Goal: Task Accomplishment & Management: Complete application form

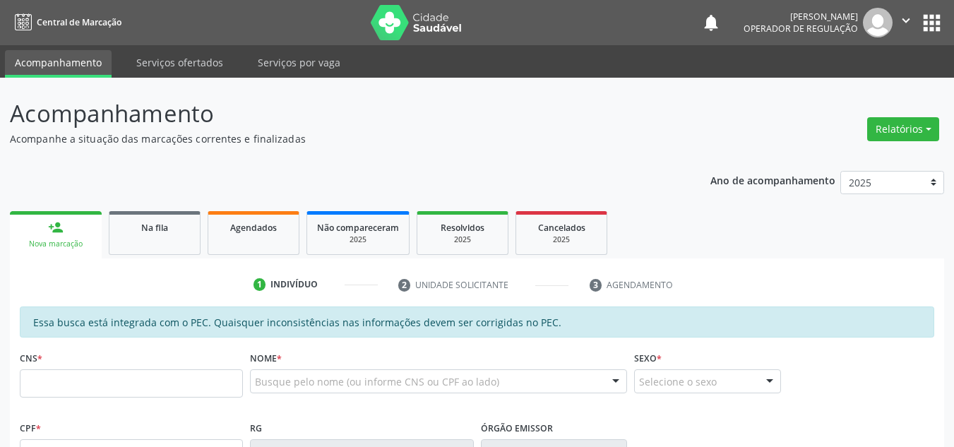
click at [101, 362] on div "CNS *" at bounding box center [131, 372] width 223 height 50
click at [76, 383] on input "text" at bounding box center [131, 383] width 223 height 28
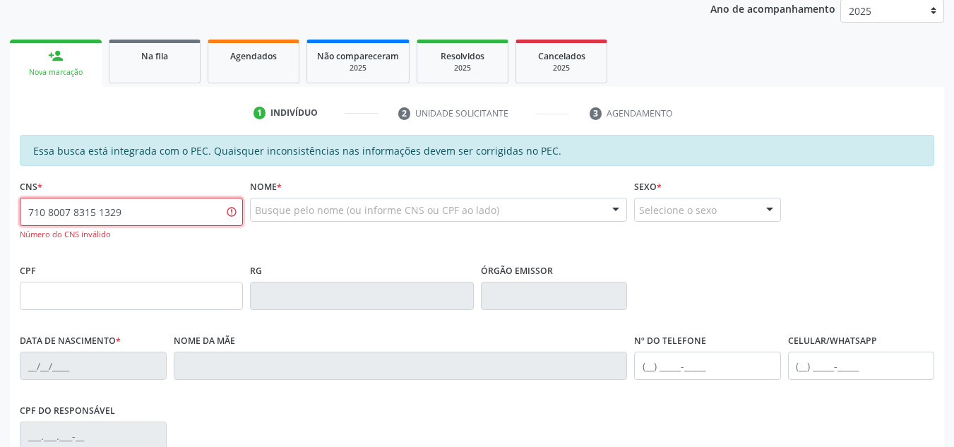
scroll to position [212, 0]
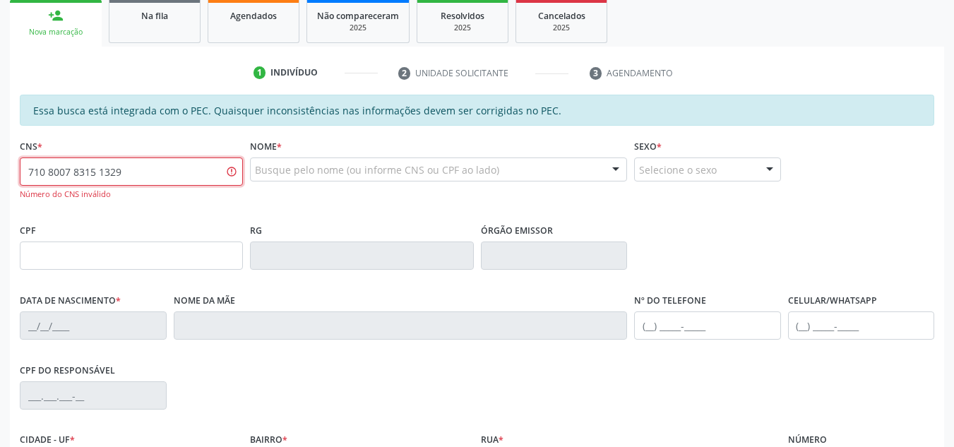
drag, startPoint x: 187, startPoint y: 170, endPoint x: 292, endPoint y: 186, distance: 106.4
click at [259, 193] on div "CNS * 710 8007 8315 1329 Número do CNS inválido Nome * Busque pelo nome (ou inf…" at bounding box center [476, 178] width 921 height 84
type input "7"
type input "708 0078 3151 3329"
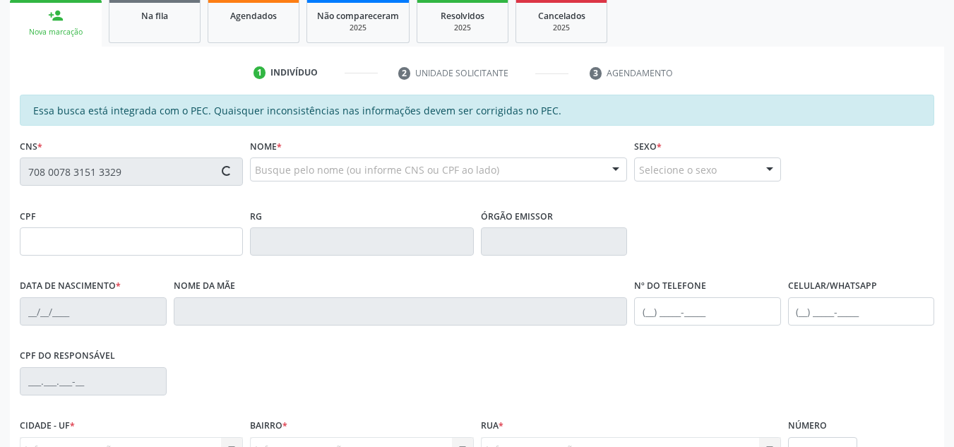
type input "040.127.514-09"
type input "15/01/1978"
type input "Maria Jaci Dias"
type input "(87) 98824-7862"
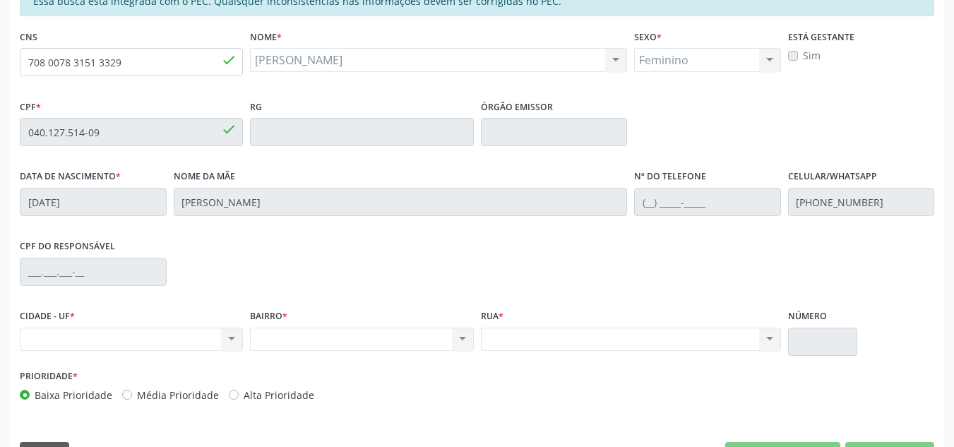
scroll to position [289, 0]
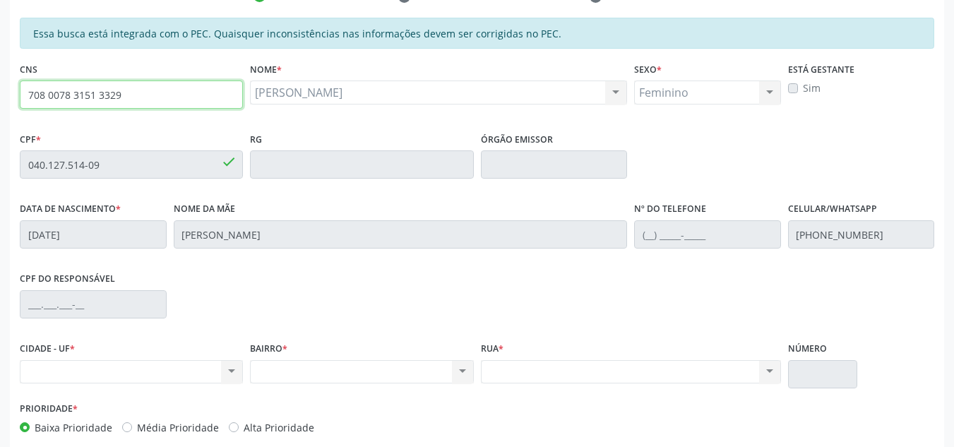
drag, startPoint x: 171, startPoint y: 100, endPoint x: 0, endPoint y: 133, distance: 173.9
click at [0, 133] on div "Acompanhamento Acompanhe a situação das marcações correntes e finalizadas Relat…" at bounding box center [477, 153] width 954 height 729
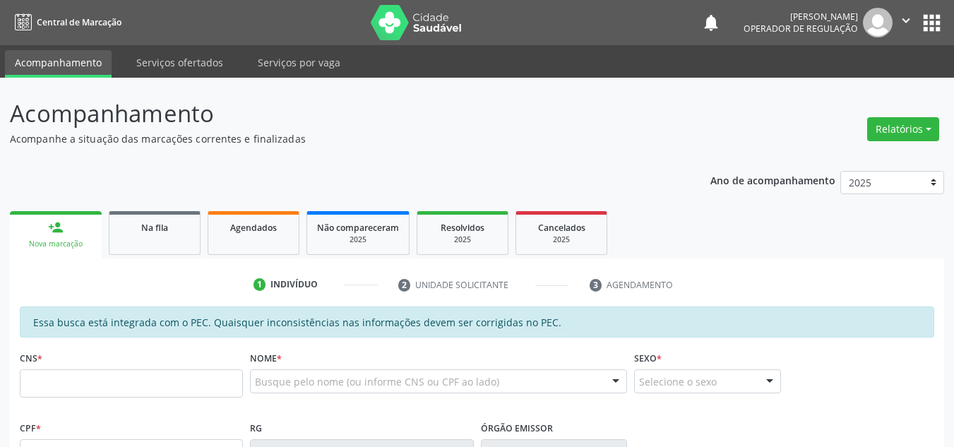
scroll to position [289, 0]
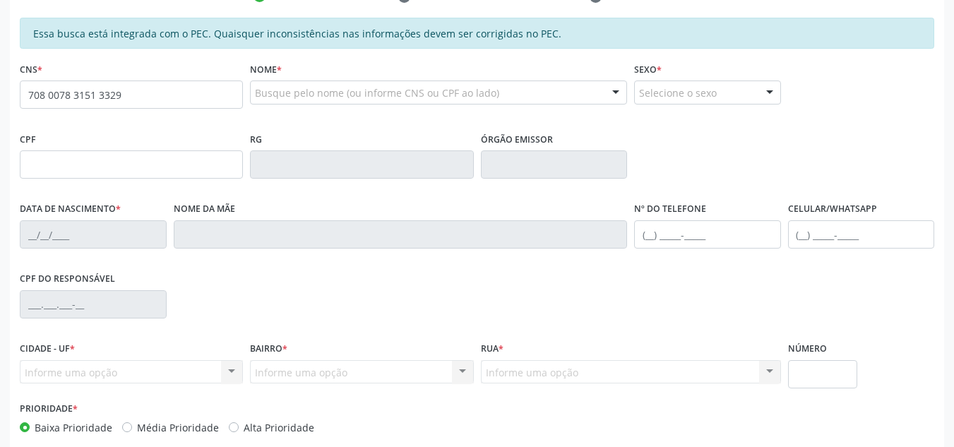
type input "708 0078 3151 3329"
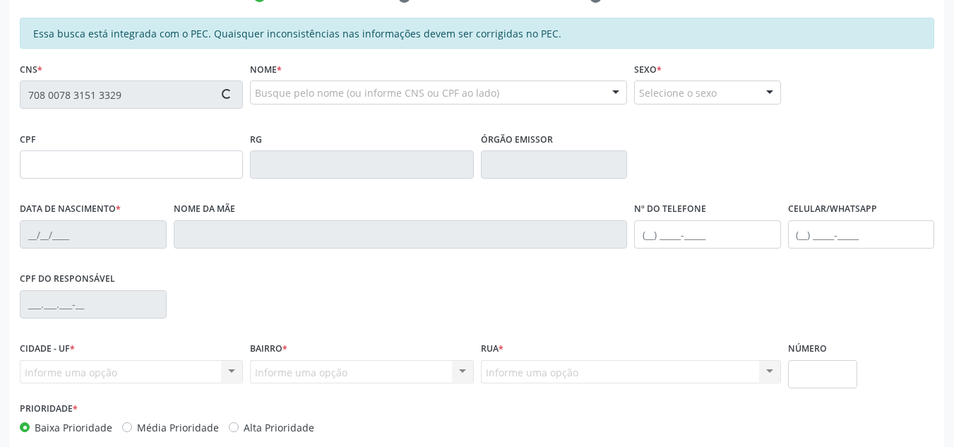
type input "040.127.514-09"
type input "15/01/1978"
type input "Maria Jaci Dias"
type input "(87) 98824-7862"
type input "S/N"
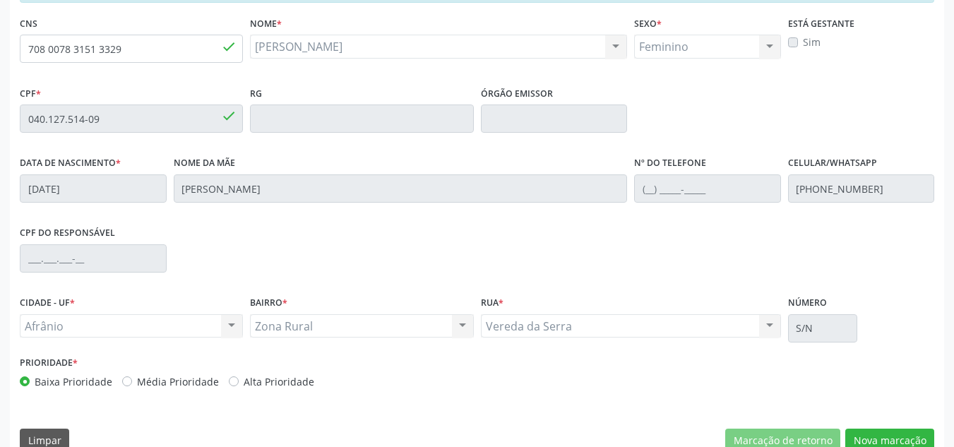
scroll to position [359, 0]
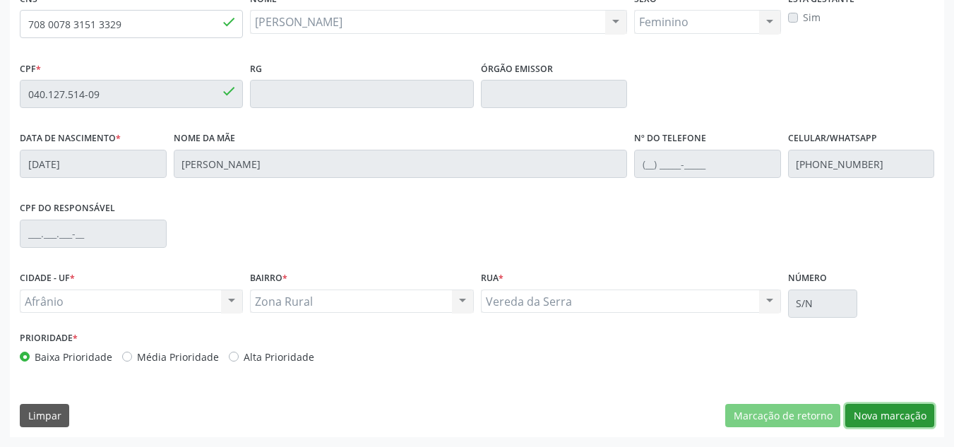
click at [892, 415] on button "Nova marcação" at bounding box center [889, 416] width 89 height 24
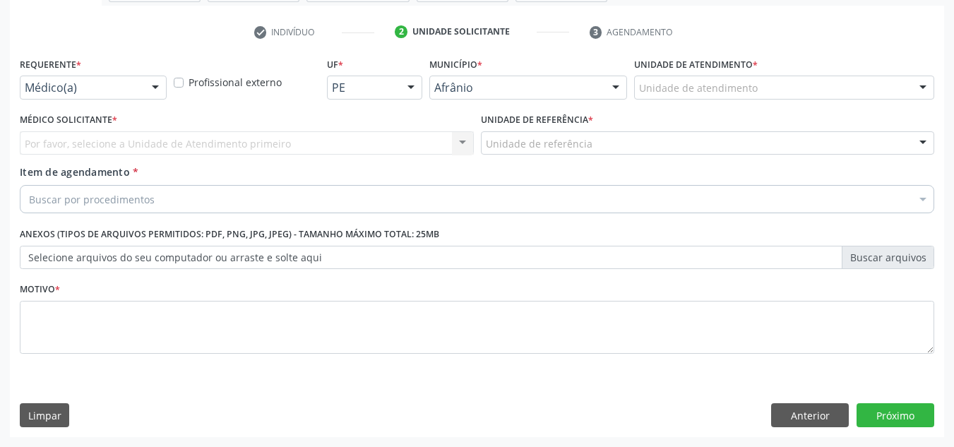
scroll to position [253, 0]
click at [838, 89] on div "Unidade de atendimento" at bounding box center [784, 88] width 300 height 24
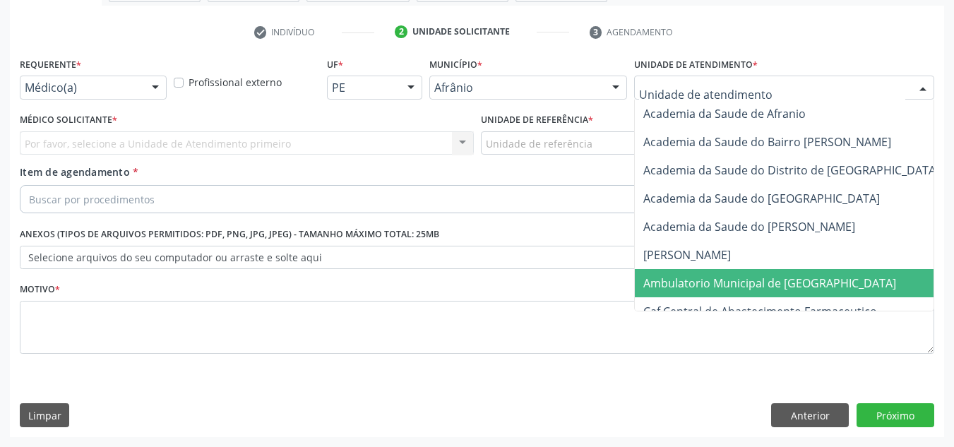
click at [765, 277] on span "Ambulatorio Municipal de [GEOGRAPHIC_DATA]" at bounding box center [769, 283] width 253 height 16
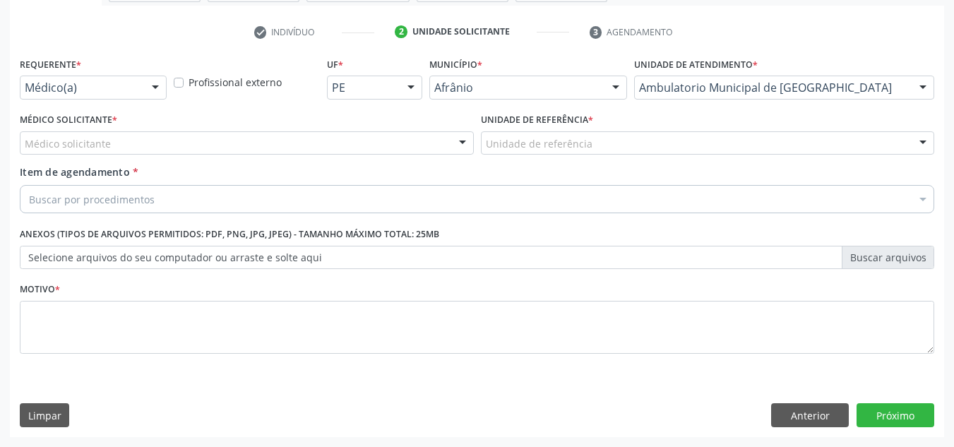
click at [319, 147] on div "Médico solicitante" at bounding box center [247, 143] width 454 height 24
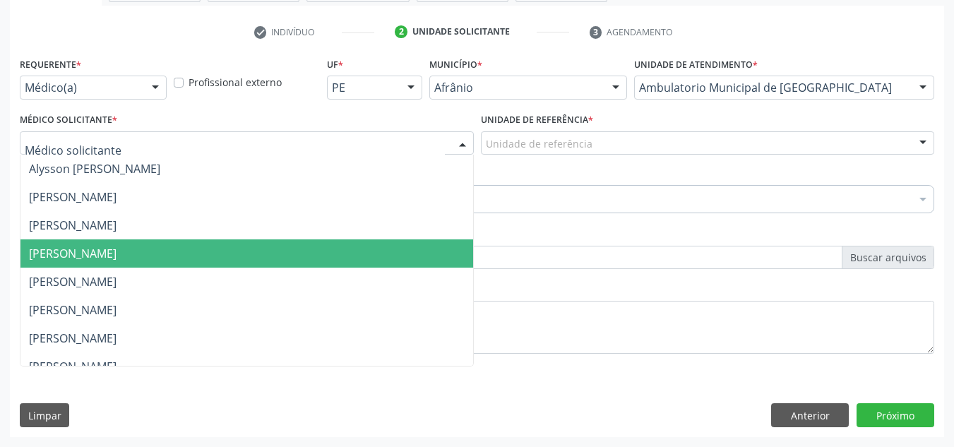
drag, startPoint x: 296, startPoint y: 256, endPoint x: 307, endPoint y: 222, distance: 35.1
click at [303, 230] on ul "Alysson [PERSON_NAME] [PERSON_NAME] [PERSON_NAME] [PERSON_NAME] [PERSON_NAME] […" at bounding box center [246, 381] width 453 height 452
drag, startPoint x: 287, startPoint y: 239, endPoint x: 324, endPoint y: 216, distance: 43.5
click at [287, 239] on span "[PERSON_NAME]" at bounding box center [246, 253] width 453 height 28
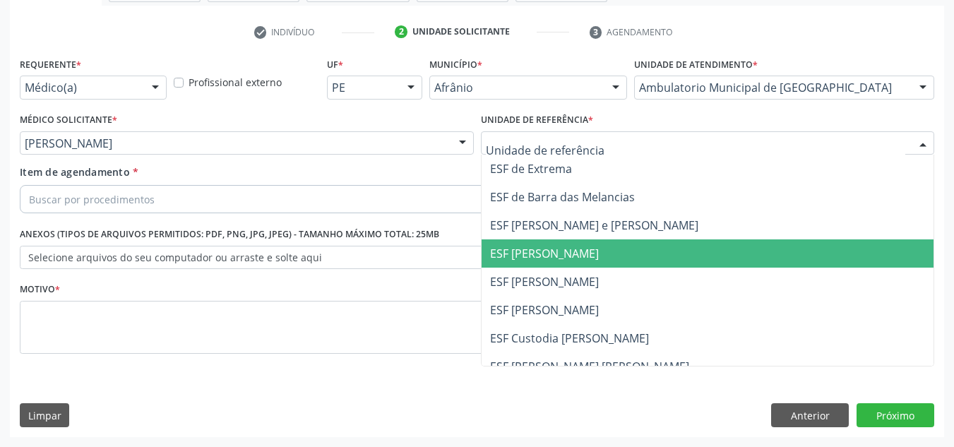
click at [548, 244] on span "ESF [PERSON_NAME]" at bounding box center [708, 253] width 453 height 28
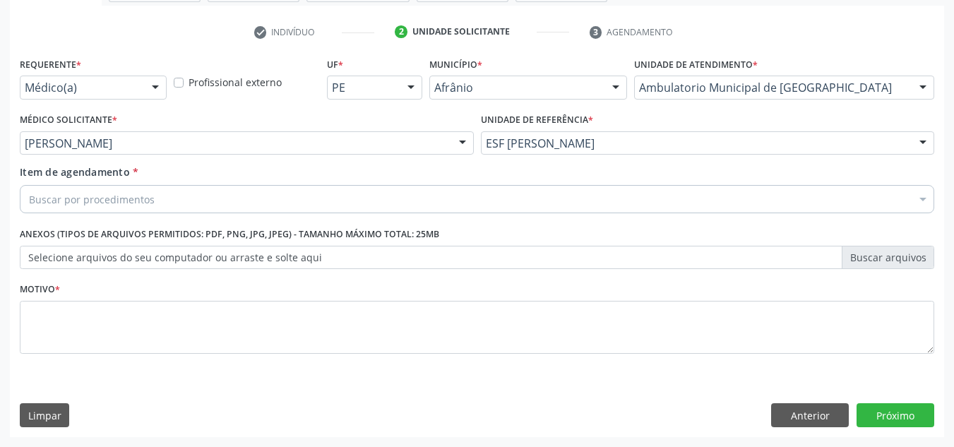
click at [239, 206] on div "Buscar por procedimentos" at bounding box center [477, 199] width 914 height 28
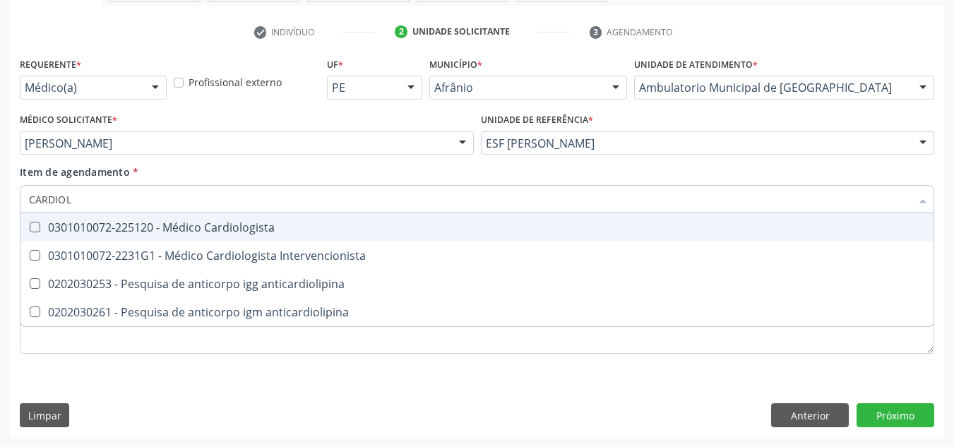
type input "CARDIOLO"
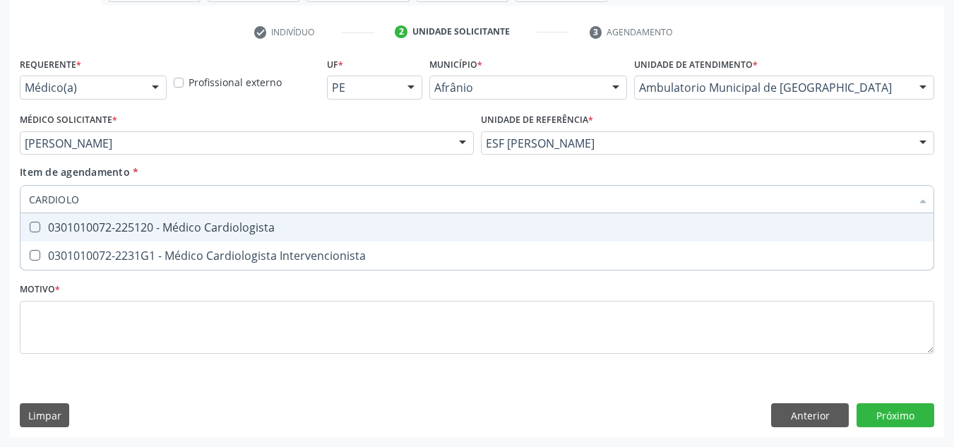
drag, startPoint x: 224, startPoint y: 234, endPoint x: 216, endPoint y: 235, distance: 7.8
click at [228, 233] on div "0301010072-225120 - Médico Cardiologista" at bounding box center [477, 227] width 896 height 11
checkbox Cardiologista "true"
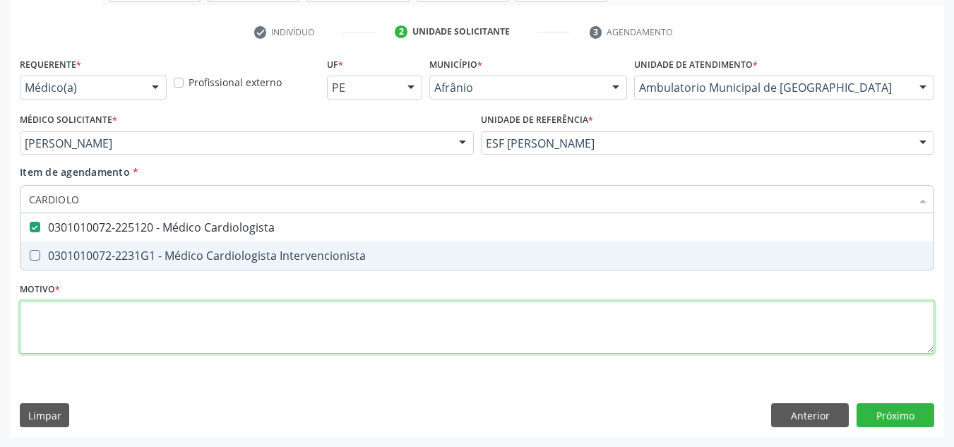
drag, startPoint x: 237, startPoint y: 321, endPoint x: 225, endPoint y: 266, distance: 55.5
click at [236, 306] on div "Requerente * Médico(a) Médico(a) Enfermeiro(a) Paciente Nenhum resultado encont…" at bounding box center [477, 214] width 914 height 320
checkbox Intervencionista "true"
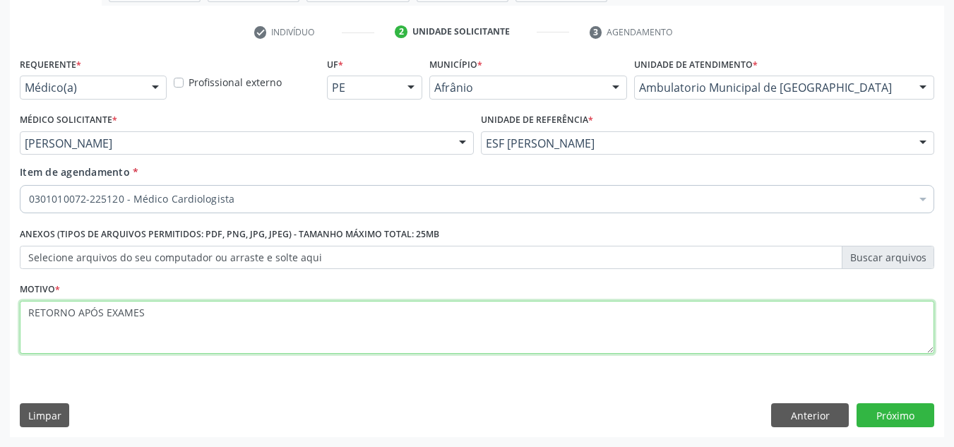
type textarea "RETORNO APÓS EXAMES"
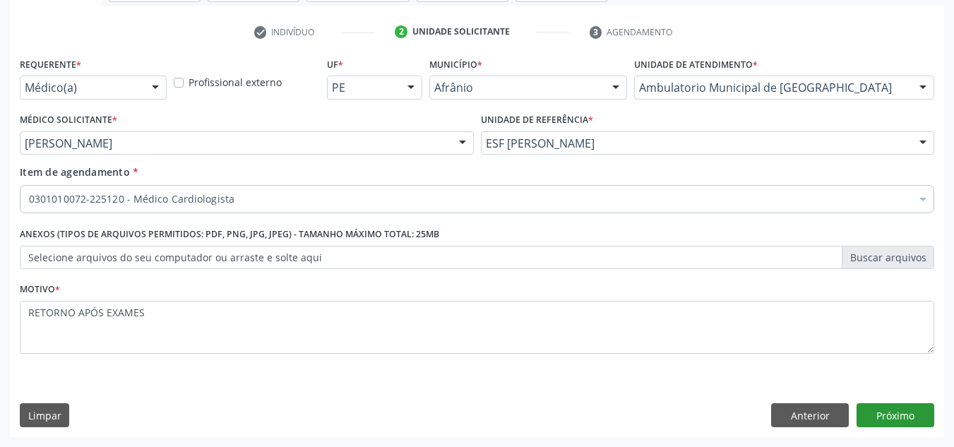
drag, startPoint x: 912, startPoint y: 429, endPoint x: 911, endPoint y: 421, distance: 7.8
click at [911, 427] on div "Requerente * Médico(a) Médico(a) Enfermeiro(a) Paciente Nenhum resultado encont…" at bounding box center [477, 245] width 934 height 383
click at [911, 421] on button "Próximo" at bounding box center [895, 415] width 78 height 24
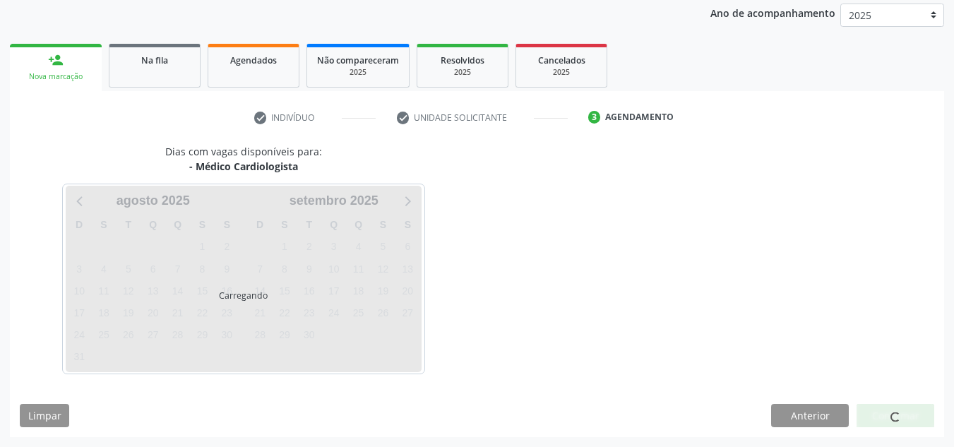
scroll to position [167, 0]
click at [911, 421] on div at bounding box center [895, 416] width 78 height 24
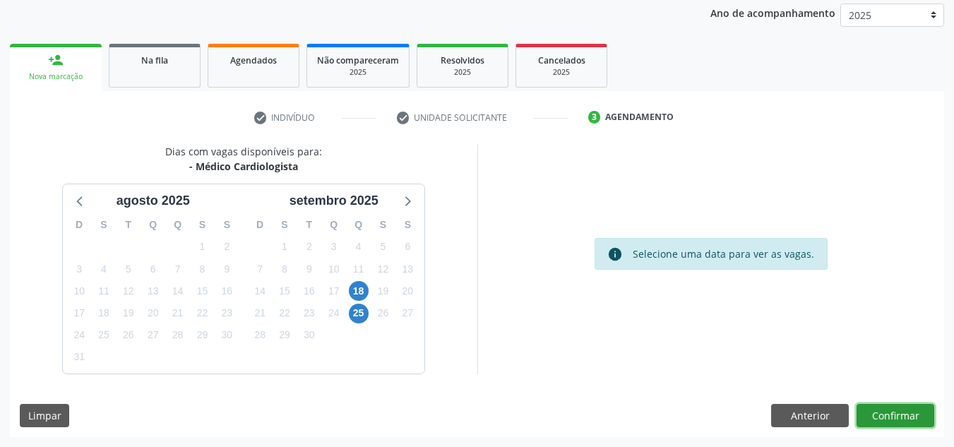
click at [911, 417] on button "Confirmar" at bounding box center [895, 416] width 78 height 24
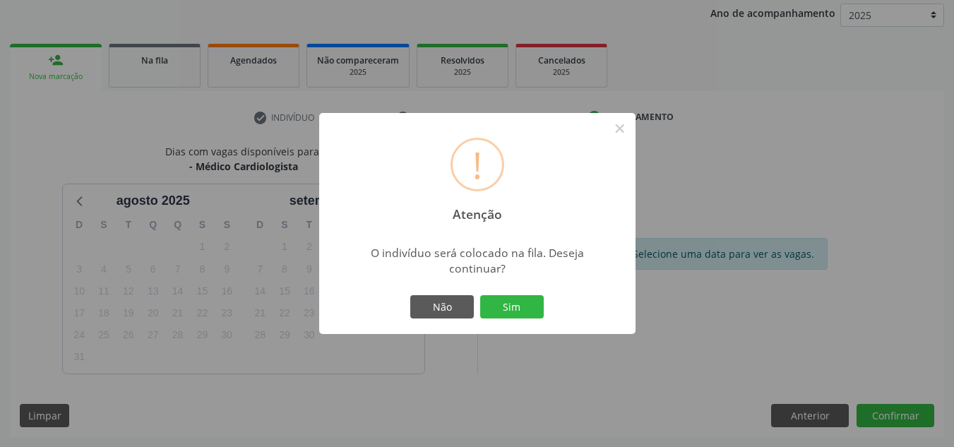
click at [480, 295] on button "Sim" at bounding box center [512, 307] width 64 height 24
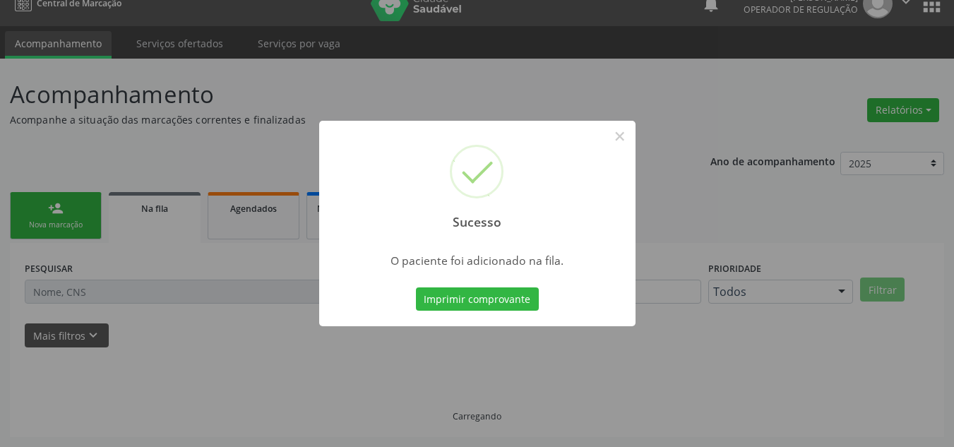
scroll to position [19, 0]
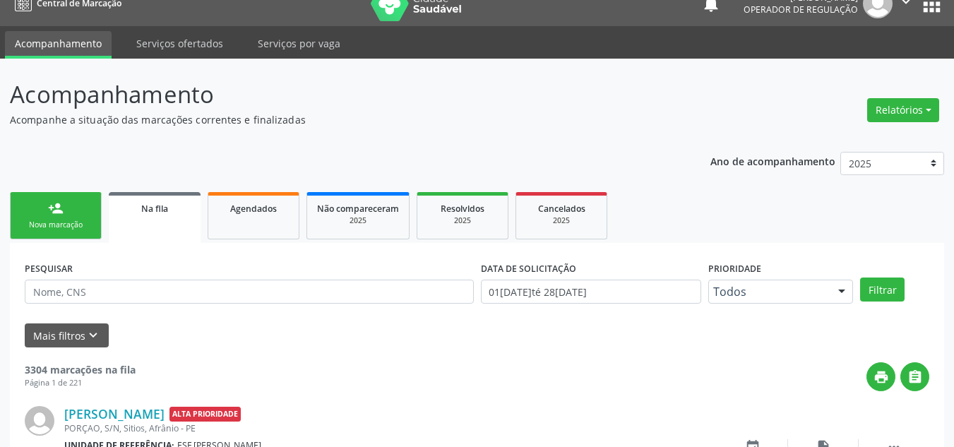
click at [58, 238] on link "person_add Nova marcação" at bounding box center [56, 215] width 92 height 47
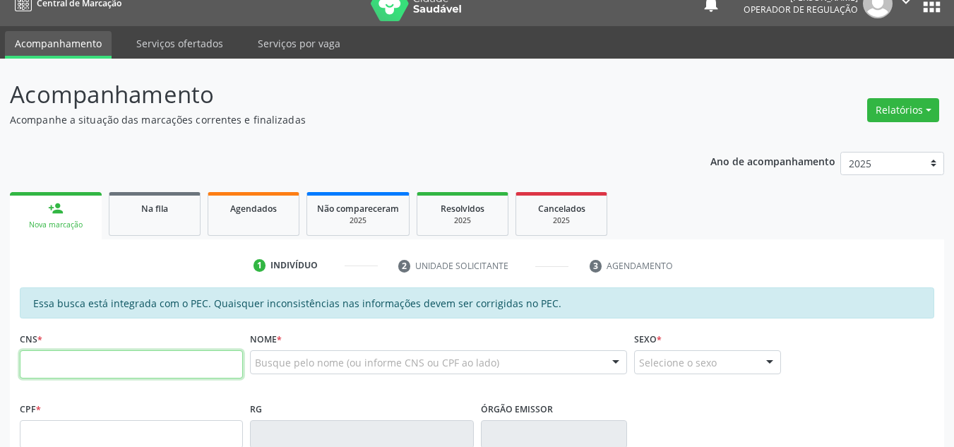
click at [148, 364] on input "text" at bounding box center [131, 364] width 223 height 28
type input "708 0078 3151 3329"
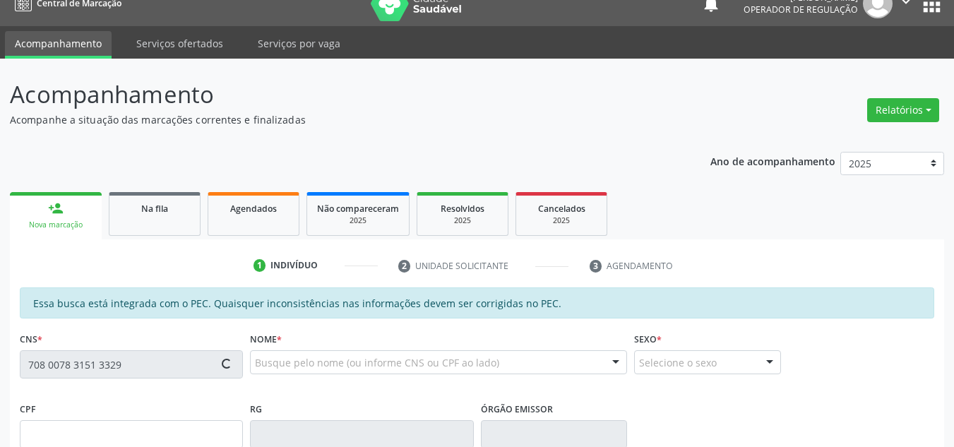
type input "040.127.514-09"
type input "15/01/1978"
type input "Maria Jaci Dias"
type input "(87) 98824-7862"
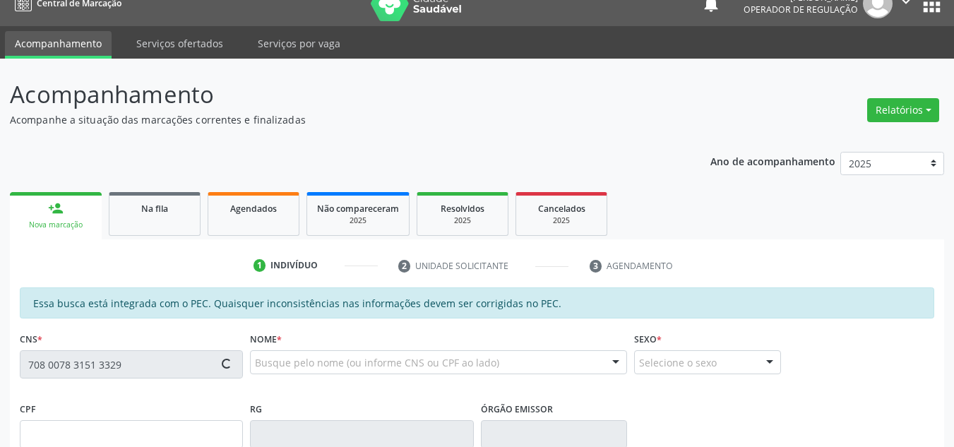
type input "S/N"
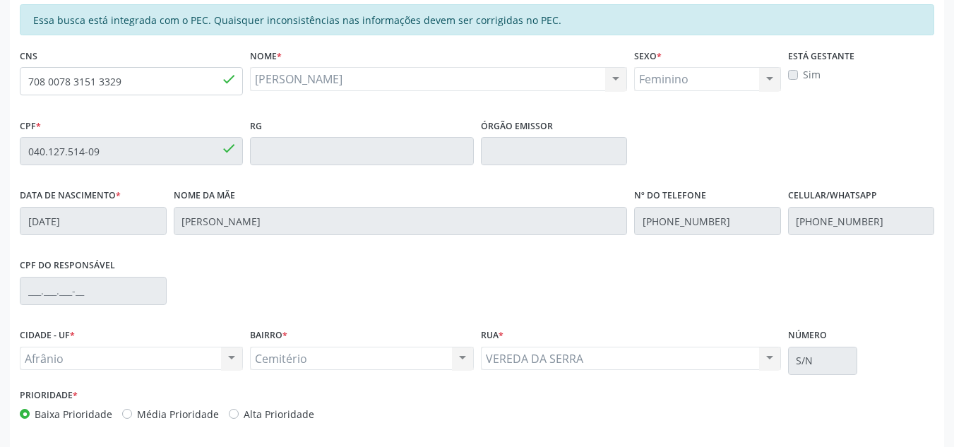
scroll to position [359, 0]
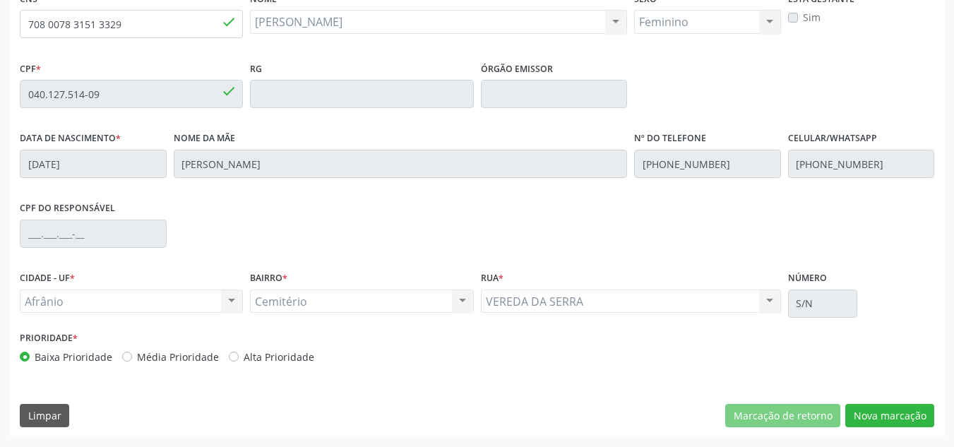
click at [899, 401] on div "Essa busca está integrada com o PEC. Quaisquer inconsistências nas informações …" at bounding box center [477, 192] width 934 height 490
click at [904, 419] on button "Nova marcação" at bounding box center [889, 416] width 89 height 24
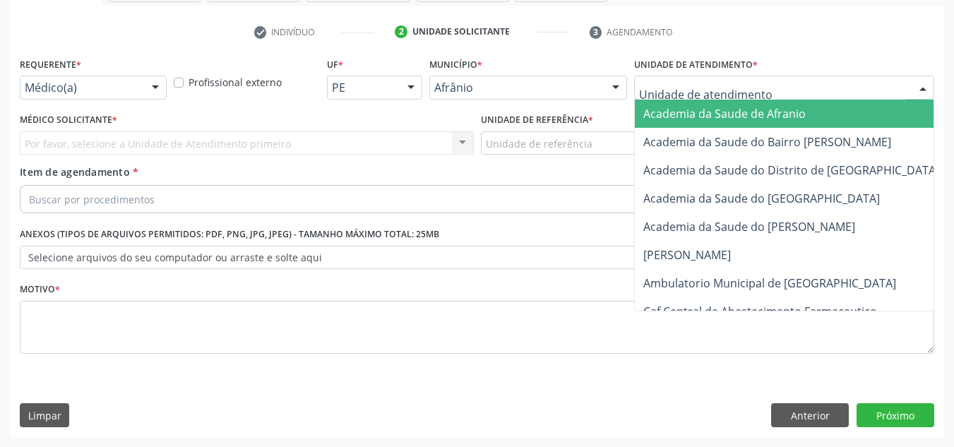
click at [859, 95] on div at bounding box center [784, 88] width 300 height 24
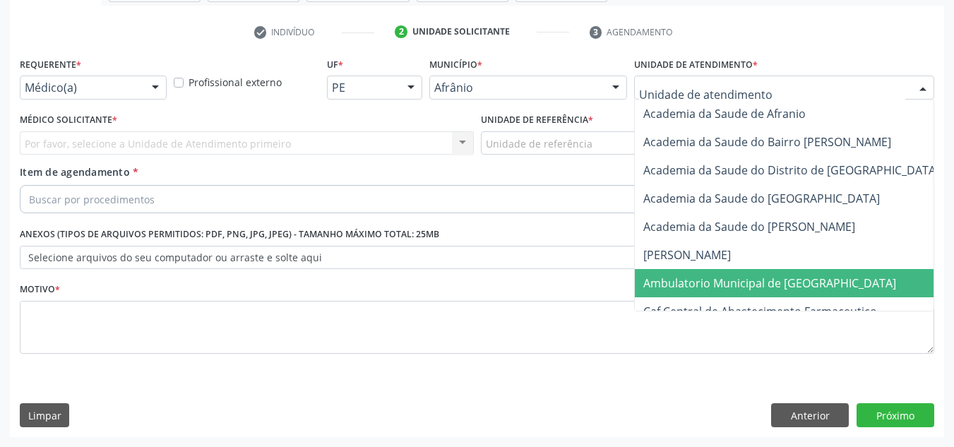
click at [791, 272] on span "Ambulatorio Municipal de [GEOGRAPHIC_DATA]" at bounding box center [807, 283] width 345 height 28
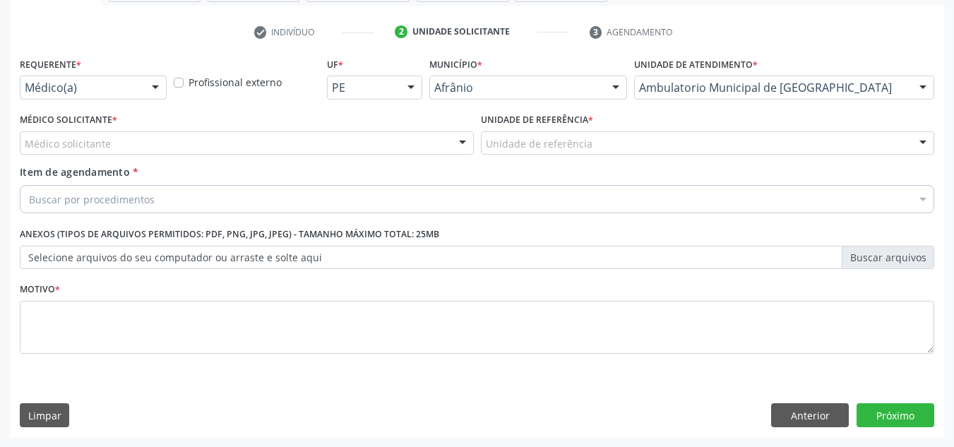
click at [395, 150] on div "Médico solicitante" at bounding box center [247, 143] width 454 height 24
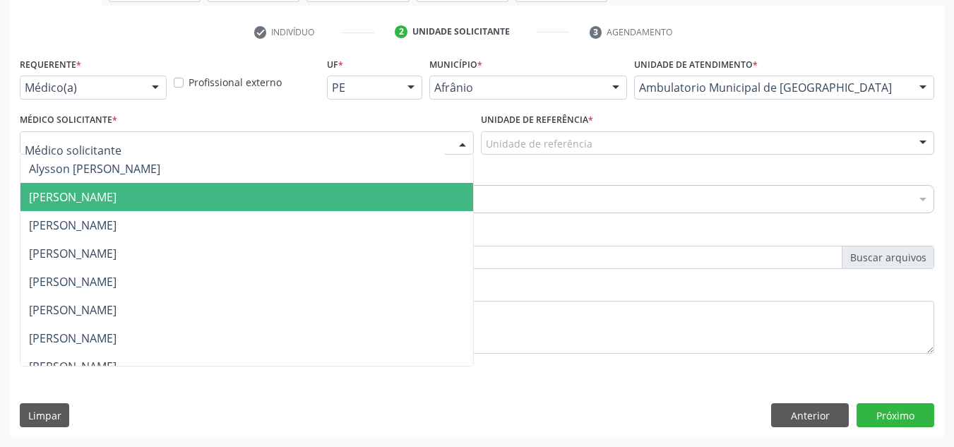
drag, startPoint x: 418, startPoint y: 210, endPoint x: 561, endPoint y: 156, distance: 152.4
click at [424, 207] on span "[PERSON_NAME]" at bounding box center [246, 197] width 453 height 28
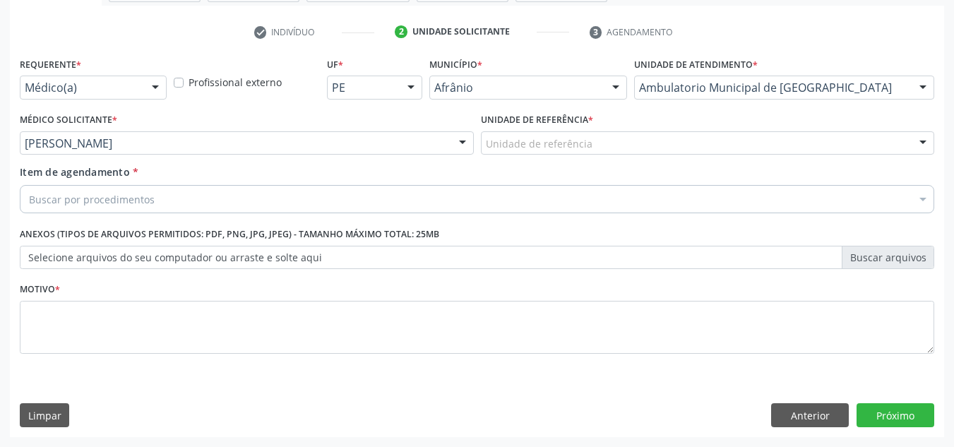
click at [594, 156] on div "Unidade de referência * Unidade de referência ESF de Extrema ESF de Barra das M…" at bounding box center [707, 136] width 461 height 55
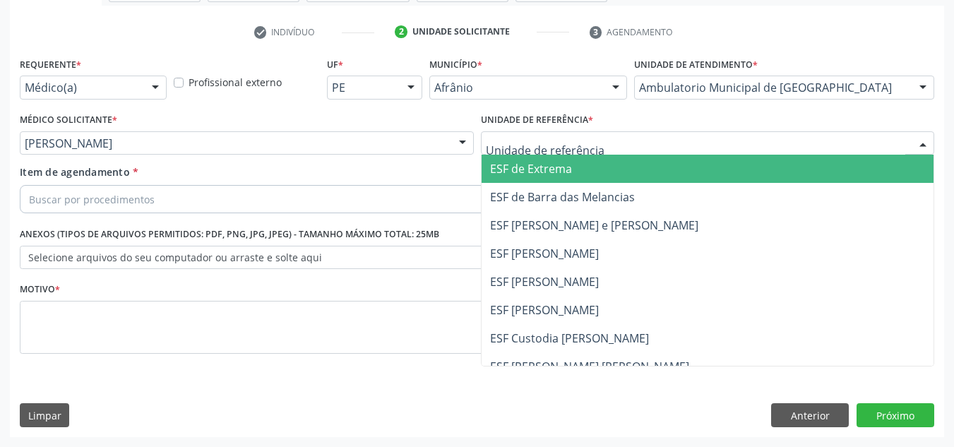
click at [607, 150] on div at bounding box center [708, 143] width 454 height 24
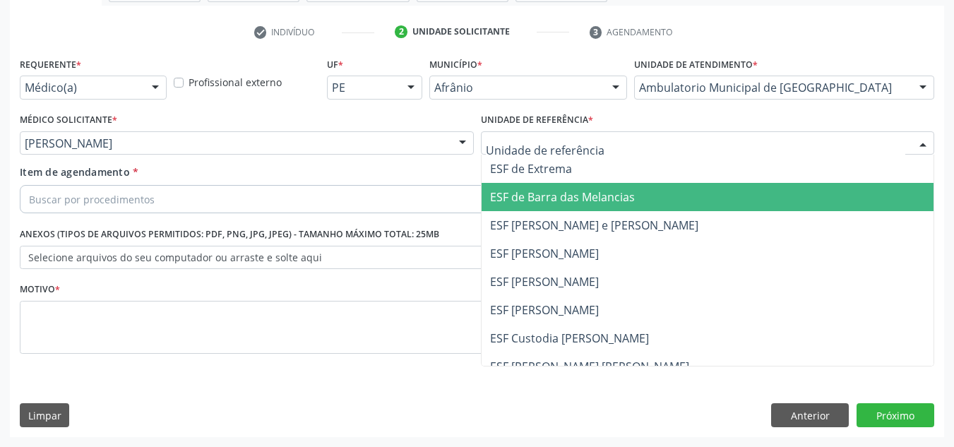
click at [616, 217] on span "ESF [PERSON_NAME] e [PERSON_NAME]" at bounding box center [594, 225] width 208 height 16
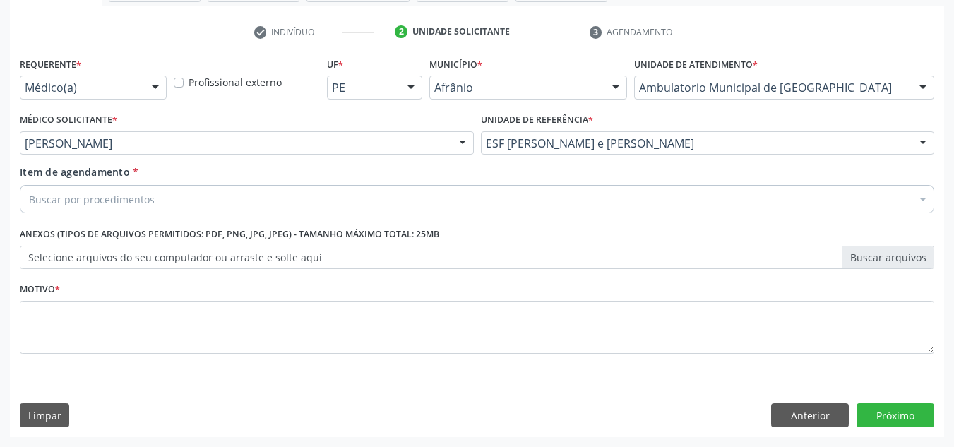
click at [542, 199] on div "Buscar por procedimentos" at bounding box center [477, 199] width 914 height 28
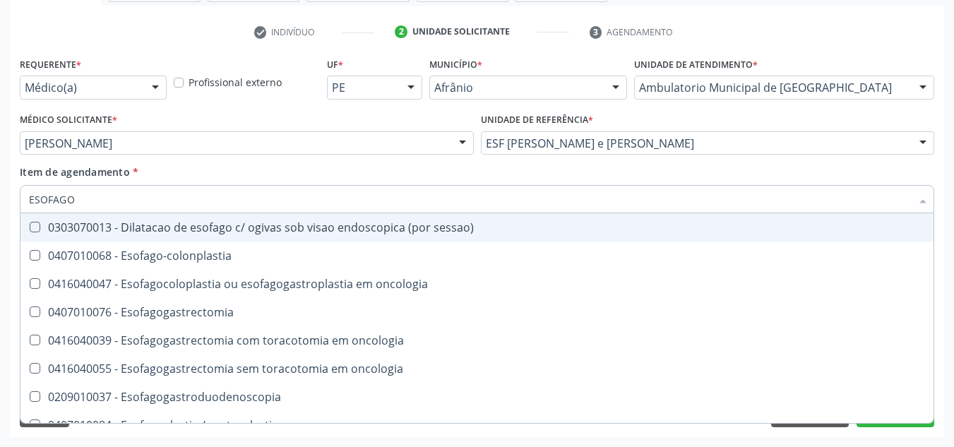
type input "ESOFAGOG"
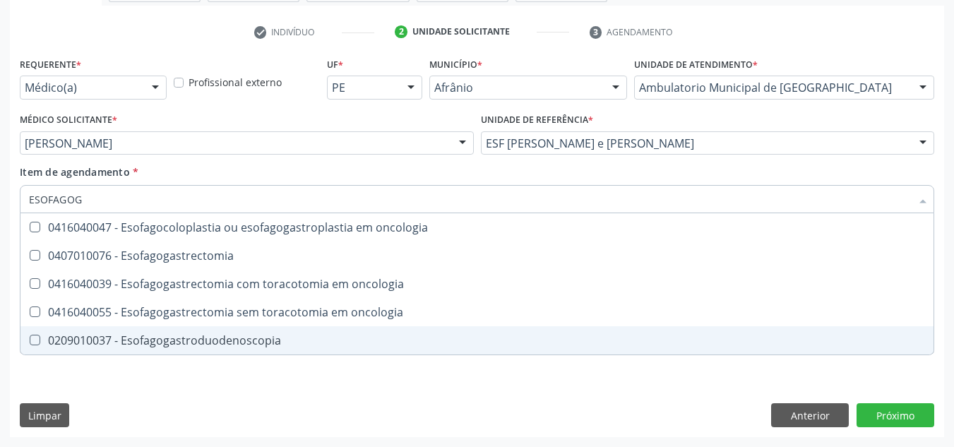
click at [367, 337] on div "0209010037 - Esofagogastroduodenoscopia" at bounding box center [477, 340] width 896 height 11
checkbox Esofagogastroduodenoscopia "true"
click at [350, 383] on div "Requerente * Médico(a) Médico(a) Enfermeiro(a) Paciente Nenhum resultado encont…" at bounding box center [477, 245] width 934 height 383
checkbox Esofagogastrectomia "true"
checkbox Esofagogastroduodenoscopia "false"
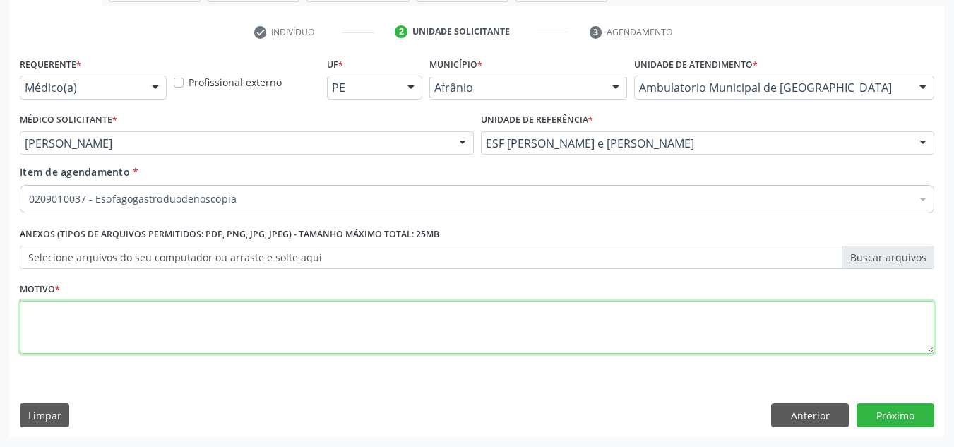
click at [377, 298] on div "Motivo *" at bounding box center [477, 316] width 914 height 75
click at [374, 315] on textarea at bounding box center [477, 328] width 914 height 54
type textarea "DOR EPIGASTRICA APÓS TTO"
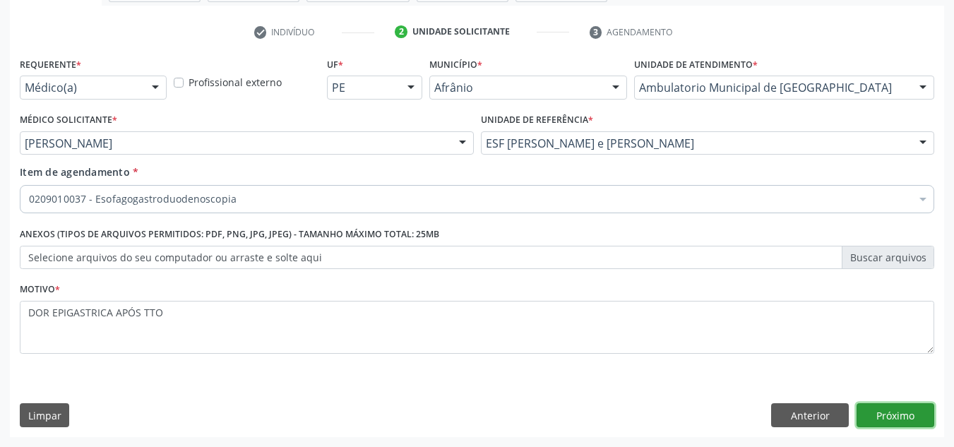
click at [880, 419] on button "Próximo" at bounding box center [895, 415] width 78 height 24
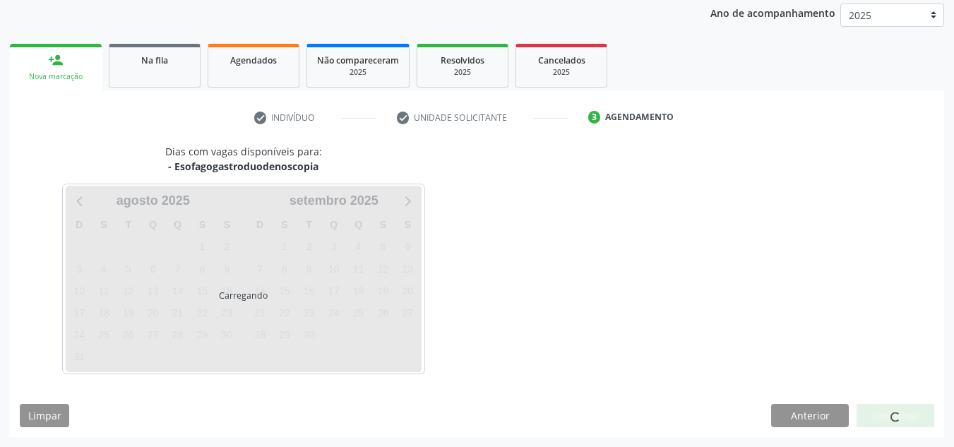
scroll to position [167, 0]
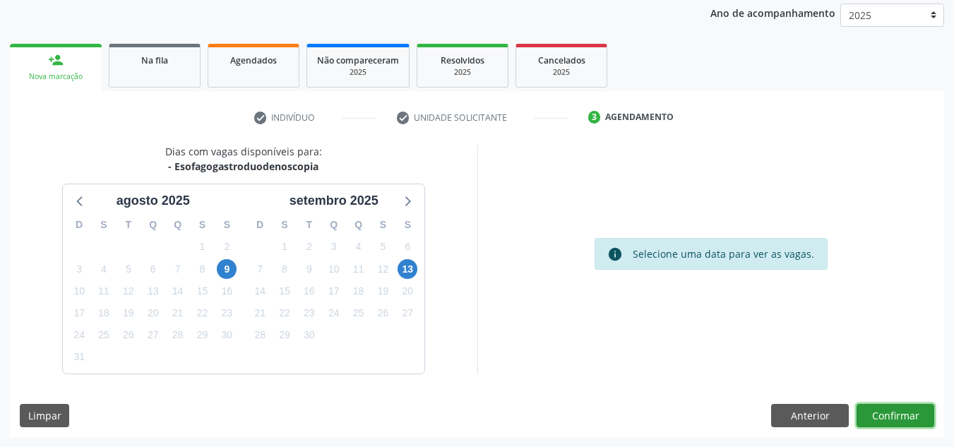
click at [890, 424] on button "Confirmar" at bounding box center [895, 416] width 78 height 24
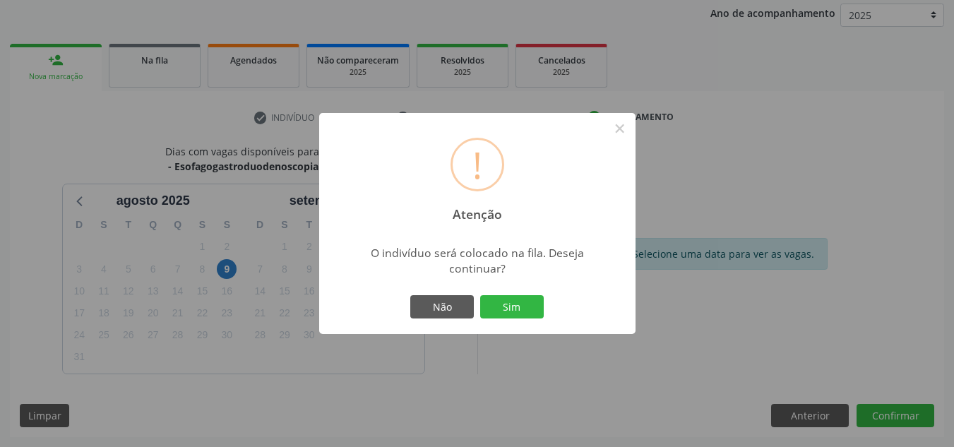
click at [480, 295] on button "Sim" at bounding box center [512, 307] width 64 height 24
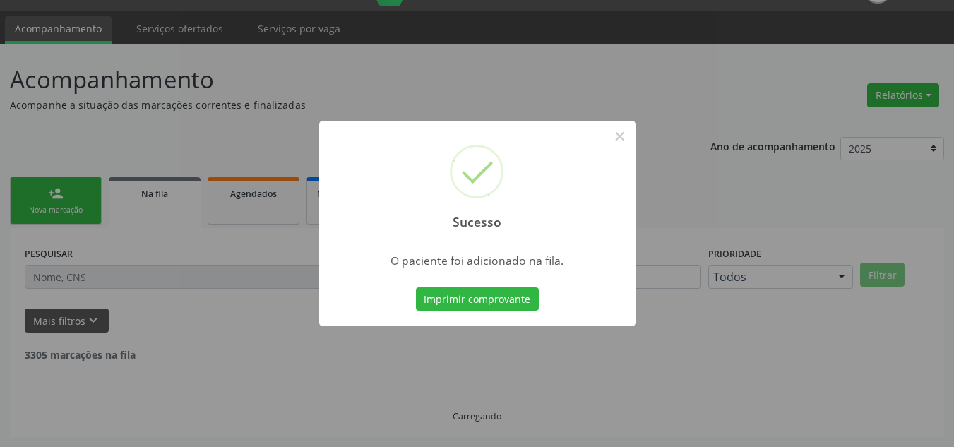
scroll to position [19, 0]
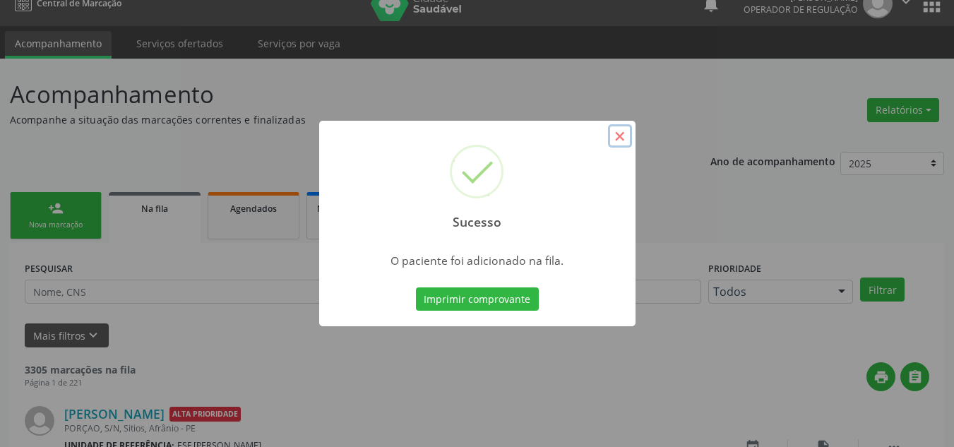
click at [616, 127] on button "×" at bounding box center [620, 136] width 24 height 24
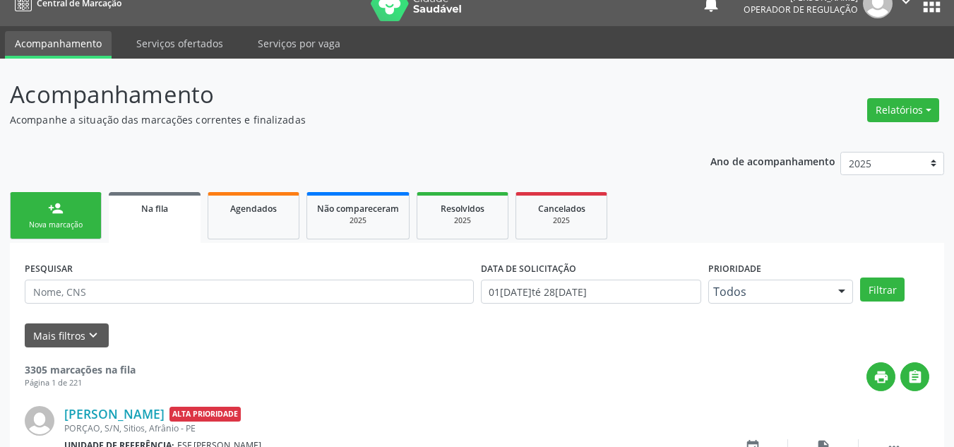
click at [80, 223] on div "Nova marcação" at bounding box center [55, 225] width 71 height 11
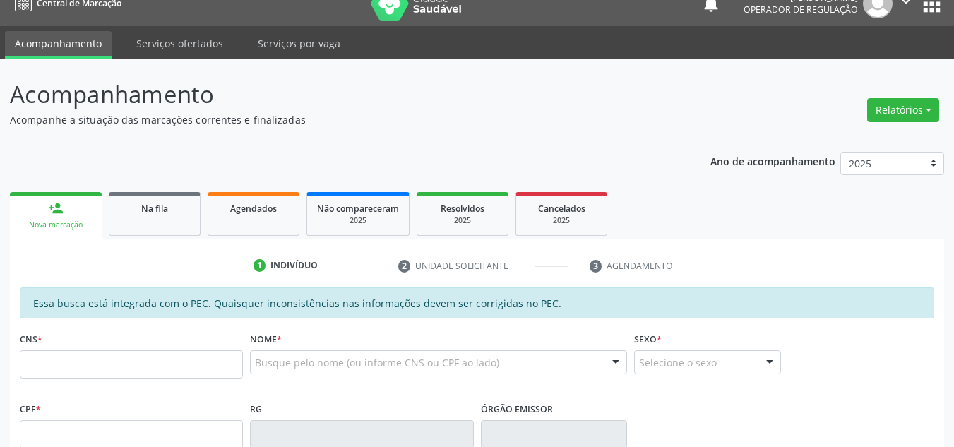
click at [156, 292] on div "Essa busca está integrada com o PEC. Quaisquer inconsistências nas informações …" at bounding box center [477, 302] width 914 height 31
drag, startPoint x: 92, startPoint y: 348, endPoint x: 87, endPoint y: 357, distance: 10.8
click at [89, 354] on div "CNS *" at bounding box center [131, 353] width 223 height 50
click at [89, 359] on input "text" at bounding box center [131, 364] width 223 height 28
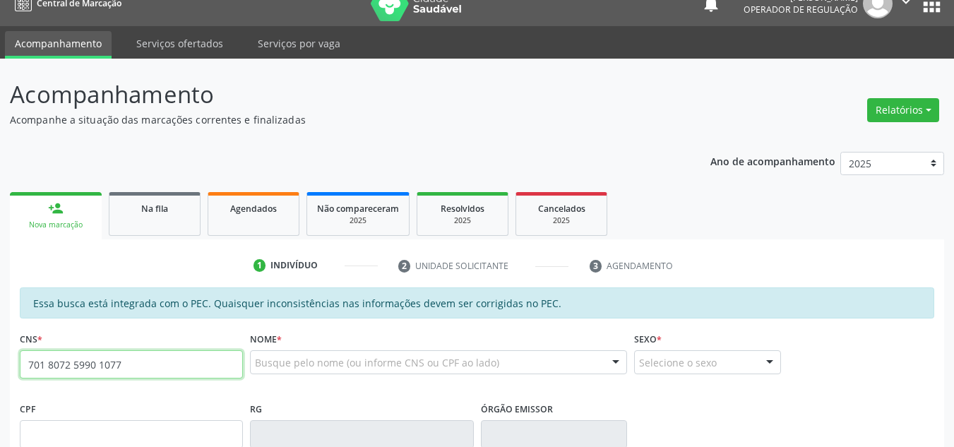
type input "701 8072 5990 1077"
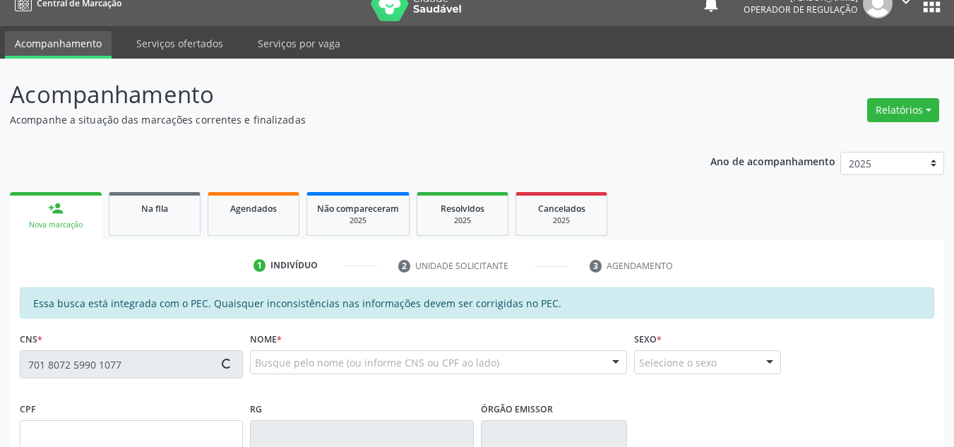
type input "050.055.484-67"
type input "27/05/1974"
type input "Delmira Tereza da Conceicao"
type input "(87) 98134-6058"
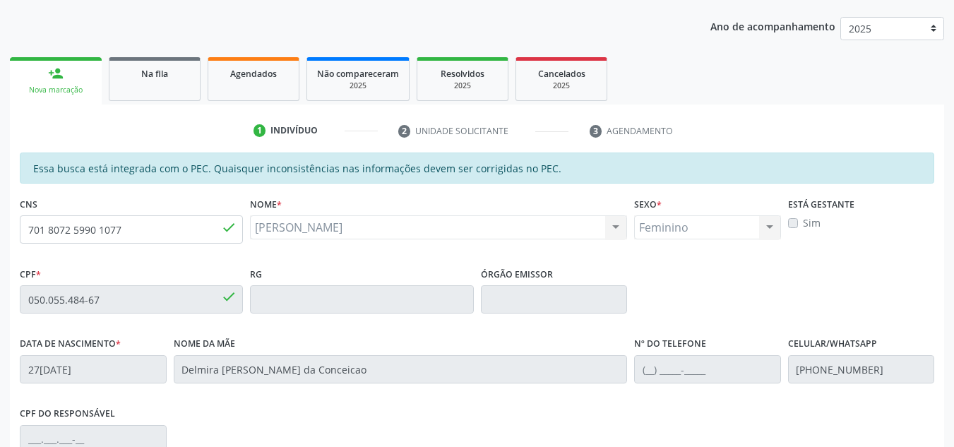
scroll to position [148, 0]
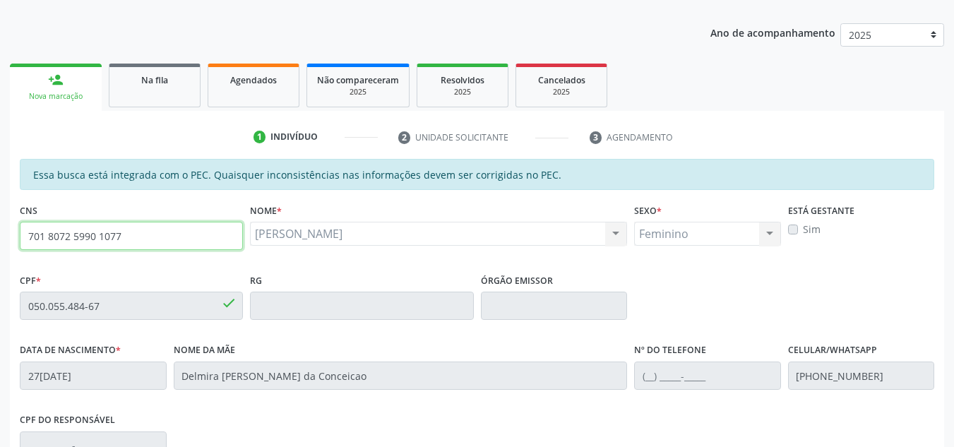
drag, startPoint x: 148, startPoint y: 237, endPoint x: 0, endPoint y: 270, distance: 151.9
click at [0, 270] on div "Acompanhamento Acompanhe a situação das marcações correntes e finalizadas Relat…" at bounding box center [477, 294] width 954 height 729
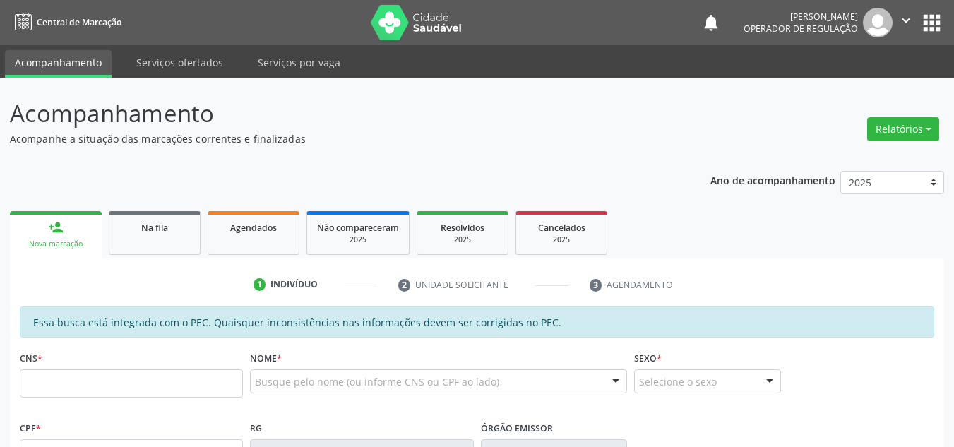
scroll to position [194, 0]
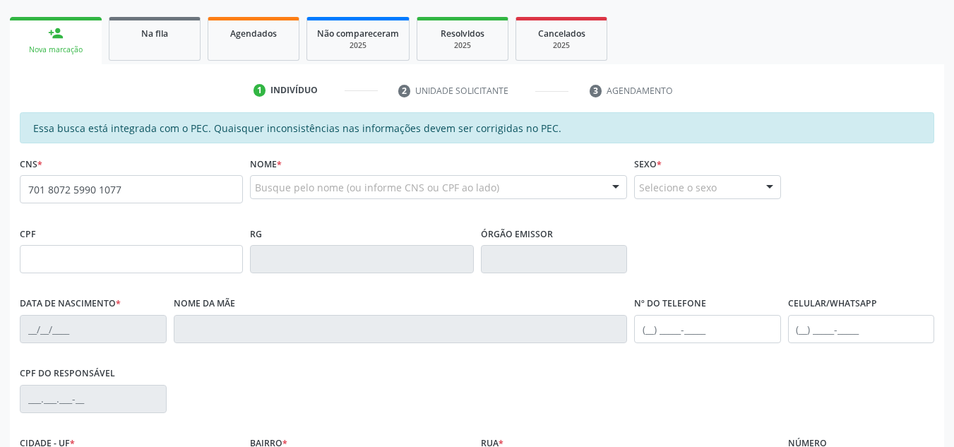
type input "701 8072 5990 1077"
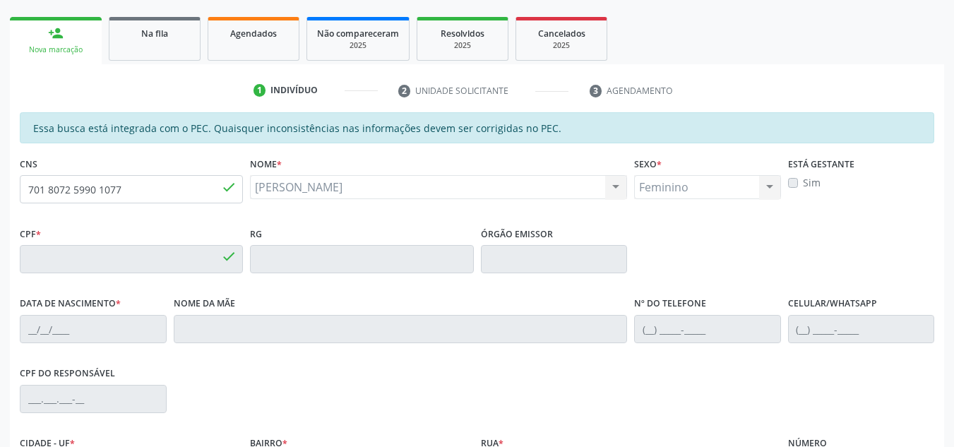
type input "050.055.484-67"
type input "[DATE]"
type input "Delmira [PERSON_NAME] da Conceicao"
type input "[PHONE_NUMBER]"
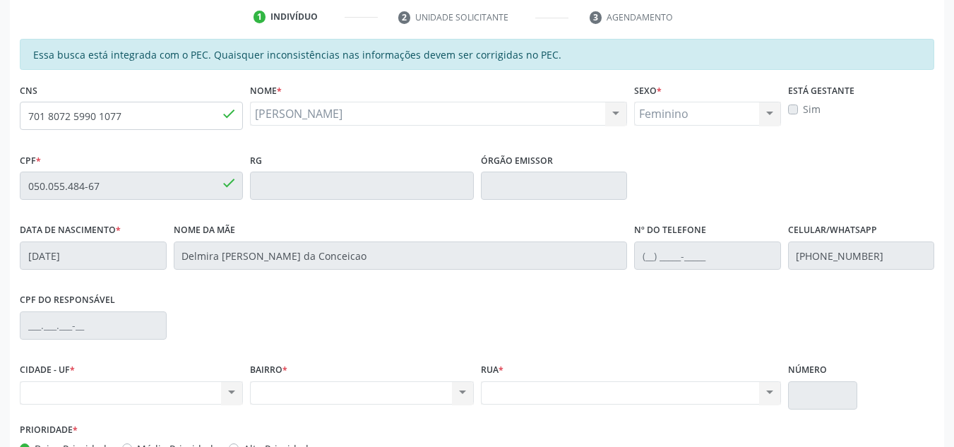
scroll to position [148, 0]
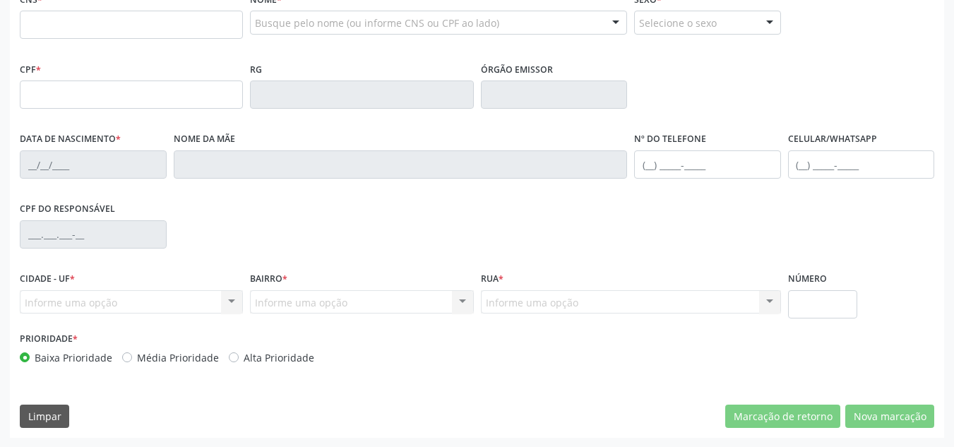
scroll to position [148, 0]
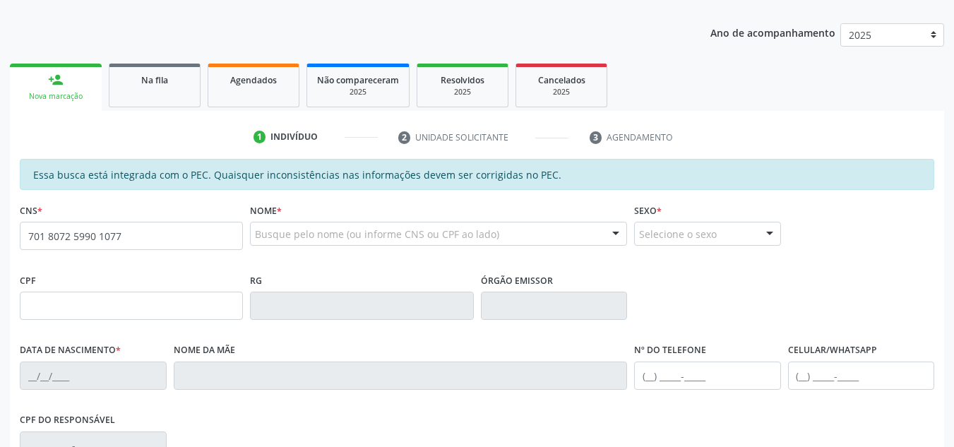
type input "701 8072 5990 1077"
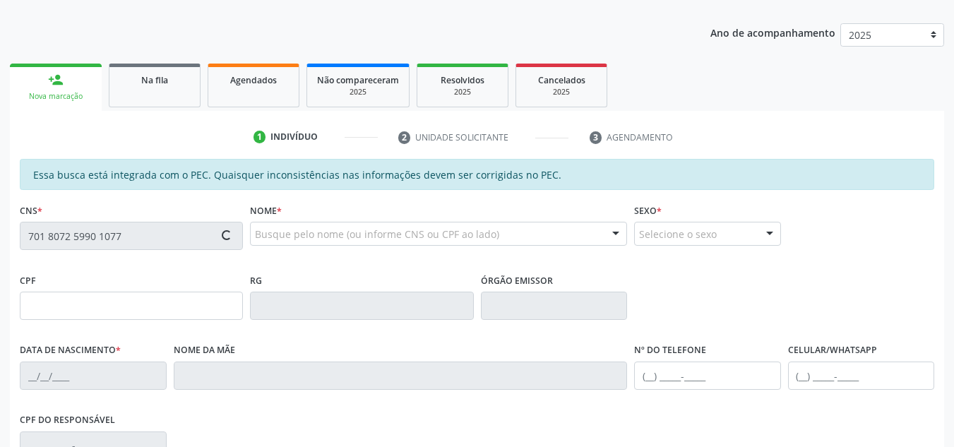
type input "050.055.484-67"
type input "[DATE]"
type input "Delmira [PERSON_NAME] da Conceicao"
type input "[PHONE_NUMBER]"
type input "S/N"
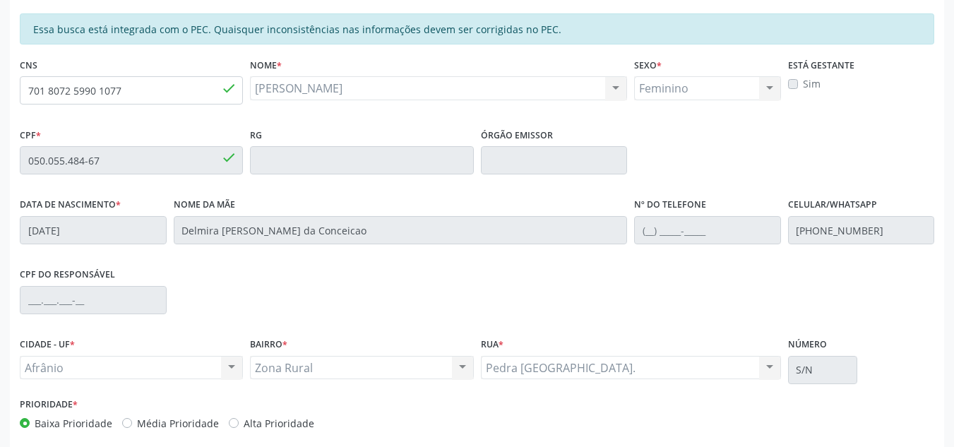
scroll to position [359, 0]
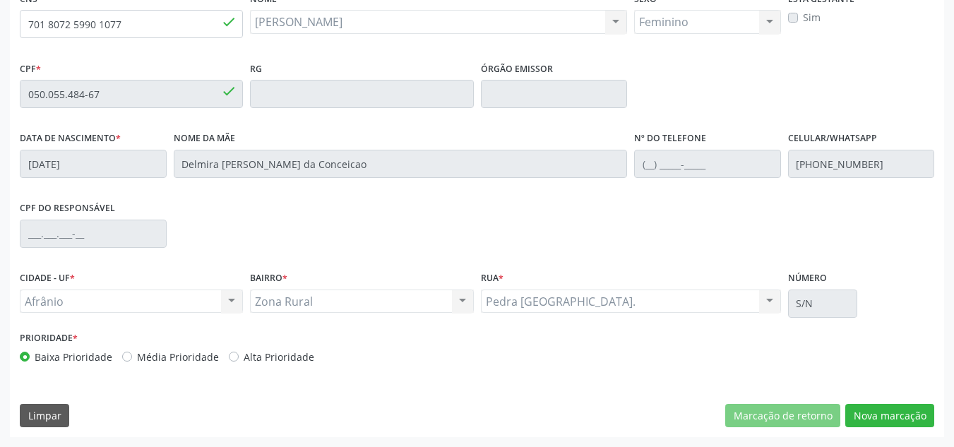
click at [873, 402] on div "Essa busca está integrada com o PEC. Quaisquer inconsistências nas informações …" at bounding box center [477, 192] width 934 height 490
click at [889, 431] on div "Essa busca está integrada com o PEC. Quaisquer inconsistências nas informações …" at bounding box center [477, 192] width 934 height 490
click at [919, 415] on button "Nova marcação" at bounding box center [889, 416] width 89 height 24
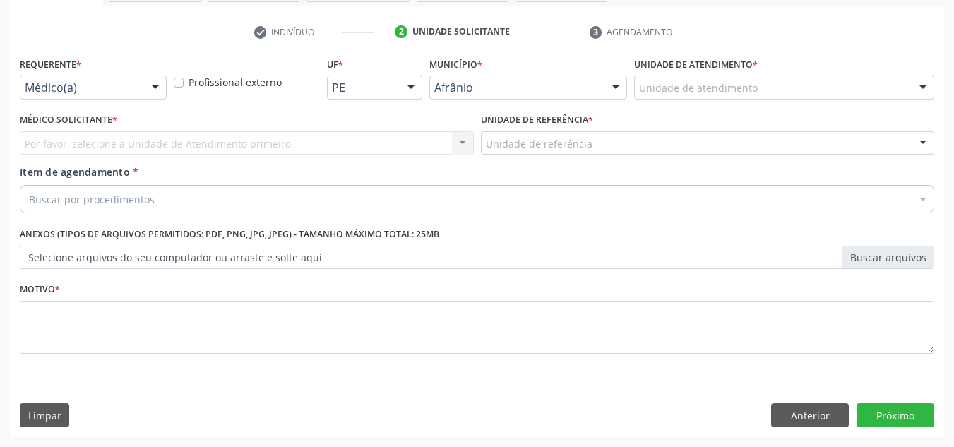
drag, startPoint x: 834, startPoint y: 77, endPoint x: 834, endPoint y: 128, distance: 50.8
click at [834, 78] on div "Unidade de atendimento" at bounding box center [784, 88] width 300 height 24
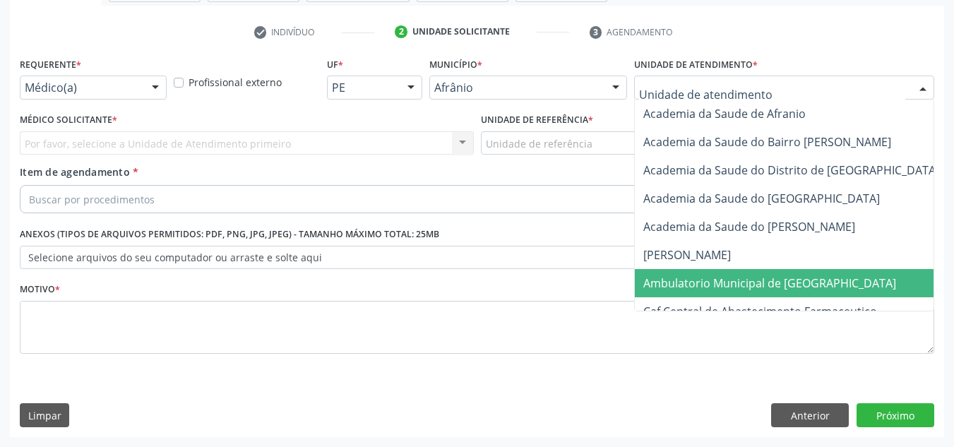
click at [823, 272] on span "Ambulatorio Municipal de [GEOGRAPHIC_DATA]" at bounding box center [807, 283] width 345 height 28
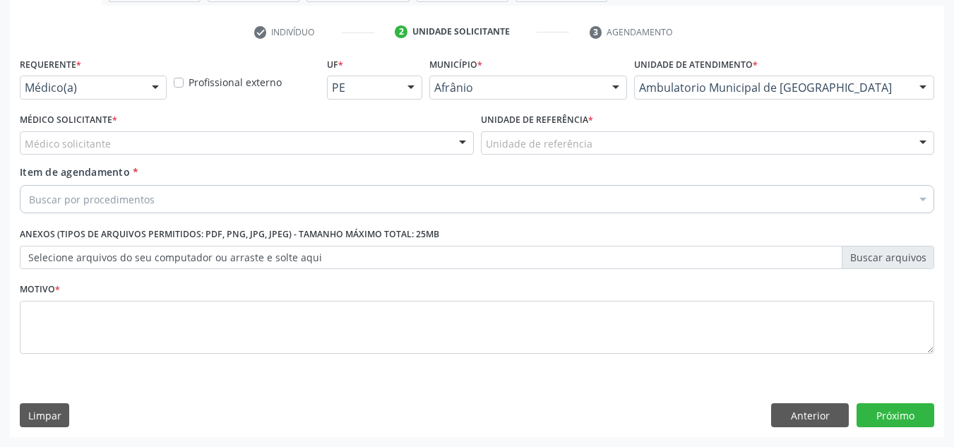
click at [306, 131] on div "Médico solicitante" at bounding box center [247, 143] width 454 height 24
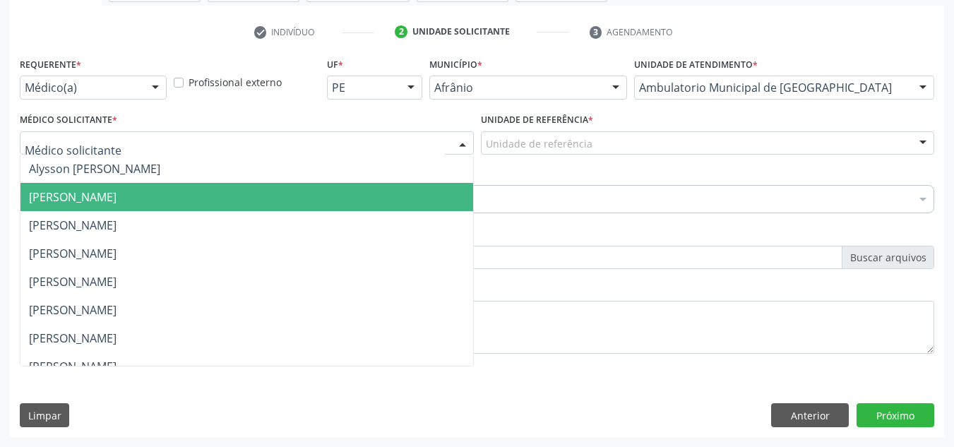
drag, startPoint x: 333, startPoint y: 301, endPoint x: 361, endPoint y: 289, distance: 30.7
click at [333, 301] on span "[PERSON_NAME]" at bounding box center [246, 310] width 453 height 28
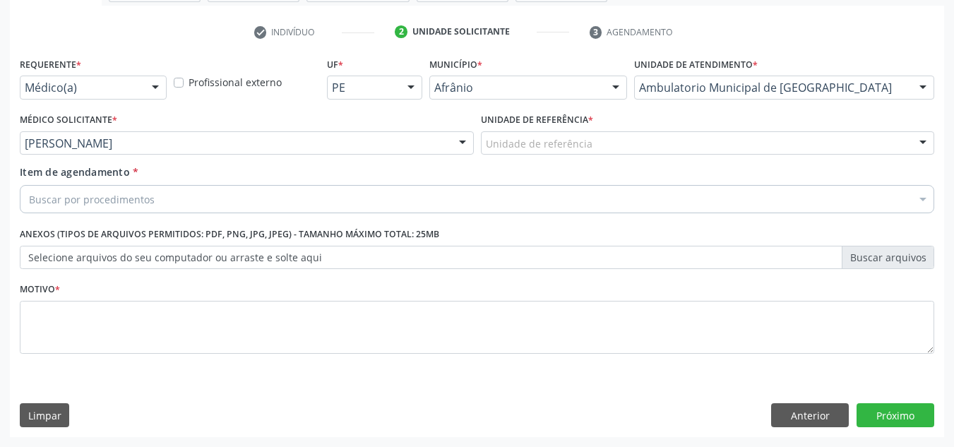
click at [629, 153] on div "Unidade de referência" at bounding box center [708, 143] width 454 height 24
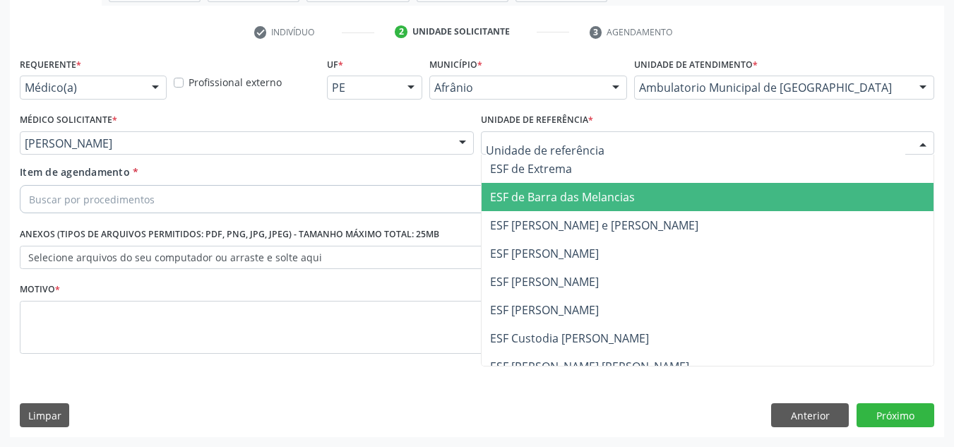
click at [605, 207] on span "ESF de Barra das Melancias" at bounding box center [708, 197] width 453 height 28
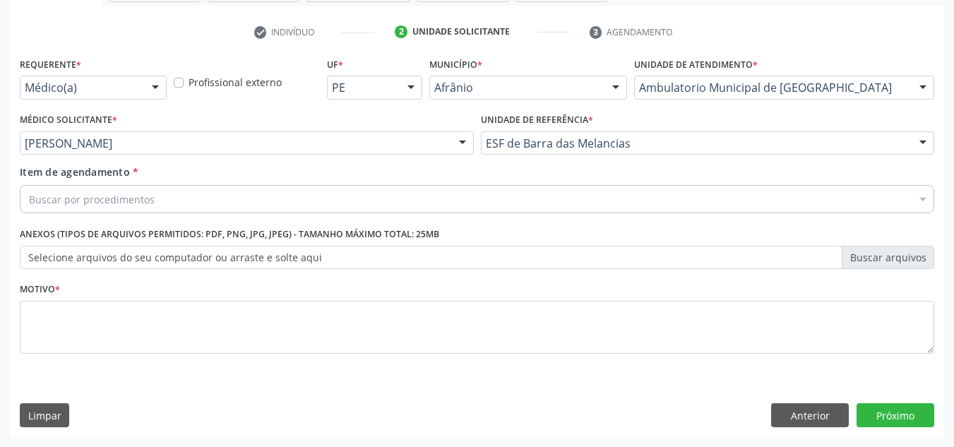
click at [605, 207] on div "Buscar por procedimentos" at bounding box center [477, 199] width 914 height 28
click at [252, 206] on div "Buscar por procedimentos" at bounding box center [477, 199] width 914 height 28
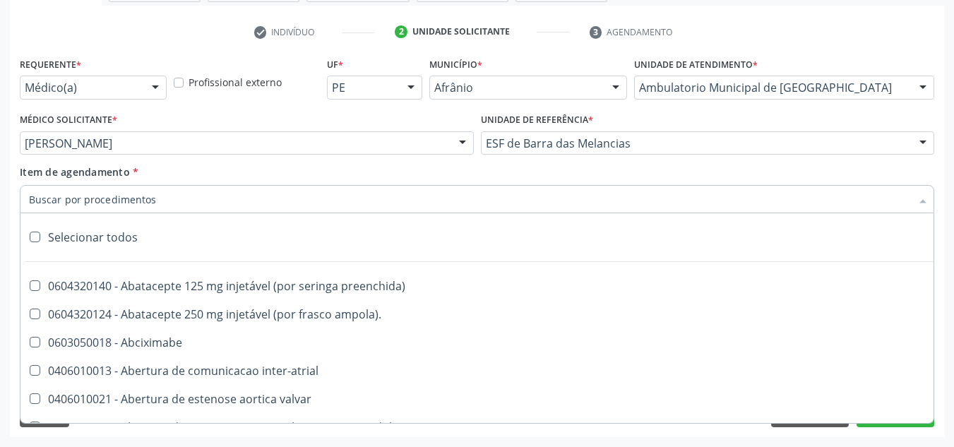
paste input "0205020062-19"
type input "0205020062-19"
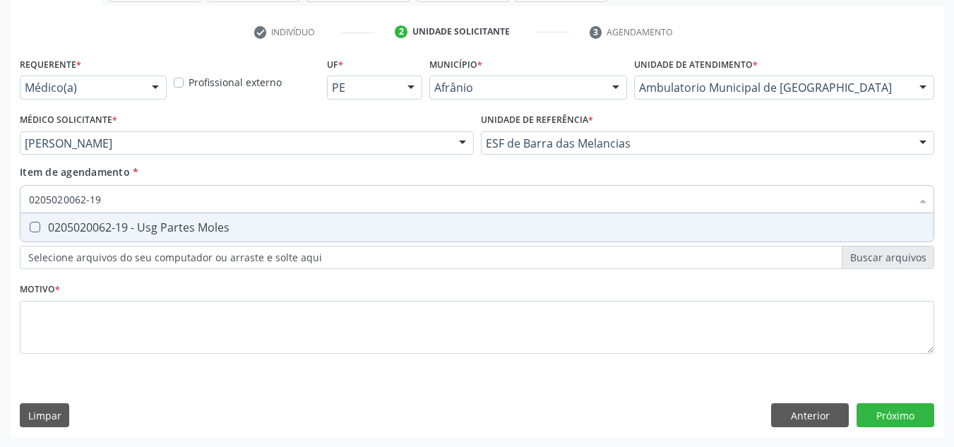
click at [253, 224] on div "0205020062-19 - Usg Partes Moles" at bounding box center [477, 227] width 896 height 11
checkbox Moles "true"
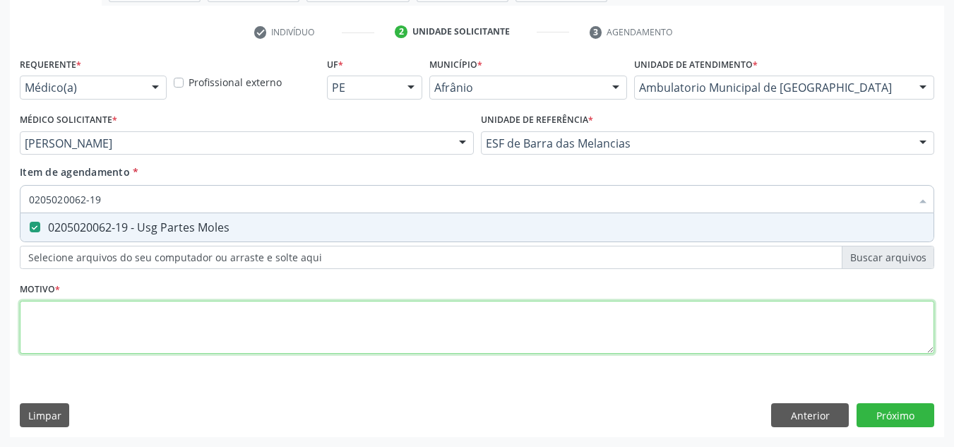
click at [256, 316] on div "Requerente * Médico(a) Médico(a) Enfermeiro(a) Paciente Nenhum resultado encont…" at bounding box center [477, 214] width 914 height 320
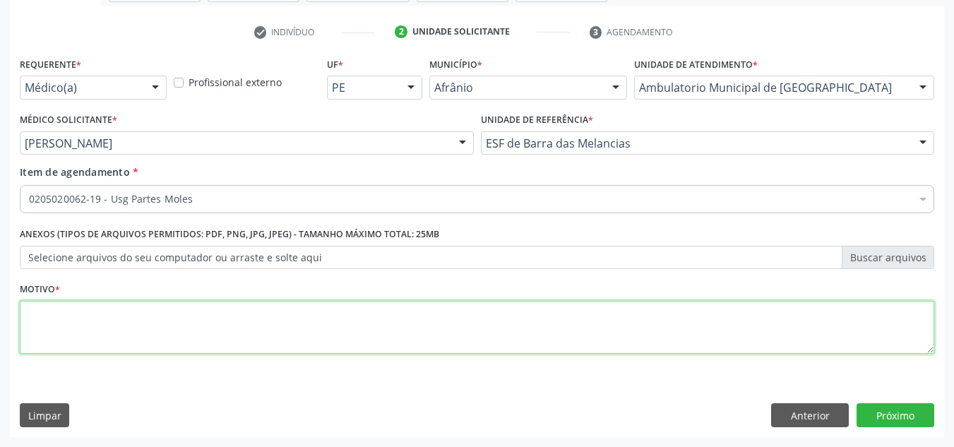
click at [210, 350] on textarea at bounding box center [477, 328] width 914 height 54
type textarea "NÓDULO COSTAL D"
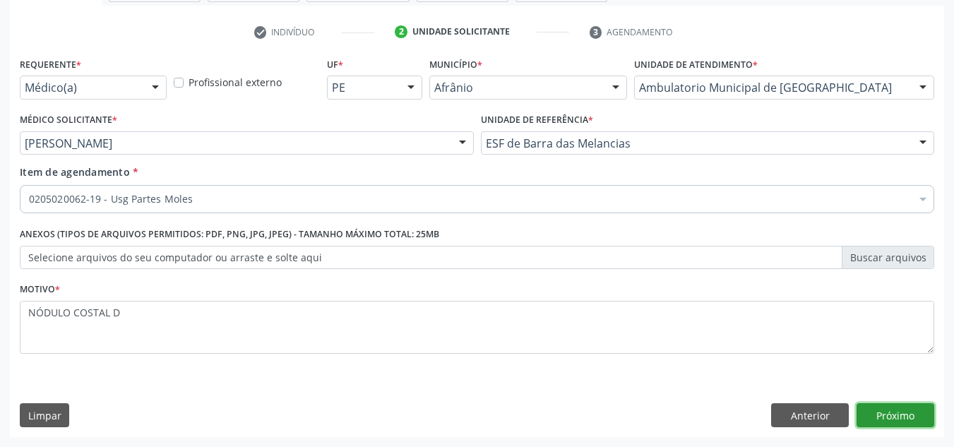
click at [868, 406] on button "Próximo" at bounding box center [895, 415] width 78 height 24
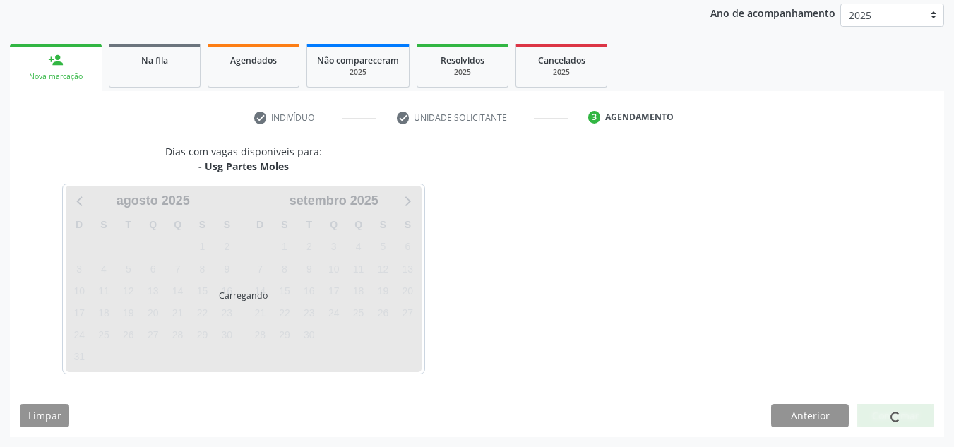
scroll to position [167, 0]
click at [869, 406] on div at bounding box center [895, 416] width 78 height 24
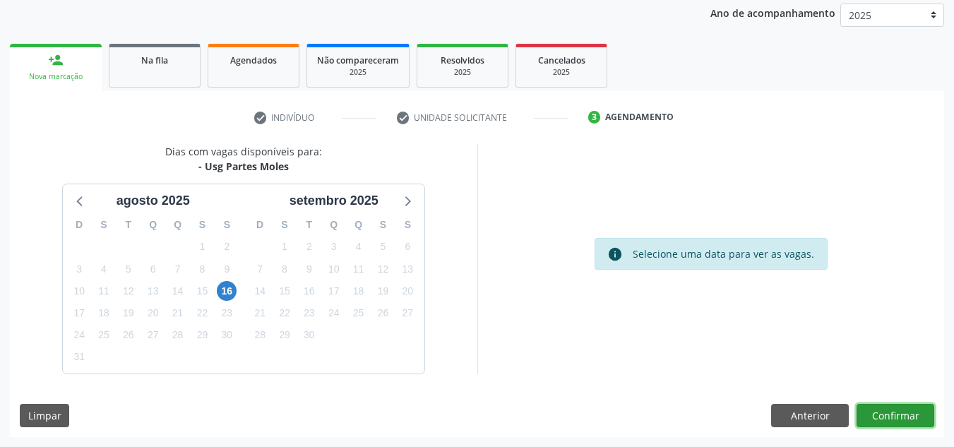
click at [869, 406] on button "Confirmar" at bounding box center [895, 416] width 78 height 24
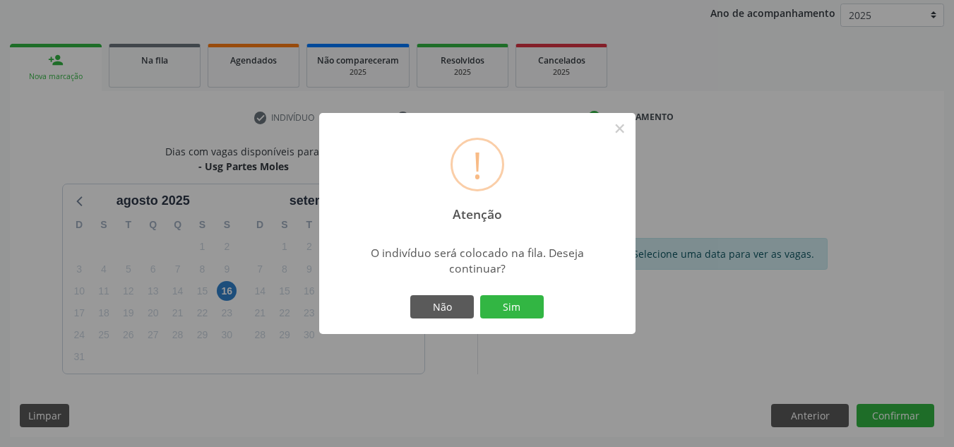
click at [480, 295] on button "Sim" at bounding box center [512, 307] width 64 height 24
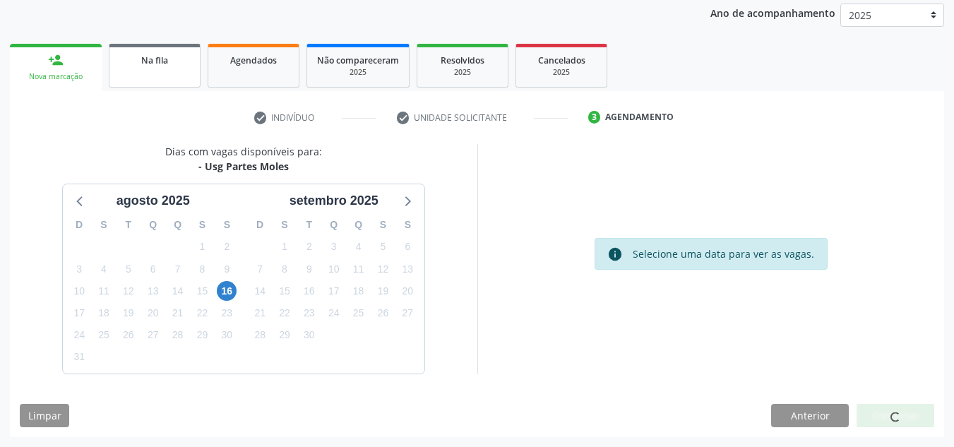
scroll to position [19, 0]
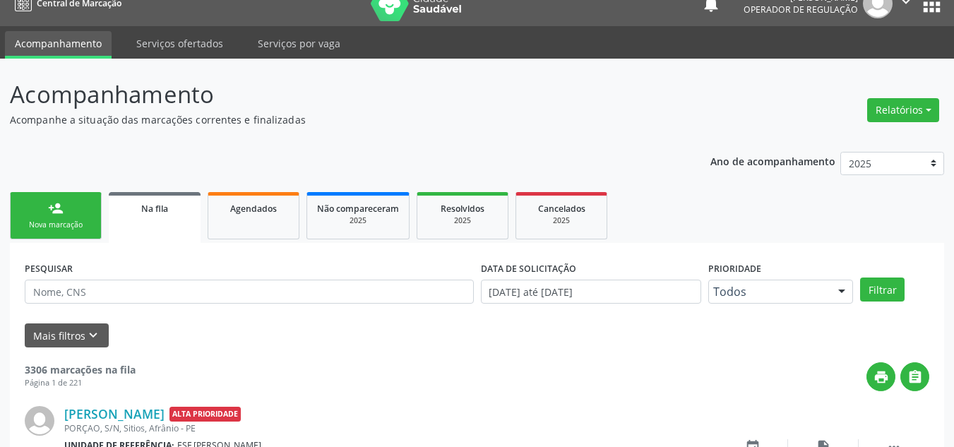
click at [82, 195] on link "person_add Nova marcação" at bounding box center [56, 215] width 92 height 47
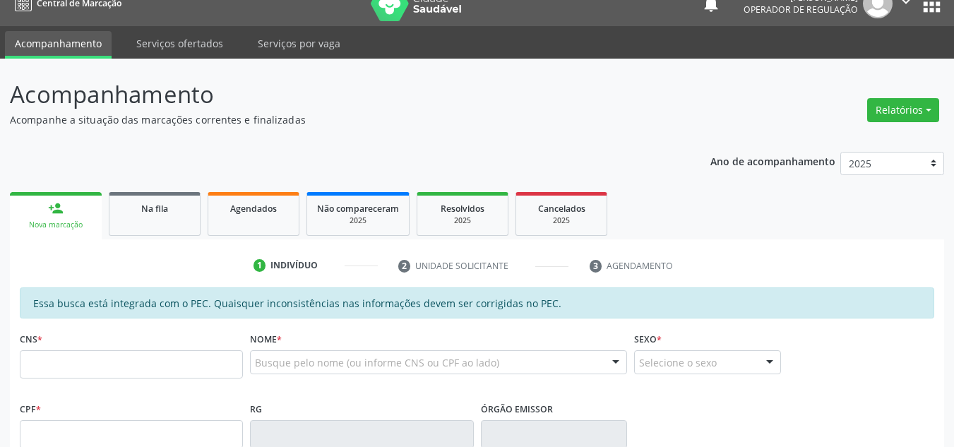
click at [20, 224] on div "Nova marcação" at bounding box center [56, 225] width 72 height 11
click at [98, 363] on input "text" at bounding box center [131, 364] width 223 height 28
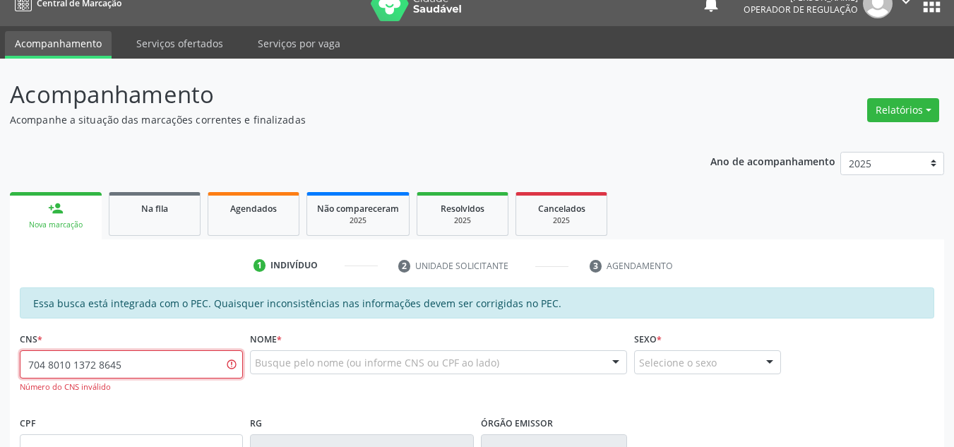
type input "704 8010 1372 8645"
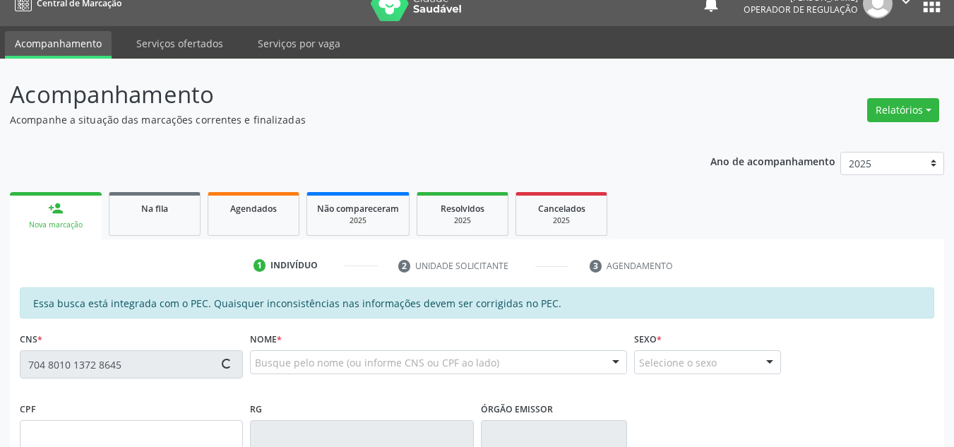
type input "20/06/1988"
type input "Silvia Maria de Souza"
type input "(87) 98851-0483"
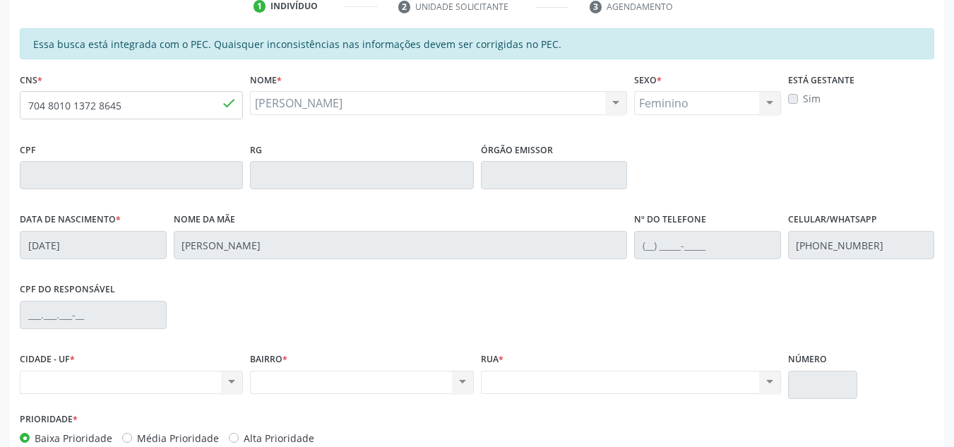
scroll to position [148, 0]
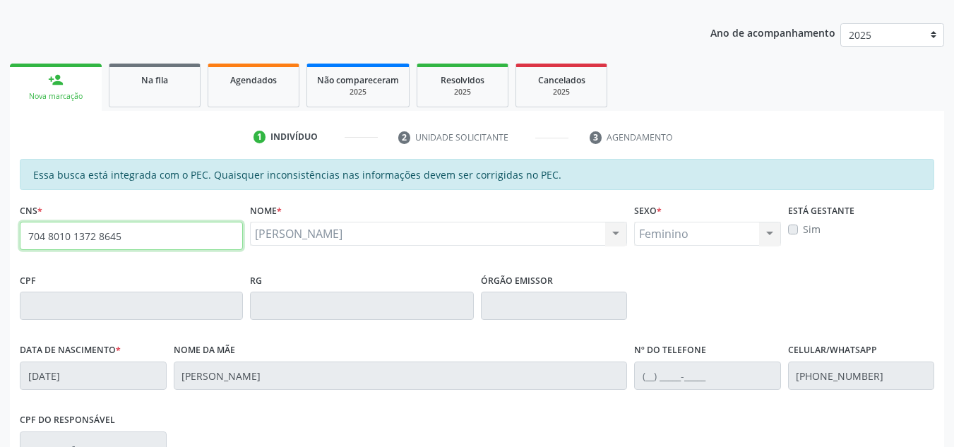
drag, startPoint x: 149, startPoint y: 227, endPoint x: 0, endPoint y: 222, distance: 149.1
click at [0, 222] on div "Acompanhamento Acompanhe a situação das marcações correntes e finalizadas Relat…" at bounding box center [477, 294] width 954 height 729
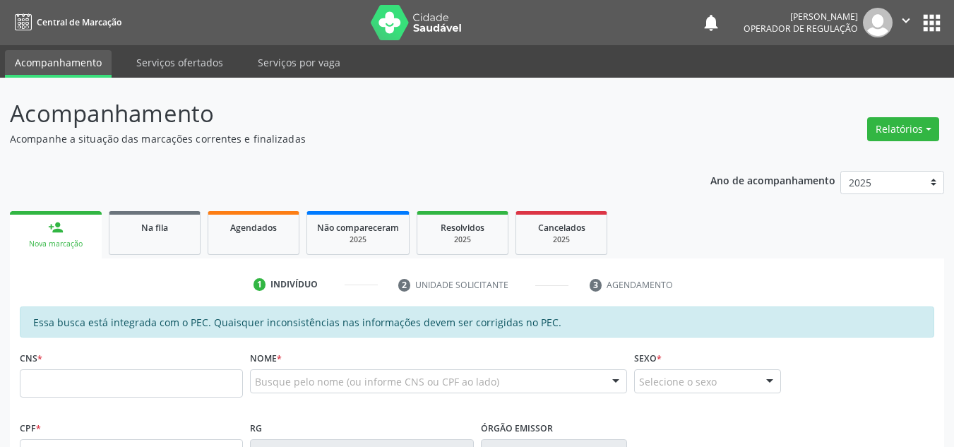
scroll to position [194, 0]
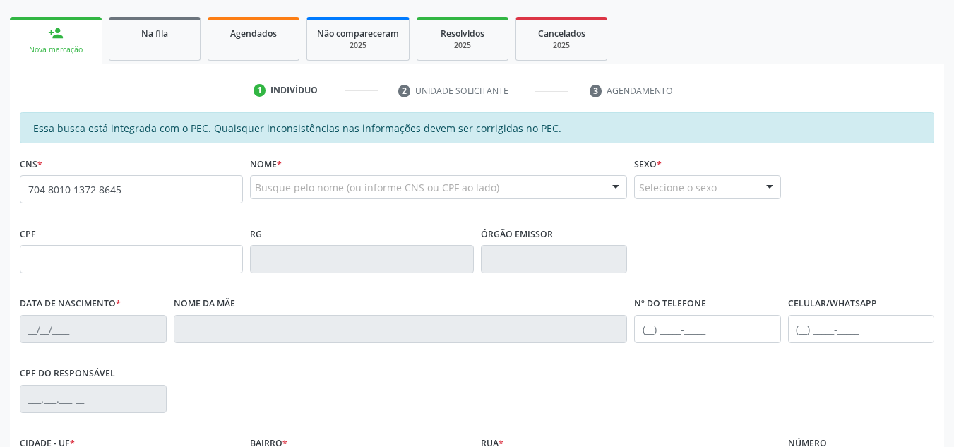
type input "704 8010 1372 8645"
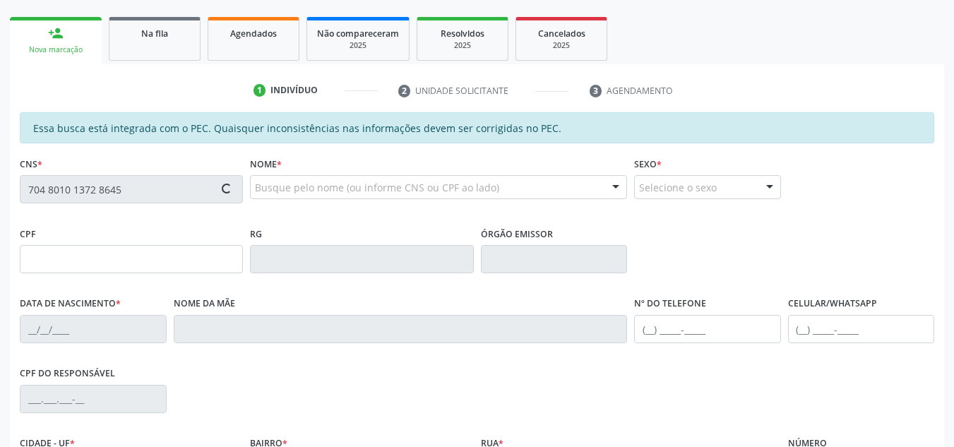
type input "20/[DATE]"
type input "[PERSON_NAME]"
type input "[PHONE_NUMBER]"
type input "S/N"
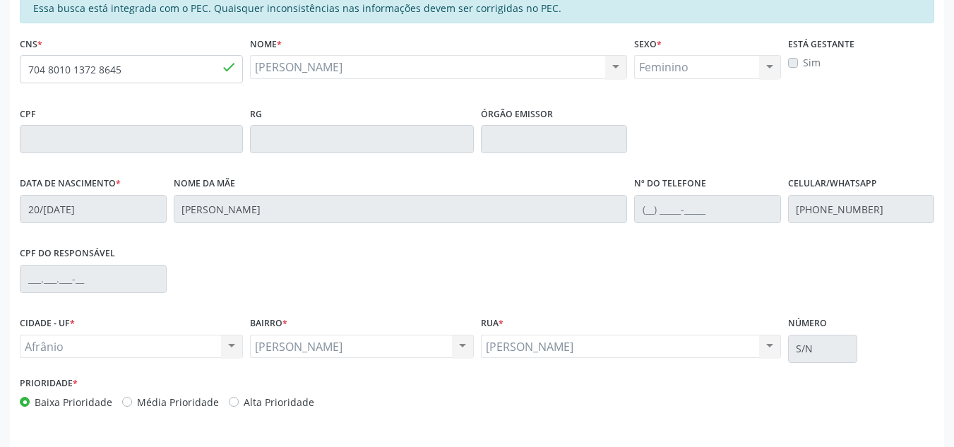
scroll to position [359, 0]
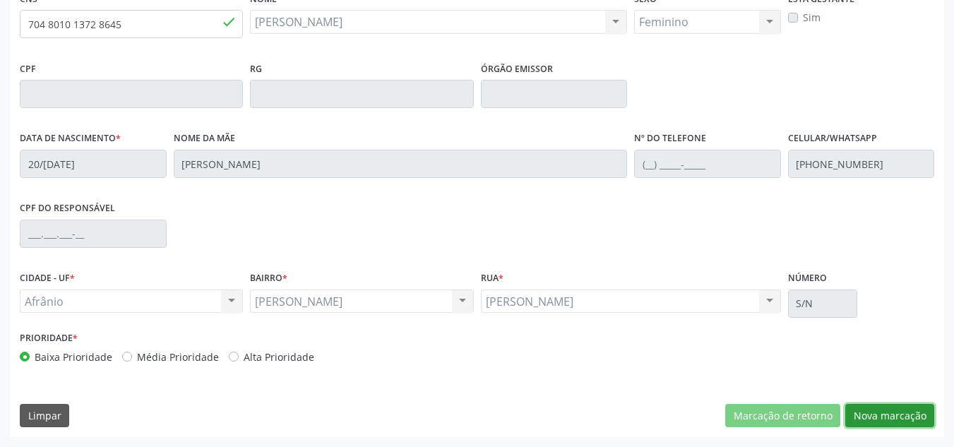
click at [904, 414] on button "Nova marcação" at bounding box center [889, 416] width 89 height 24
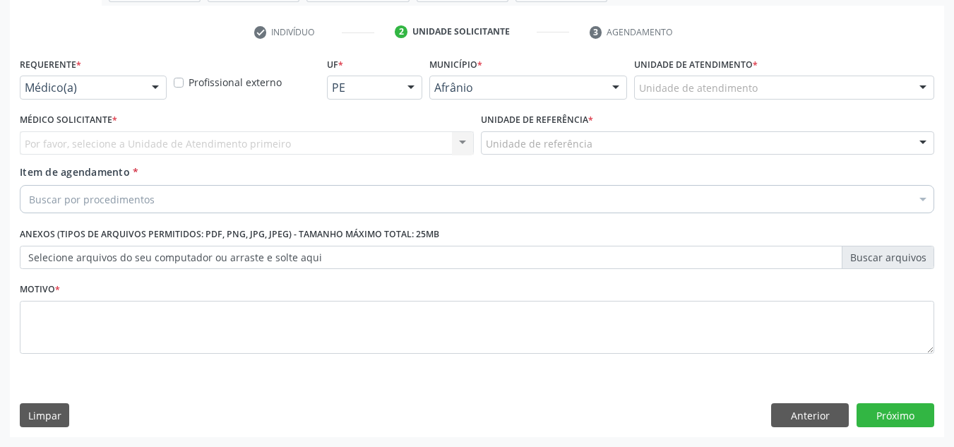
scroll to position [253, 0]
click at [900, 90] on div "Unidade de atendimento" at bounding box center [784, 88] width 300 height 24
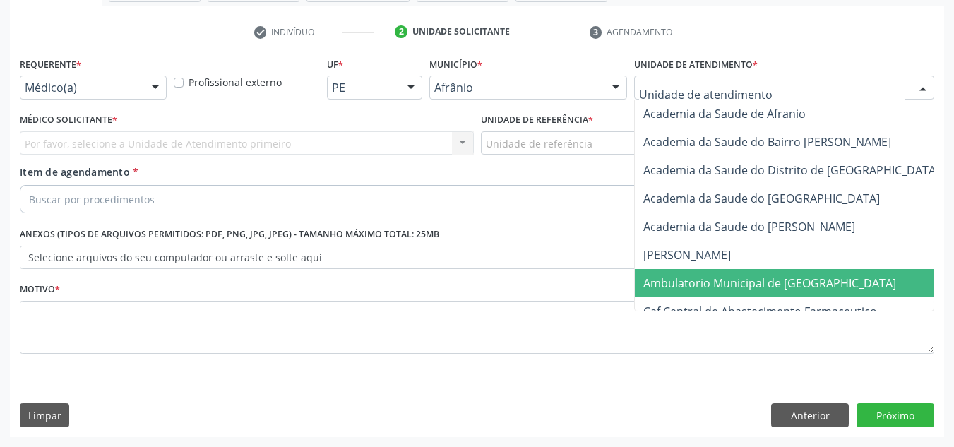
click at [813, 282] on span "Ambulatorio Municipal de [GEOGRAPHIC_DATA]" at bounding box center [769, 283] width 253 height 16
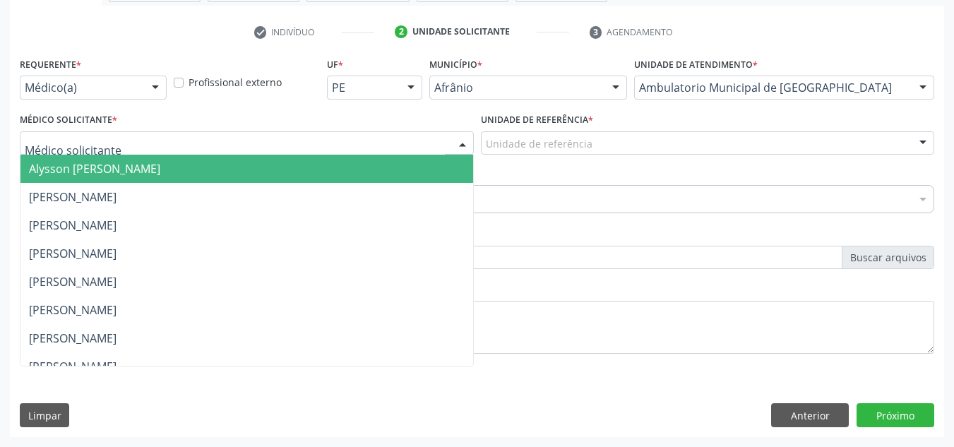
click at [209, 136] on div at bounding box center [247, 143] width 454 height 24
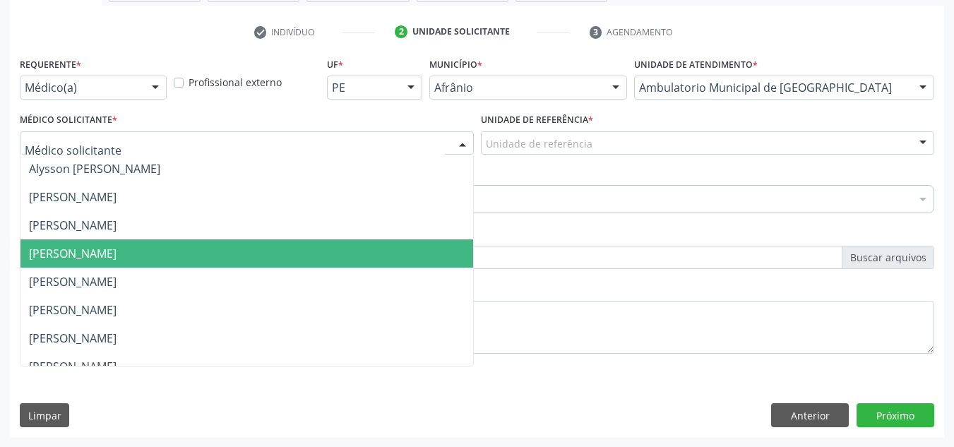
drag, startPoint x: 227, startPoint y: 239, endPoint x: 246, endPoint y: 203, distance: 41.1
click at [220, 238] on ul "Alysson [PERSON_NAME] [PERSON_NAME] [PERSON_NAME] [PERSON_NAME] [PERSON_NAME] […" at bounding box center [246, 381] width 453 height 452
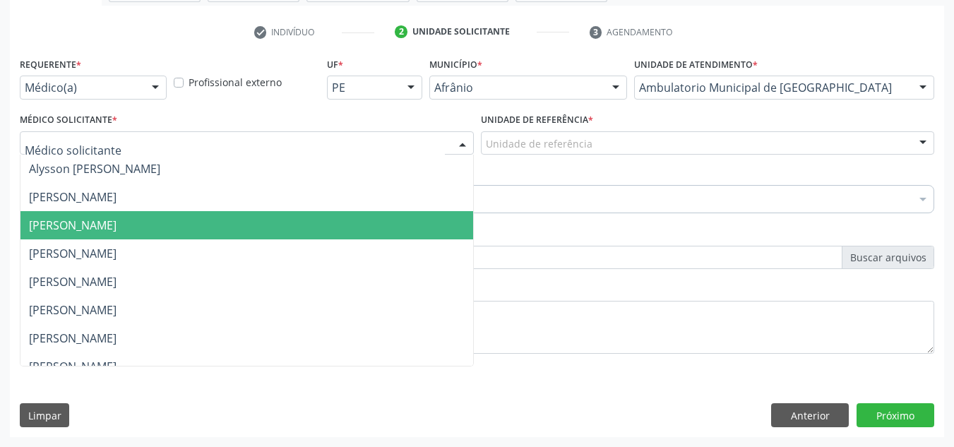
click at [369, 228] on span "[PERSON_NAME]" at bounding box center [246, 225] width 453 height 28
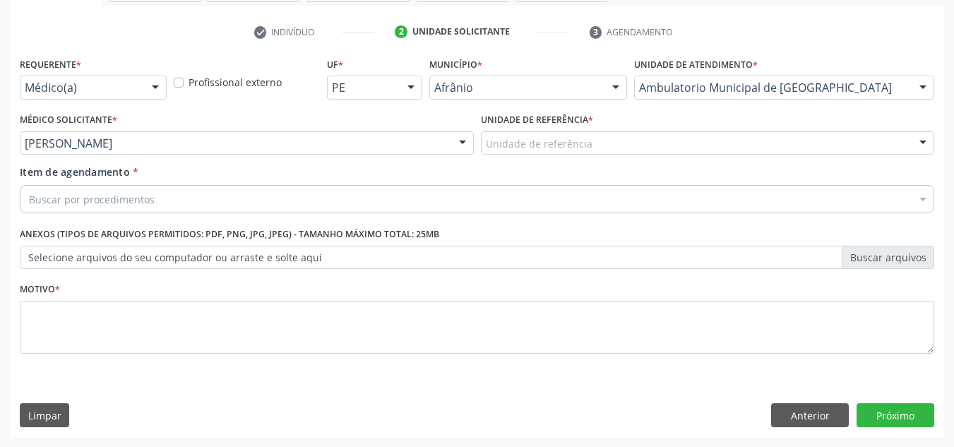
drag, startPoint x: 616, startPoint y: 122, endPoint x: 630, endPoint y: 152, distance: 32.8
click at [623, 139] on div "Unidade de referência * Unidade de referência ESF de Extrema ESF de Barra das M…" at bounding box center [708, 131] width 454 height 45
drag, startPoint x: 630, startPoint y: 155, endPoint x: 652, endPoint y: 148, distance: 22.8
click at [631, 155] on div "Unidade de referência ESF de Extrema ESF de Barra das Melancias ESF [PERSON_NAM…" at bounding box center [708, 143] width 454 height 24
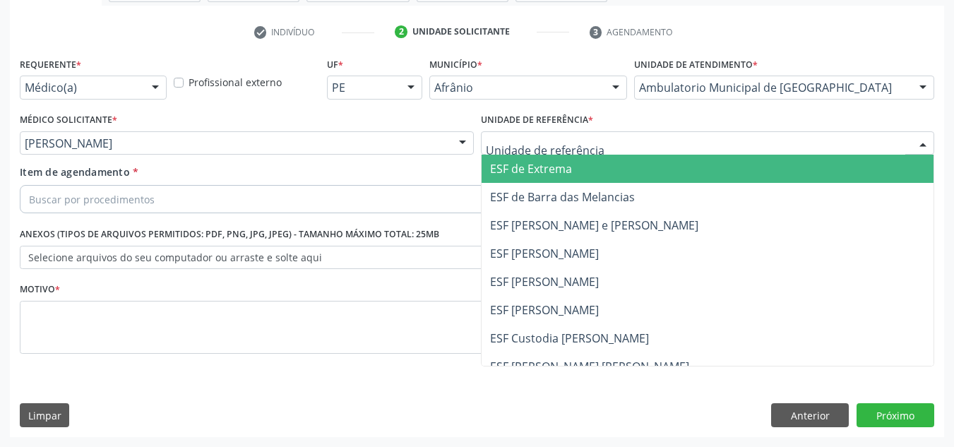
click at [652, 148] on input "text" at bounding box center [696, 150] width 420 height 28
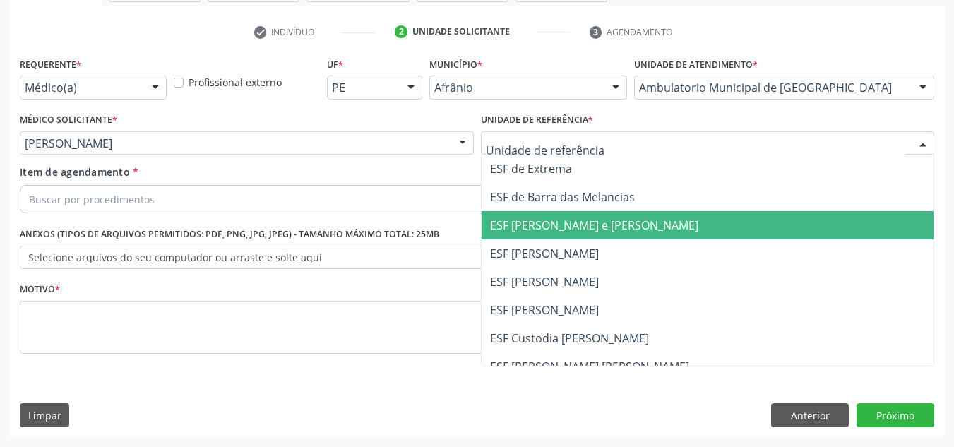
click at [650, 227] on span "ESF [PERSON_NAME] e [PERSON_NAME]" at bounding box center [594, 225] width 208 height 16
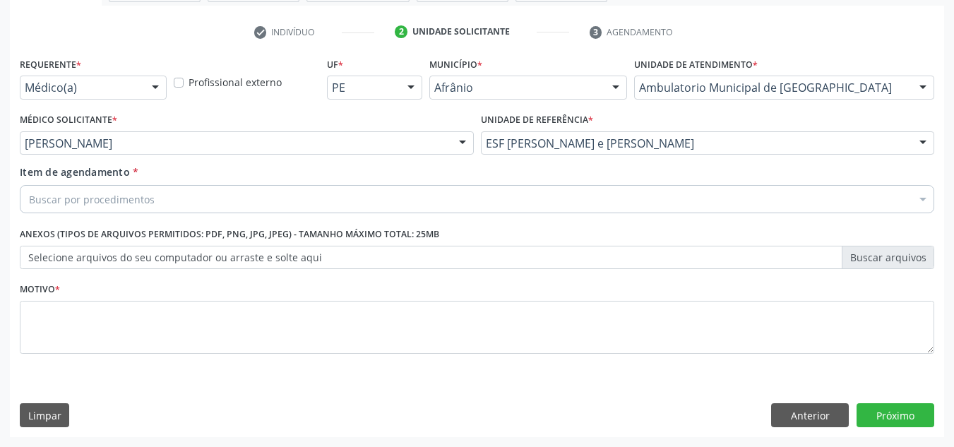
click at [659, 205] on div "Buscar por procedimentos" at bounding box center [477, 199] width 914 height 28
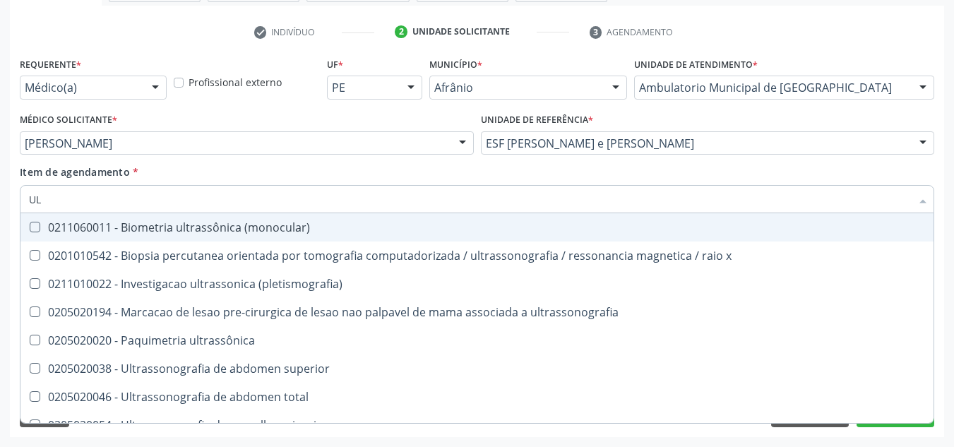
type input "U"
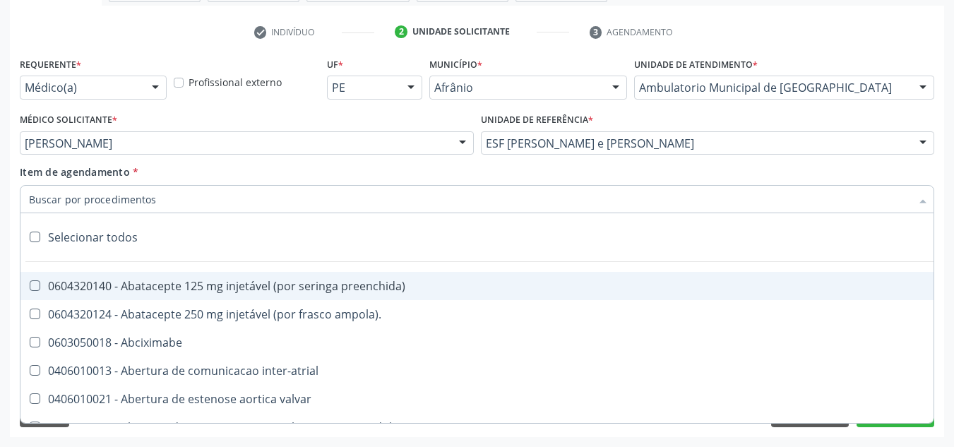
type input "S"
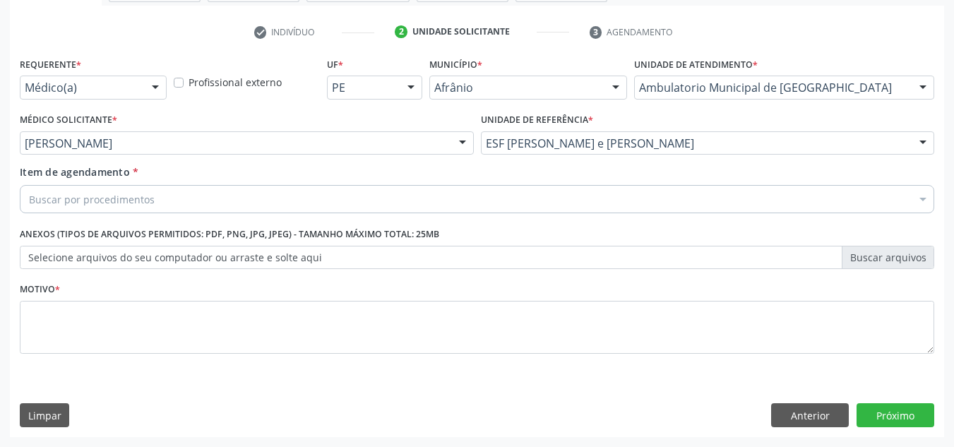
click at [174, 263] on label "Selecione arquivos do seu computador ou arraste e solte aqui" at bounding box center [477, 258] width 914 height 24
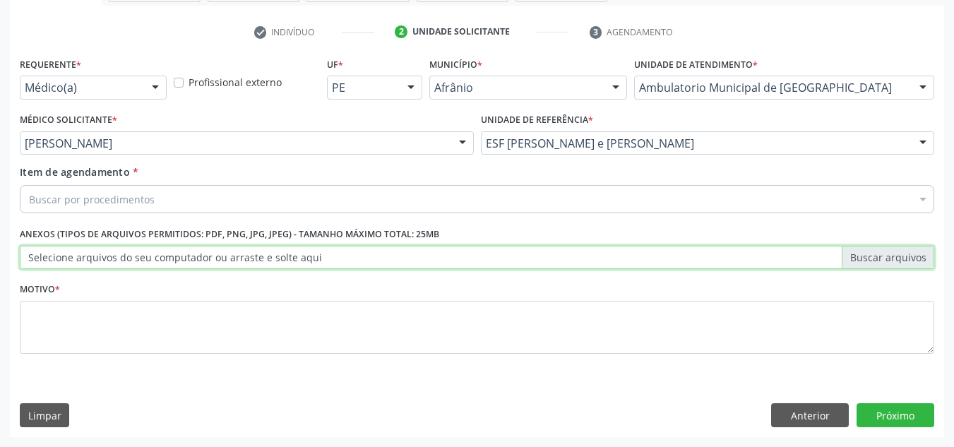
click at [174, 263] on input "Selecione arquivos do seu computador ou arraste e solte aqui" at bounding box center [477, 258] width 914 height 24
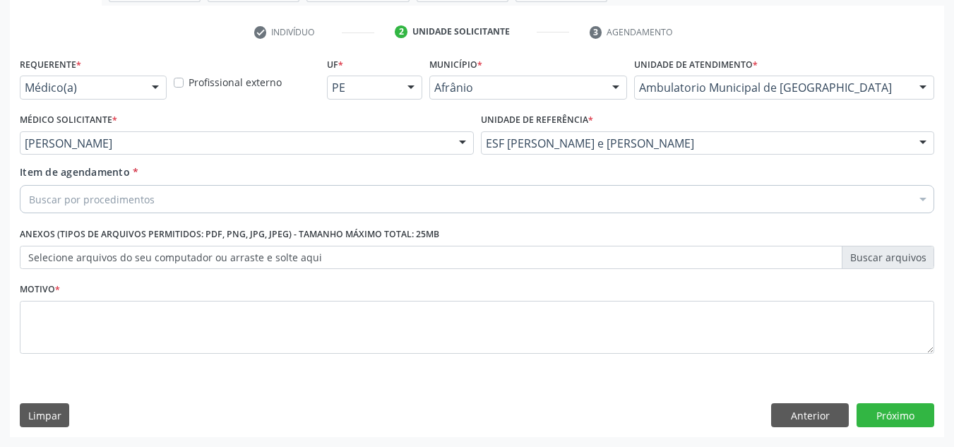
click at [396, 419] on div "Limpar Anterior Próximo" at bounding box center [477, 415] width 914 height 24
click at [268, 225] on label "Anexos (Tipos de arquivos permitidos: PDF, PNG, JPG, JPEG) - Tamanho máximo tot…" at bounding box center [229, 235] width 419 height 22
drag, startPoint x: 274, startPoint y: 220, endPoint x: 294, endPoint y: 214, distance: 20.6
click at [282, 216] on div "Requerente * Médico(a) Médico(a) Enfermeiro(a) Paciente Nenhum resultado encont…" at bounding box center [477, 214] width 914 height 320
click at [342, 203] on div "Buscar por procedimentos" at bounding box center [477, 199] width 914 height 28
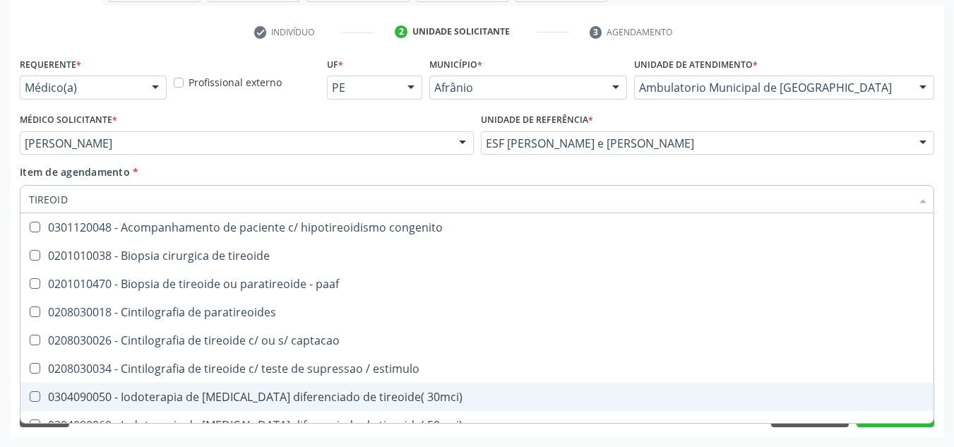
type input "TIREOIDE"
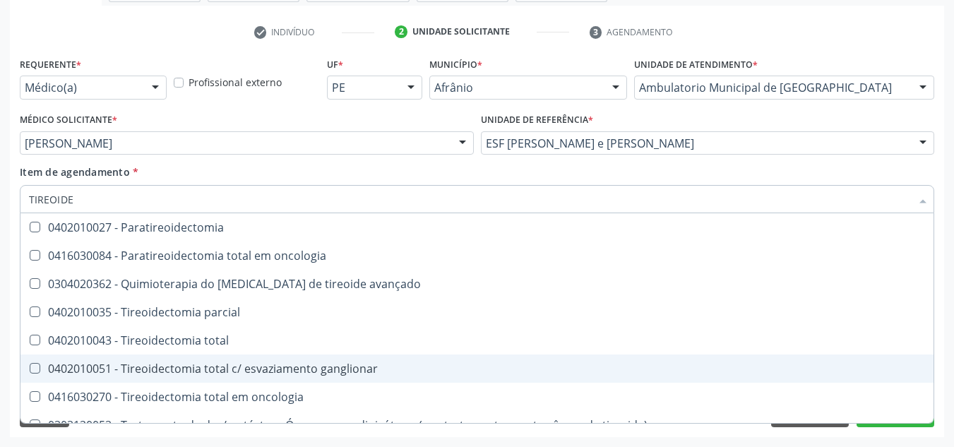
scroll to position [270, 0]
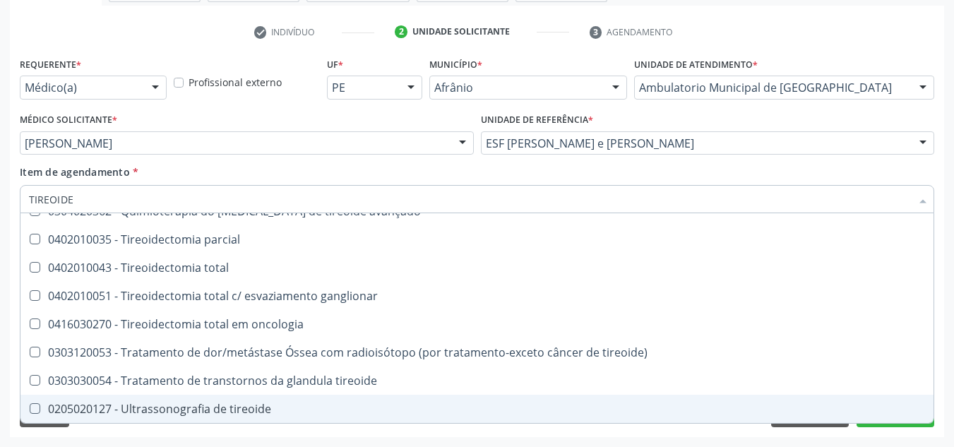
click at [230, 414] on div "0205020127 - Ultrassonografia de tireoide" at bounding box center [477, 408] width 896 height 11
checkbox tireoide "true"
click at [210, 429] on div "Requerente * Médico(a) Médico(a) Enfermeiro(a) Paciente Nenhum resultado encont…" at bounding box center [477, 245] width 934 height 383
checkbox paaf "true"
checkbox tireoide "false"
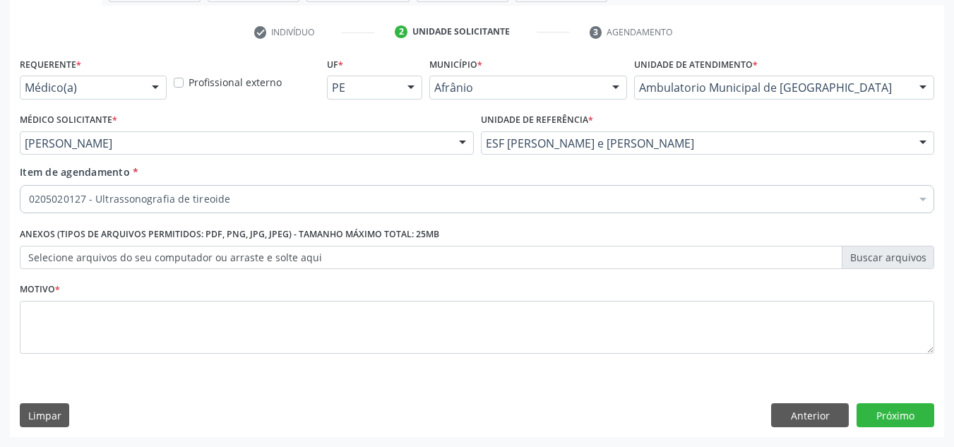
scroll to position [0, 0]
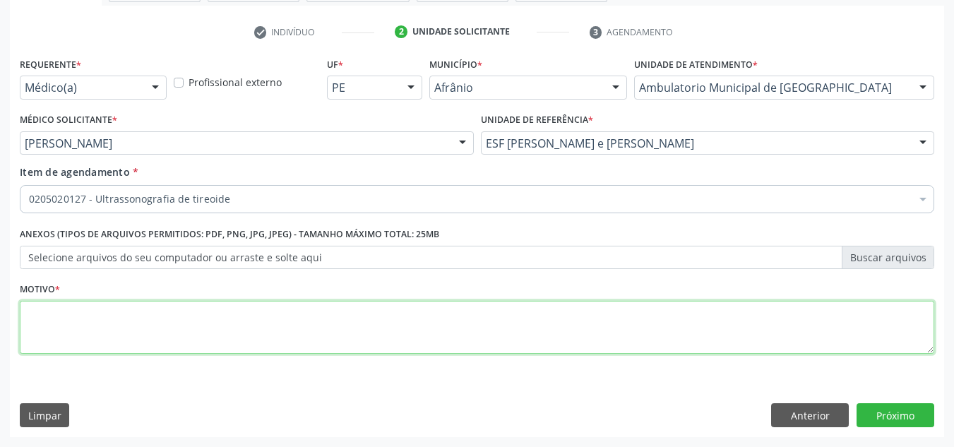
click at [198, 317] on textarea at bounding box center [477, 328] width 914 height 54
type textarea "DIFICULDADE DE DEGLUTIÇÃO"
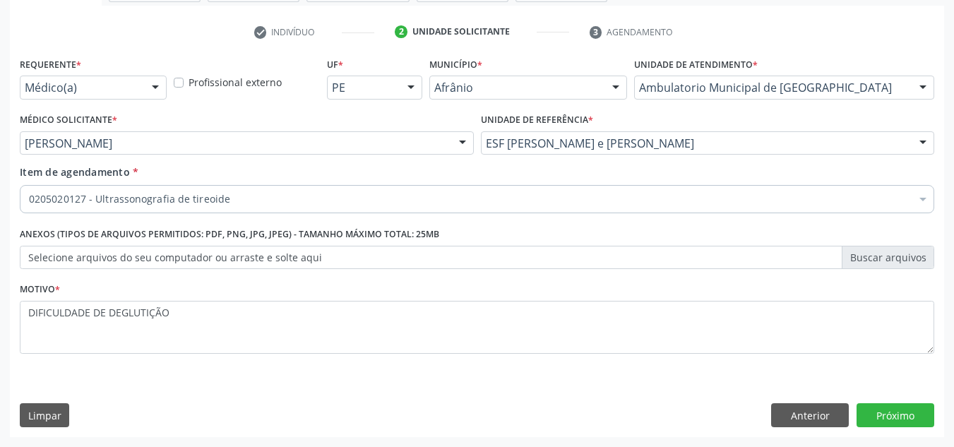
click at [905, 402] on div "Requerente * Médico(a) Médico(a) Enfermeiro(a) Paciente Nenhum resultado encont…" at bounding box center [477, 245] width 934 height 383
click at [904, 407] on button "Próximo" at bounding box center [895, 415] width 78 height 24
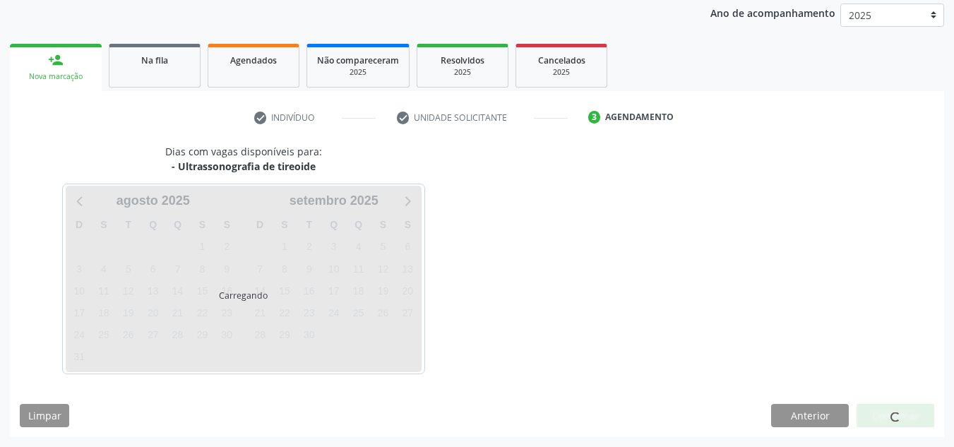
scroll to position [167, 0]
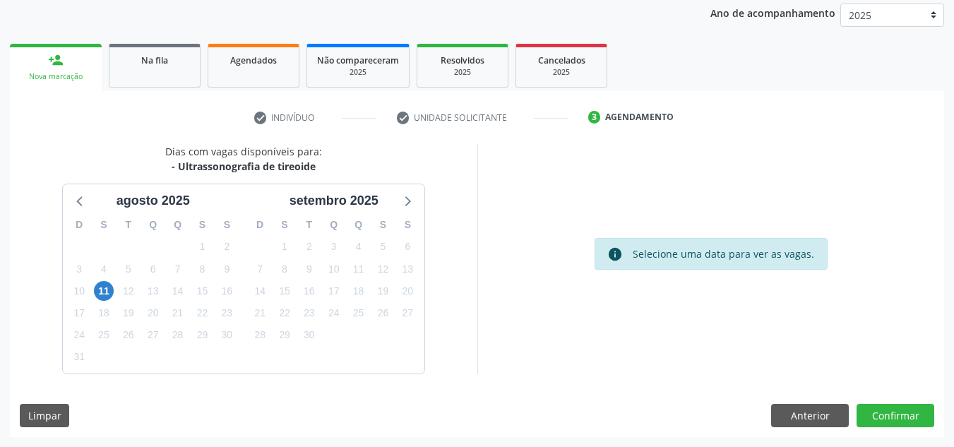
click at [915, 402] on div "Dias com vagas disponíveis para: - Ultrassonografia de tireoide agosto 2025 D S…" at bounding box center [477, 290] width 934 height 293
click at [910, 417] on button "Confirmar" at bounding box center [895, 416] width 78 height 24
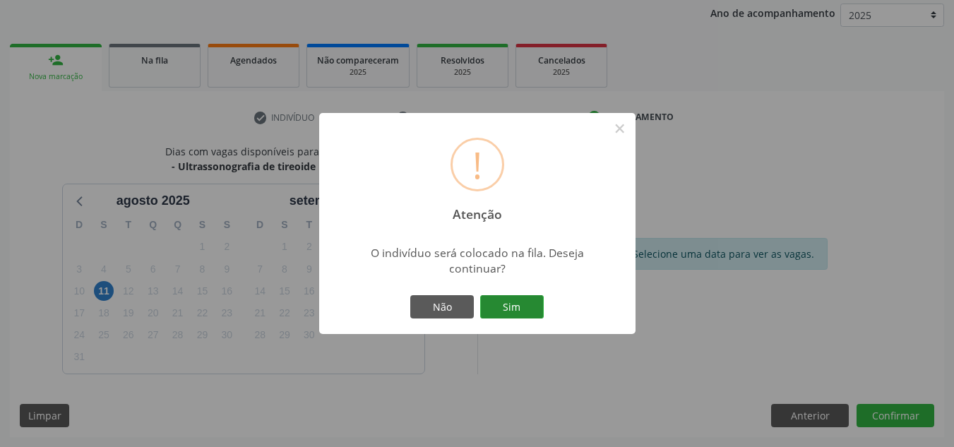
click at [511, 297] on button "Sim" at bounding box center [512, 307] width 64 height 24
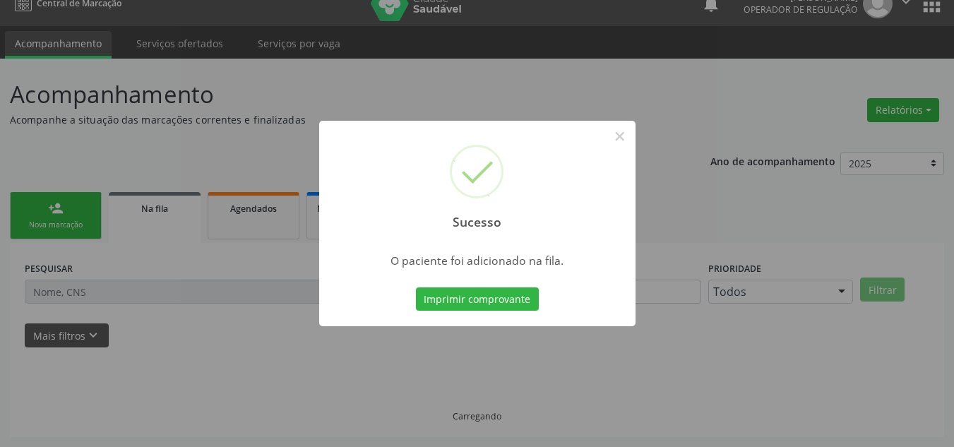
scroll to position [19, 0]
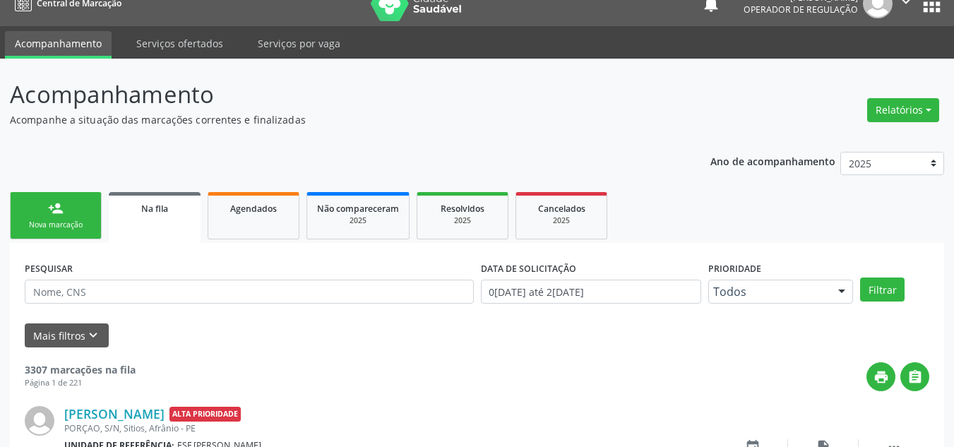
click at [44, 209] on link "person_add Nova marcação" at bounding box center [56, 215] width 92 height 47
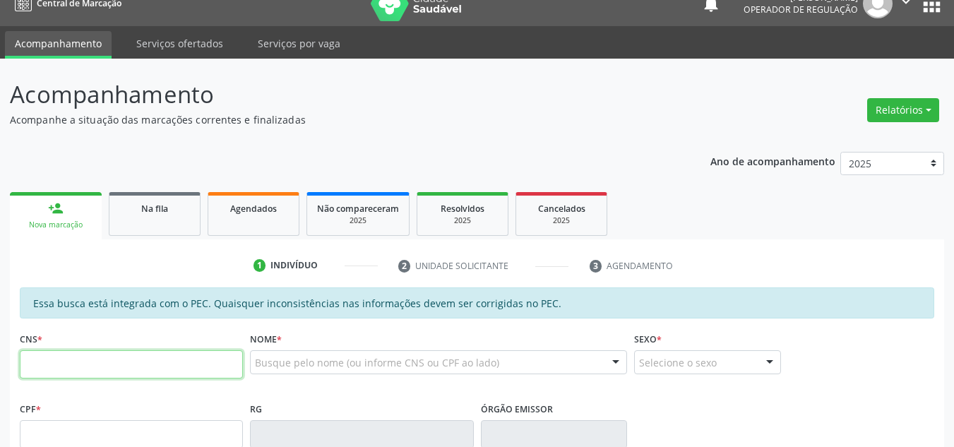
click at [115, 374] on input "text" at bounding box center [131, 364] width 223 height 28
type input "700 7089 7653 6272"
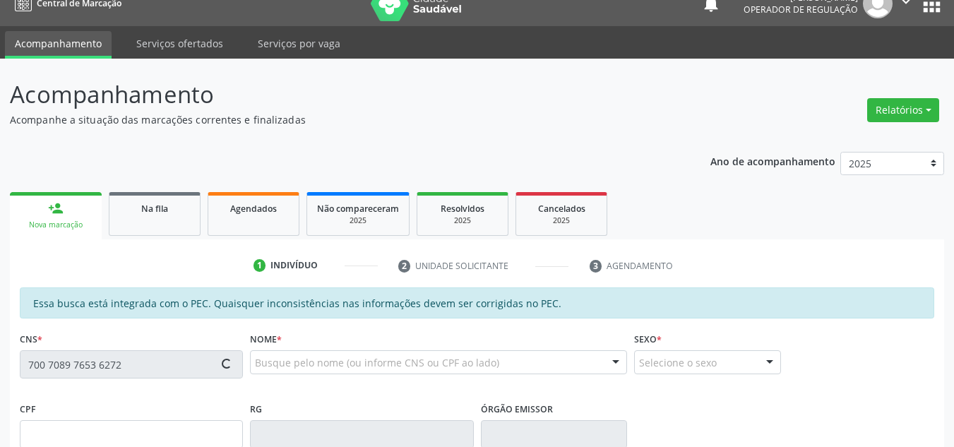
type input "047.256.834-50"
type input "31/07/1977"
type input "Porfia Maria da Silva Lucas"
type input "(87) 98827-0405"
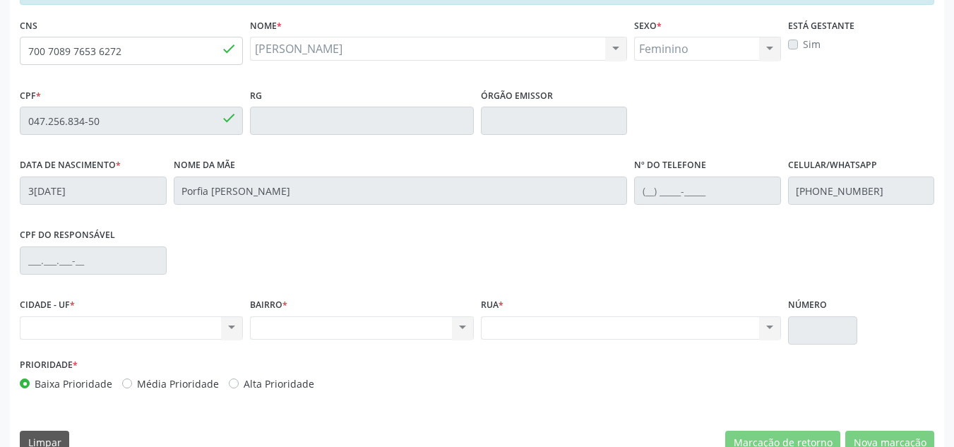
scroll to position [359, 0]
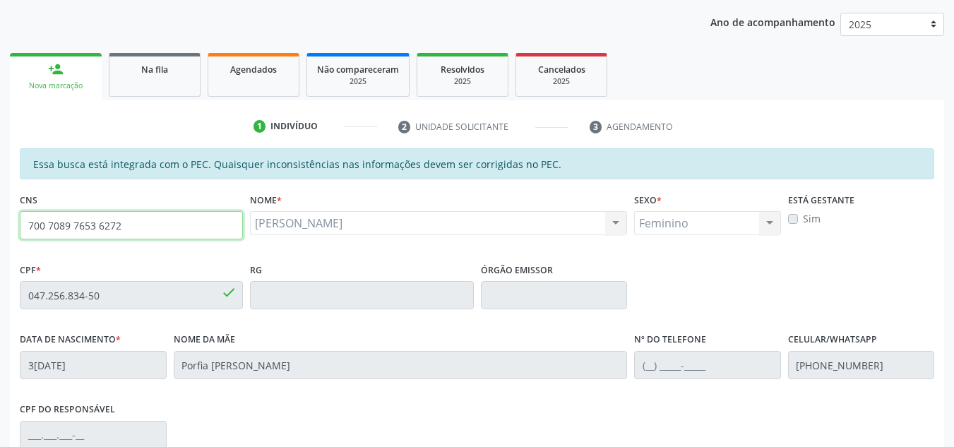
drag, startPoint x: 153, startPoint y: 18, endPoint x: 0, endPoint y: -25, distance: 158.5
click at [0, 0] on html "Central de Marcação notifications Ana Carla Pereira de Albuquerque Operador de …" at bounding box center [477, 65] width 954 height 447
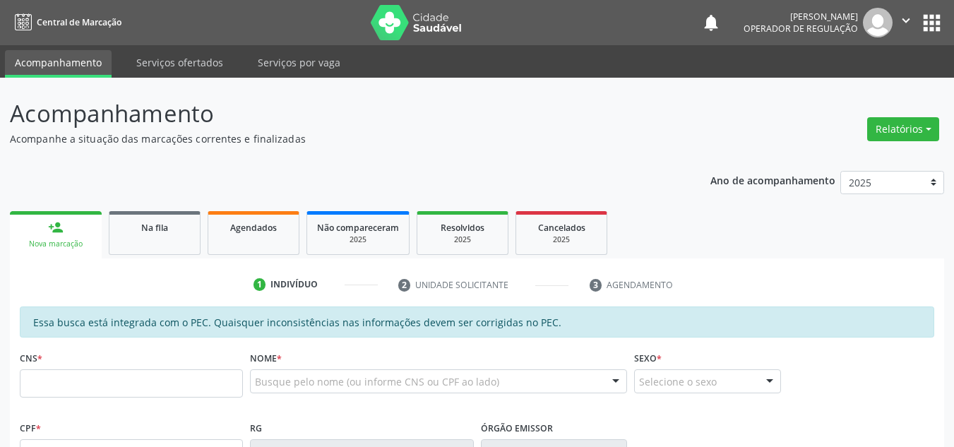
scroll to position [80, 0]
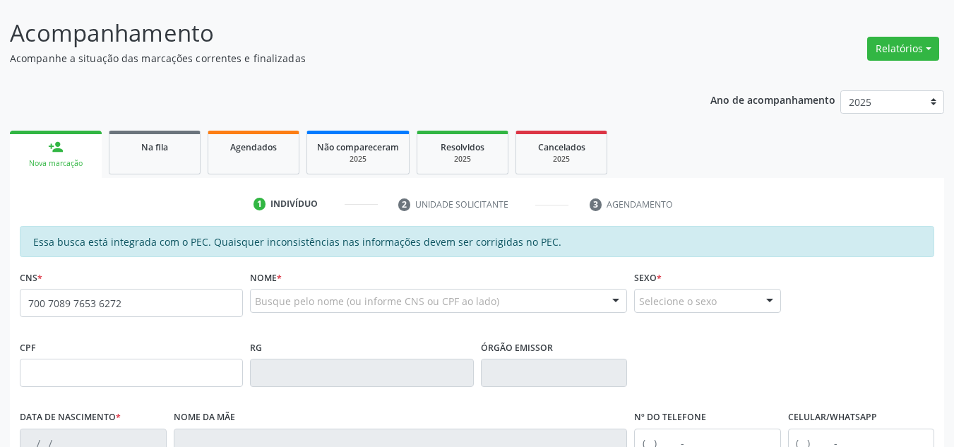
type input "700 7089 7653 6272"
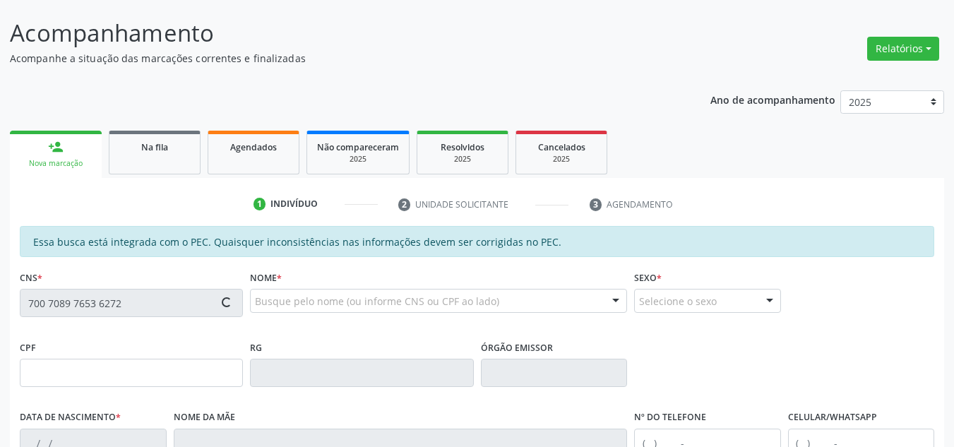
type input "047.256.834-50"
type input "3[DATE]"
type input "Porfia [PERSON_NAME]"
type input "[PHONE_NUMBER]"
type input "S/N"
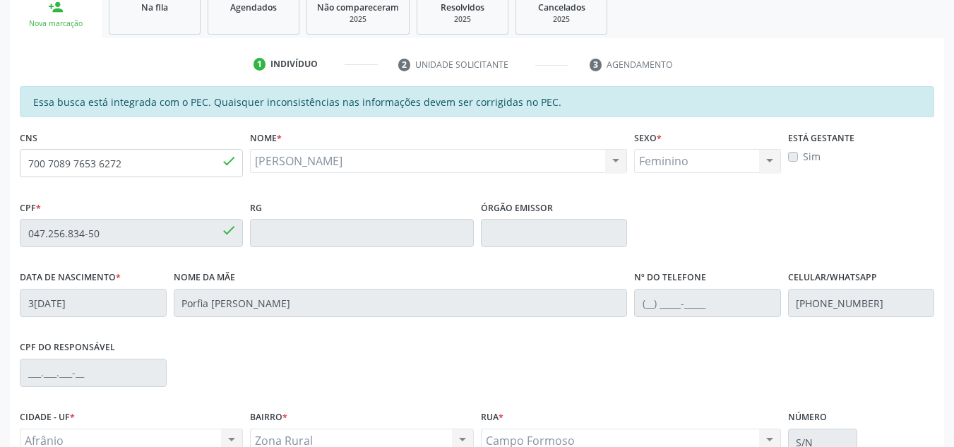
scroll to position [359, 0]
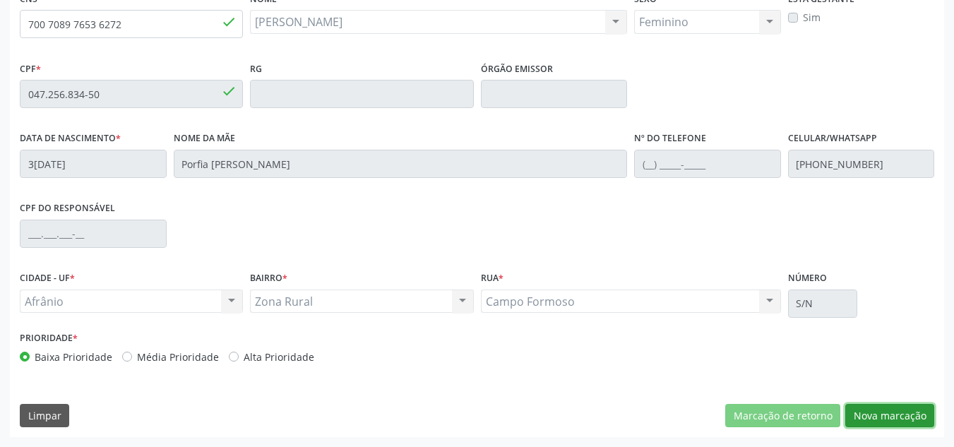
click at [908, 417] on button "Nova marcação" at bounding box center [889, 416] width 89 height 24
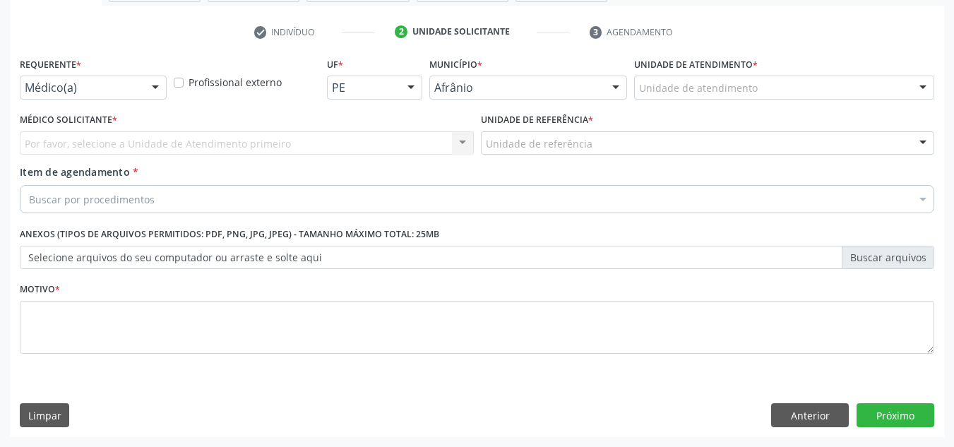
scroll to position [253, 0]
click at [849, 99] on div "Unidade de atendimento Academia da Saude de Afranio Academia da Saude do Bairro…" at bounding box center [784, 88] width 300 height 24
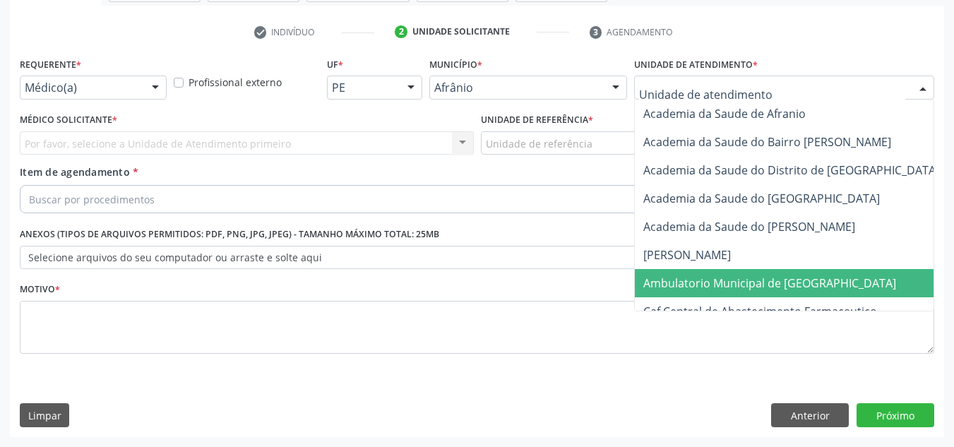
click at [773, 278] on span "Ambulatorio Municipal de [GEOGRAPHIC_DATA]" at bounding box center [769, 283] width 253 height 16
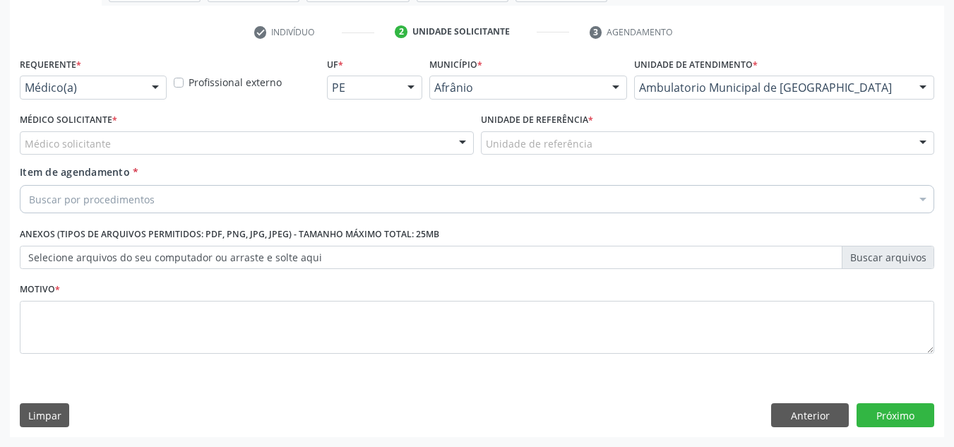
click at [237, 140] on div "Médico solicitante" at bounding box center [247, 143] width 454 height 24
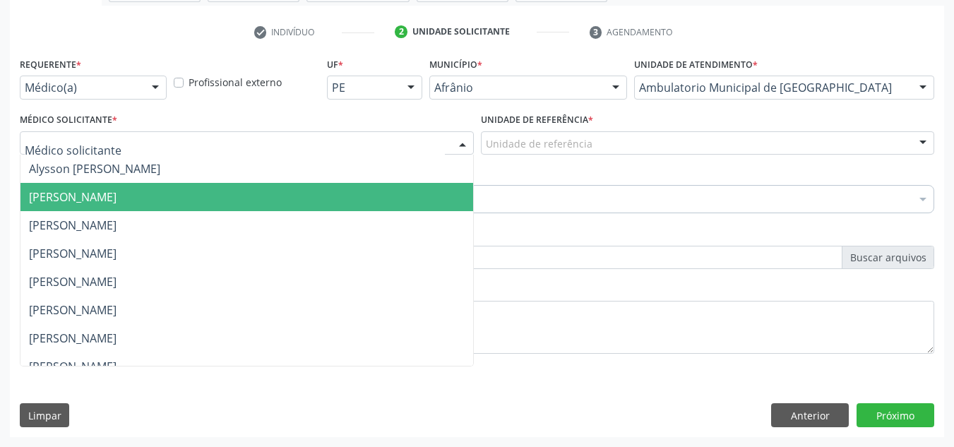
click at [244, 209] on span "[PERSON_NAME]" at bounding box center [246, 197] width 453 height 28
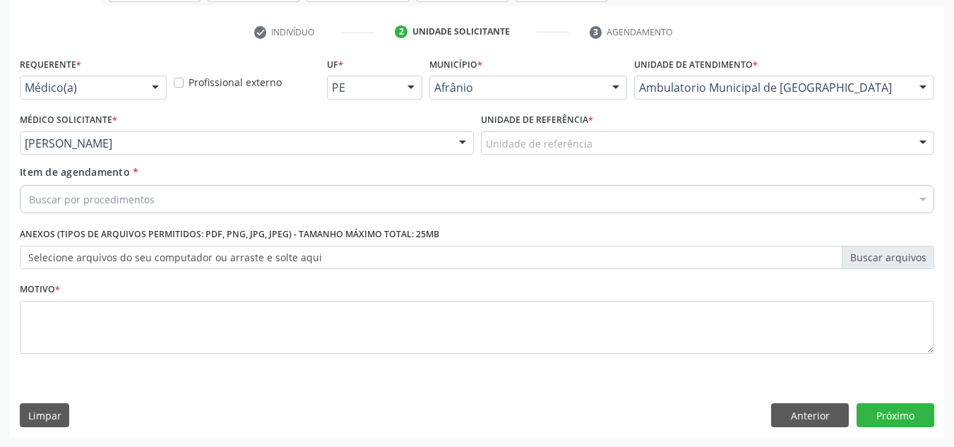
click at [645, 116] on div "Unidade de referência * Unidade de referência ESF de Extrema ESF de Barra das M…" at bounding box center [708, 131] width 454 height 45
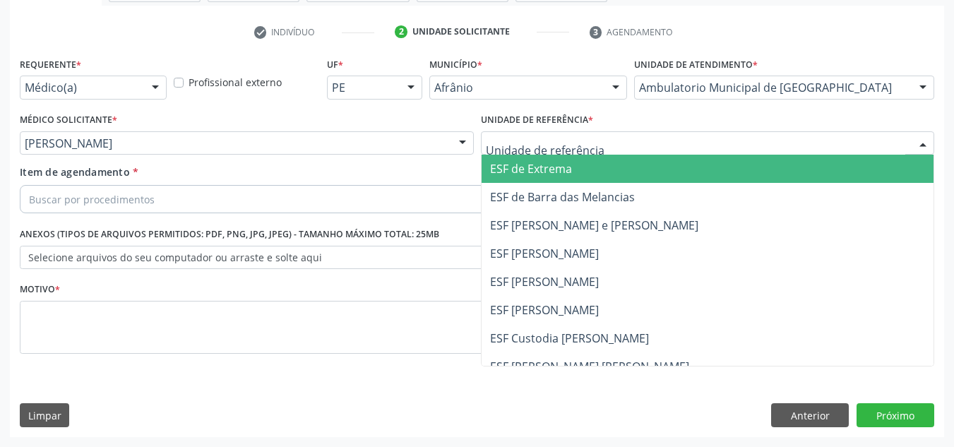
click at [627, 133] on div at bounding box center [708, 143] width 454 height 24
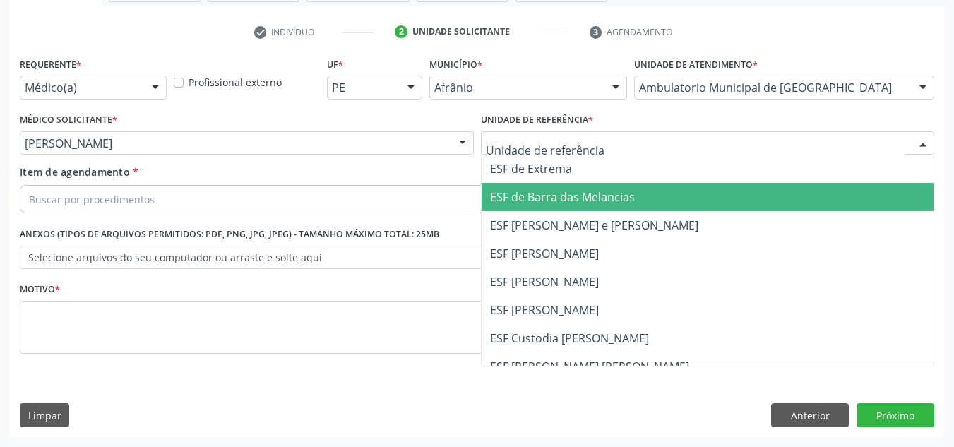
click at [577, 194] on span "ESF de Barra das Melancias" at bounding box center [562, 197] width 145 height 16
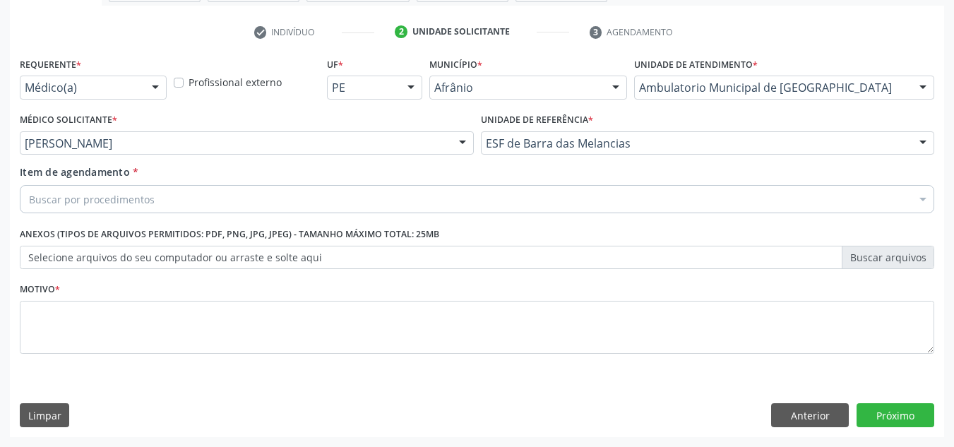
click at [539, 187] on div "Buscar por procedimentos" at bounding box center [477, 199] width 914 height 28
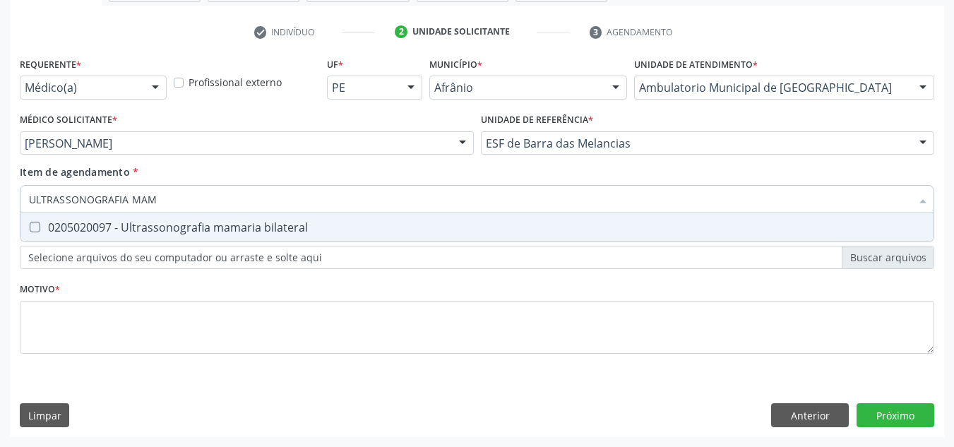
type input "ULTRASSONOGRAFIA MAMA"
click at [525, 231] on div "0205020097 - Ultrassonografia mamaria bilateral" at bounding box center [477, 227] width 896 height 11
checkbox bilateral "true"
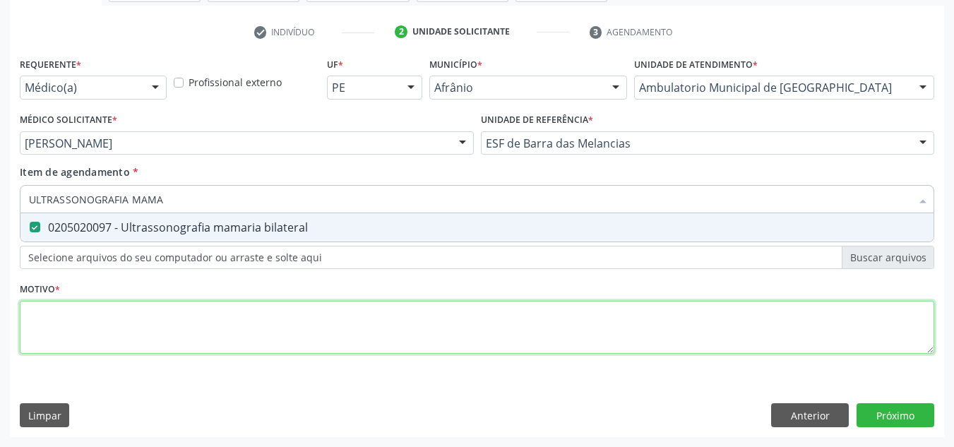
click at [422, 311] on div "Requerente * Médico(a) Médico(a) Enfermeiro(a) Paciente Nenhum resultado encont…" at bounding box center [477, 214] width 914 height 320
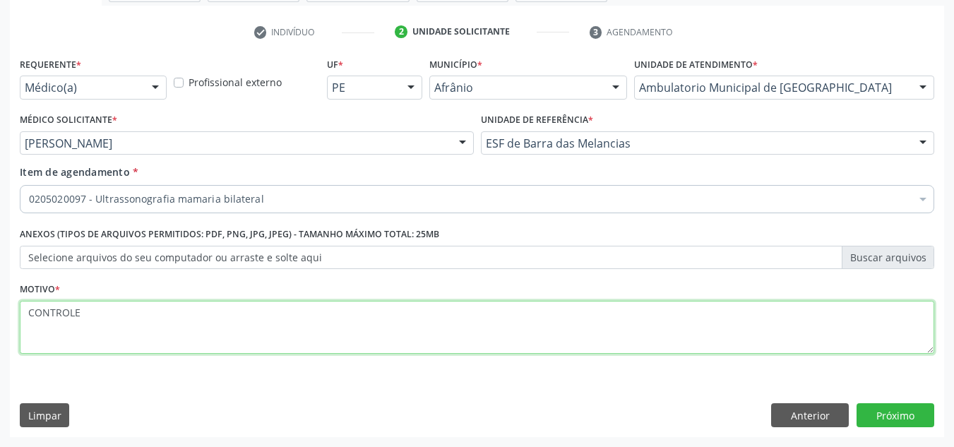
type textarea "CONTROLE"
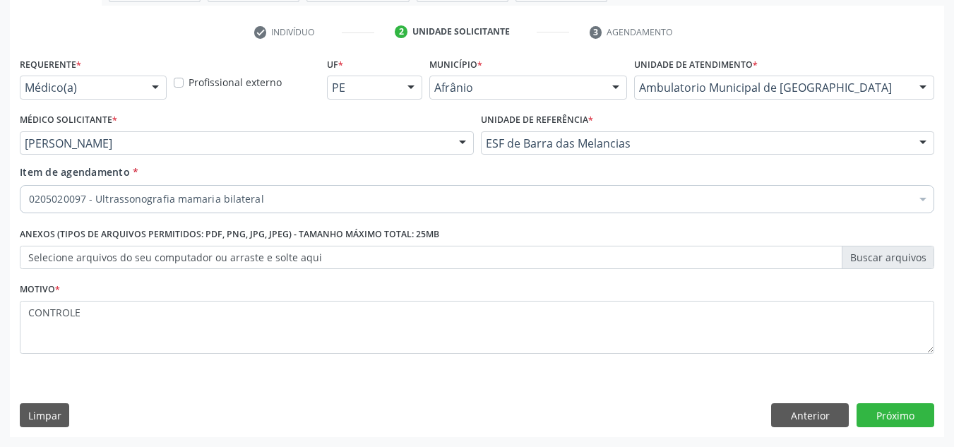
click at [883, 400] on div "Requerente * Médico(a) Médico(a) Enfermeiro(a) Paciente Nenhum resultado encont…" at bounding box center [477, 245] width 934 height 383
click at [880, 404] on button "Próximo" at bounding box center [895, 415] width 78 height 24
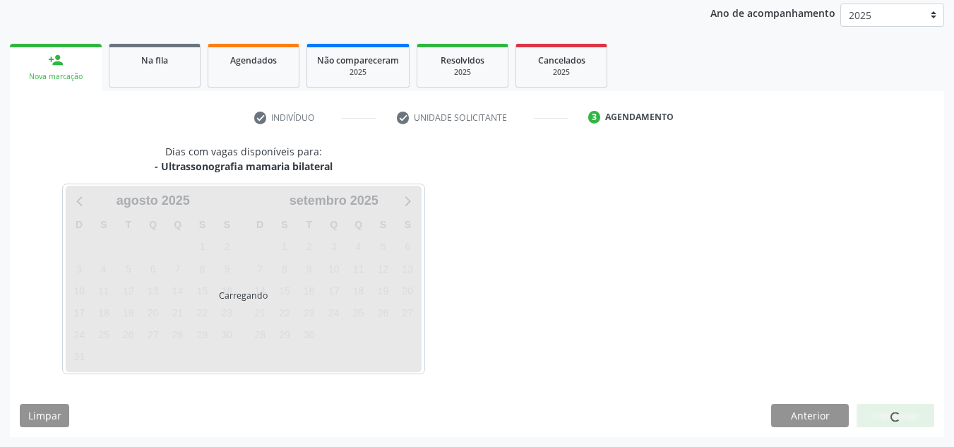
click at [880, 404] on div at bounding box center [895, 416] width 78 height 24
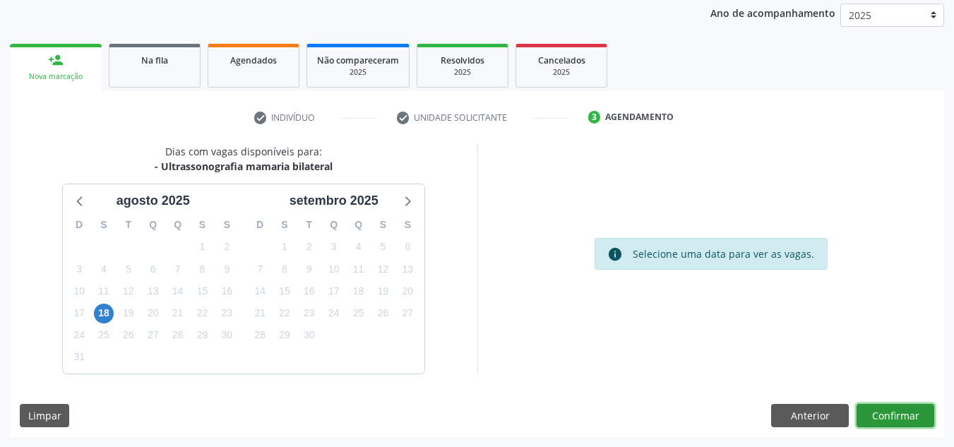
click at [880, 404] on button "Confirmar" at bounding box center [895, 416] width 78 height 24
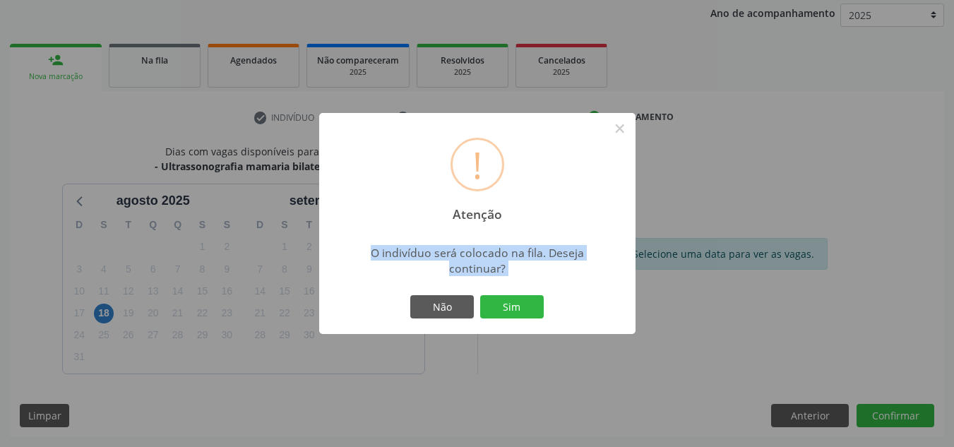
click at [880, 404] on div "! Atenção × O indivíduo será colocado na fila. Deseja continuar? Não Sim" at bounding box center [477, 223] width 954 height 447
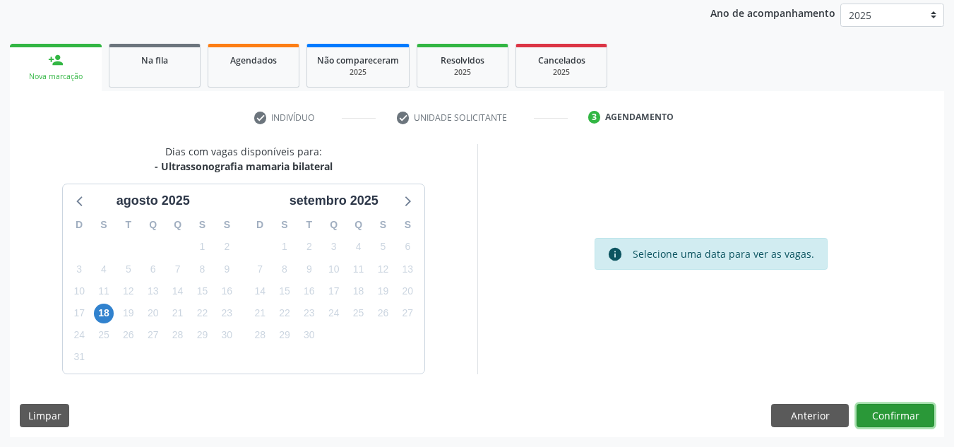
click at [856, 404] on button "Confirmar" at bounding box center [895, 416] width 78 height 24
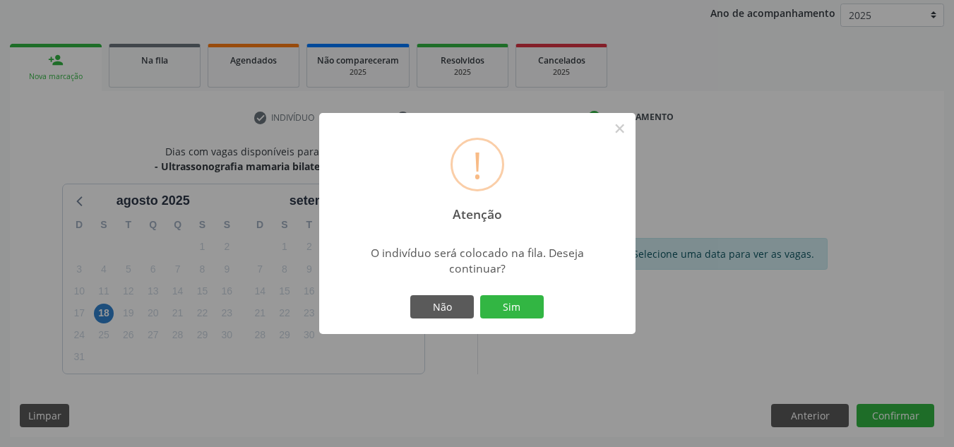
click at [480, 295] on button "Sim" at bounding box center [512, 307] width 64 height 24
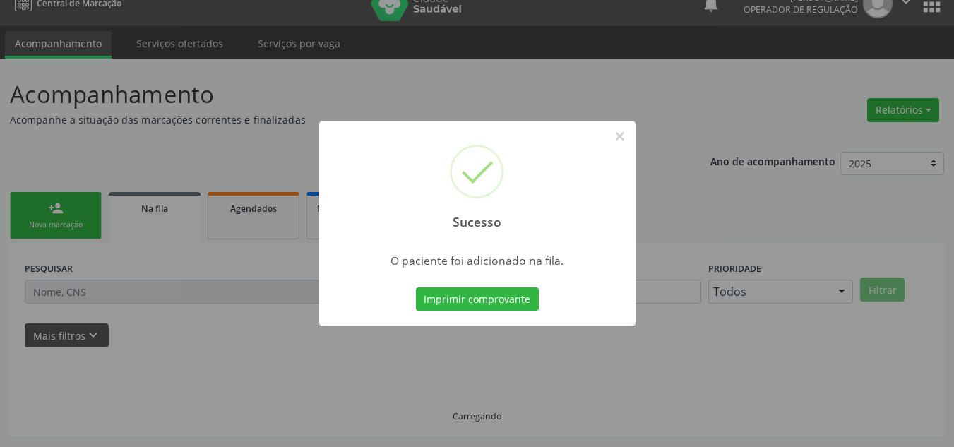
scroll to position [19, 0]
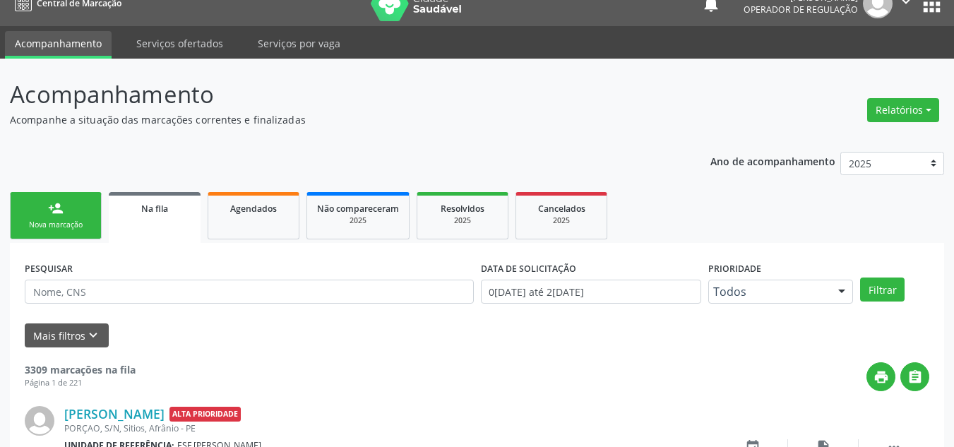
click at [64, 215] on link "person_add Nova marcação" at bounding box center [56, 215] width 92 height 47
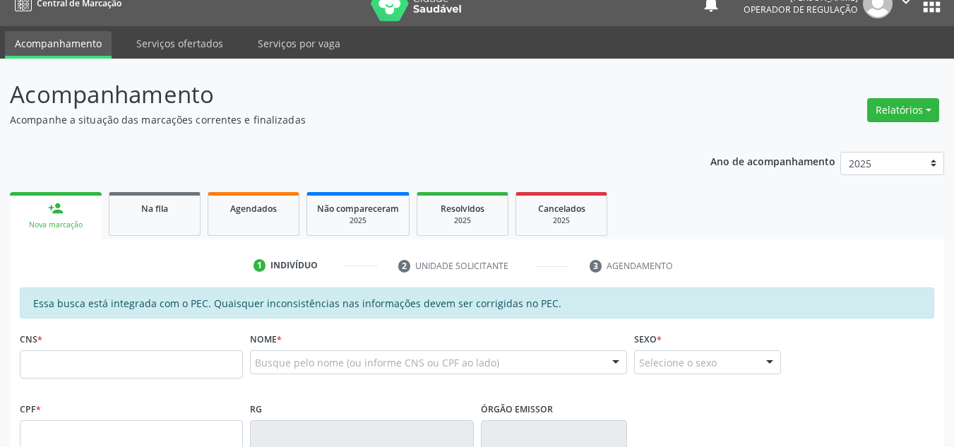
click at [863, 236] on ul "person_add Nova marcação Na fila Agendados Não compareceram 2025 Resolvidos 202…" at bounding box center [477, 214] width 934 height 51
click at [0, 352] on div "Acompanhamento Acompanhe a situação das marcações correntes e finalizadas Relat…" at bounding box center [477, 423] width 954 height 729
drag, startPoint x: 99, startPoint y: 384, endPoint x: 92, endPoint y: 364, distance: 20.8
click at [95, 381] on fieldset "CNS *" at bounding box center [131, 358] width 223 height 60
click at [92, 364] on input "text" at bounding box center [131, 364] width 223 height 28
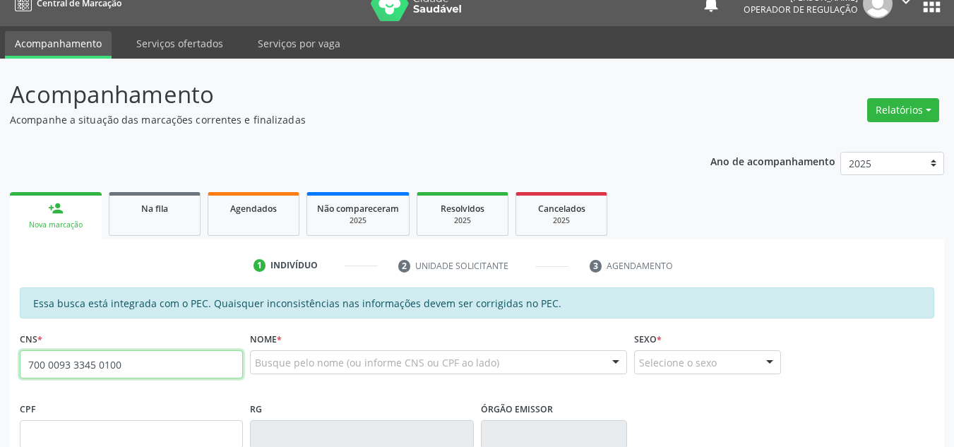
type input "700 0093 3345 0100"
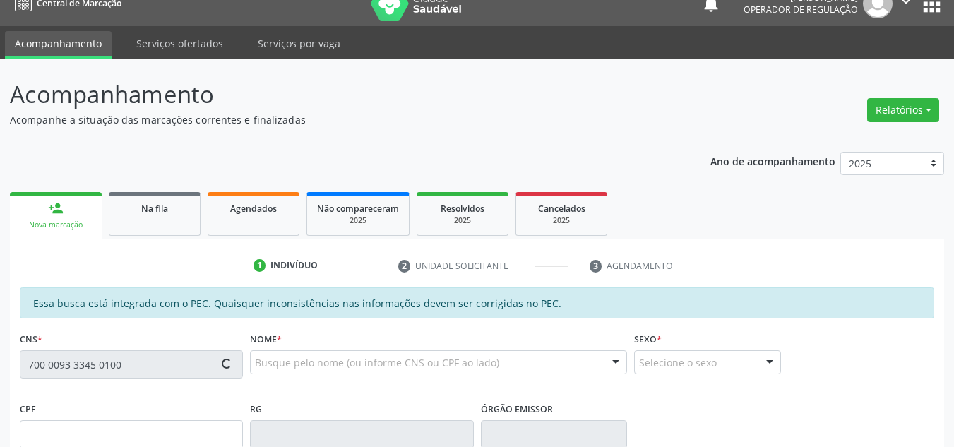
type input "034.857.704-42"
type input "10/11/1970"
type input "Juraci Pereira dos Santos"
type input "(87) 98875-8165"
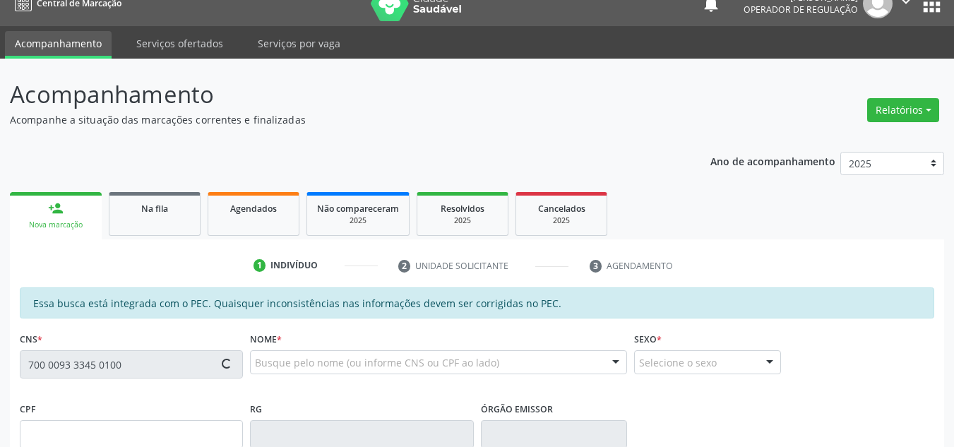
type input "763.364.844-91"
type input "S/N"
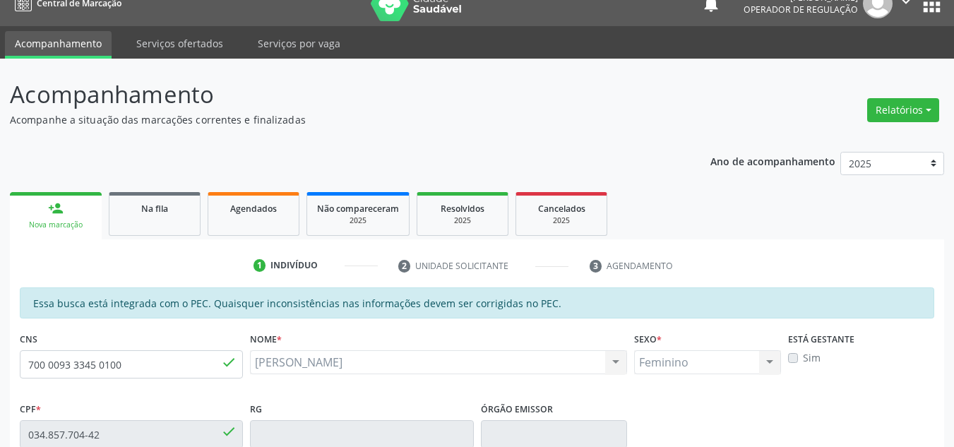
scroll to position [359, 0]
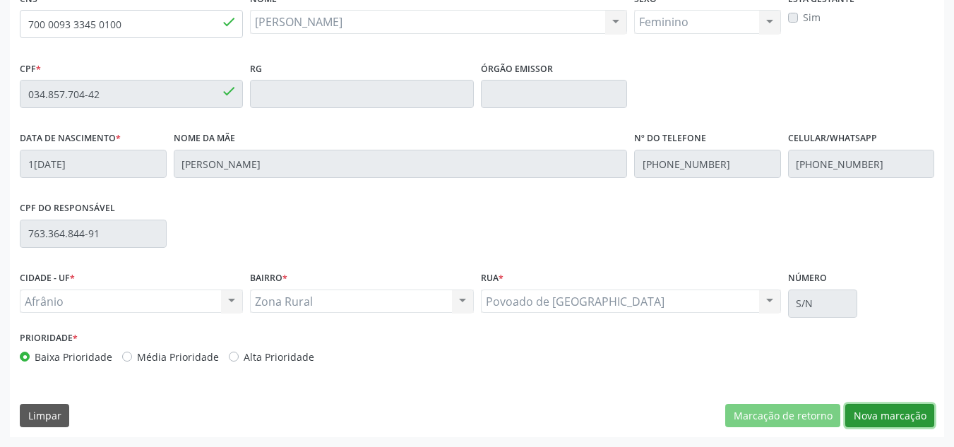
click at [875, 409] on button "Nova marcação" at bounding box center [889, 416] width 89 height 24
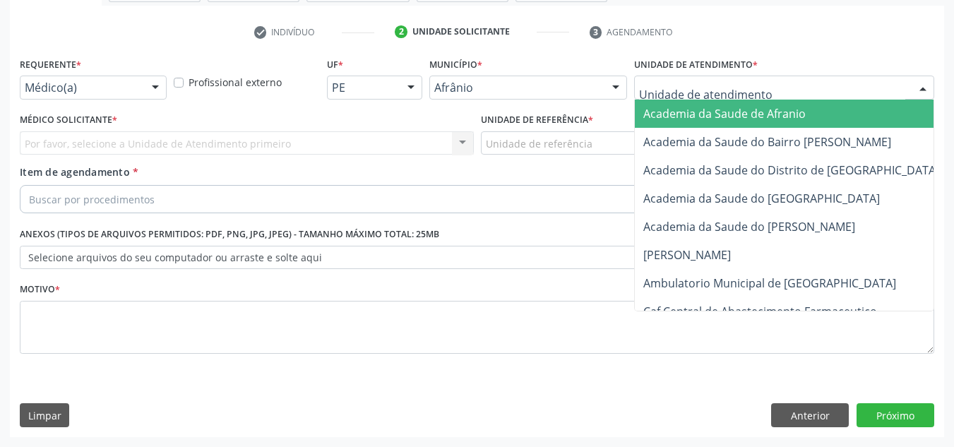
click at [792, 90] on div at bounding box center [784, 88] width 300 height 24
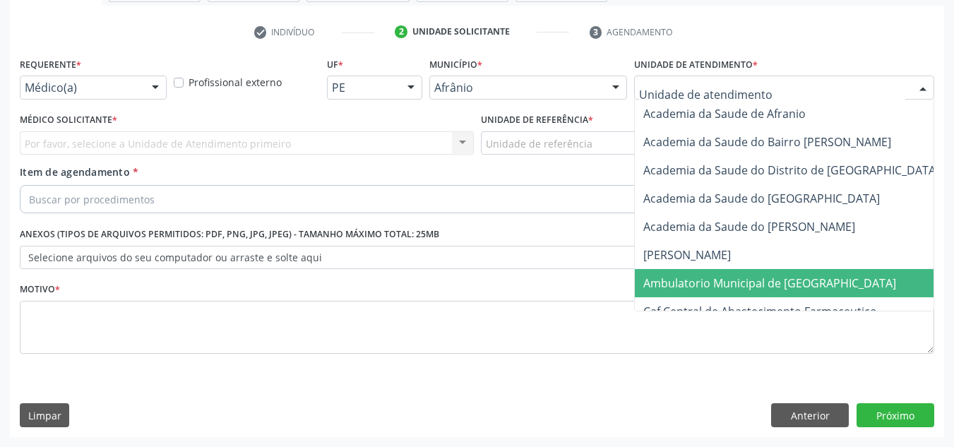
click at [736, 273] on span "Ambulatorio Municipal de [GEOGRAPHIC_DATA]" at bounding box center [807, 283] width 345 height 28
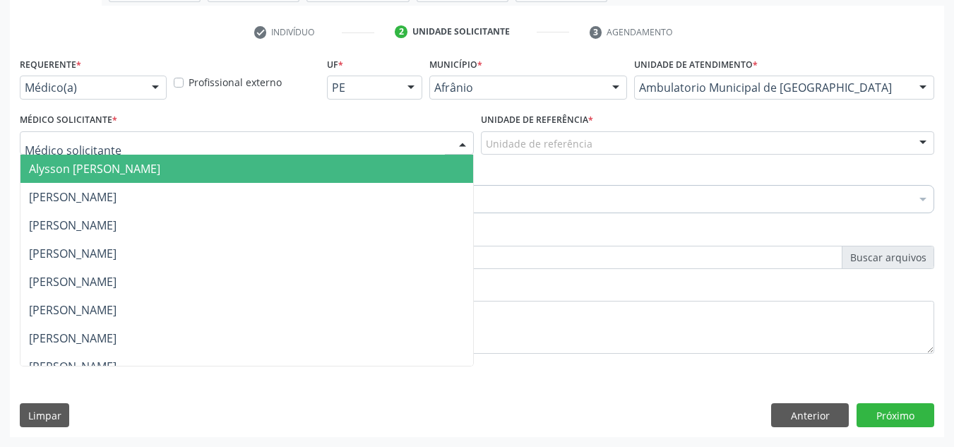
click at [372, 152] on div at bounding box center [247, 143] width 454 height 24
click at [376, 214] on span "[PERSON_NAME]" at bounding box center [246, 225] width 453 height 28
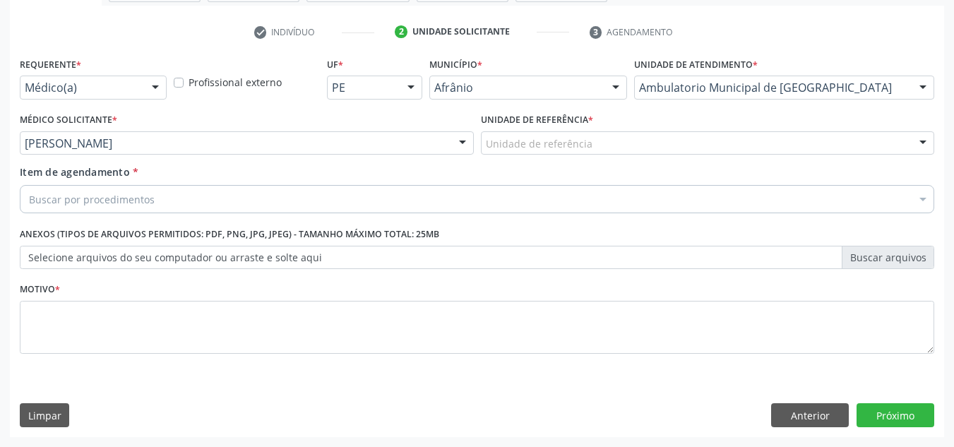
click at [674, 153] on div "Unidade de referência" at bounding box center [708, 143] width 454 height 24
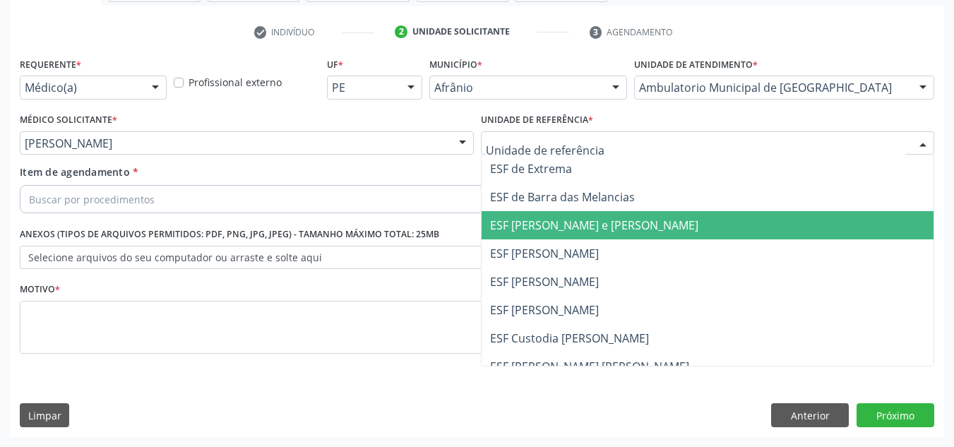
click at [674, 234] on span "ESF [PERSON_NAME] e [PERSON_NAME]" at bounding box center [708, 225] width 453 height 28
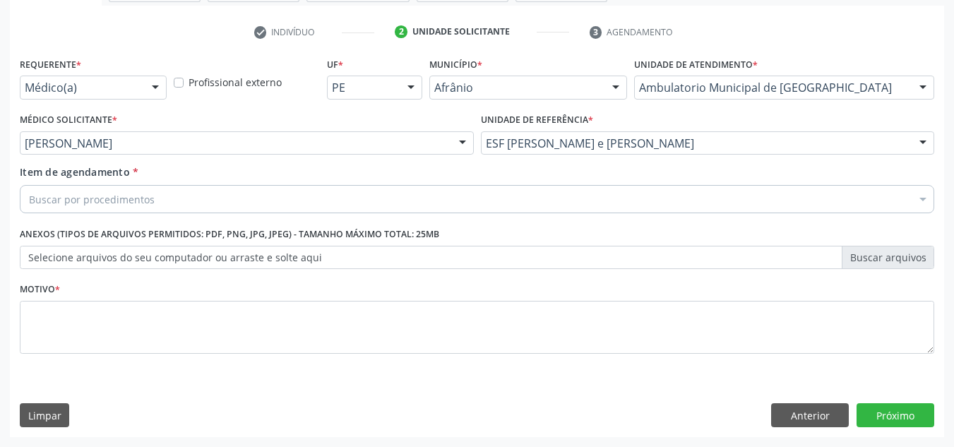
click at [549, 197] on div "Buscar por procedimentos" at bounding box center [477, 199] width 914 height 28
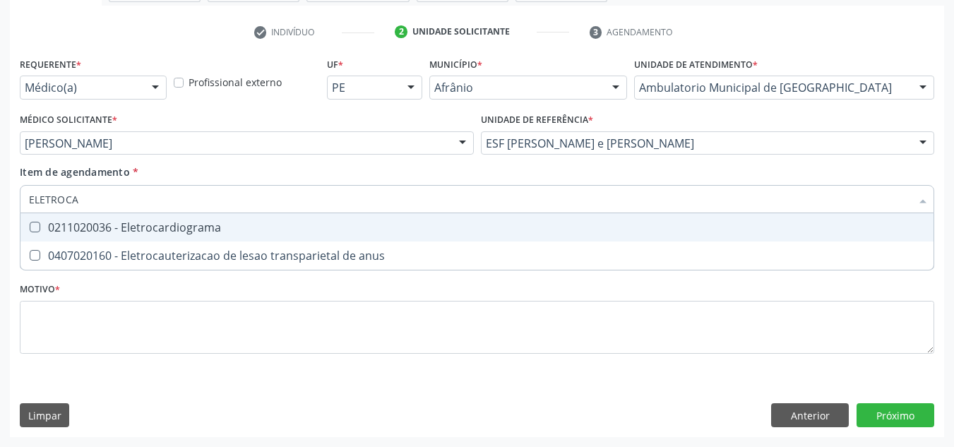
type input "ELETROCAR"
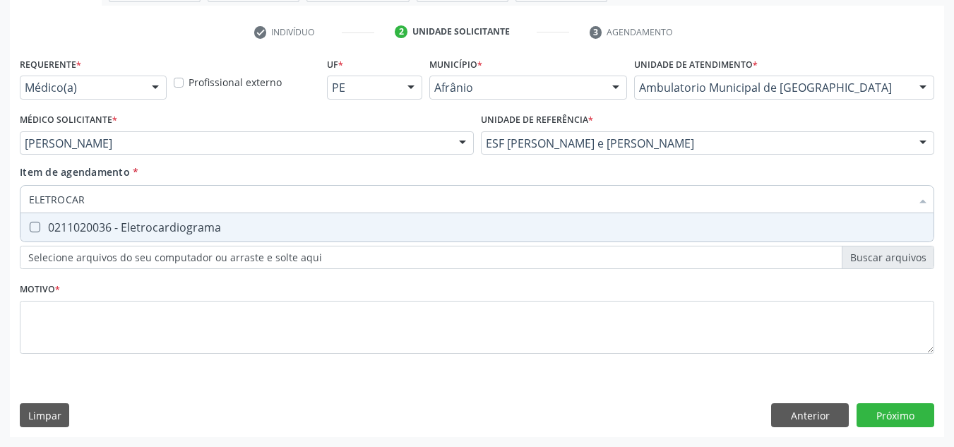
click at [558, 222] on div "0211020036 - Eletrocardiograma" at bounding box center [477, 227] width 896 height 11
checkbox Eletrocardiograma "true"
drag, startPoint x: 557, startPoint y: 200, endPoint x: 0, endPoint y: 208, distance: 557.2
click at [0, 208] on div "Acompanhamento Acompanhe a situação das marcações correntes e finalizadas Relat…" at bounding box center [477, 136] width 954 height 622
checkbox Eletrocardiograma "false"
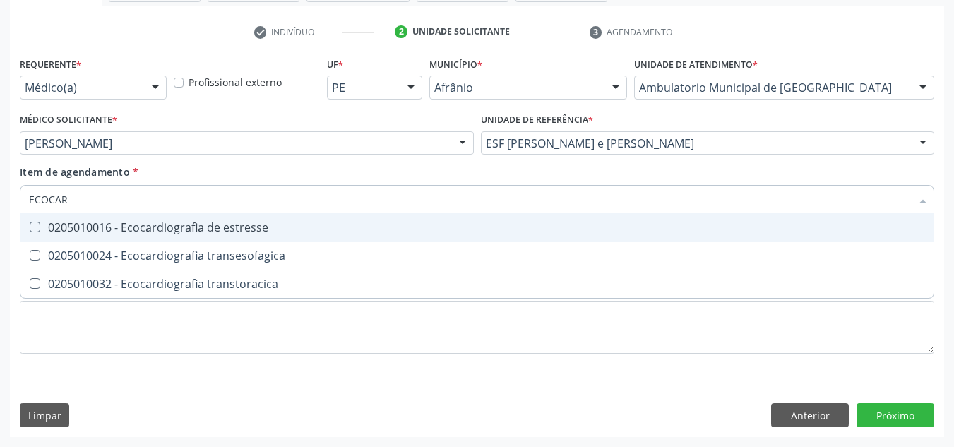
type input "ECOCARD"
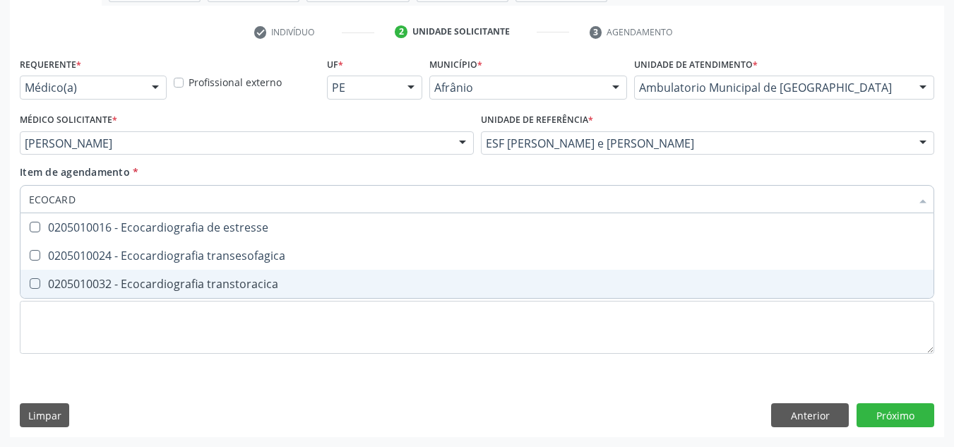
click at [138, 285] on div "0205010032 - Ecocardiografia transtoracica" at bounding box center [477, 283] width 896 height 11
checkbox transtoracica "true"
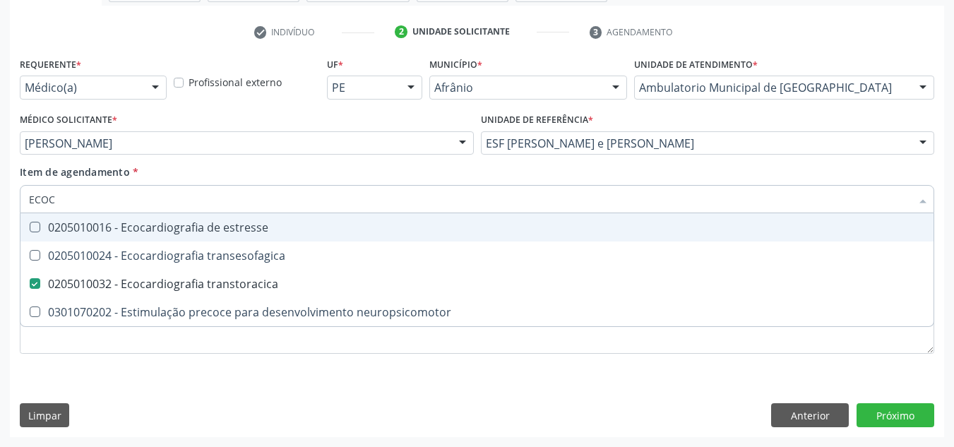
type input "ECO"
checkbox transtoracica "false"
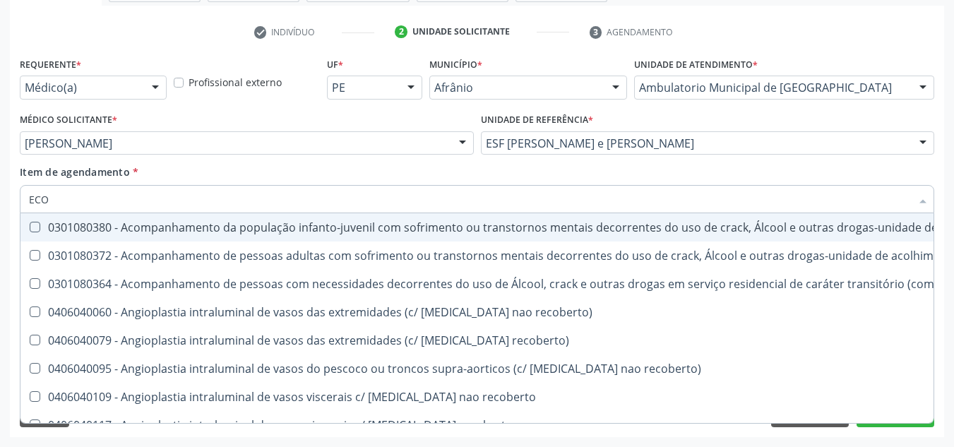
type input "EC"
checkbox transtoracica "false"
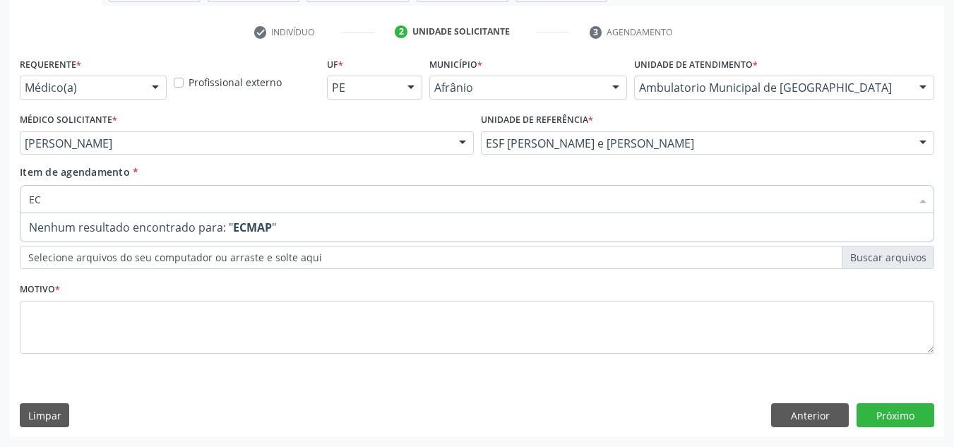
type input "E"
type input "MAP"
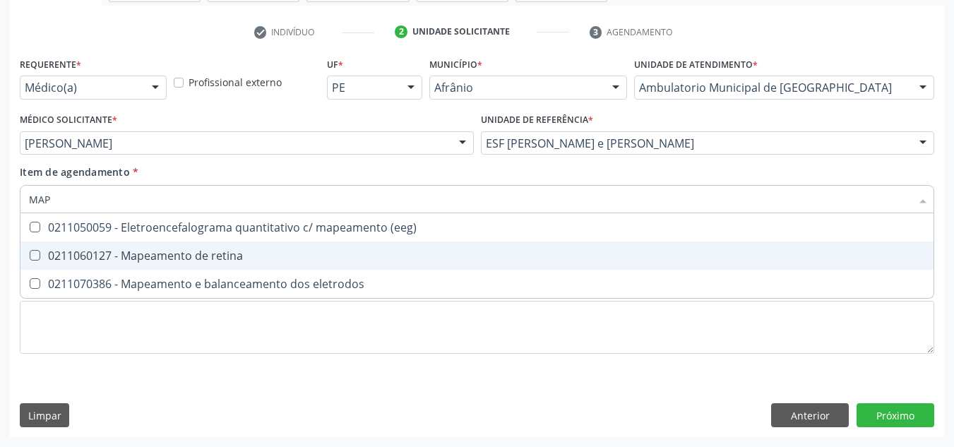
checkbox retina "true"
checkbox eletrodos "true"
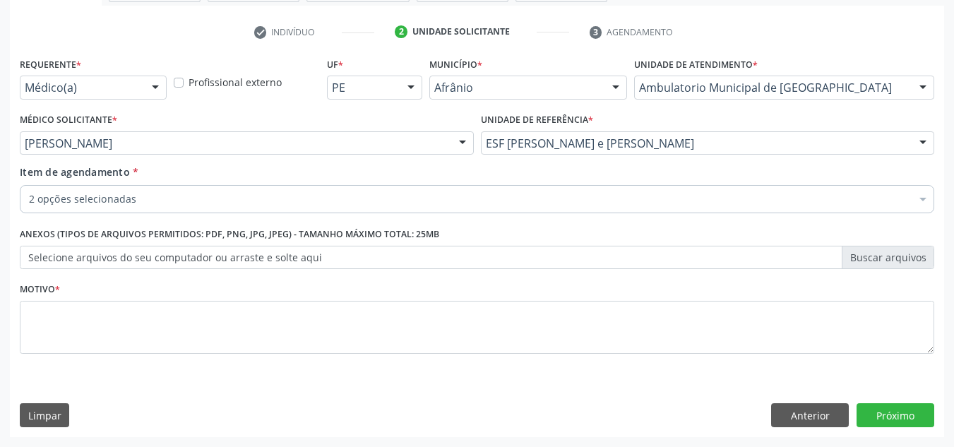
click at [819, 44] on ul "check Indivíduo 2 Unidade solicitante 3 Agendamento" at bounding box center [477, 31] width 934 height 23
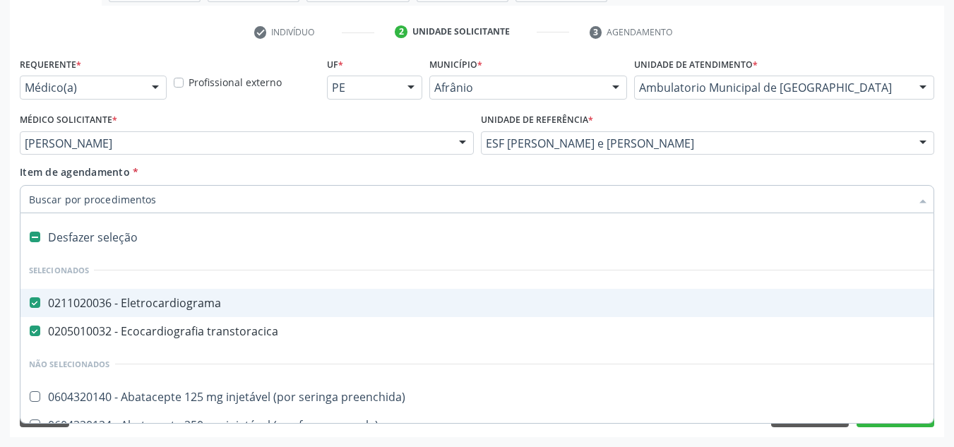
paste input "0211020052"
type input "0211020052"
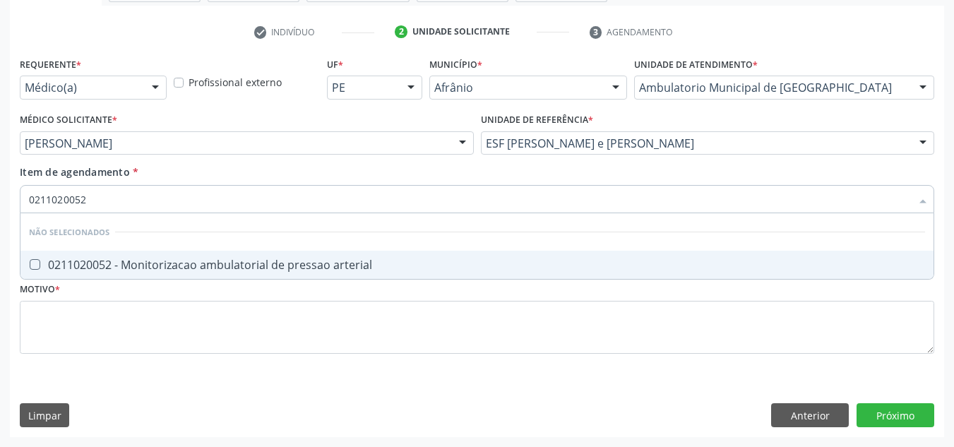
click at [237, 256] on span "0211020052 - Monitorizacao ambulatorial de pressao arterial" at bounding box center [476, 265] width 913 height 28
checkbox arterial "true"
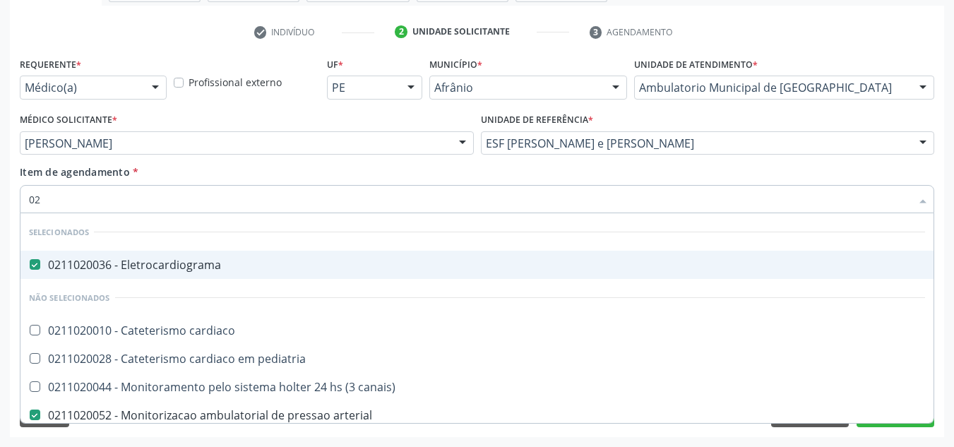
type input "0"
checkbox arterial "false"
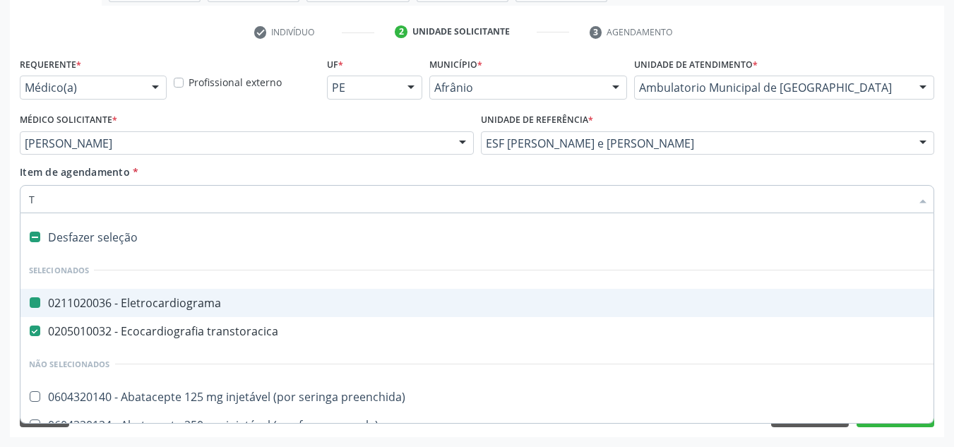
type input "TE"
checkbox Eletrocardiograma "false"
checkbox transtoracica "false"
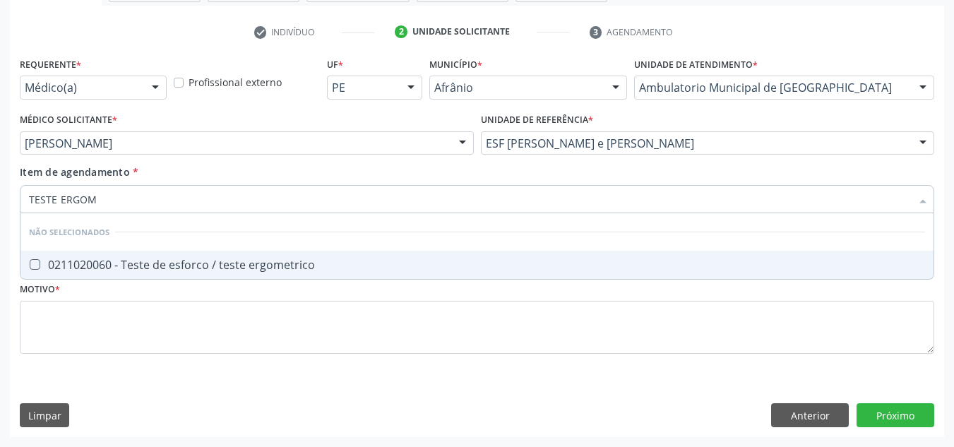
type input "TESTE ERGOME"
click at [388, 251] on span "0211020060 - Teste de esforco / teste ergometrico" at bounding box center [476, 265] width 913 height 28
checkbox ergometrico "true"
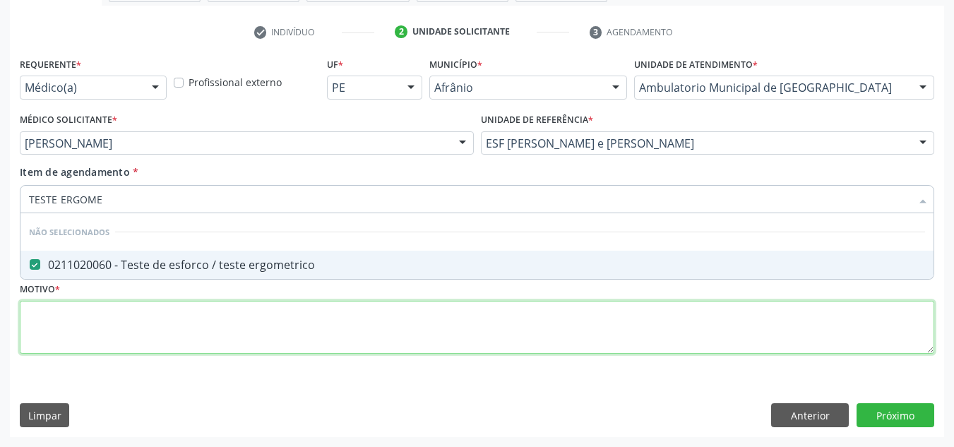
click at [321, 340] on div "Requerente * Médico(a) Médico(a) Enfermeiro(a) Paciente Nenhum resultado encont…" at bounding box center [477, 214] width 914 height 320
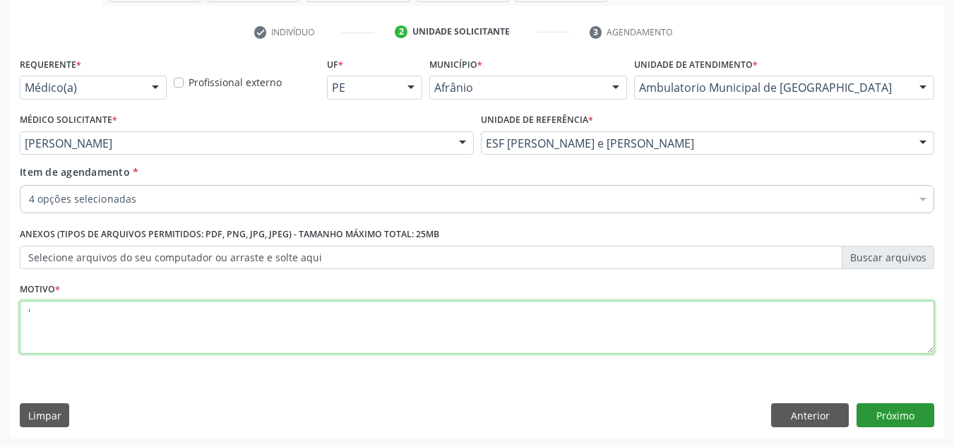
type textarea "'"
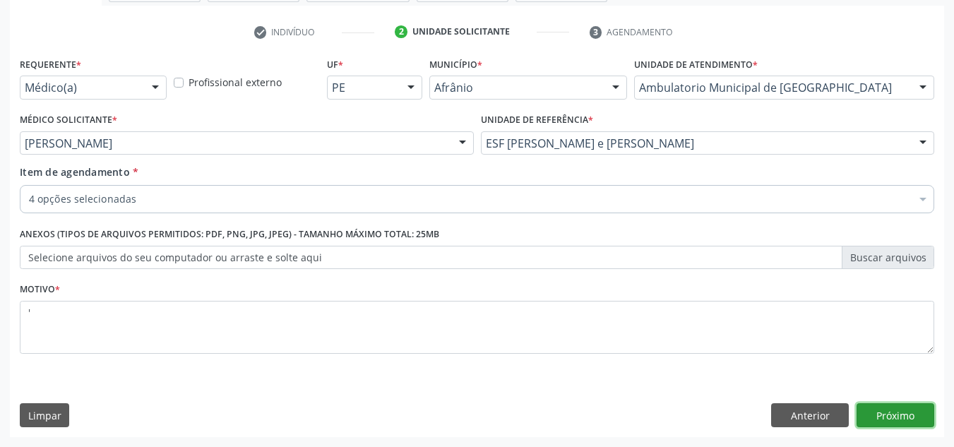
click at [913, 414] on button "Próximo" at bounding box center [895, 415] width 78 height 24
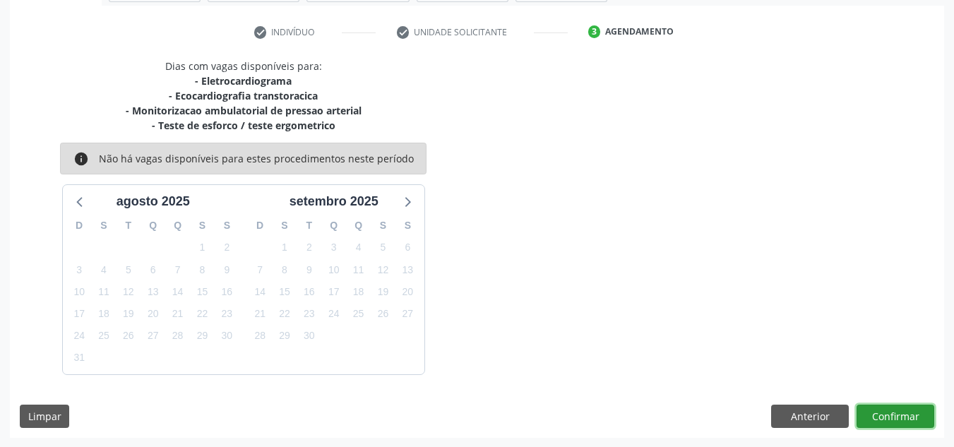
click at [929, 405] on button "Confirmar" at bounding box center [895, 417] width 78 height 24
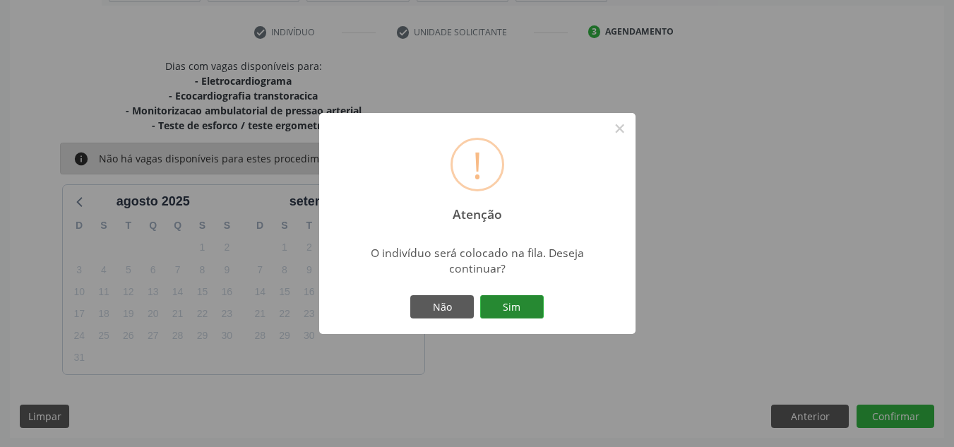
click at [515, 309] on button "Sim" at bounding box center [512, 307] width 64 height 24
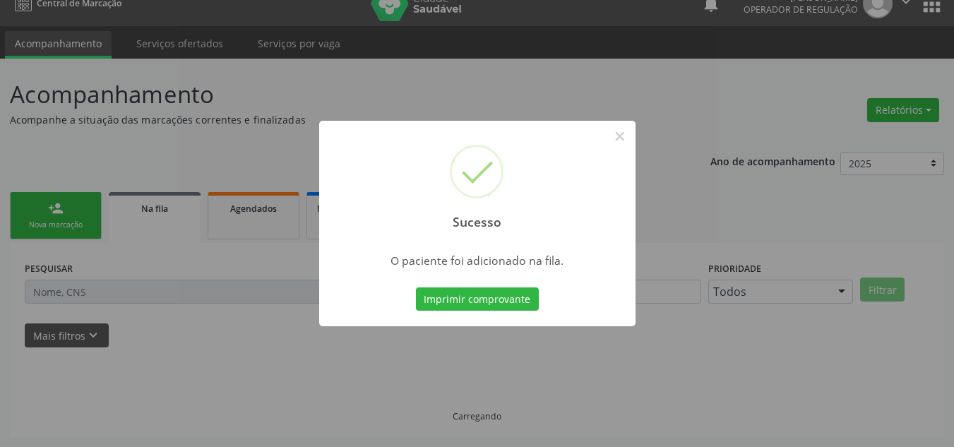
scroll to position [19, 0]
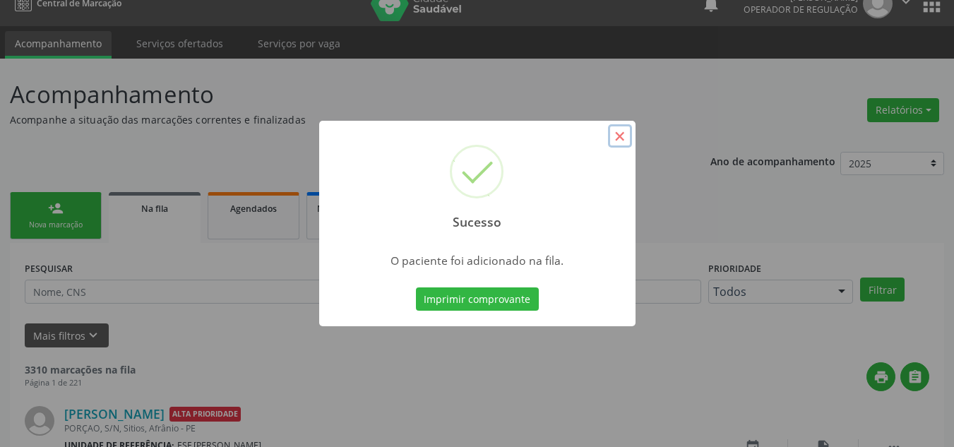
click at [617, 146] on button "×" at bounding box center [620, 136] width 24 height 24
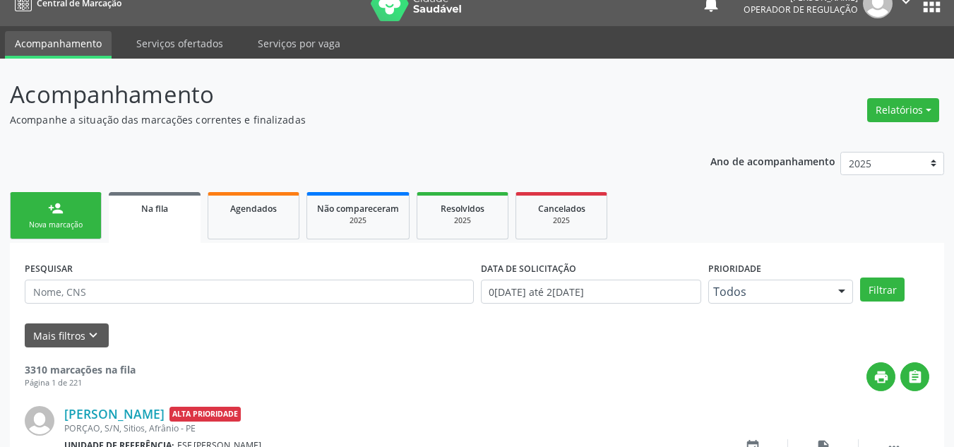
click at [65, 203] on link "person_add Nova marcação" at bounding box center [56, 215] width 92 height 47
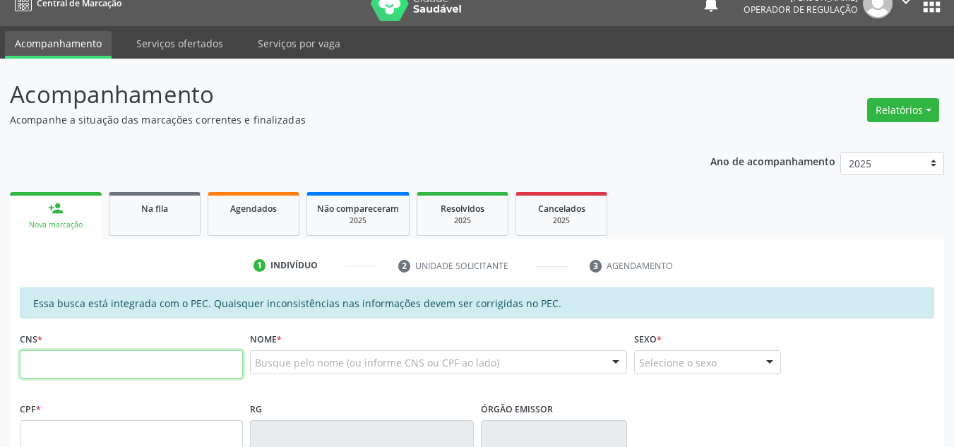
drag, startPoint x: 54, startPoint y: 352, endPoint x: 35, endPoint y: 354, distance: 18.5
click at [47, 353] on input "text" at bounding box center [131, 364] width 223 height 28
click at [121, 358] on input "text" at bounding box center [131, 364] width 223 height 28
paste input "021 1020 052"
type input "021 1020 052"
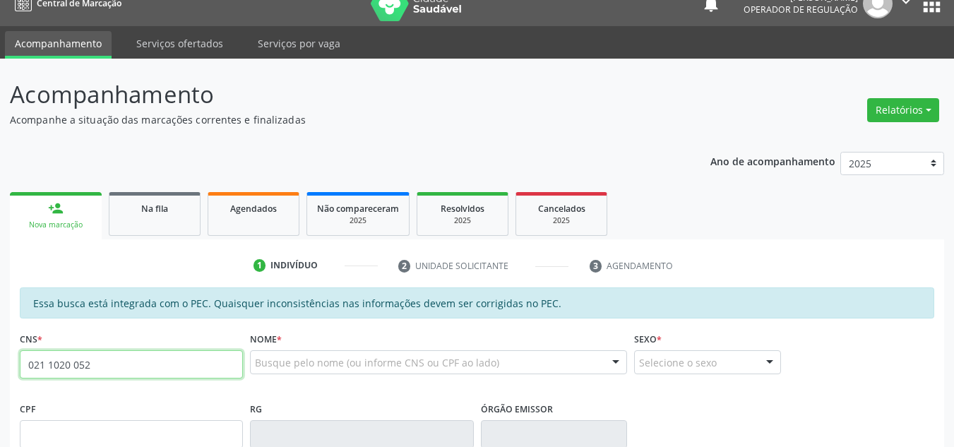
drag, startPoint x: 166, startPoint y: 368, endPoint x: 29, endPoint y: 364, distance: 137.0
click at [2, 374] on div "Acompanhamento Acompanhe a situação das marcações correntes e finalizadas Relat…" at bounding box center [477, 423] width 954 height 729
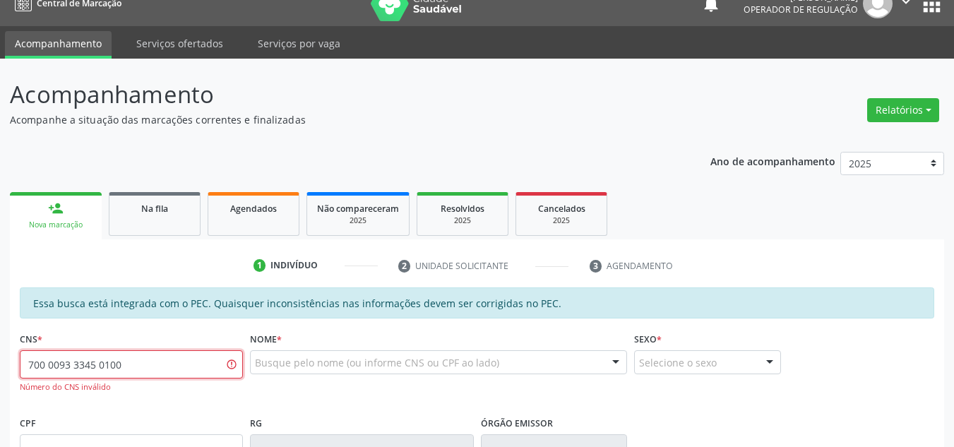
type input "700 0093 3345 0100"
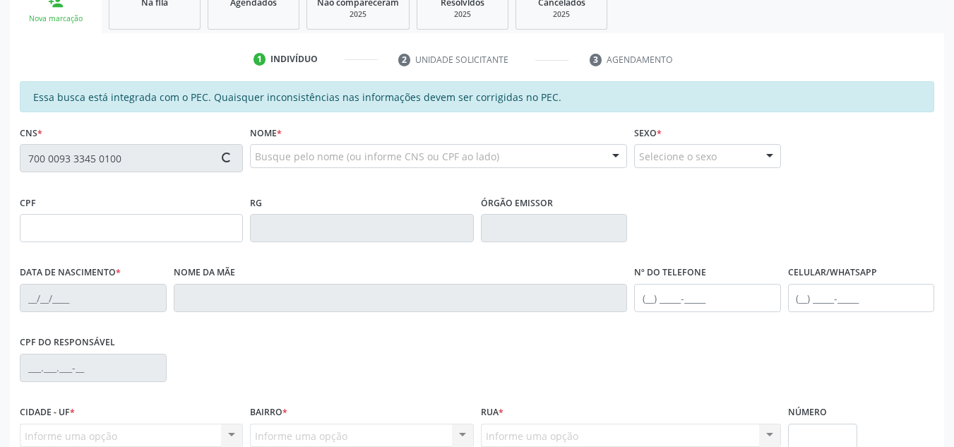
type input "034.857.704-42"
type input "10/11/1970"
type input "Juraci Pereira dos Santos"
type input "(87) 98875-8165"
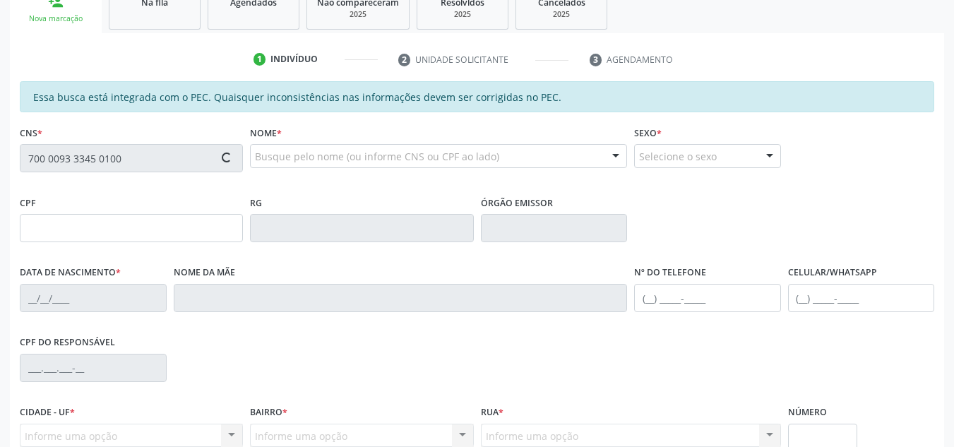
type input "763.364.844-91"
type input "S/N"
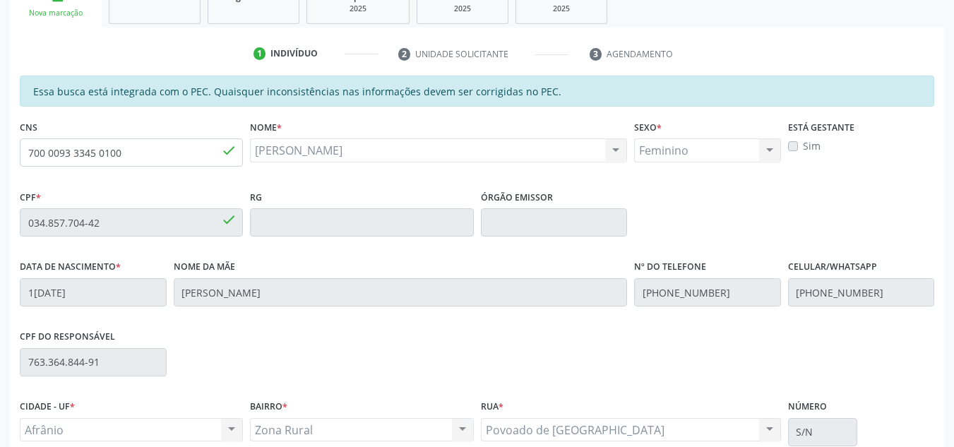
scroll to position [359, 0]
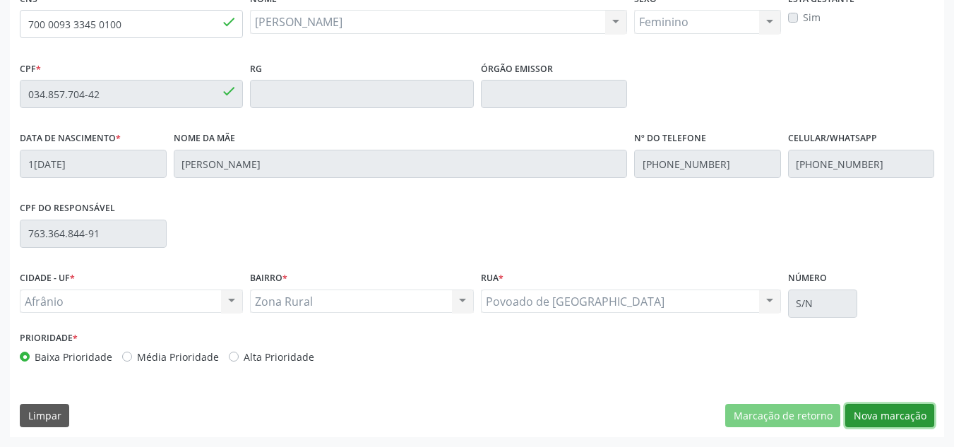
click at [907, 419] on button "Nova marcação" at bounding box center [889, 416] width 89 height 24
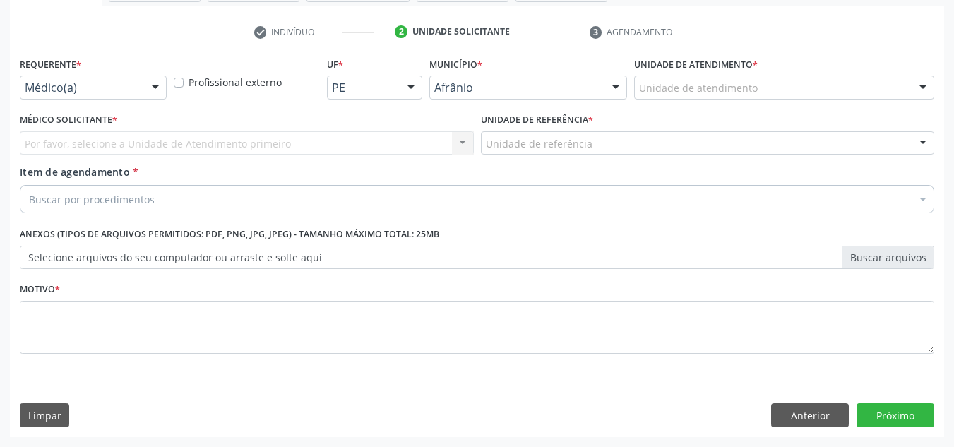
scroll to position [253, 0]
click at [924, 96] on div at bounding box center [922, 88] width 21 height 24
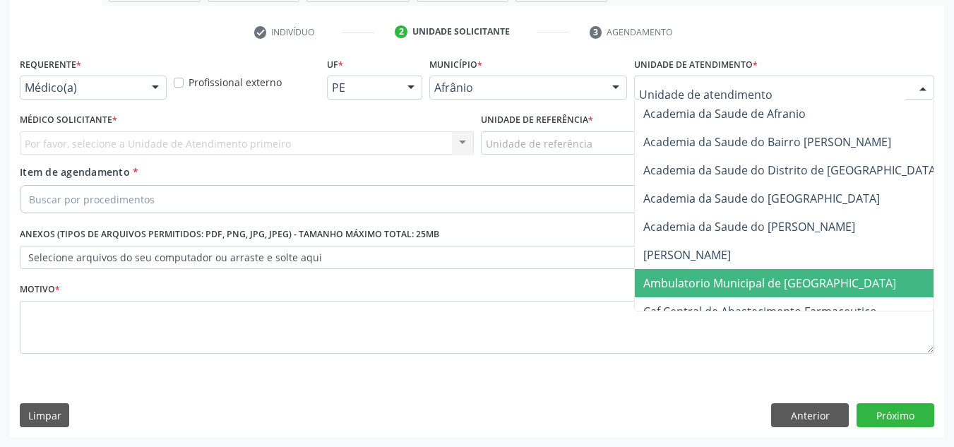
click at [784, 277] on span "Ambulatorio Municipal de [GEOGRAPHIC_DATA]" at bounding box center [769, 283] width 253 height 16
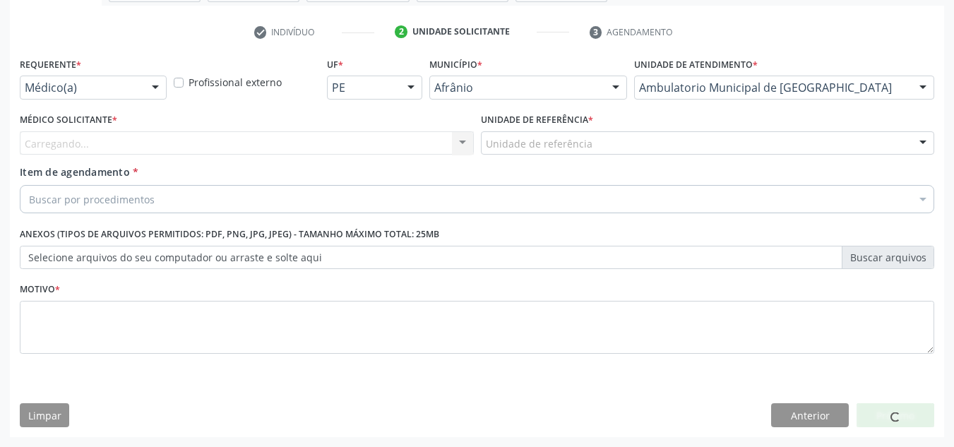
click at [364, 150] on div "Carregando... Nenhum resultado encontrado para: " " Não há nenhuma opção para s…" at bounding box center [247, 143] width 454 height 24
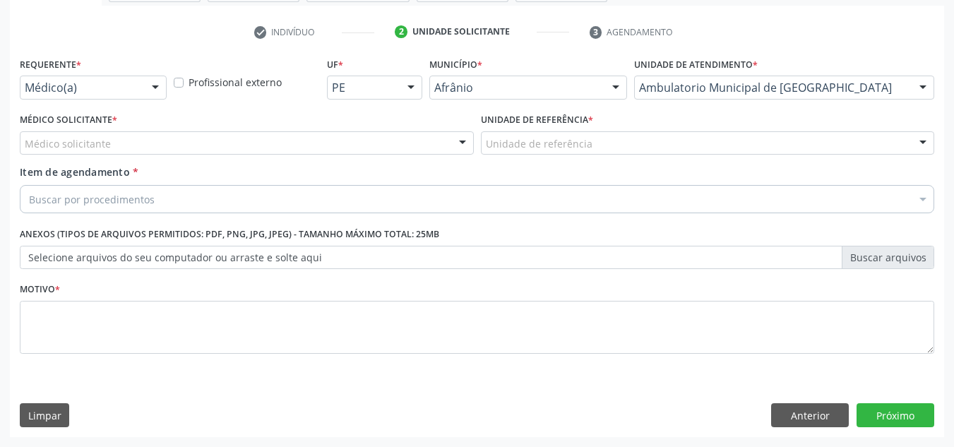
click at [364, 150] on div "Médico solicitante" at bounding box center [247, 143] width 454 height 24
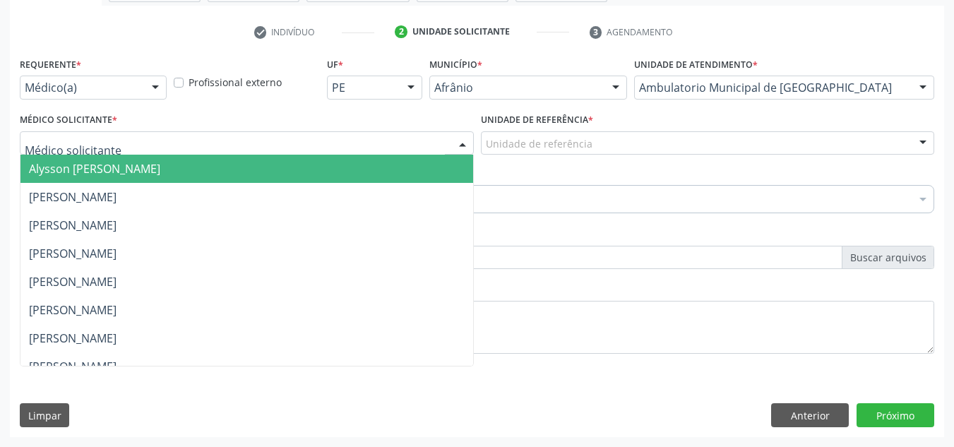
click at [419, 209] on ul "Alysson Rodrigo Ferreira Cavalcanti Bruno Saraiva Bezerra Medrado Carlos Gustav…" at bounding box center [246, 381] width 453 height 452
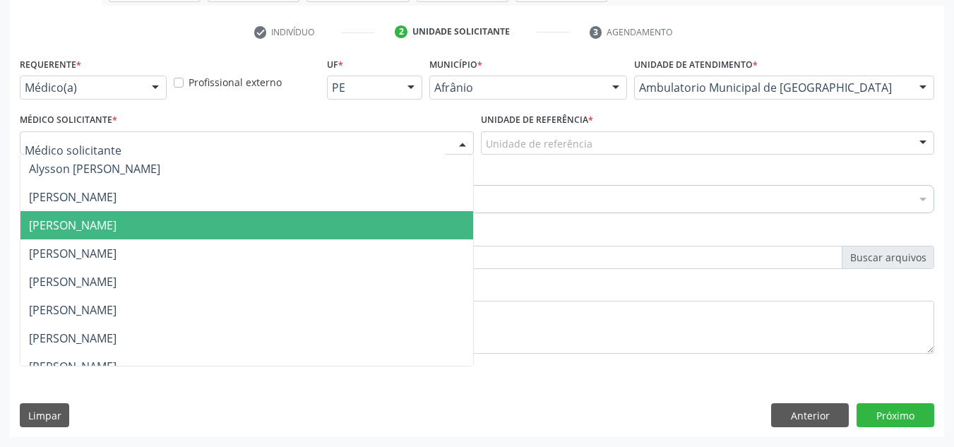
click at [418, 229] on span "[PERSON_NAME]" at bounding box center [246, 225] width 453 height 28
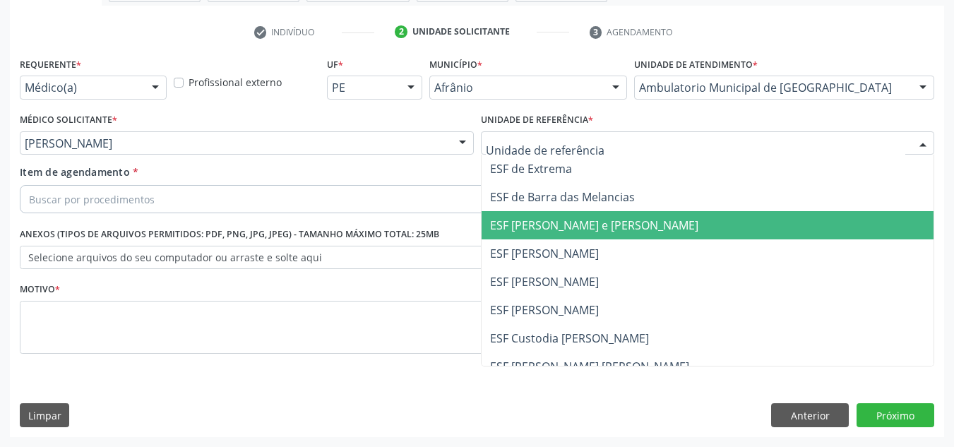
click at [575, 222] on span "ESF [PERSON_NAME] e [PERSON_NAME]" at bounding box center [594, 225] width 208 height 16
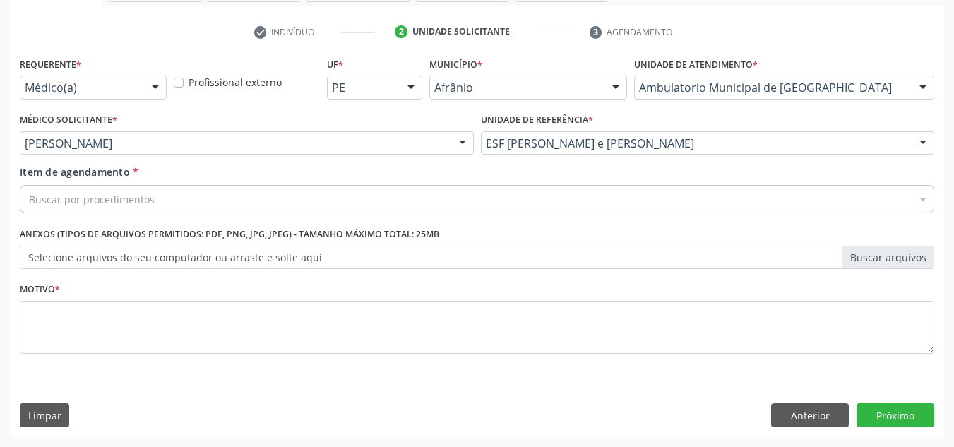
click at [501, 192] on div "Buscar por procedimentos" at bounding box center [477, 199] width 914 height 28
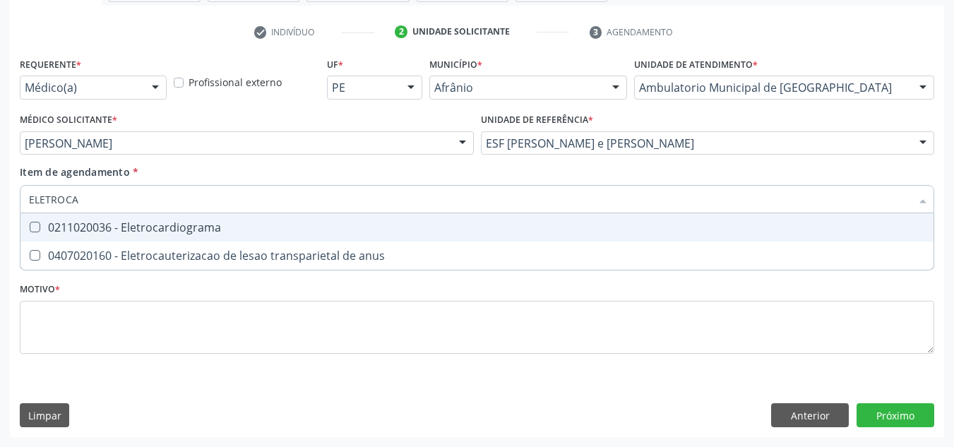
type input "ELETROCAR"
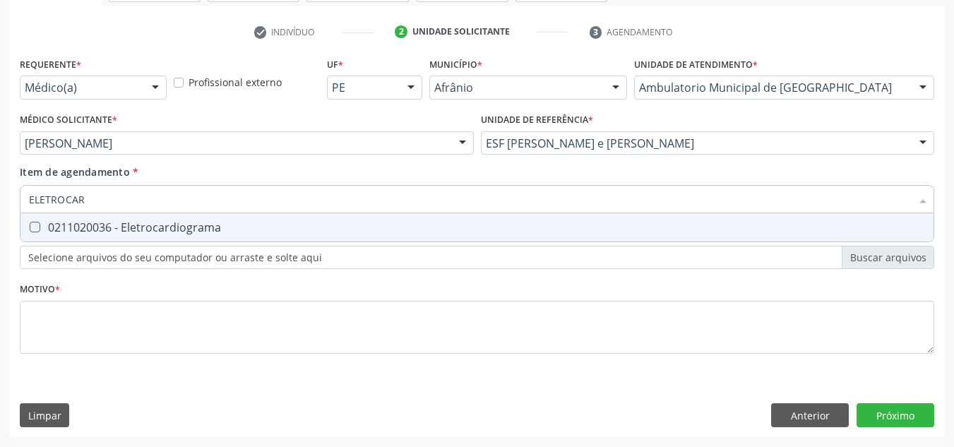
click at [530, 227] on div "0211020036 - Eletrocardiograma" at bounding box center [477, 227] width 896 height 11
checkbox Eletrocardiograma "true"
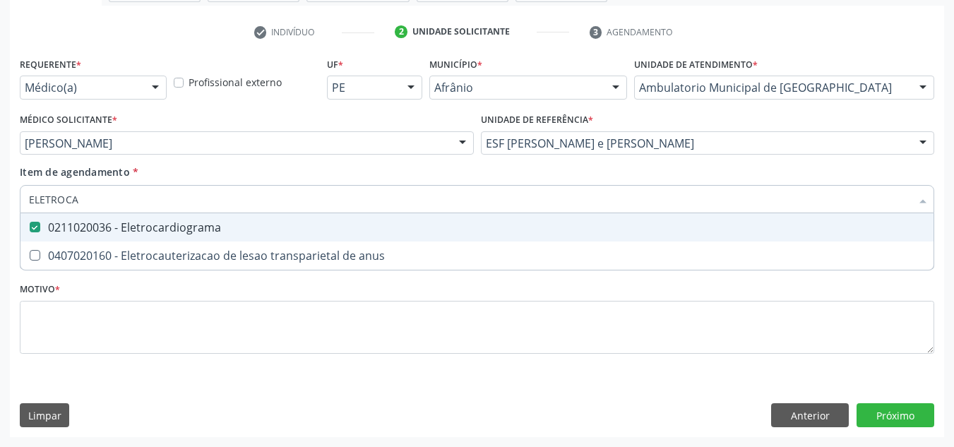
type input "ELETROC"
checkbox Eletrocardiograma "false"
checkbox anus "true"
type input "ELETRO"
checkbox anus "false"
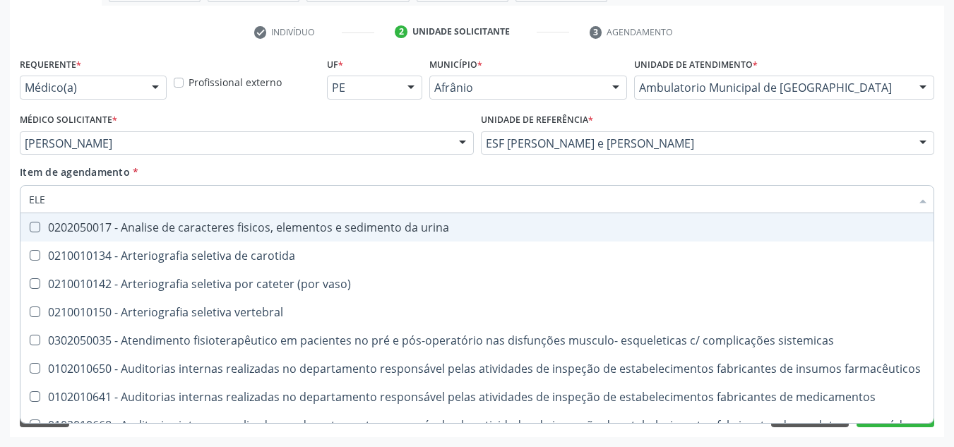
type input "EL"
checkbox Eletrocardiograma "false"
checkbox suicídio\ "true"
type input "E"
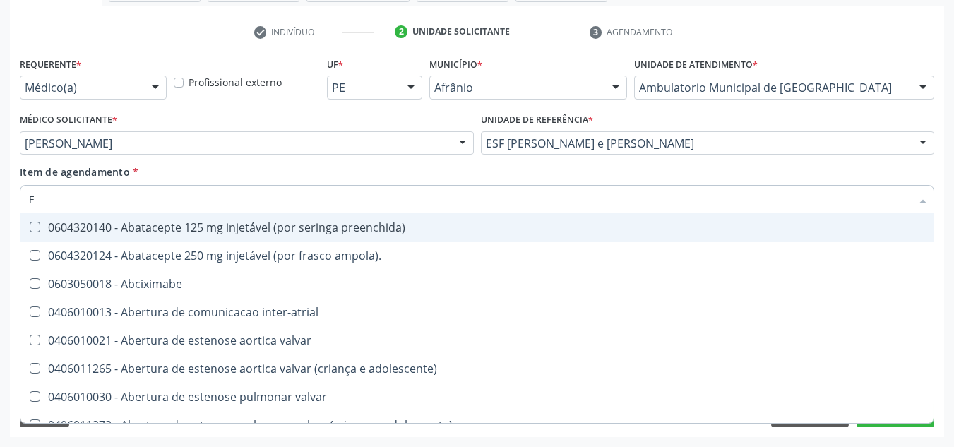
checkbox sistemico-pulmonar "false"
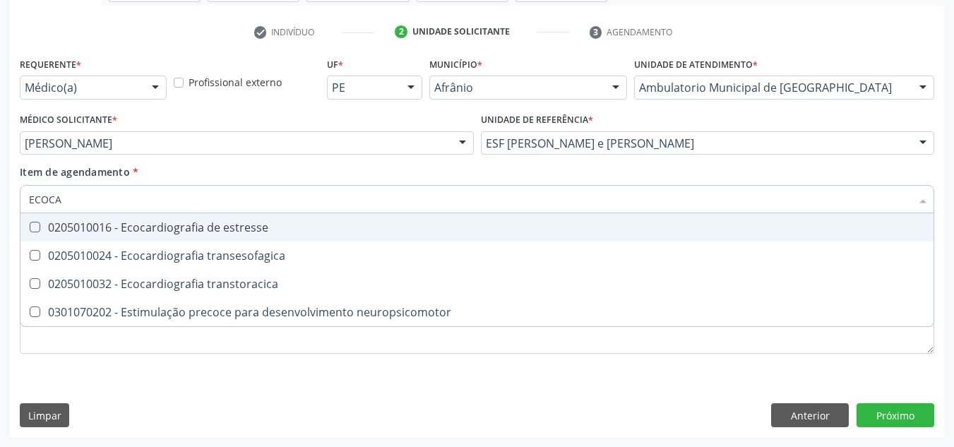
type input "ECOCAR"
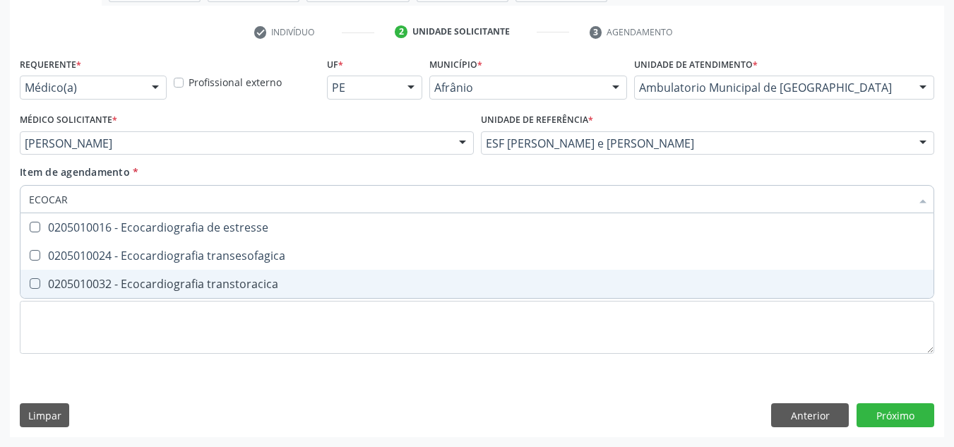
click at [455, 278] on div "0205010032 - Ecocardiografia transtoracica" at bounding box center [477, 283] width 896 height 11
checkbox transtoracica "true"
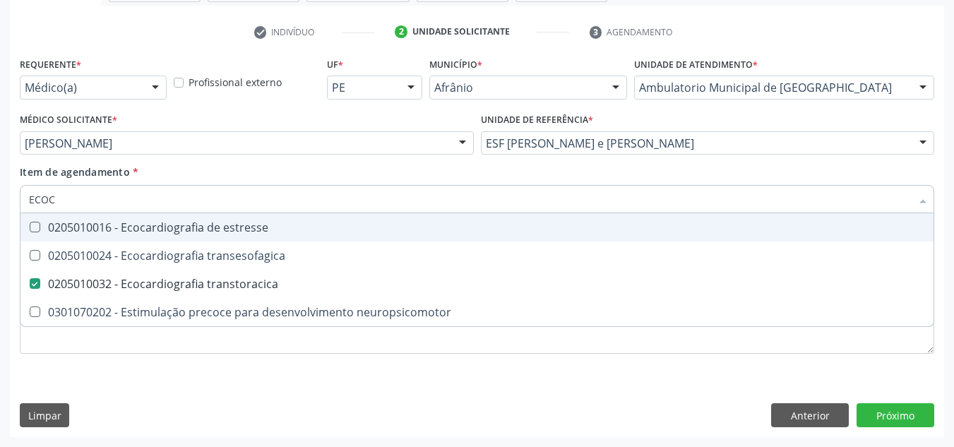
type input "ECO"
checkbox transtoracica "false"
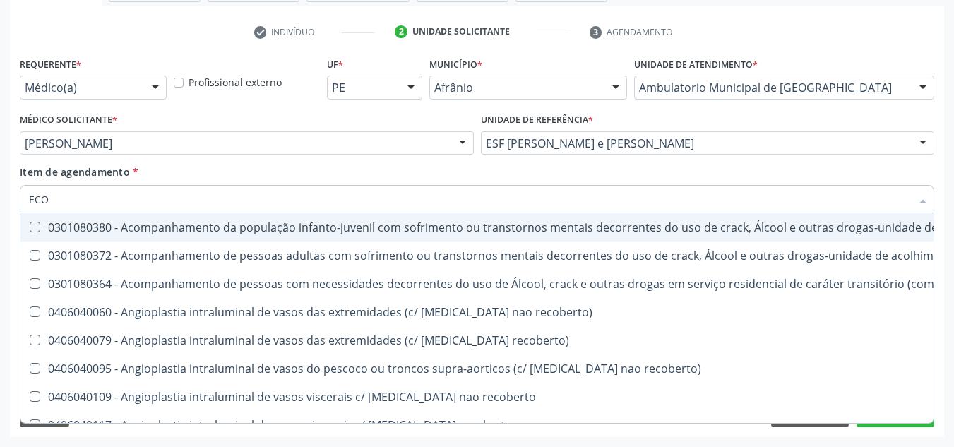
type input "EC"
checkbox transtoracica "false"
type input "E"
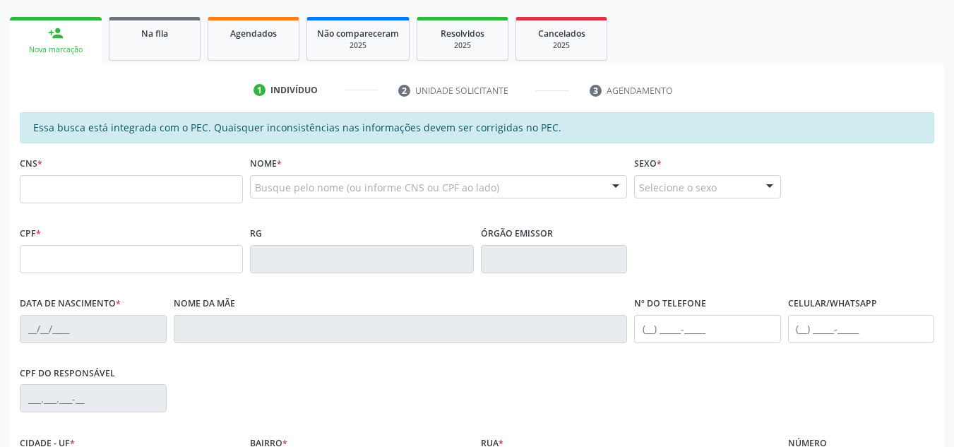
scroll to position [194, 0]
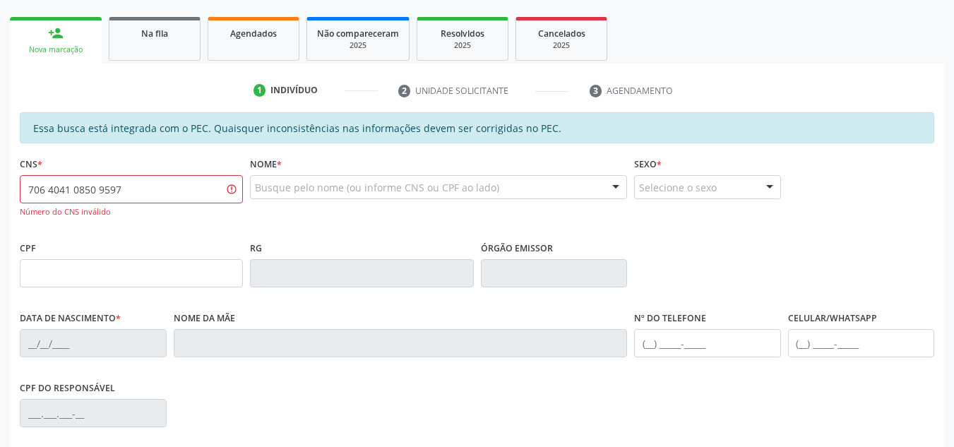
drag, startPoint x: 299, startPoint y: 192, endPoint x: 340, endPoint y: 190, distance: 41.7
click at [339, 190] on div "CNS * 706 4041 0850 9597 Número do CNS inválido Nome * Busque pelo nome (ou inf…" at bounding box center [476, 195] width 921 height 84
type input "7"
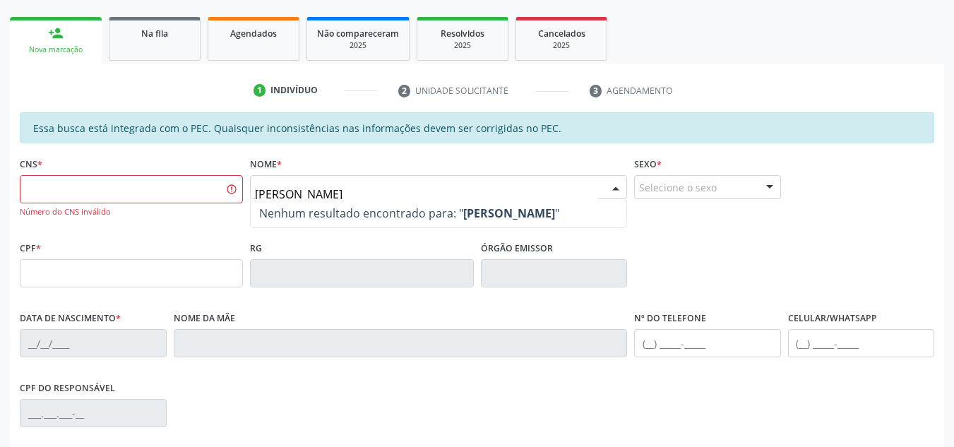
type input "[PERSON_NAME]"
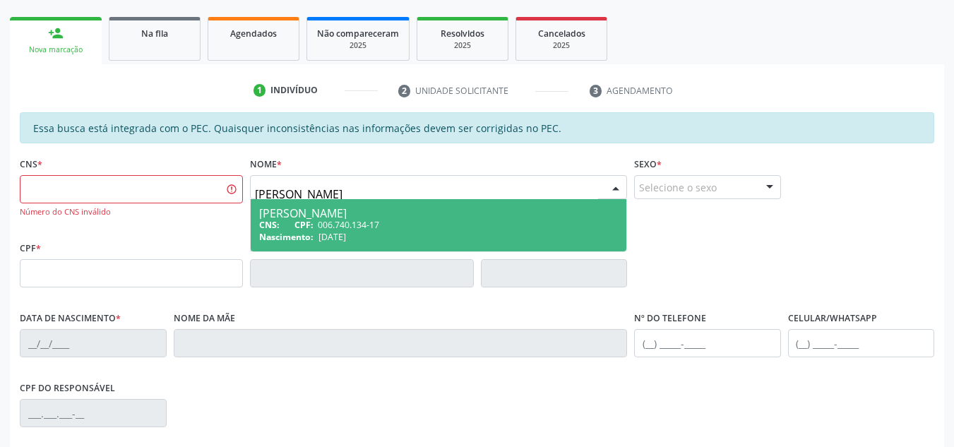
drag, startPoint x: 474, startPoint y: 213, endPoint x: 483, endPoint y: 242, distance: 30.2
click at [483, 242] on span "[PERSON_NAME] Albuquerque CNS: CPF: 006.740.134-17 Nascimento: [DATE]" at bounding box center [439, 225] width 376 height 52
type input "006.740.134-17"
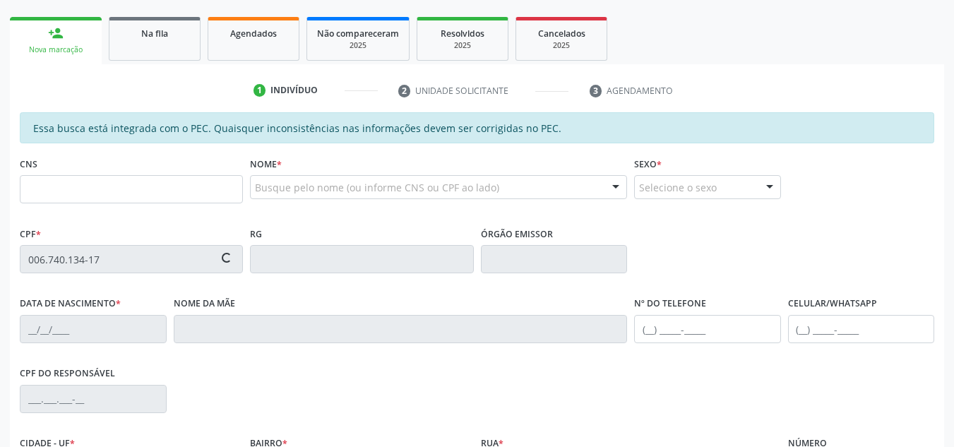
type input "[DATE]"
type input "[PERSON_NAME]"
type input "[PHONE_NUMBER]"
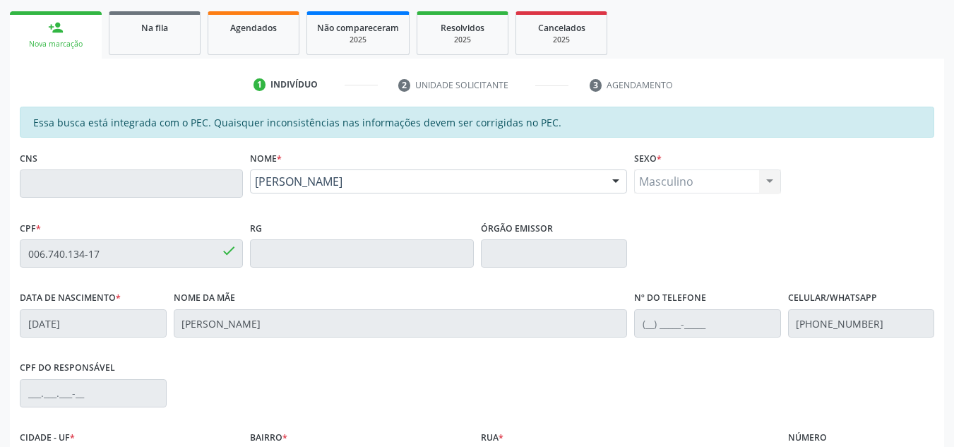
scroll to position [77, 0]
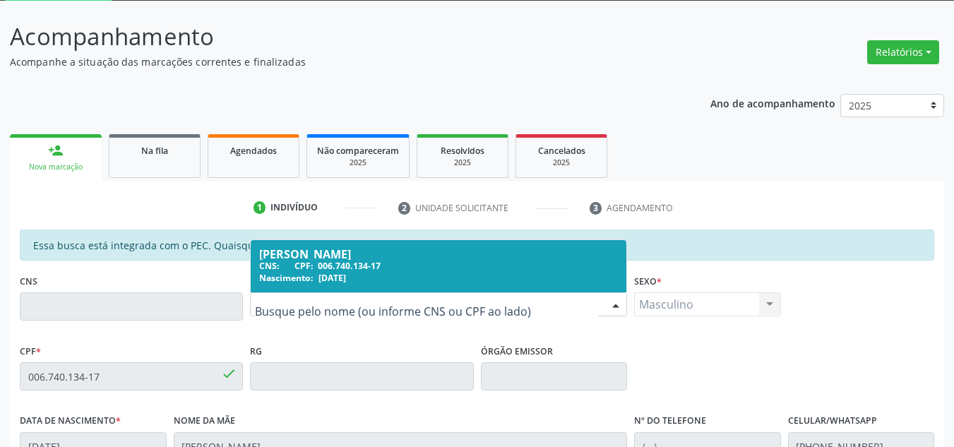
drag, startPoint x: 477, startPoint y: 309, endPoint x: 416, endPoint y: 294, distance: 63.2
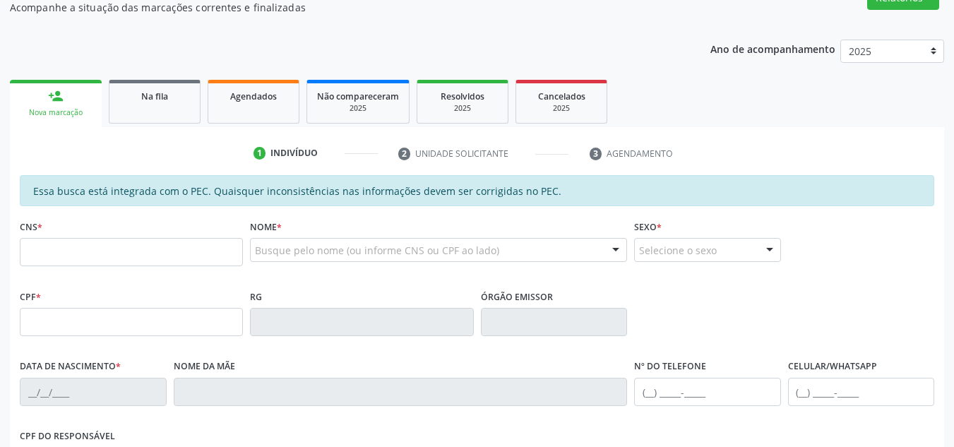
scroll to position [218, 0]
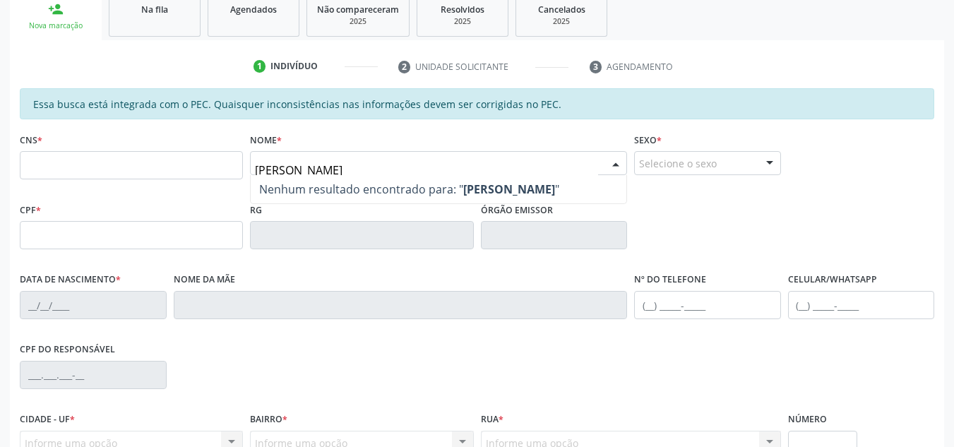
type input "FILIPE JUNIOR RODRIGUES"
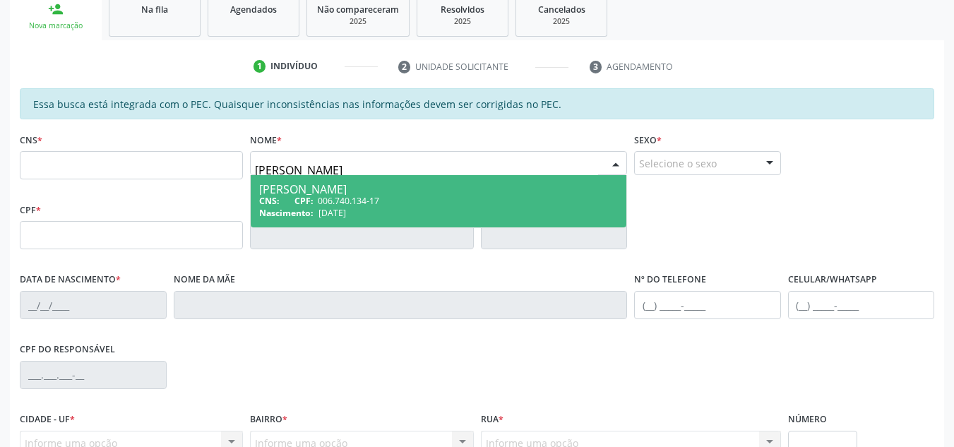
click at [314, 171] on input "FILIPE JUNIOR RODRIGUES" at bounding box center [426, 170] width 343 height 28
click at [318, 198] on span "006.740.134-17" at bounding box center [348, 201] width 61 height 12
type input "006.740.134-17"
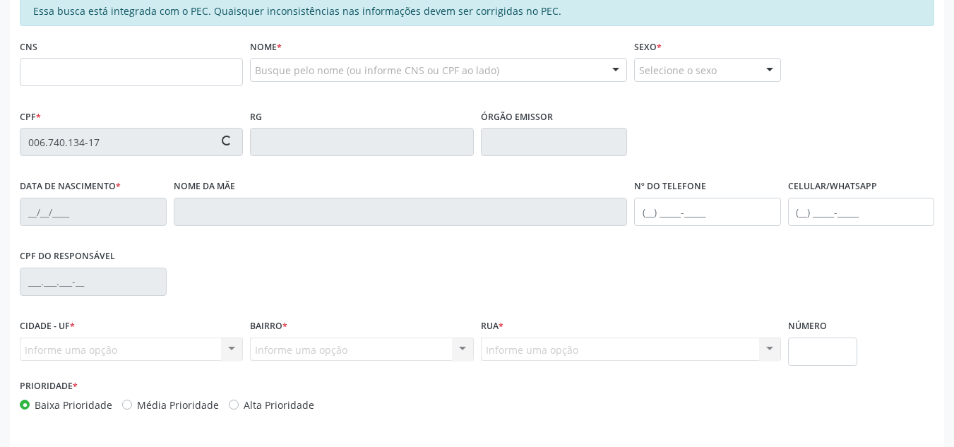
scroll to position [359, 0]
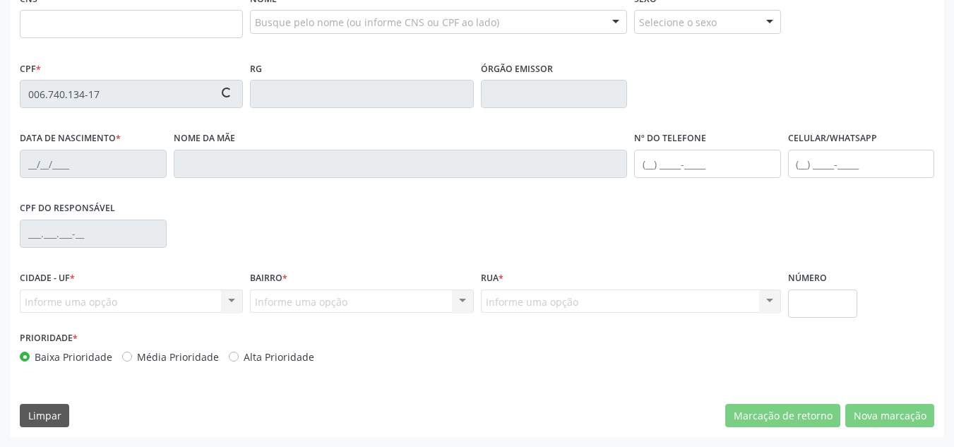
type input "03/07/2025"
type input "Diana Araujo Rodrigues"
type input "(87) 99641-6216"
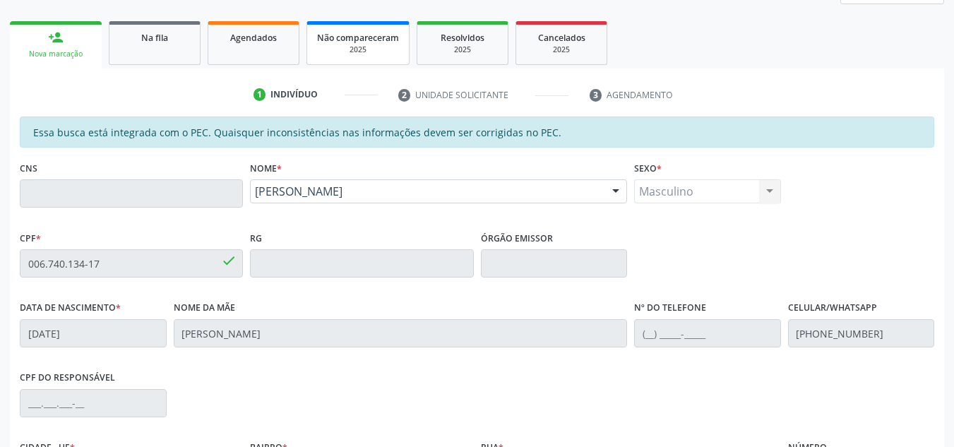
scroll to position [77, 0]
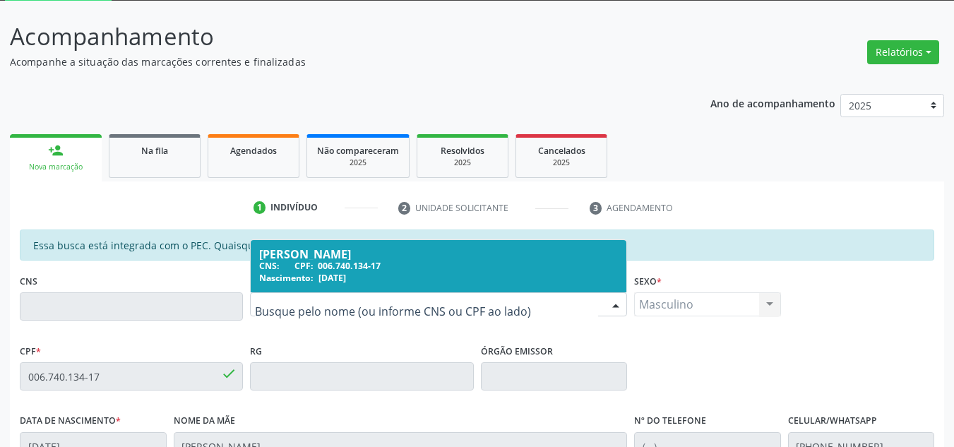
drag, startPoint x: 461, startPoint y: 308, endPoint x: 194, endPoint y: 279, distance: 268.5
click at [301, 272] on span "Nascimento:" at bounding box center [286, 278] width 54 height 12
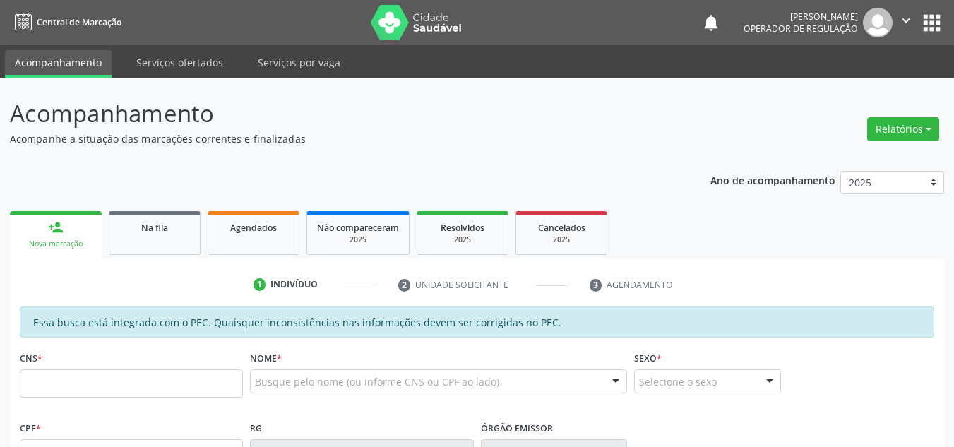
scroll to position [77, 0]
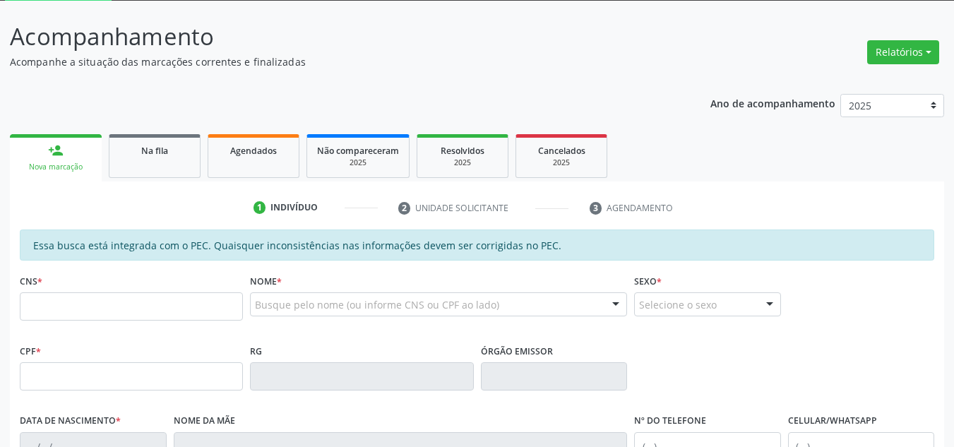
click at [413, 318] on div "Busque pelo nome (ou informe CNS ou CPF ao lado) Nenhum resultado encontrado pa…" at bounding box center [438, 309] width 377 height 34
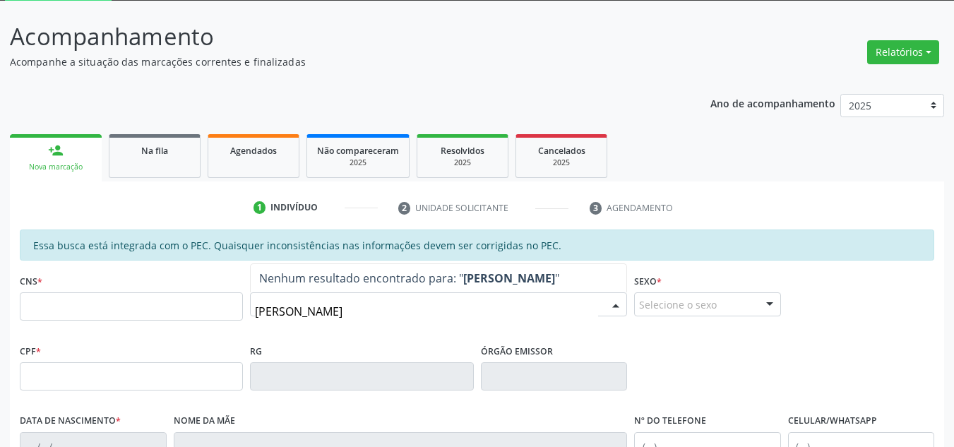
type input "FILIPE JUNIOR RODRIGUES"
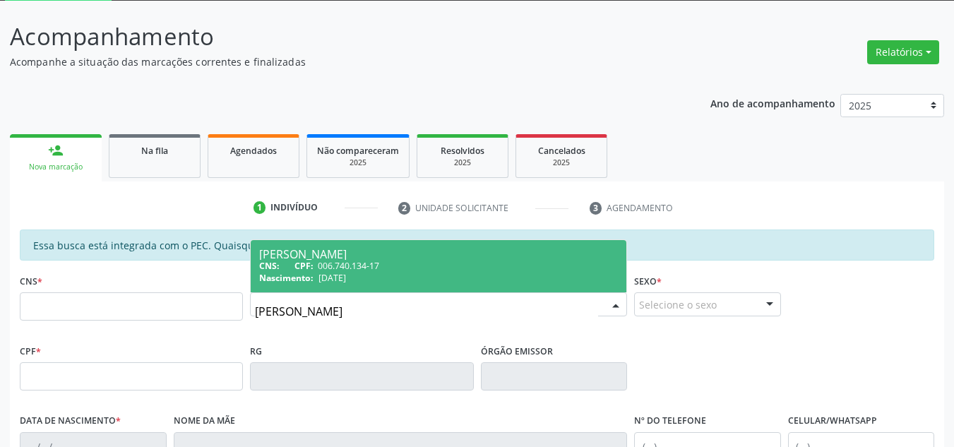
click at [405, 271] on div "CNS: CPF: 006.740.134-17" at bounding box center [438, 266] width 359 height 12
type input "006.740.134-17"
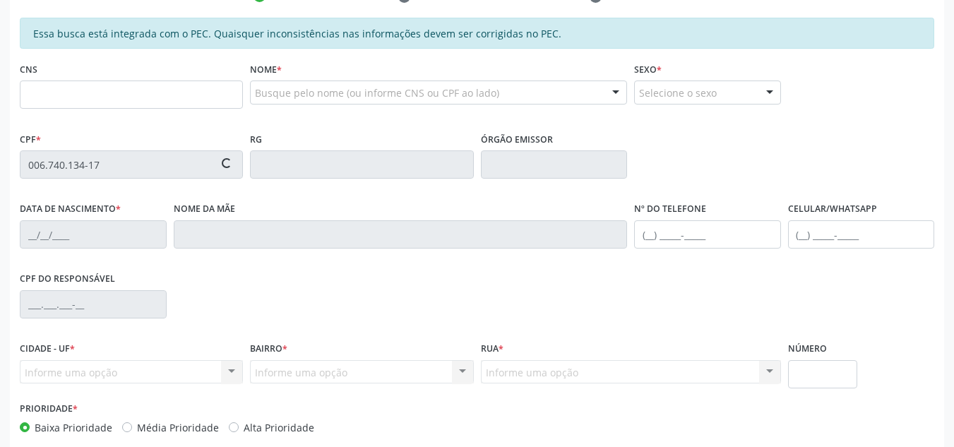
type input "03/07/2025"
type input "Diana Araujo Rodrigues"
type input "(87) 99641-6216"
type input "S/N"
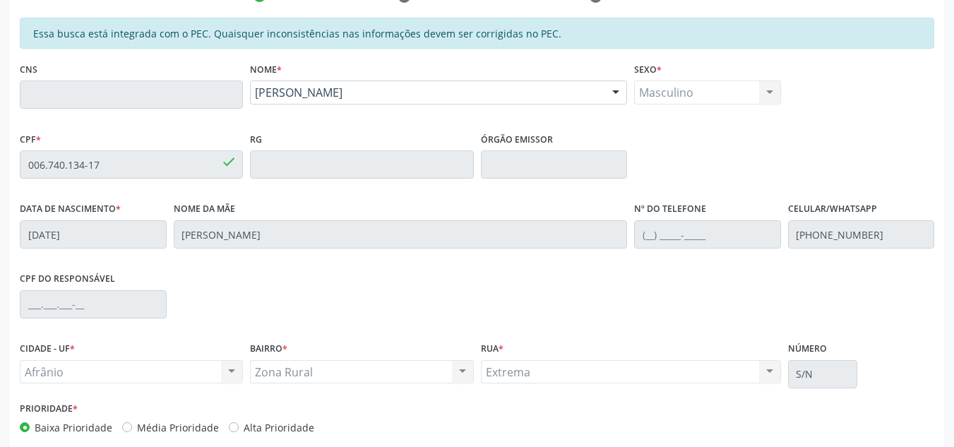
scroll to position [359, 0]
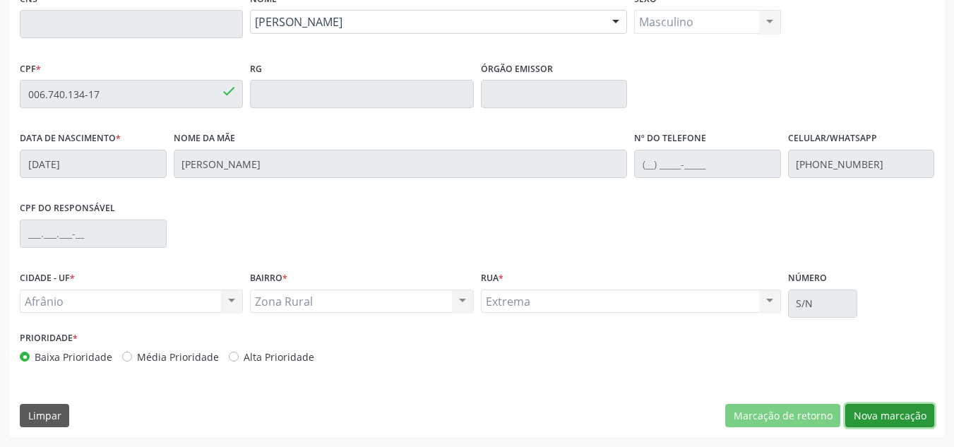
click at [902, 422] on button "Nova marcação" at bounding box center [889, 416] width 89 height 24
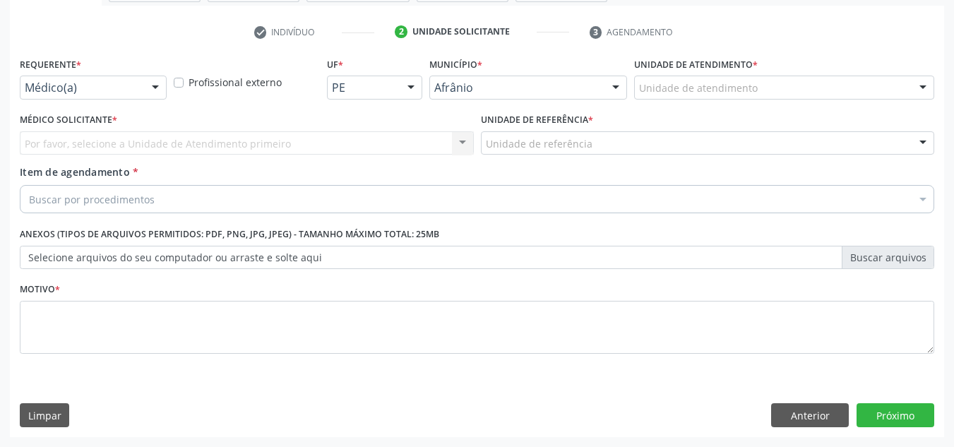
click at [902, 73] on div "Unidade de atendimento * Unidade de atendimento Academia da Saude de Afranio Ac…" at bounding box center [784, 76] width 300 height 45
drag, startPoint x: 858, startPoint y: 109, endPoint x: 855, endPoint y: 89, distance: 20.0
click at [856, 109] on div "Unidade de referência * Unidade de referência ESF de Extrema ESF de Barra das M…" at bounding box center [708, 131] width 454 height 45
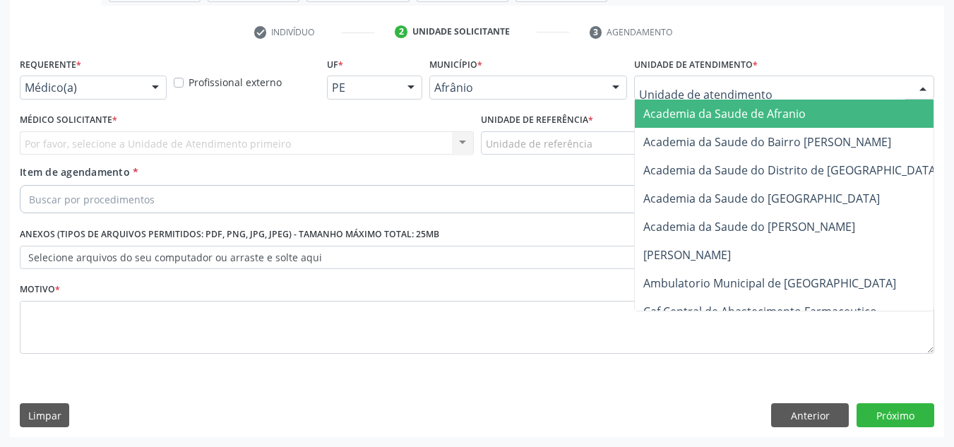
click at [855, 89] on div at bounding box center [784, 88] width 300 height 24
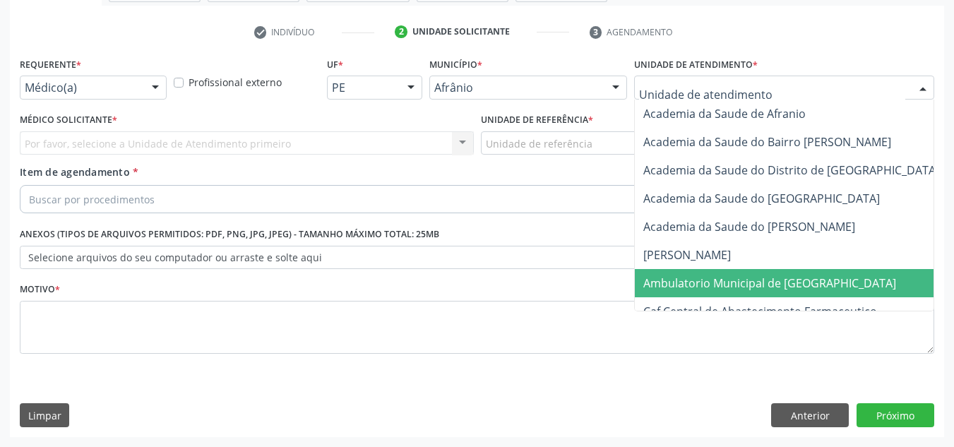
drag, startPoint x: 768, startPoint y: 289, endPoint x: 731, endPoint y: 270, distance: 42.0
click at [767, 289] on span "Ambulatorio Municipal de [GEOGRAPHIC_DATA]" at bounding box center [769, 283] width 253 height 16
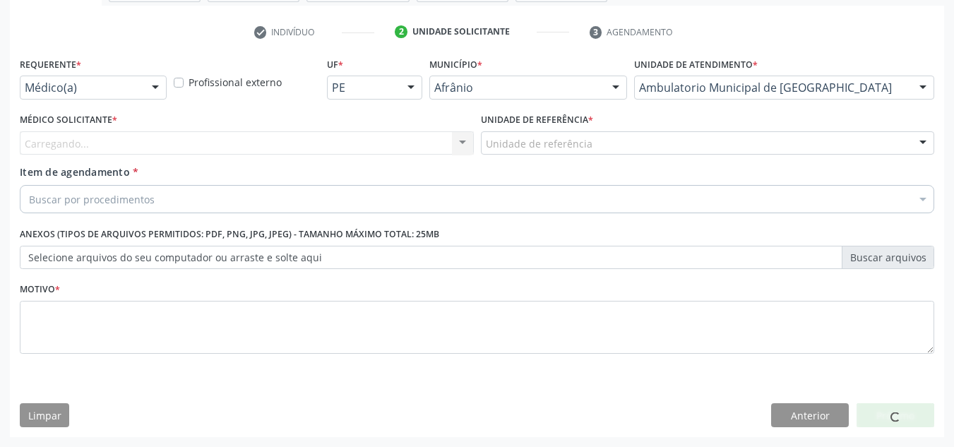
click at [441, 143] on div "Carregando... Nenhum resultado encontrado para: " " Não há nenhuma opção para s…" at bounding box center [247, 143] width 454 height 24
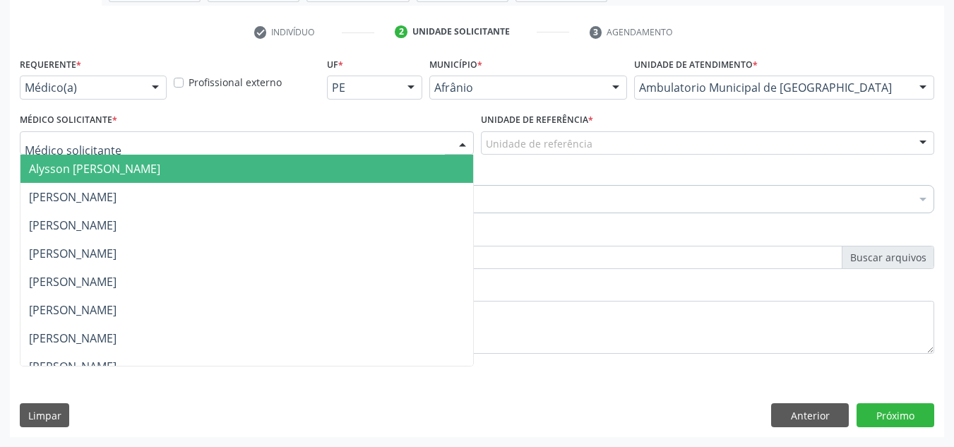
click at [441, 143] on div at bounding box center [247, 143] width 454 height 24
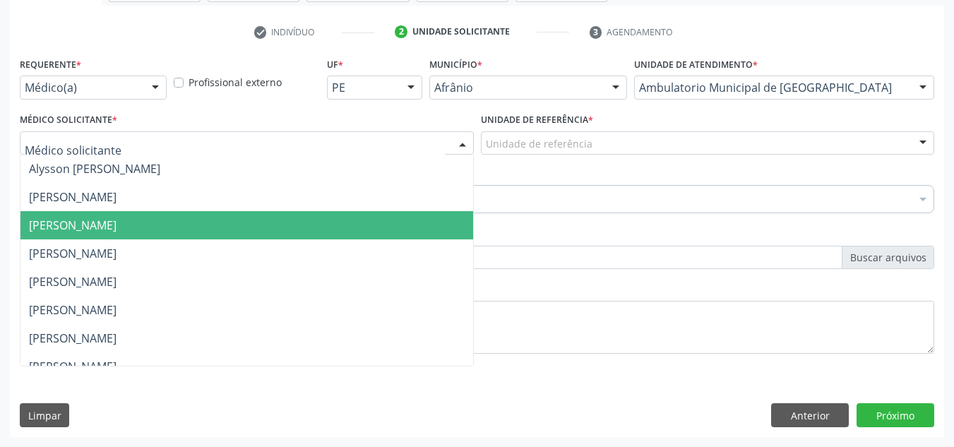
drag, startPoint x: 407, startPoint y: 239, endPoint x: 485, endPoint y: 205, distance: 85.1
click at [410, 238] on span "[PERSON_NAME]" at bounding box center [246, 225] width 453 height 28
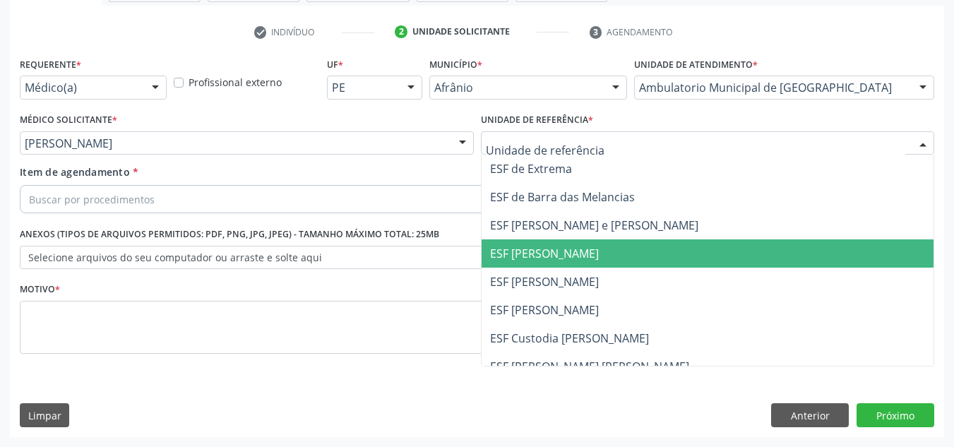
drag, startPoint x: 563, startPoint y: 241, endPoint x: 503, endPoint y: 234, distance: 60.4
click at [551, 243] on span "ESF [PERSON_NAME]" at bounding box center [708, 253] width 453 height 28
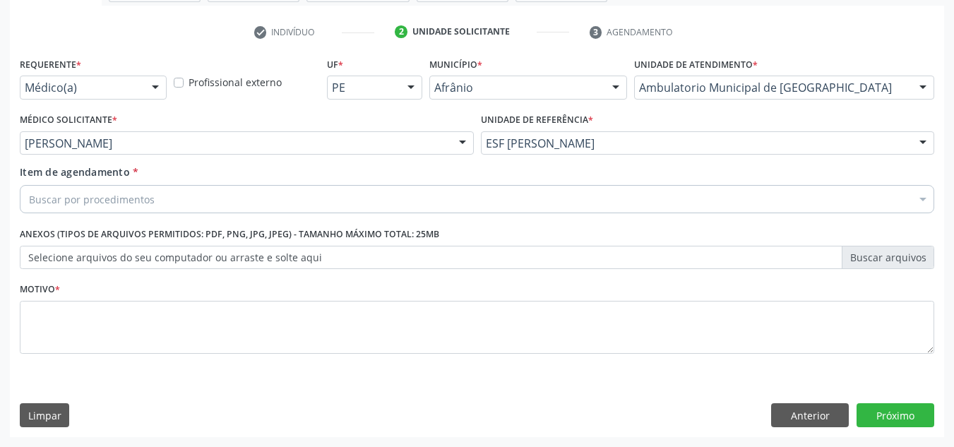
click at [470, 207] on div "Buscar por procedimentos" at bounding box center [477, 199] width 914 height 28
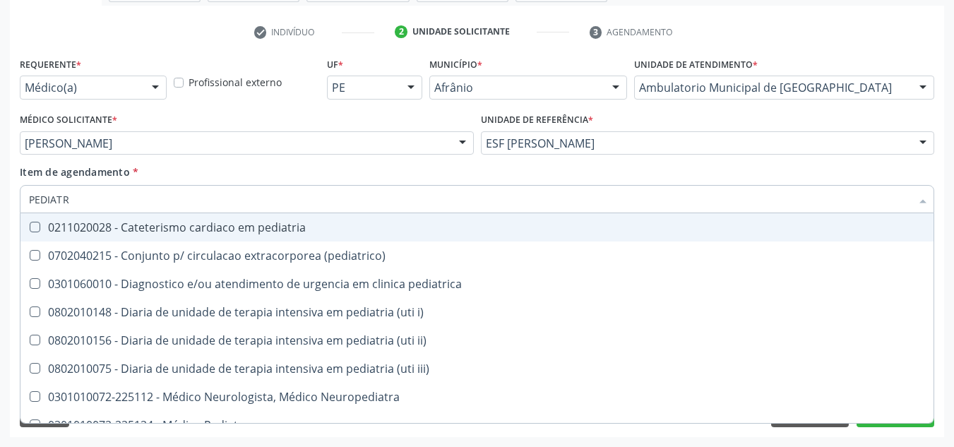
type input "PEDIATRA"
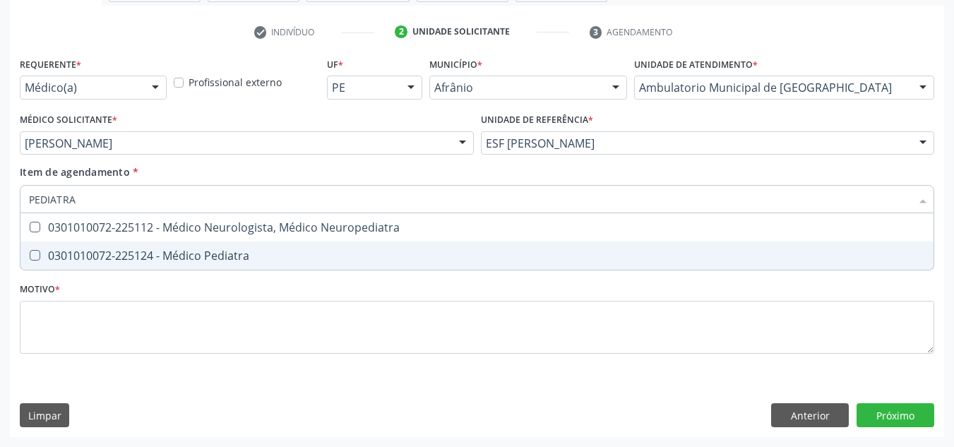
drag, startPoint x: 291, startPoint y: 261, endPoint x: 284, endPoint y: 285, distance: 24.3
click at [291, 262] on span "0301010072-225124 - Médico Pediatra" at bounding box center [476, 255] width 913 height 28
checkbox Pediatra "true"
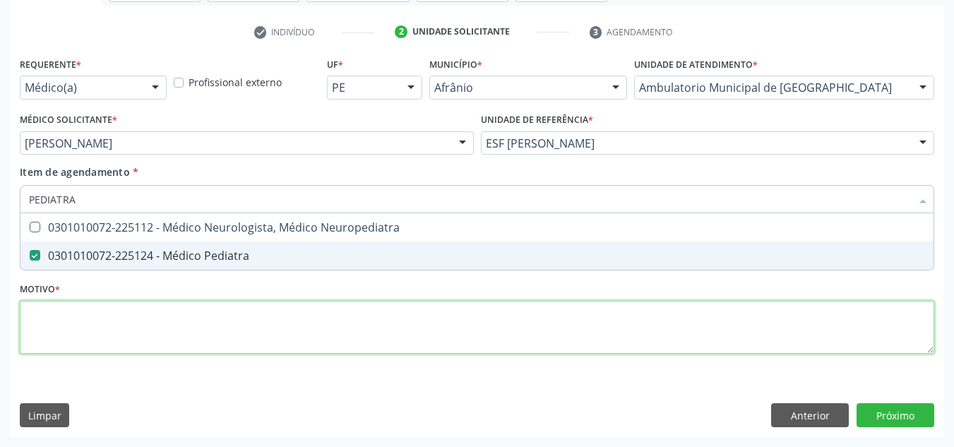
click at [258, 327] on div "Requerente * Médico(a) Médico(a) Enfermeiro(a) Paciente Nenhum resultado encont…" at bounding box center [477, 214] width 914 height 320
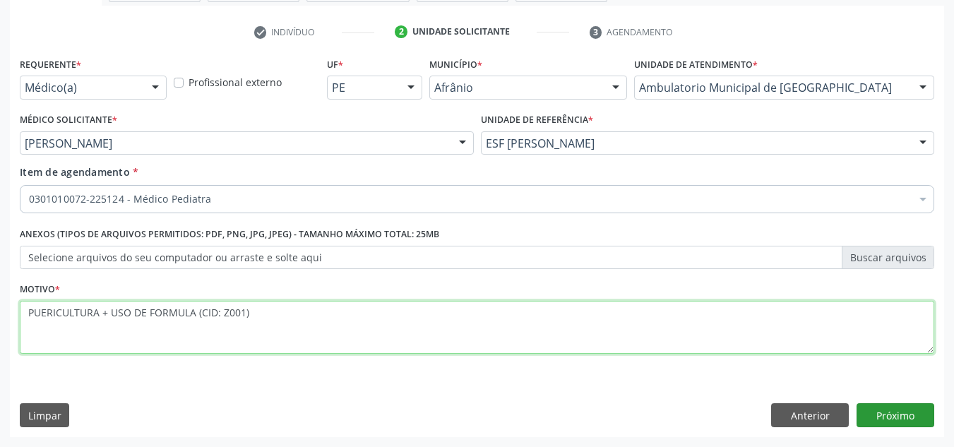
type textarea "PUERICULTURA + USO DE FORMULA (CID: Z001)"
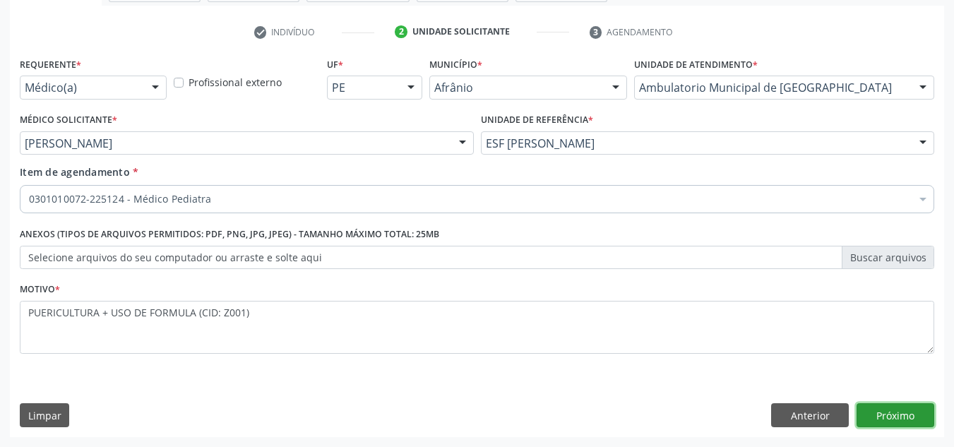
click at [885, 412] on button "Próximo" at bounding box center [895, 415] width 78 height 24
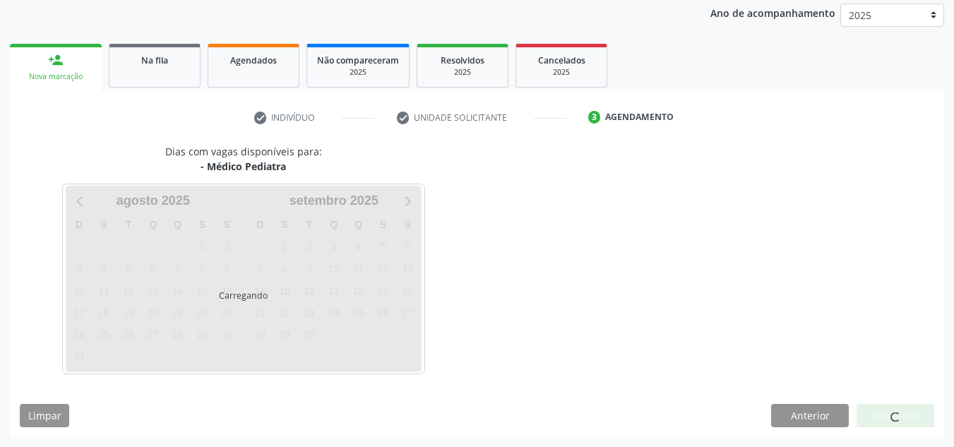
scroll to position [167, 0]
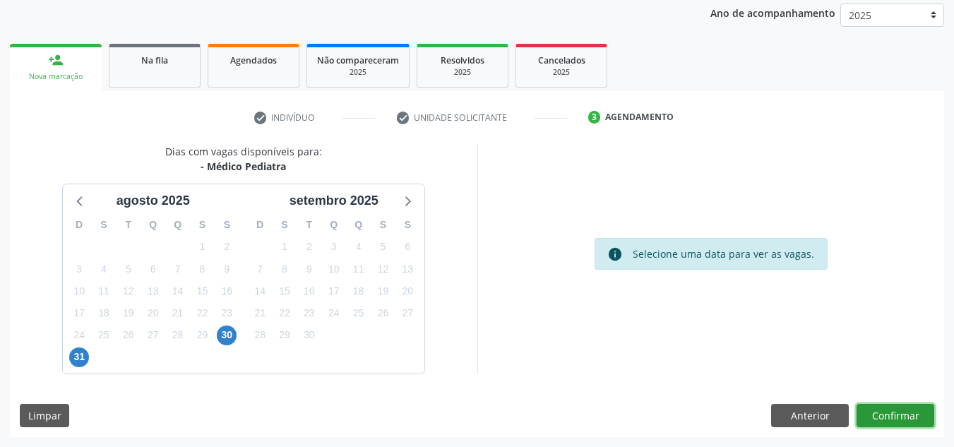
click at [885, 412] on button "Confirmar" at bounding box center [895, 416] width 78 height 24
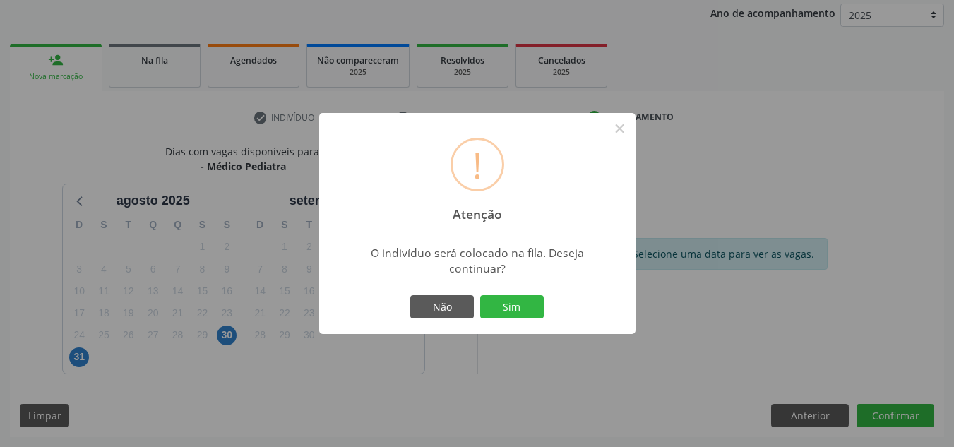
click at [480, 295] on button "Sim" at bounding box center [512, 307] width 64 height 24
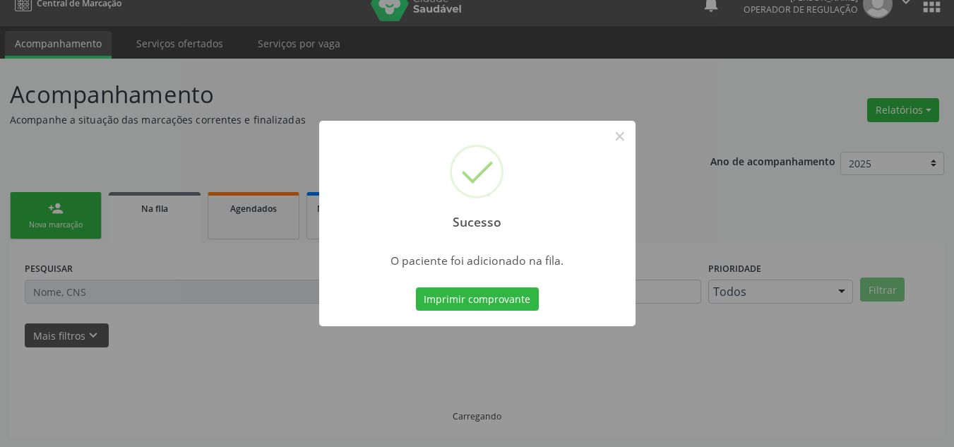
scroll to position [19, 0]
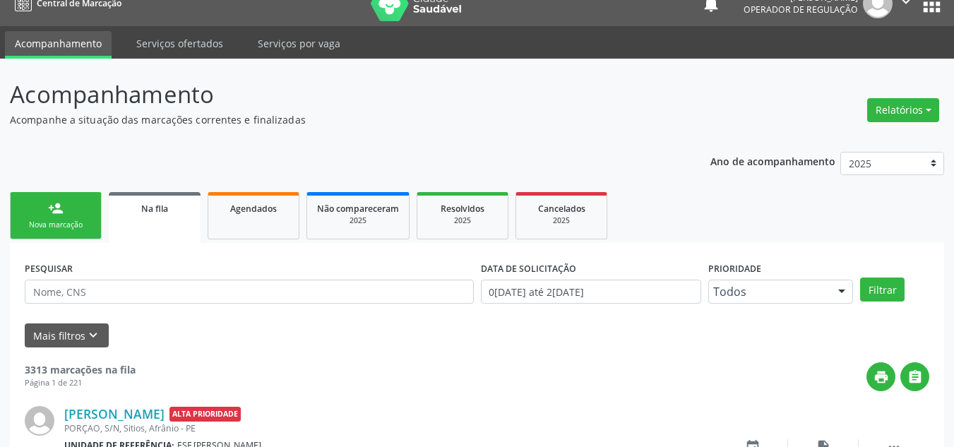
drag, startPoint x: 45, startPoint y: 229, endPoint x: 54, endPoint y: 239, distance: 12.5
click at [45, 229] on div "Nova marcação" at bounding box center [55, 225] width 71 height 11
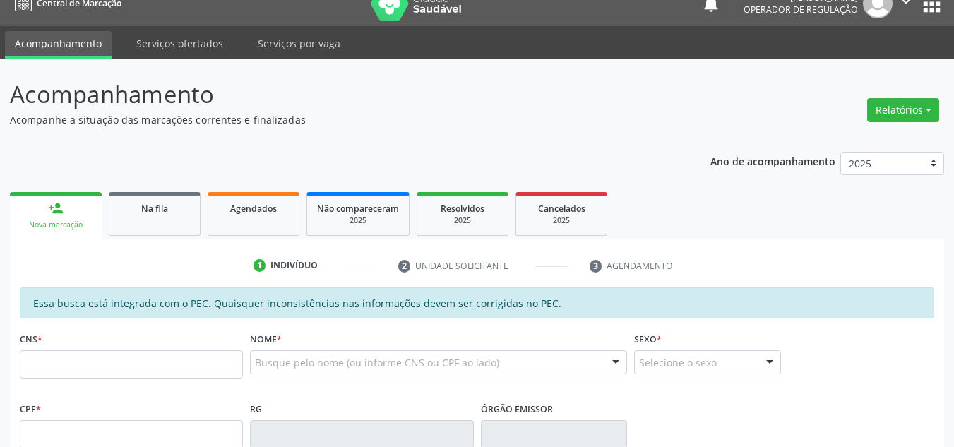
click at [152, 381] on fieldset "CNS *" at bounding box center [131, 358] width 223 height 60
click at [184, 369] on input "text" at bounding box center [131, 364] width 223 height 28
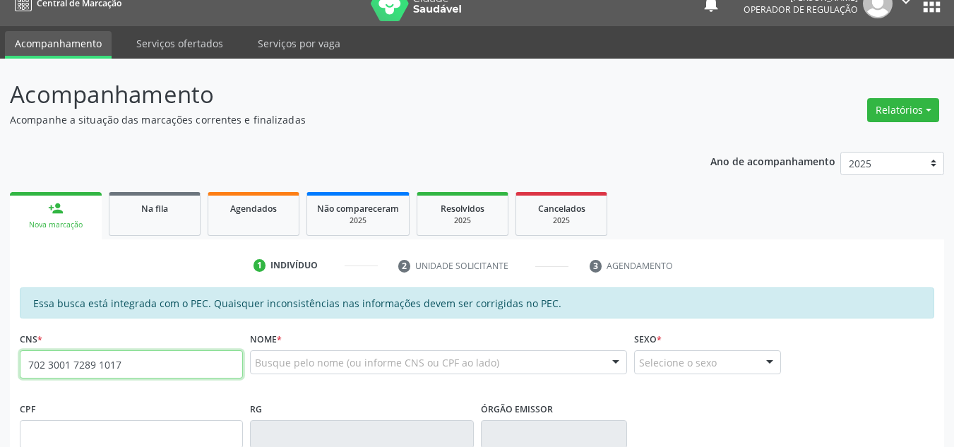
type input "702 3001 7289 1017"
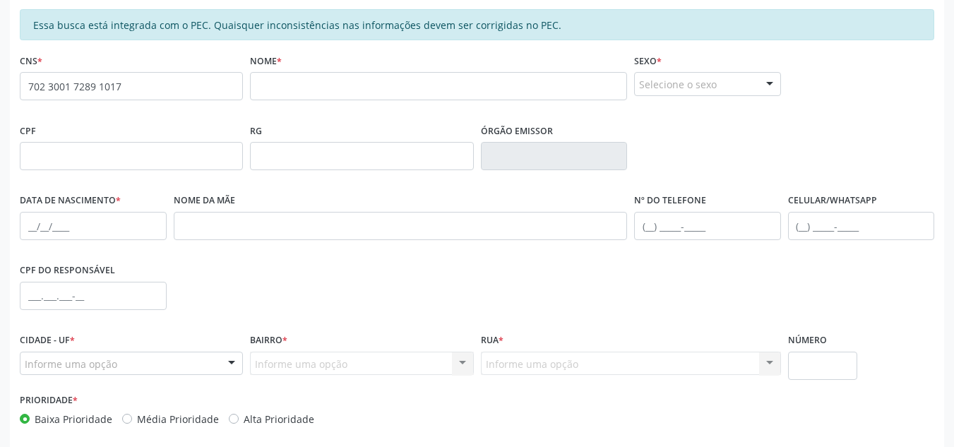
scroll to position [218, 0]
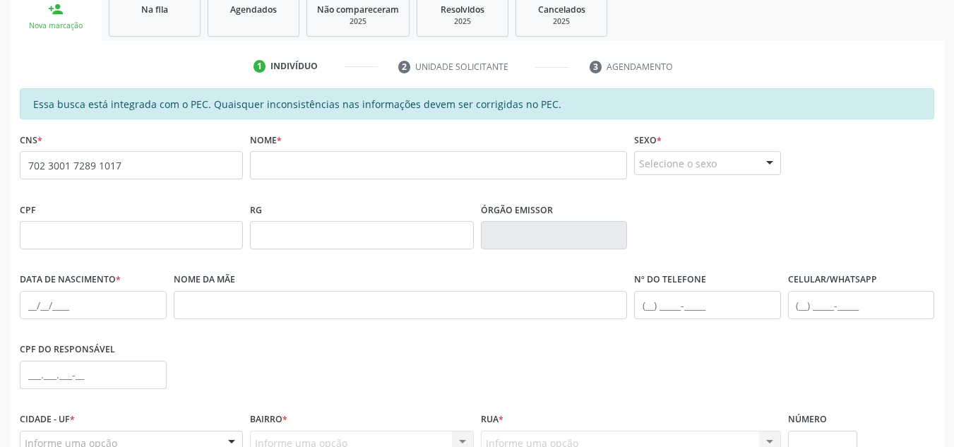
drag, startPoint x: 177, startPoint y: 148, endPoint x: 0, endPoint y: 160, distance: 176.9
click at [0, 160] on div "Acompanhamento Acompanhe a situação das marcações correntes e finalizadas Relat…" at bounding box center [477, 223] width 954 height 729
drag, startPoint x: 119, startPoint y: 158, endPoint x: 0, endPoint y: 157, distance: 118.6
click at [0, 157] on div "Acompanhamento Acompanhe a situação das marcações correntes e finalizadas Relat…" at bounding box center [477, 223] width 954 height 729
copy div "no"
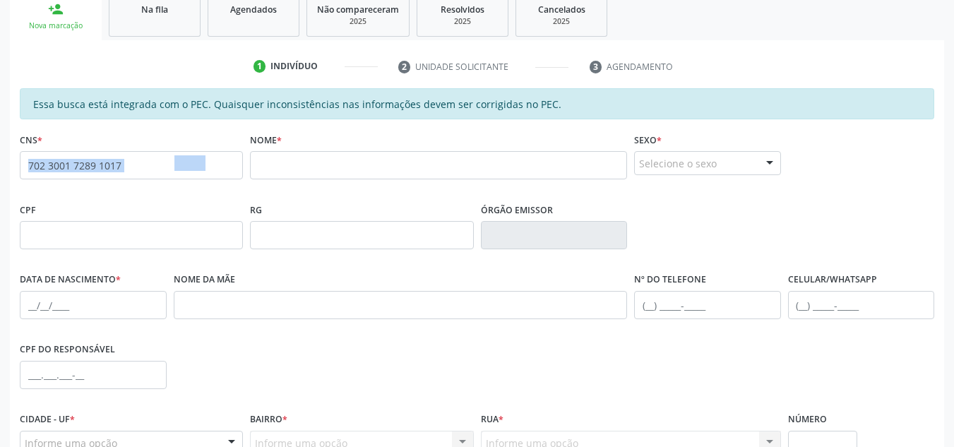
drag, startPoint x: 162, startPoint y: 161, endPoint x: 155, endPoint y: 165, distance: 8.8
click at [161, 162] on input "702 3001 7289 1017" at bounding box center [131, 165] width 223 height 28
click at [155, 165] on input "702 3001 7289 1017" at bounding box center [131, 165] width 223 height 28
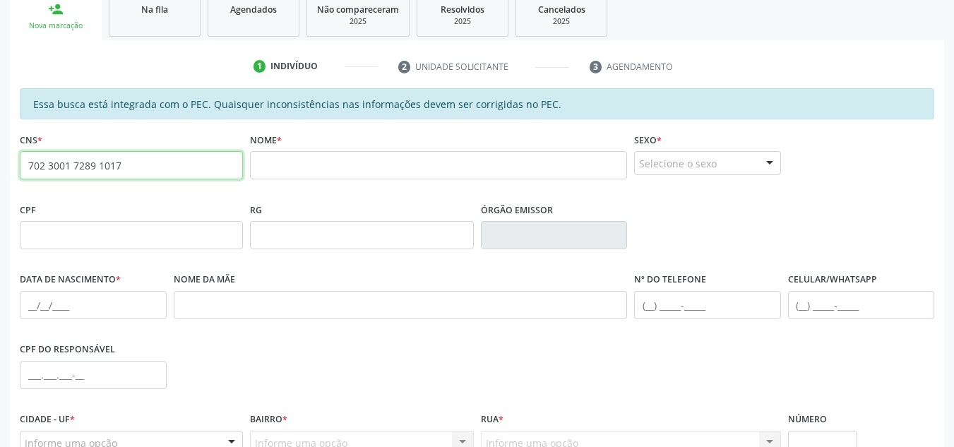
click at [155, 165] on input "702 3001 7289 1017" at bounding box center [131, 165] width 223 height 28
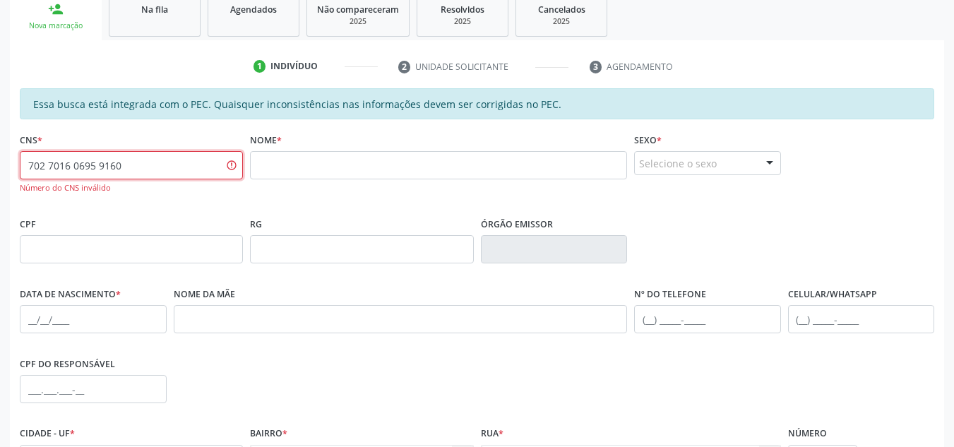
type input "702 7016 0695 9160"
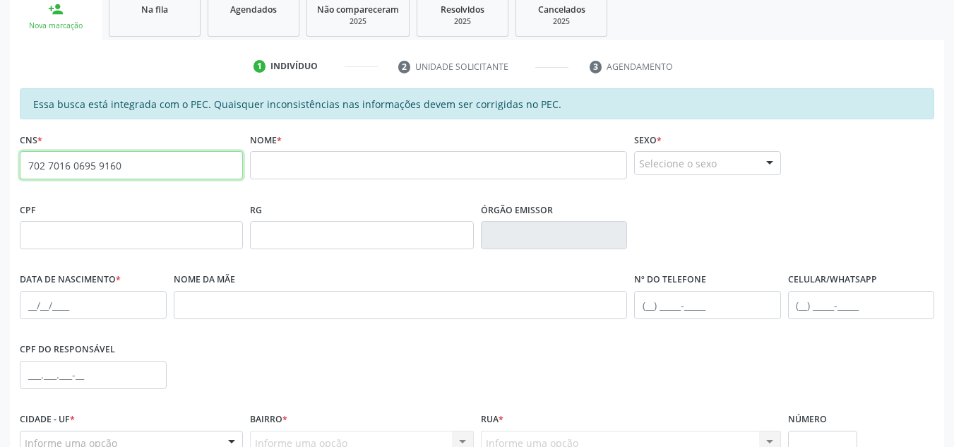
drag, startPoint x: 123, startPoint y: 164, endPoint x: 23, endPoint y: 163, distance: 100.3
click at [23, 163] on input "702 7016 0695 9160" at bounding box center [131, 165] width 223 height 28
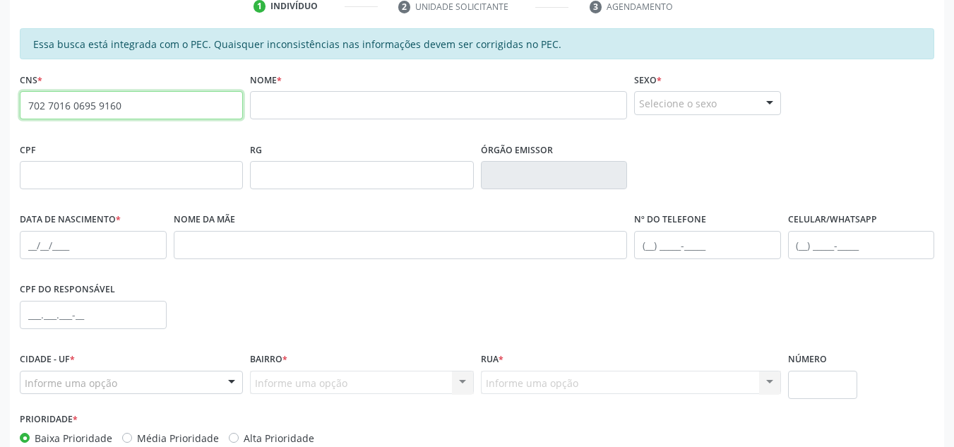
scroll to position [359, 0]
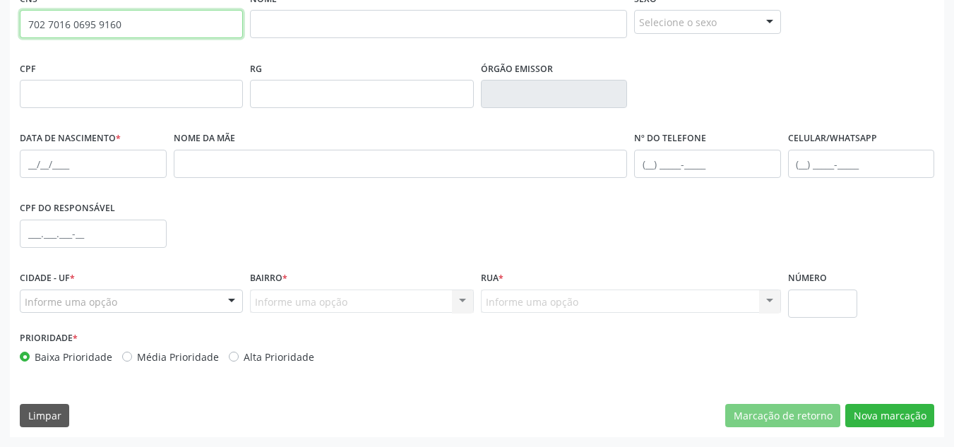
drag, startPoint x: 71, startPoint y: 22, endPoint x: 64, endPoint y: 18, distance: 8.5
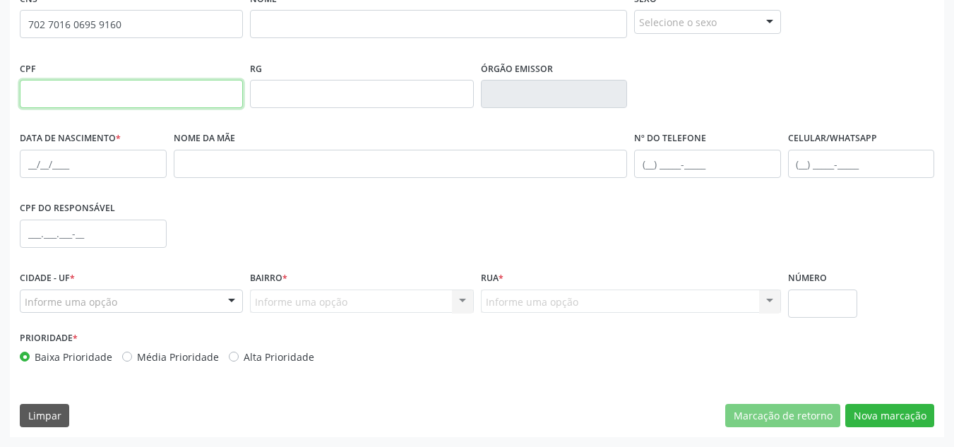
drag, startPoint x: 64, startPoint y: 18, endPoint x: 36, endPoint y: 34, distance: 31.6
click at [35, 87] on input "text" at bounding box center [131, 94] width 223 height 28
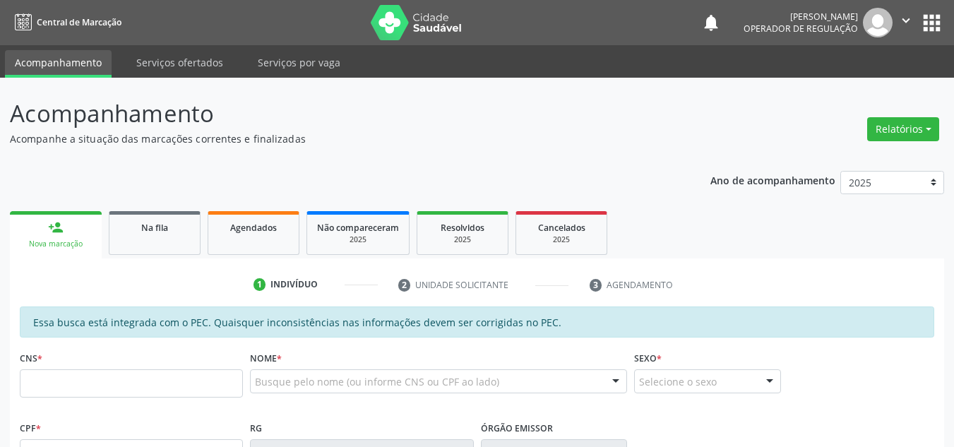
drag, startPoint x: 845, startPoint y: 385, endPoint x: 832, endPoint y: 376, distance: 16.3
click at [832, 376] on div "CNS * Nome * Busque pelo nome (ou informe CNS ou CPF ao lado) Nenhum resultado …" at bounding box center [476, 382] width 921 height 70
click at [172, 375] on input "text" at bounding box center [131, 383] width 223 height 28
paste input "702 7016 0695 9160"
type input "702 7016 0695 9160"
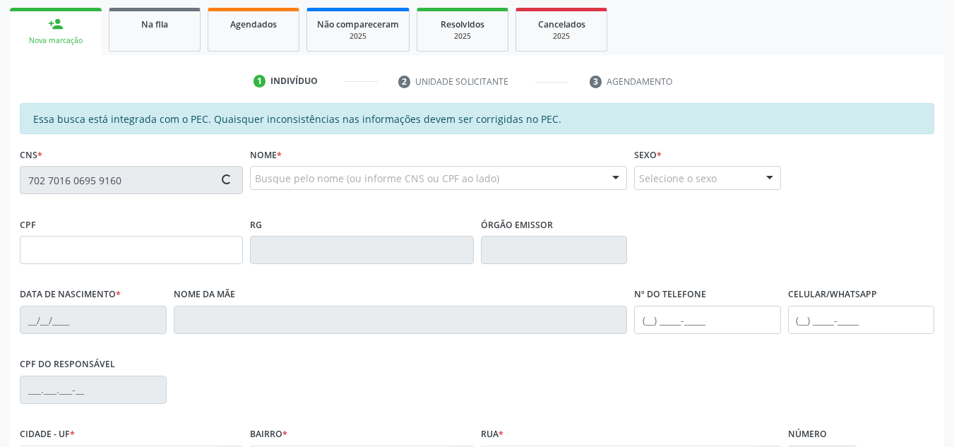
scroll to position [212, 0]
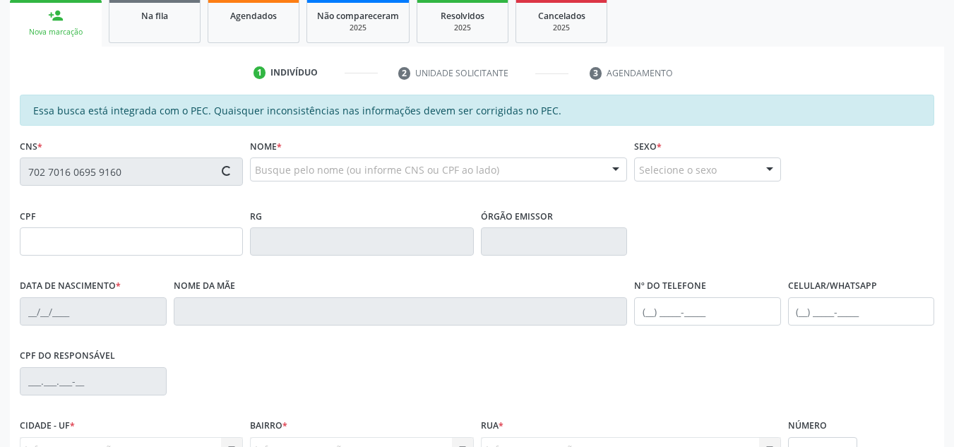
type input "[DATE]"
type input "Iveth Purificação Luz Nonato"
type input "[PHONE_NUMBER]"
type input "S/N"
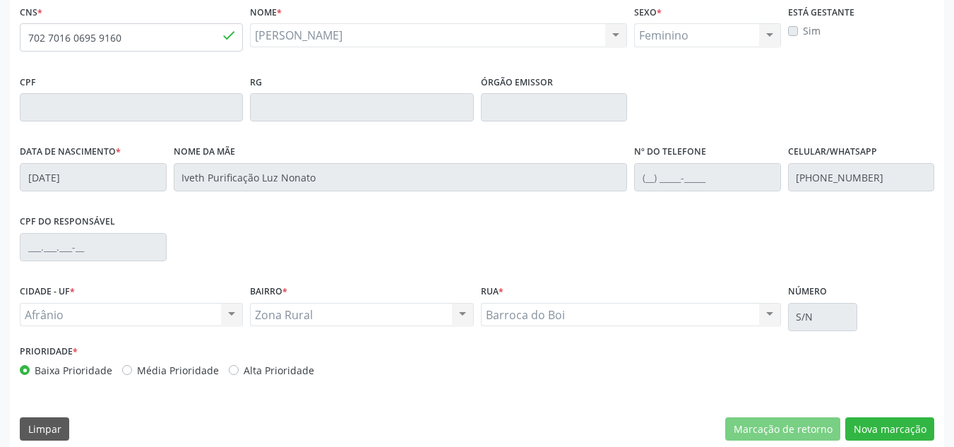
scroll to position [359, 0]
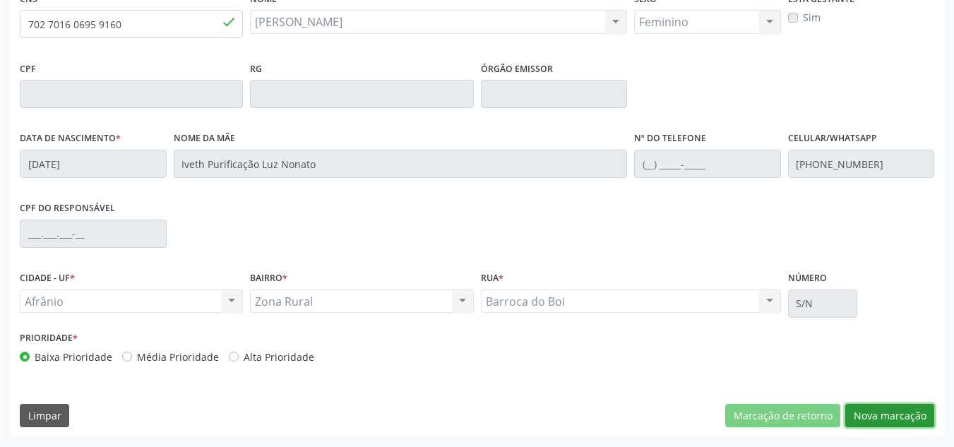
click at [887, 404] on button "Nova marcação" at bounding box center [889, 416] width 89 height 24
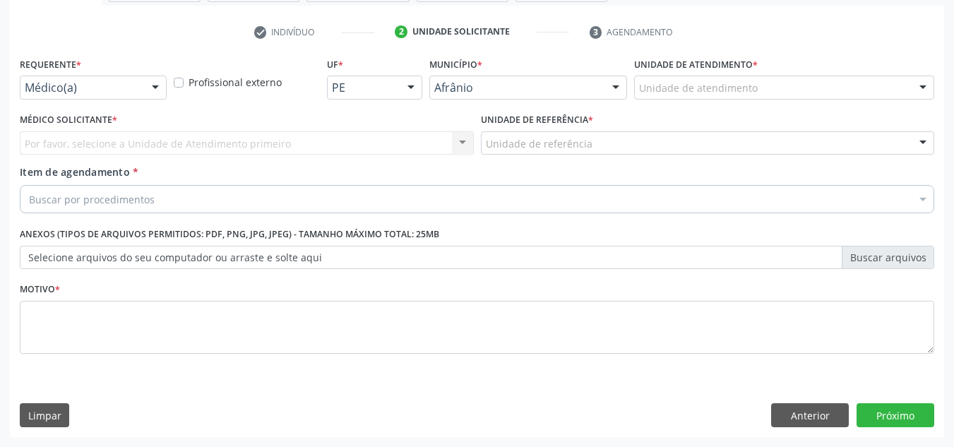
scroll to position [253, 0]
drag, startPoint x: 784, startPoint y: 108, endPoint x: 786, endPoint y: 95, distance: 13.5
click at [786, 97] on div "Unidade de atendimento * Unidade de atendimento Academia da Saude de Afranio Ac…" at bounding box center [784, 81] width 307 height 55
click at [787, 91] on div "Unidade de atendimento" at bounding box center [784, 88] width 300 height 24
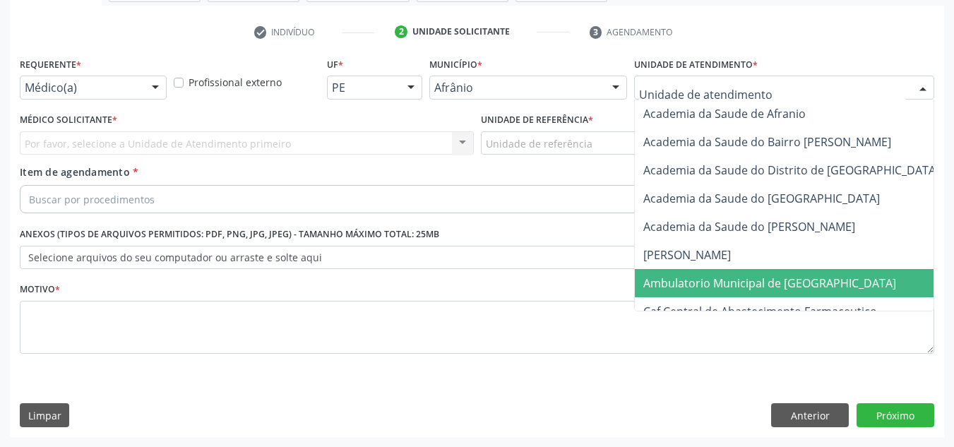
click at [721, 270] on span "Ambulatorio Municipal de [GEOGRAPHIC_DATA]" at bounding box center [807, 283] width 345 height 28
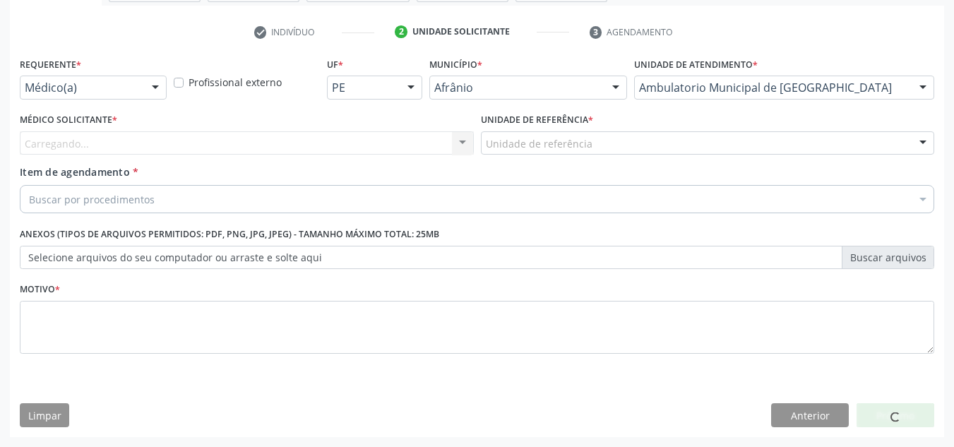
click at [313, 134] on div "Carregando... Nenhum resultado encontrado para: " " Não há nenhuma opção para s…" at bounding box center [247, 143] width 454 height 24
click at [290, 196] on div "Buscar por procedimentos" at bounding box center [477, 199] width 914 height 28
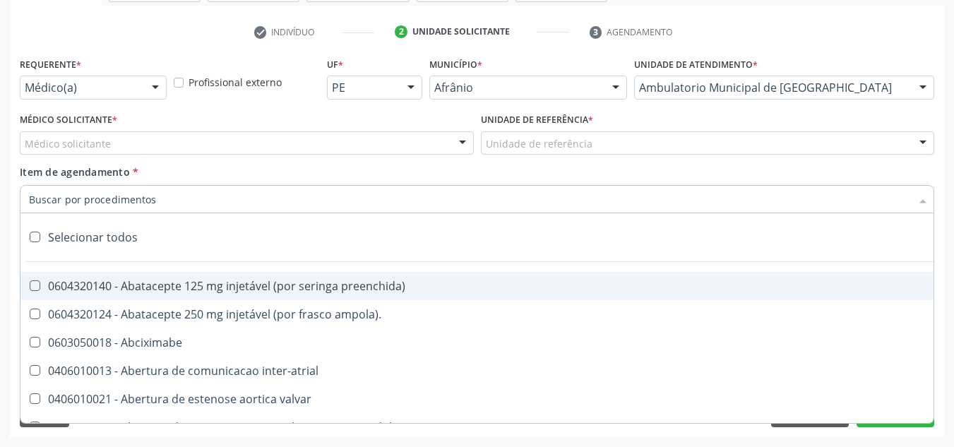
click at [659, 156] on div "Unidade de referência * Unidade de referência ESF de Extrema ESF de Barra das M…" at bounding box center [707, 136] width 461 height 55
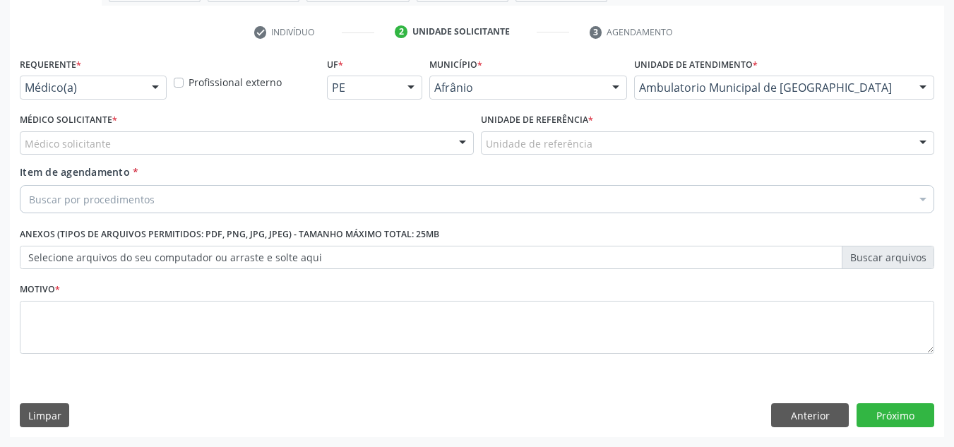
drag, startPoint x: 661, startPoint y: 143, endPoint x: 657, endPoint y: 153, distance: 10.5
click at [659, 145] on div "Unidade de referência" at bounding box center [708, 143] width 454 height 24
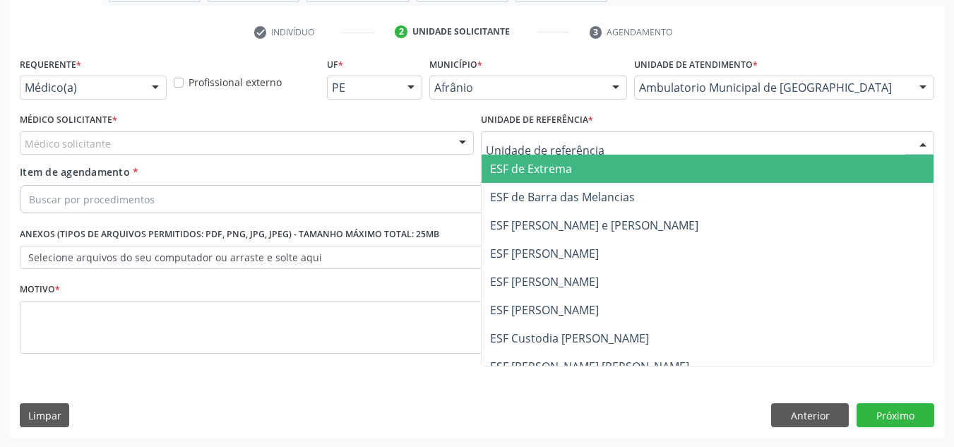
drag, startPoint x: 648, startPoint y: 214, endPoint x: 553, endPoint y: 196, distance: 97.1
click at [638, 216] on span "ESF [PERSON_NAME] e [PERSON_NAME]" at bounding box center [708, 225] width 453 height 28
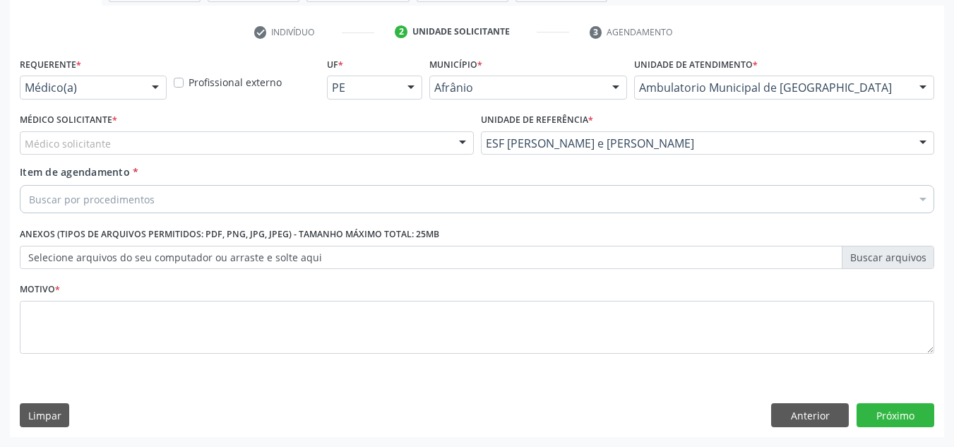
click at [359, 117] on div "Médico Solicitante * Médico solicitante Alysson Rodrigo Ferreira Cavalcanti Bru…" at bounding box center [247, 131] width 454 height 45
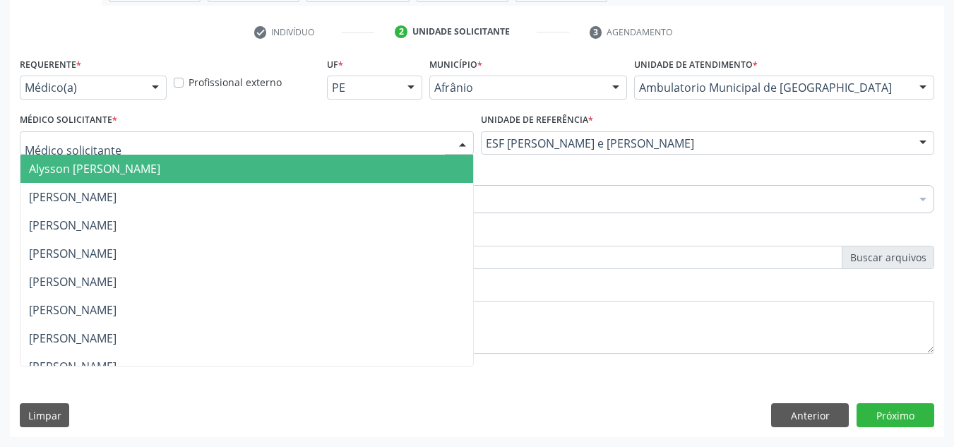
click at [357, 131] on div at bounding box center [247, 143] width 454 height 24
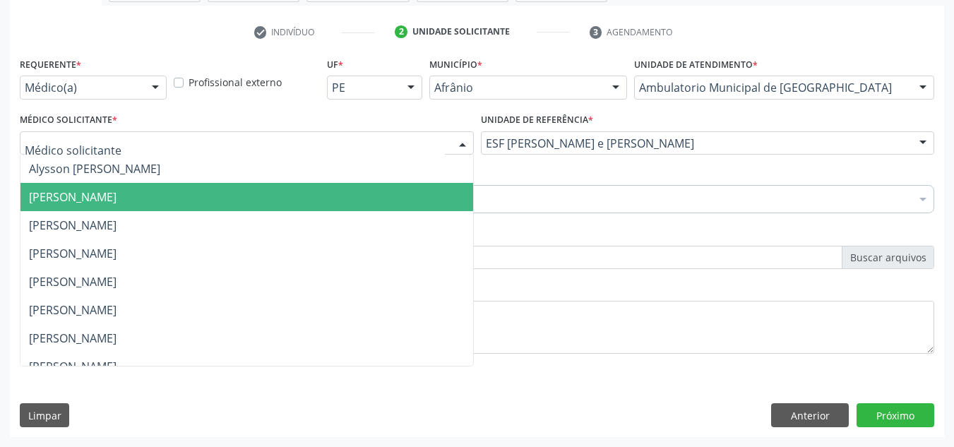
click at [383, 207] on span "[PERSON_NAME]" at bounding box center [246, 197] width 453 height 28
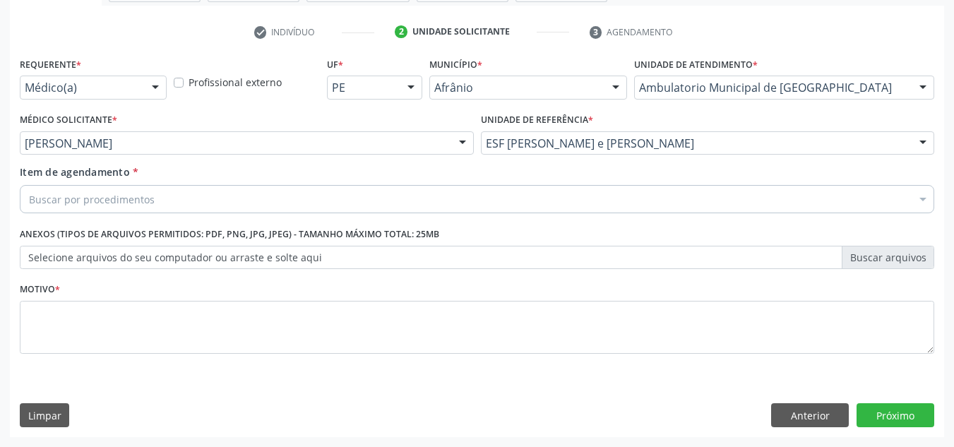
click at [338, 210] on div "Buscar por procedimentos" at bounding box center [477, 199] width 914 height 28
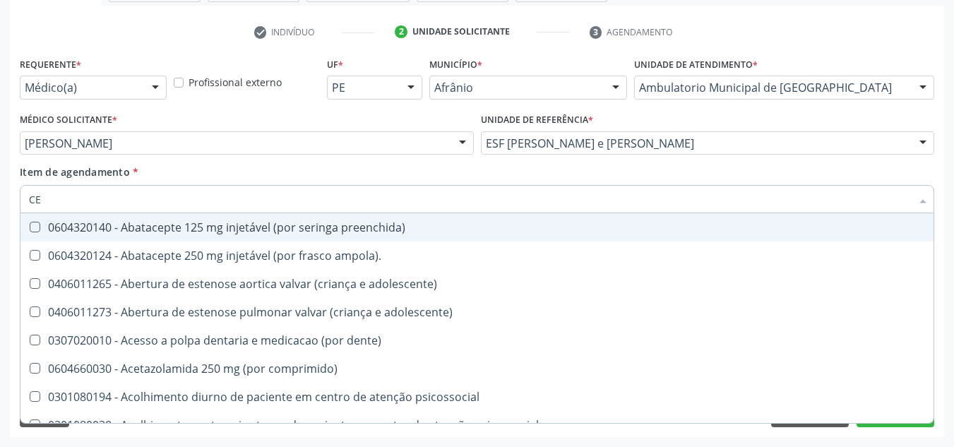
type input "CET"
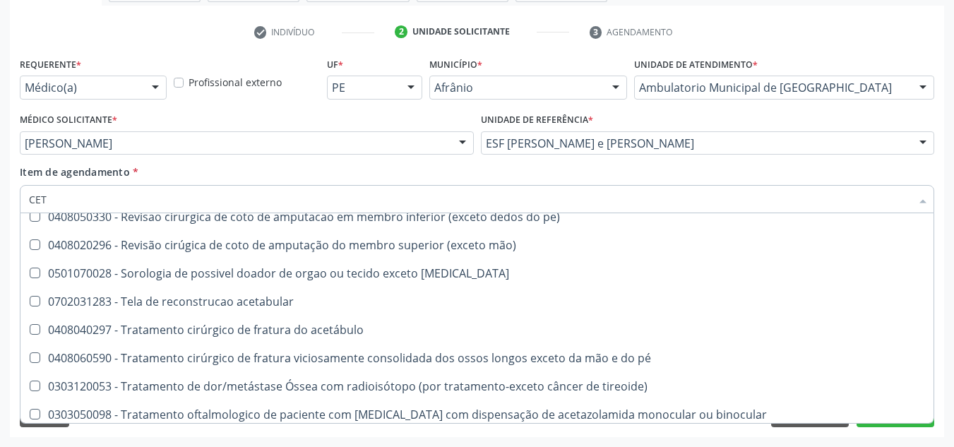
scroll to position [779, 0]
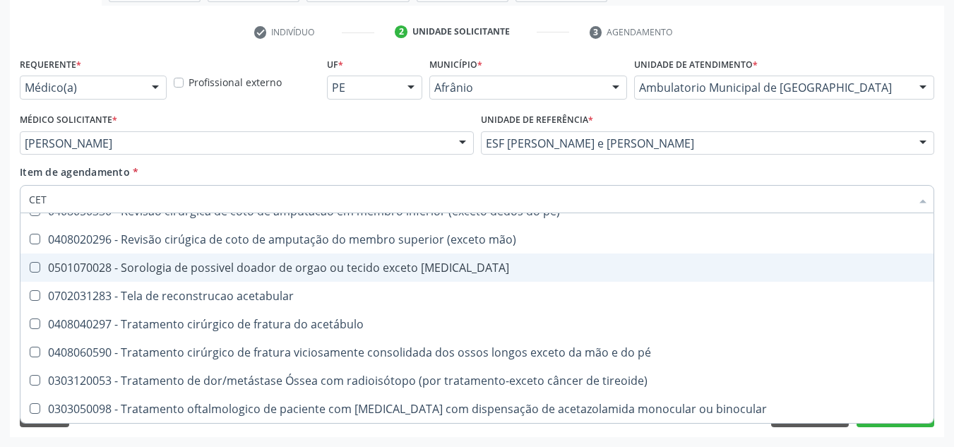
drag, startPoint x: 328, startPoint y: 204, endPoint x: 0, endPoint y: 263, distance: 333.5
click at [0, 263] on div "Acompanhamento Acompanhe a situação das marcações correntes e finalizadas Relat…" at bounding box center [477, 136] width 954 height 622
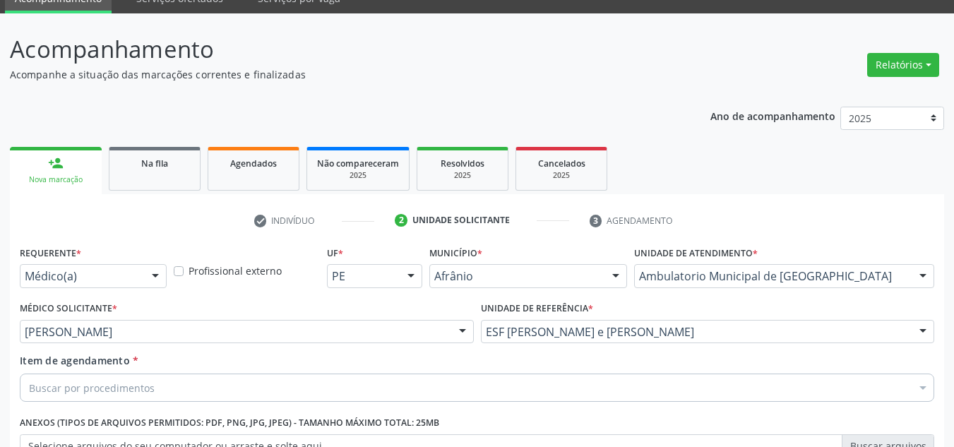
scroll to position [0, 0]
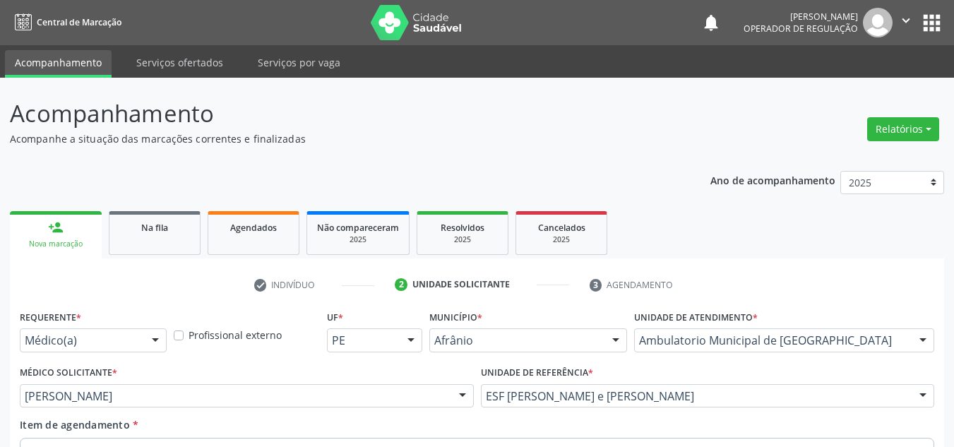
click at [64, 29] on link "Central de Marcação" at bounding box center [66, 22] width 112 height 23
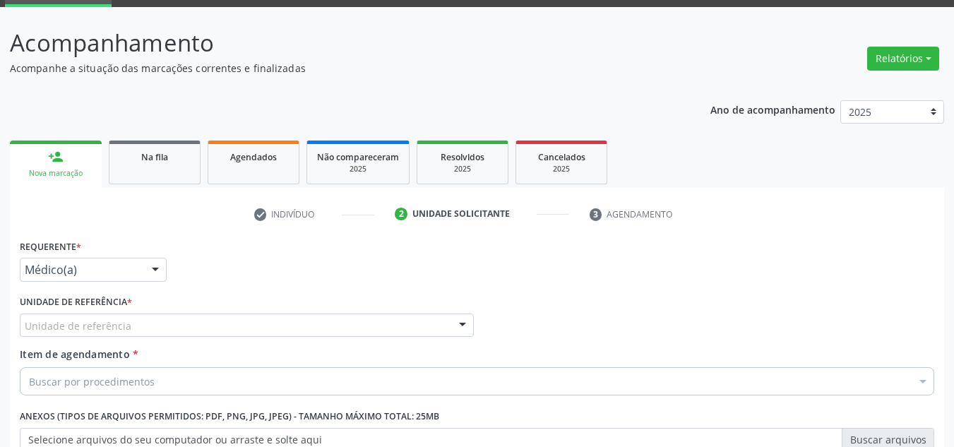
scroll to position [212, 0]
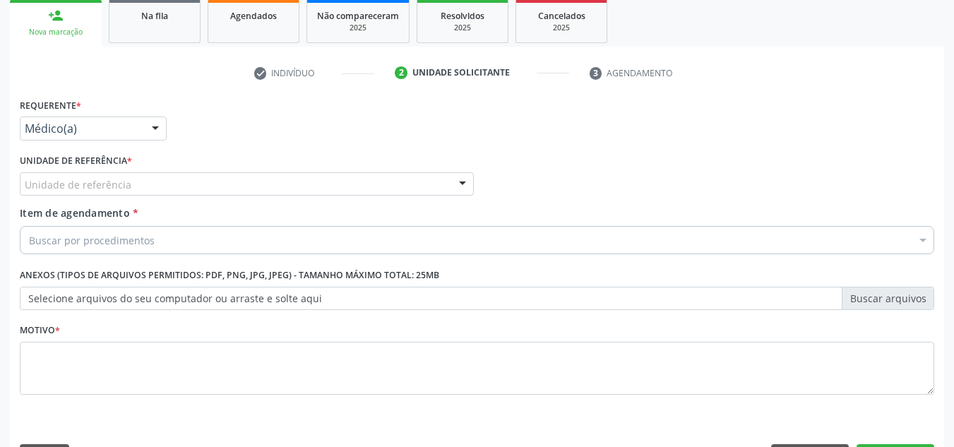
click at [67, 42] on link "person_add Nova marcação" at bounding box center [56, 22] width 92 height 47
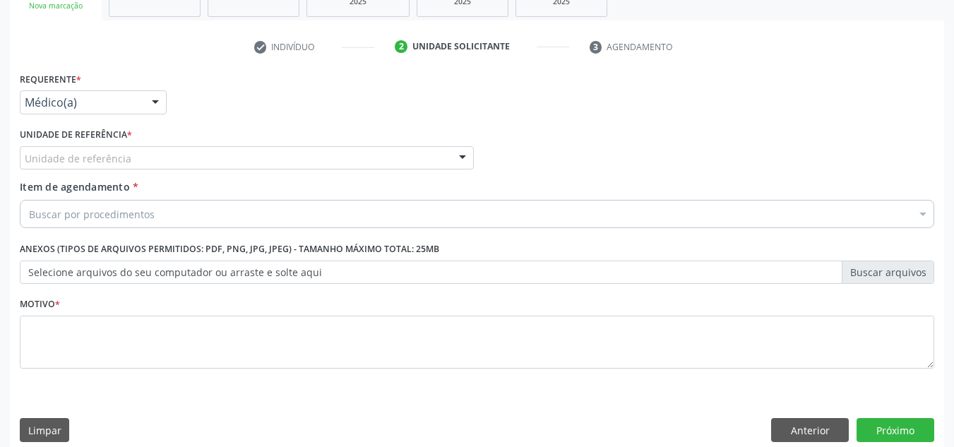
scroll to position [253, 0]
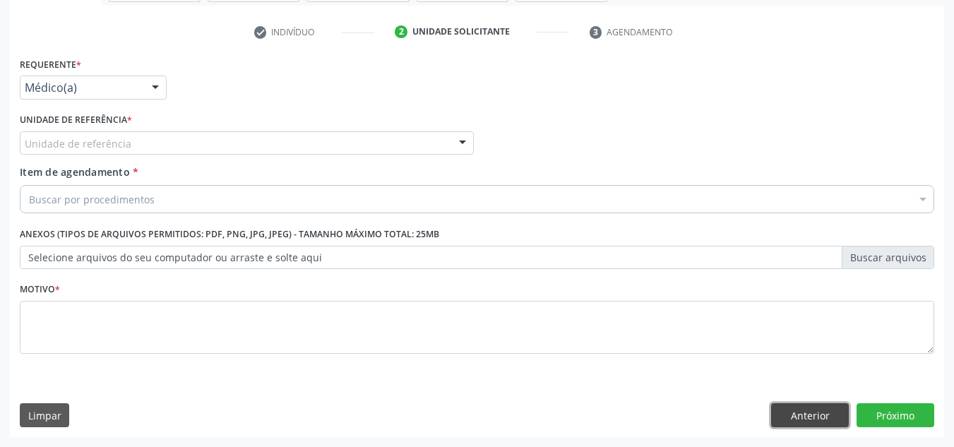
click at [818, 415] on button "Anterior" at bounding box center [810, 415] width 78 height 24
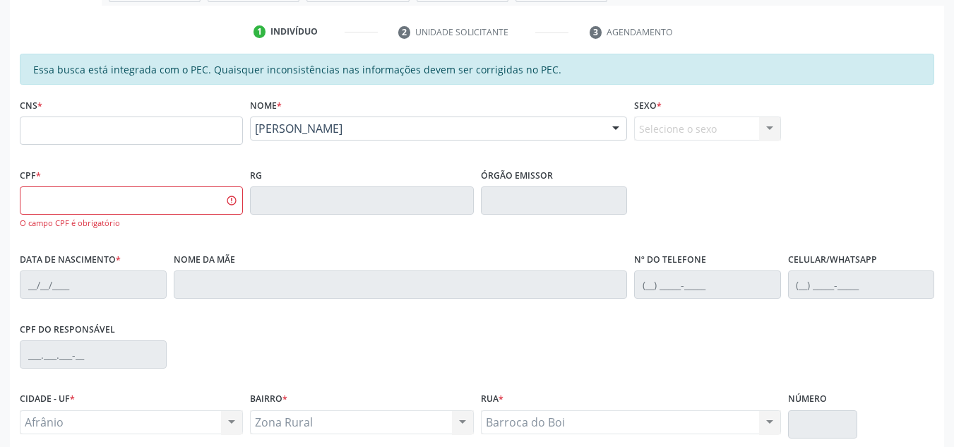
scroll to position [374, 0]
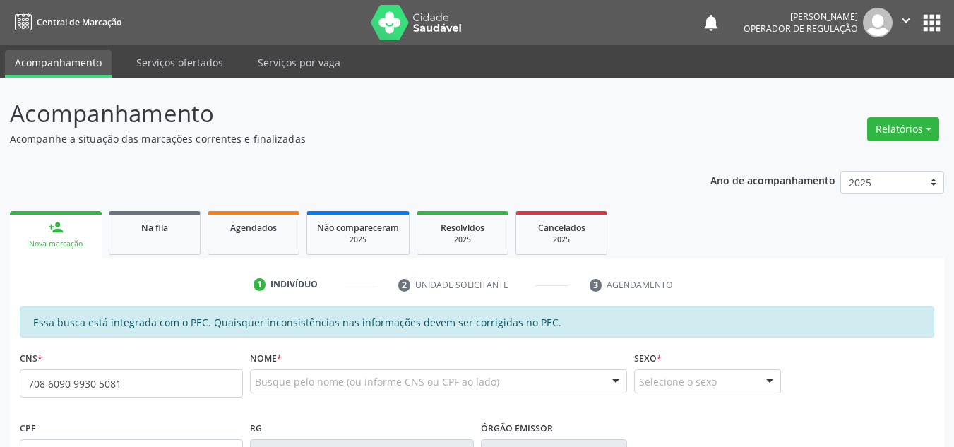
type input "708 6090 9930 5081"
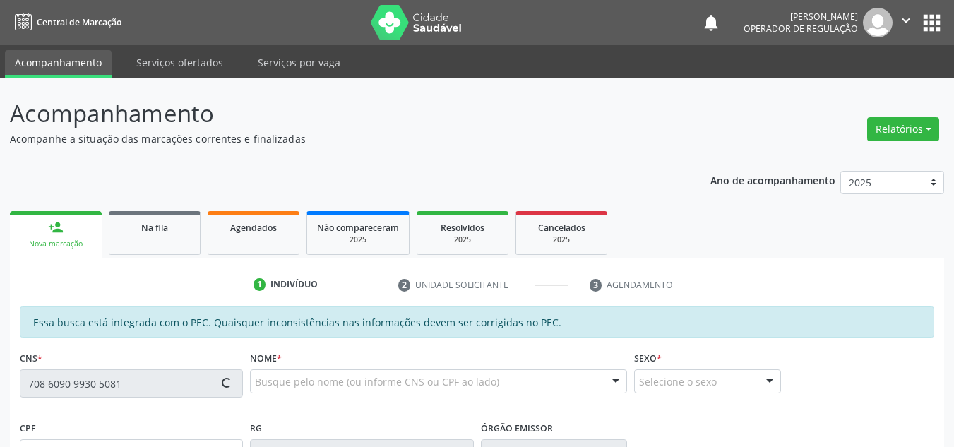
type input "182.319.374-98"
type input "[DATE]"
type input "[PERSON_NAME] de Jesus"
type input "[PHONE_NUMBER]"
type input "S/N"
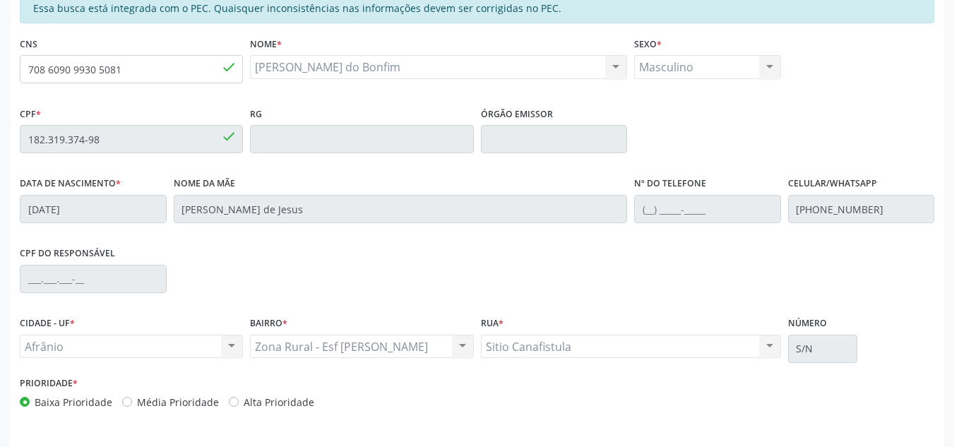
scroll to position [359, 0]
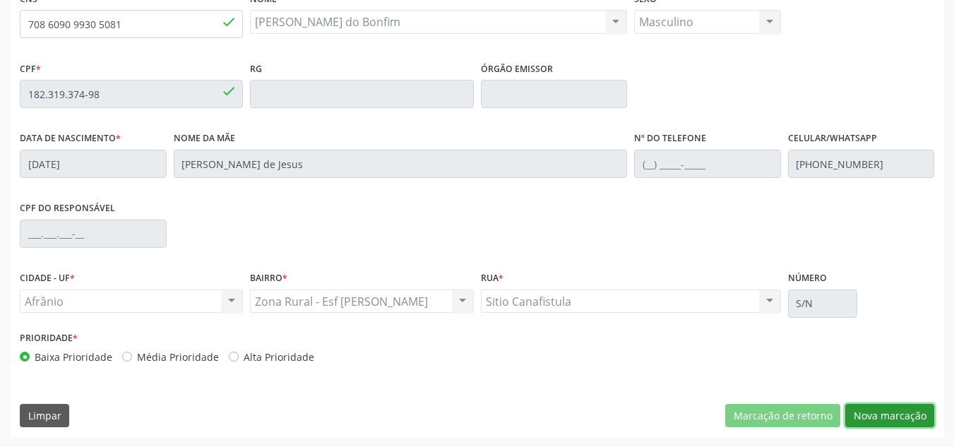
click at [885, 422] on button "Nova marcação" at bounding box center [889, 416] width 89 height 24
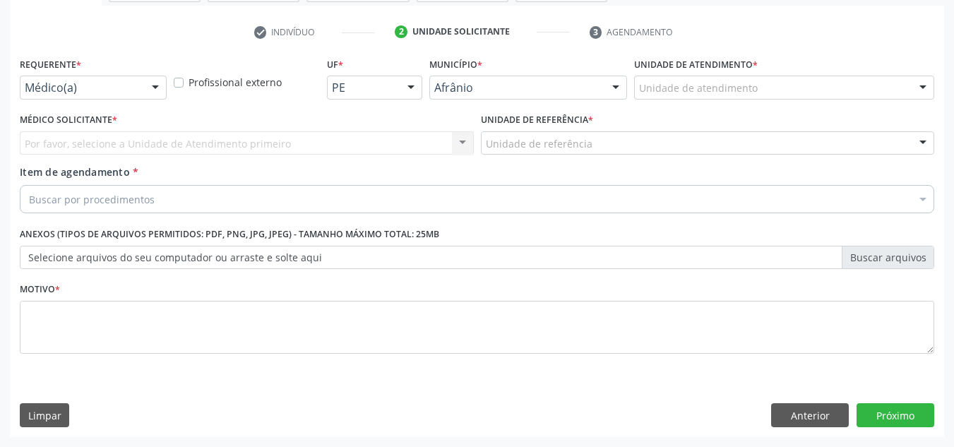
scroll to position [253, 0]
click at [793, 88] on div "Unidade de atendimento" at bounding box center [784, 88] width 300 height 24
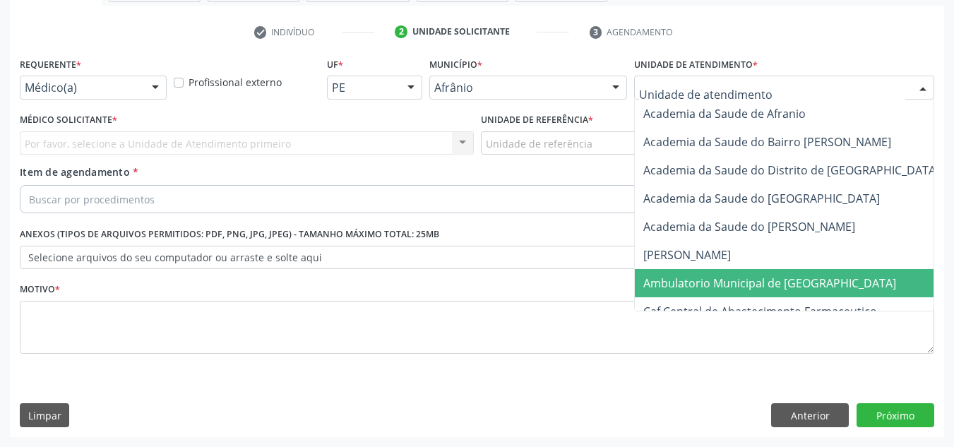
click at [782, 290] on span "Ambulatorio Municipal de [GEOGRAPHIC_DATA]" at bounding box center [769, 283] width 253 height 16
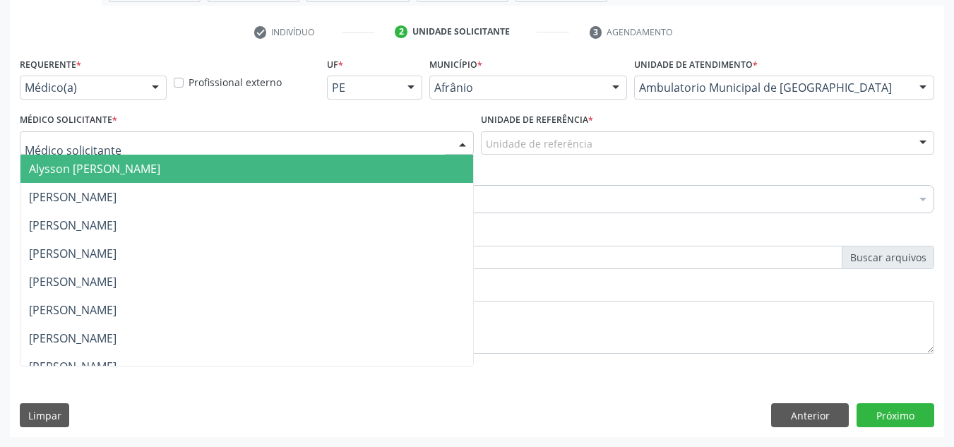
click at [405, 141] on div at bounding box center [247, 143] width 454 height 24
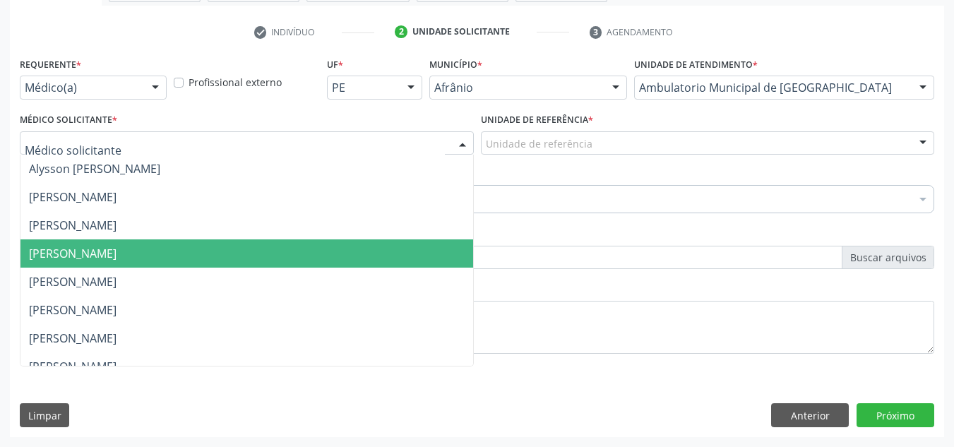
click at [387, 261] on span "[PERSON_NAME]" at bounding box center [246, 253] width 453 height 28
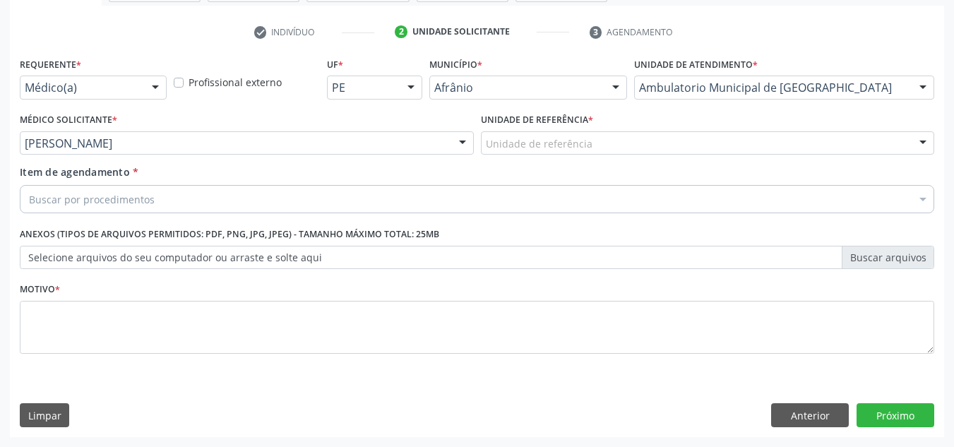
click at [624, 141] on div "Unidade de referência" at bounding box center [708, 143] width 454 height 24
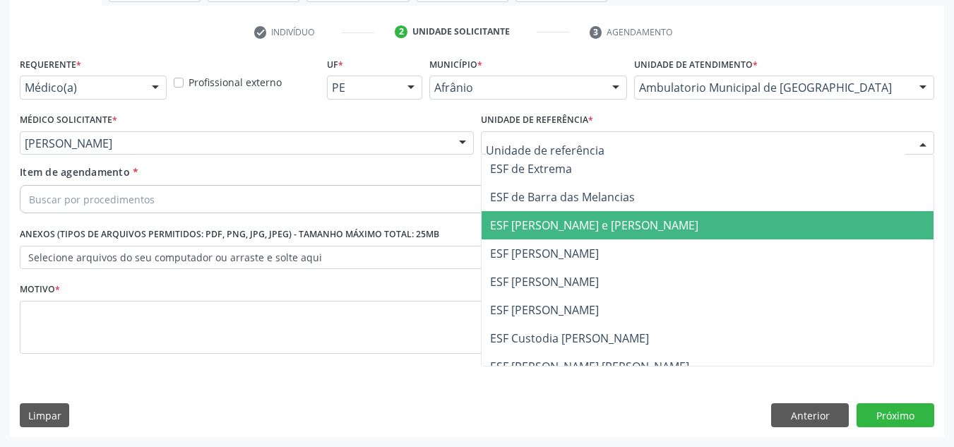
drag, startPoint x: 602, startPoint y: 222, endPoint x: 526, endPoint y: 208, distance: 77.0
click at [596, 224] on span "ESF [PERSON_NAME] e [PERSON_NAME]" at bounding box center [594, 225] width 208 height 16
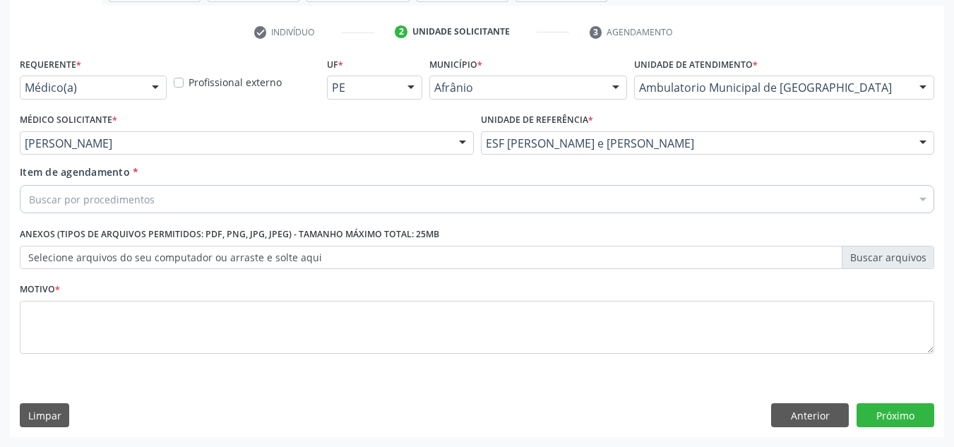
click at [506, 203] on div "Buscar por procedimentos" at bounding box center [477, 199] width 914 height 28
click at [200, 203] on div "Buscar por procedimentos" at bounding box center [477, 199] width 914 height 28
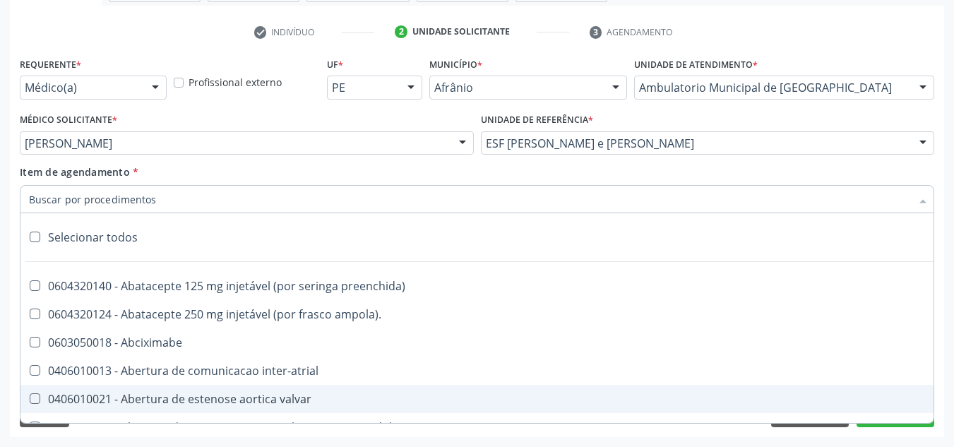
paste input "0301040044"
type input "0301040044"
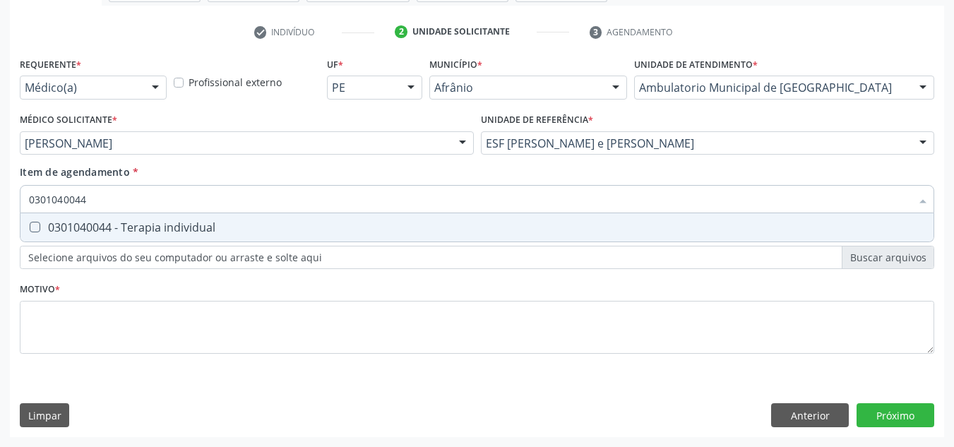
click at [213, 214] on span "0301040044 - Terapia individual" at bounding box center [476, 227] width 913 height 28
checkbox individual "true"
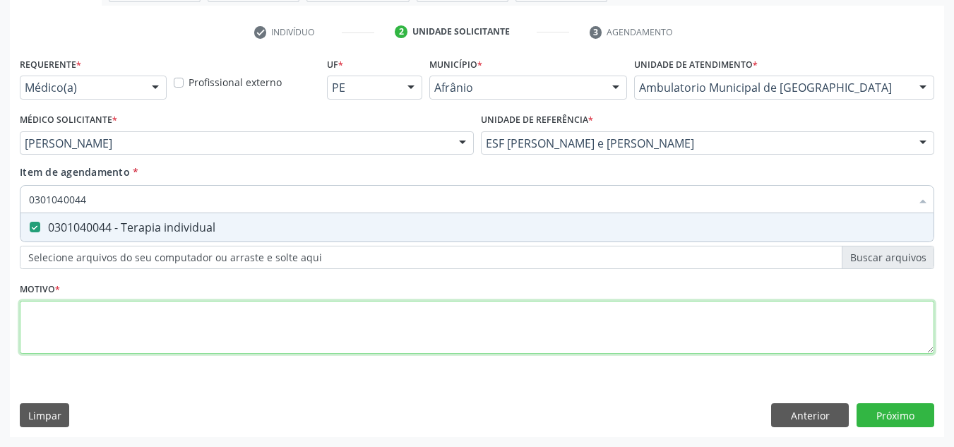
click at [230, 302] on div "Requerente * Médico(a) Médico(a) Enfermeiro(a) Paciente Nenhum resultado encont…" at bounding box center [477, 214] width 914 height 320
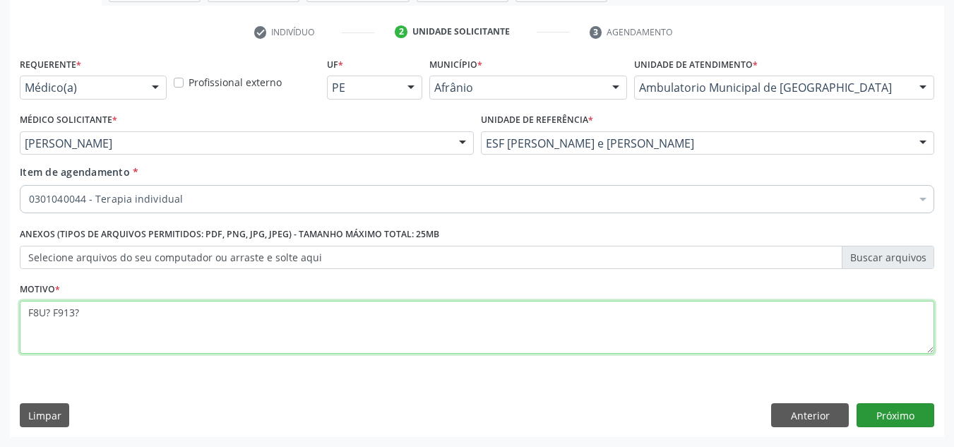
type textarea "F8U? F913?"
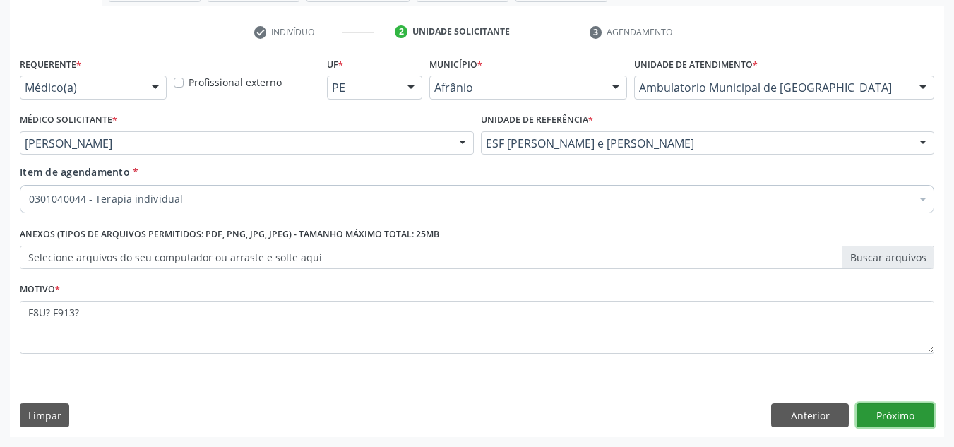
click at [868, 419] on button "Próximo" at bounding box center [895, 415] width 78 height 24
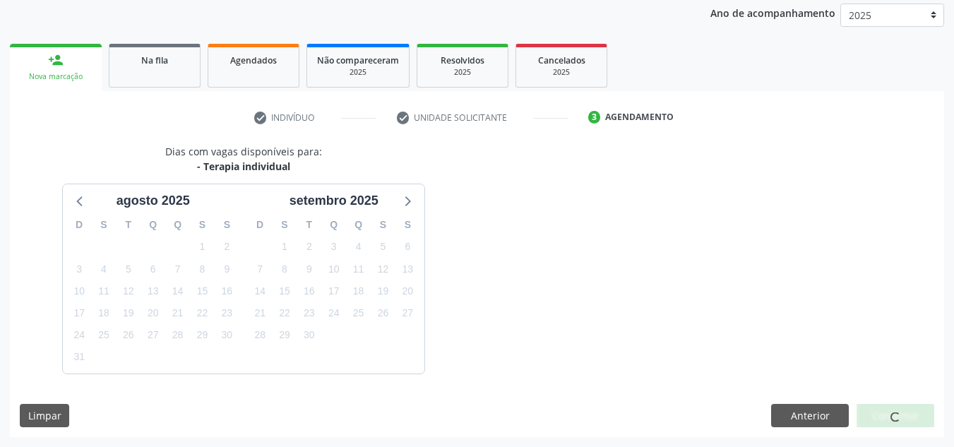
scroll to position [209, 0]
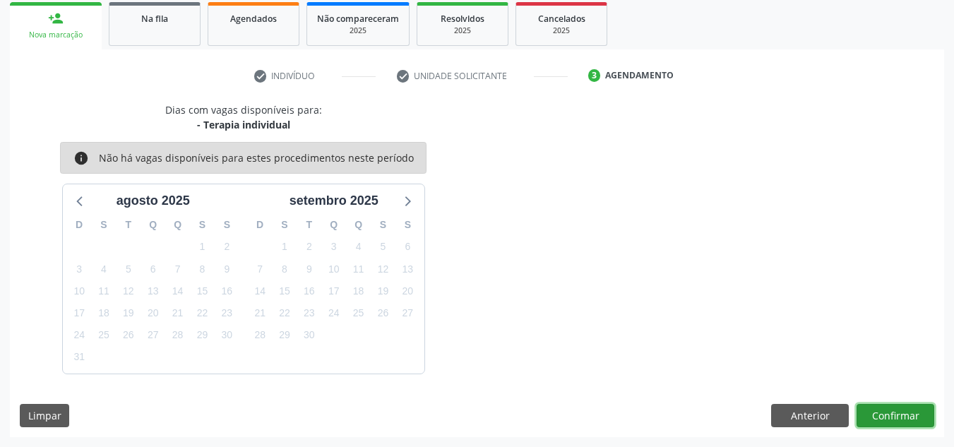
click at [868, 419] on button "Confirmar" at bounding box center [895, 416] width 78 height 24
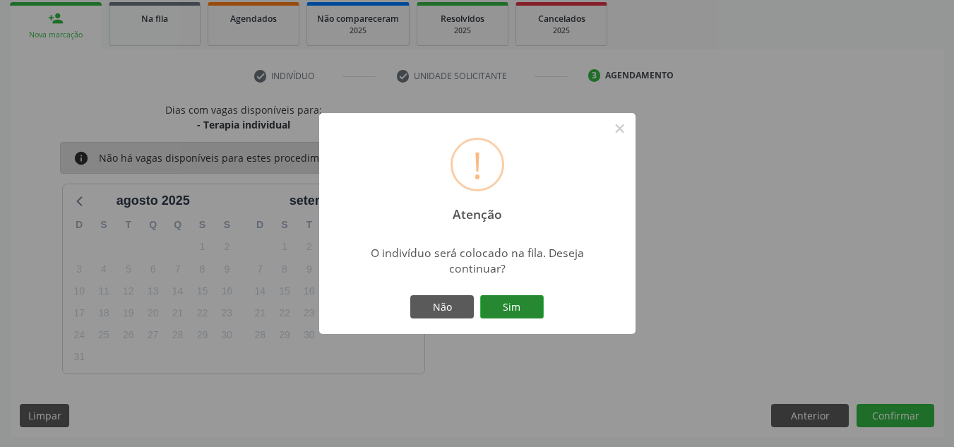
drag, startPoint x: 474, startPoint y: 300, endPoint x: 496, endPoint y: 304, distance: 22.3
click at [484, 300] on div "Não Sim" at bounding box center [477, 307] width 140 height 30
click at [496, 304] on button "Sim" at bounding box center [512, 307] width 64 height 24
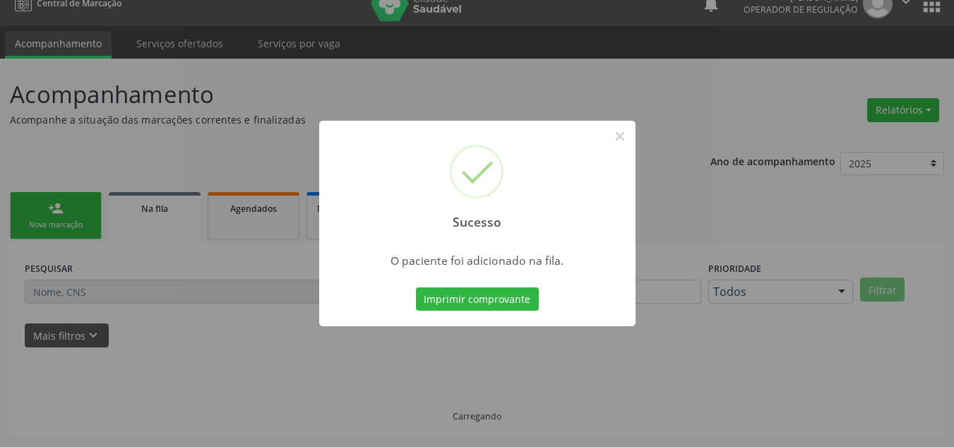
scroll to position [19, 0]
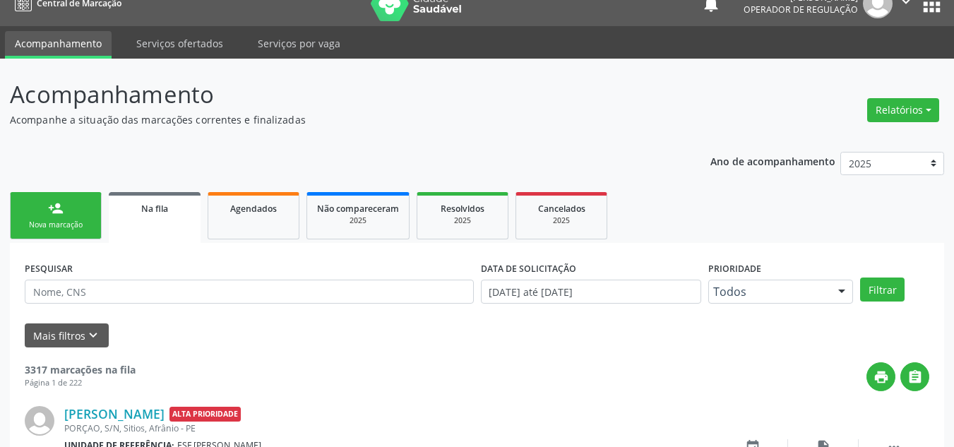
click at [77, 220] on div "Nova marcação" at bounding box center [55, 225] width 71 height 11
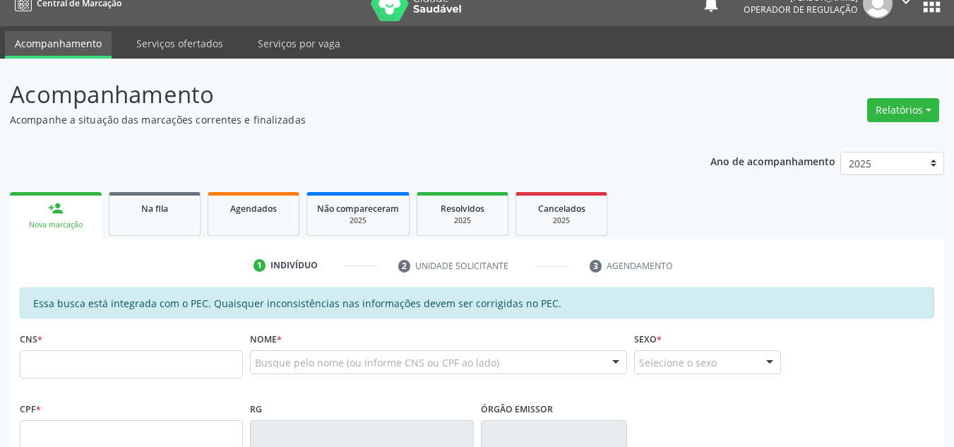
click at [122, 362] on input "text" at bounding box center [131, 364] width 223 height 28
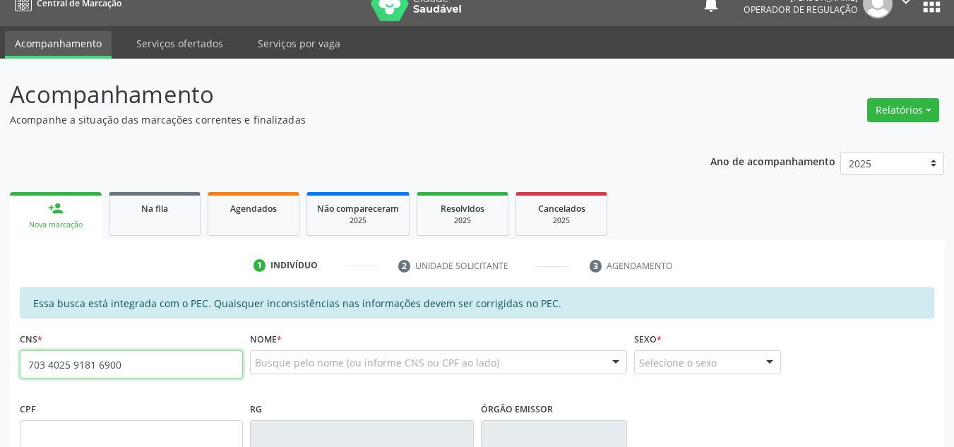
type input "703 4025 9181 6900"
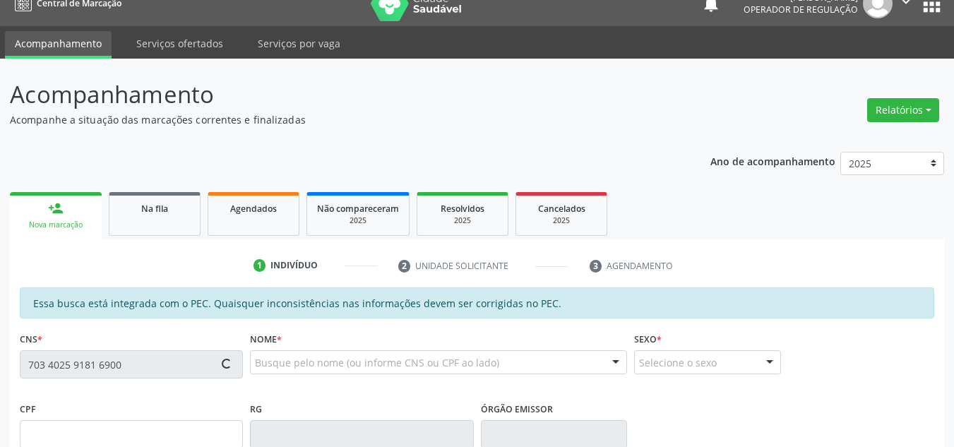
type input "704.884.554-64"
type input "02/[DATE]"
type input "[PERSON_NAME]"
type input "[PHONE_NUMBER]"
type input "S/N"
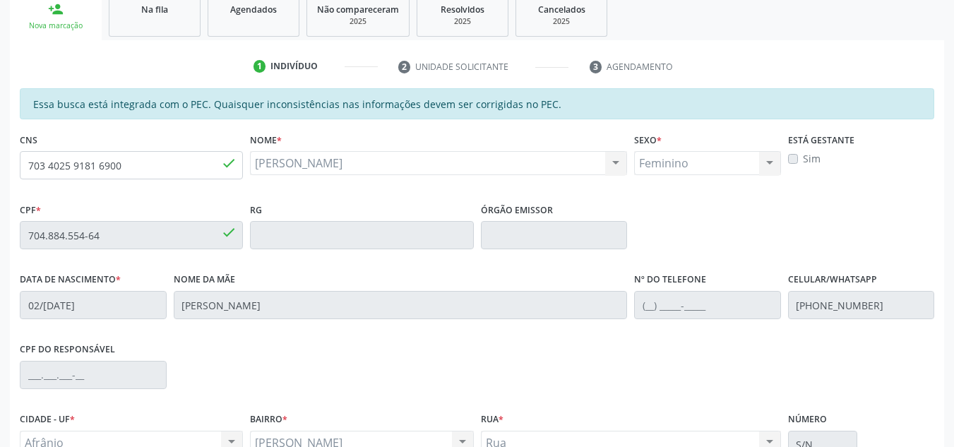
scroll to position [359, 0]
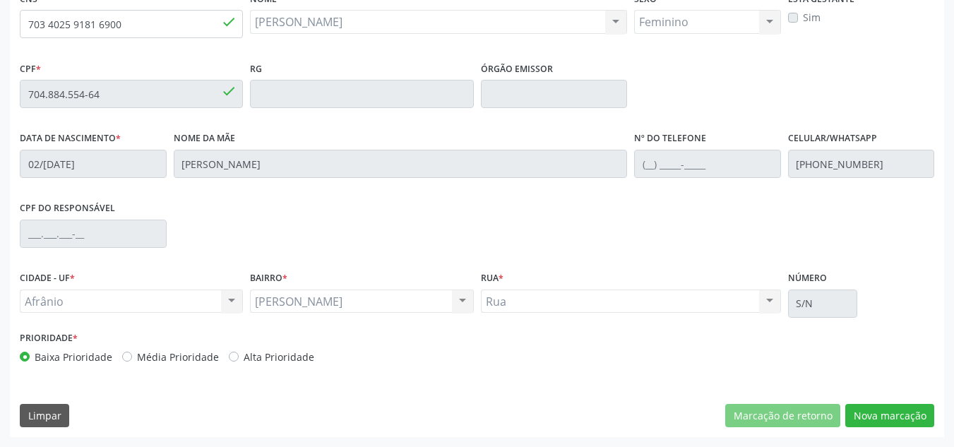
click at [883, 431] on div "Essa busca está integrada com o PEC. Quaisquer inconsistências nas informações …" at bounding box center [477, 192] width 934 height 490
click at [882, 417] on button "Nova marcação" at bounding box center [889, 416] width 89 height 24
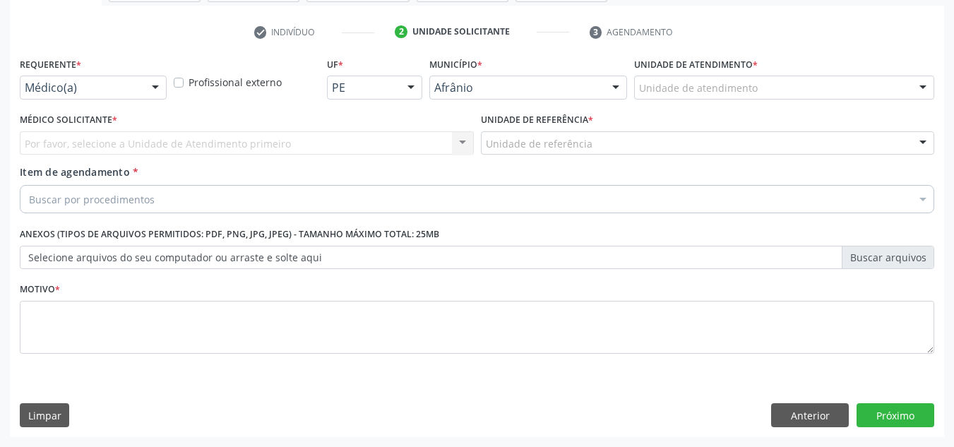
scroll to position [253, 0]
click at [852, 97] on div "Unidade de atendimento" at bounding box center [784, 88] width 300 height 24
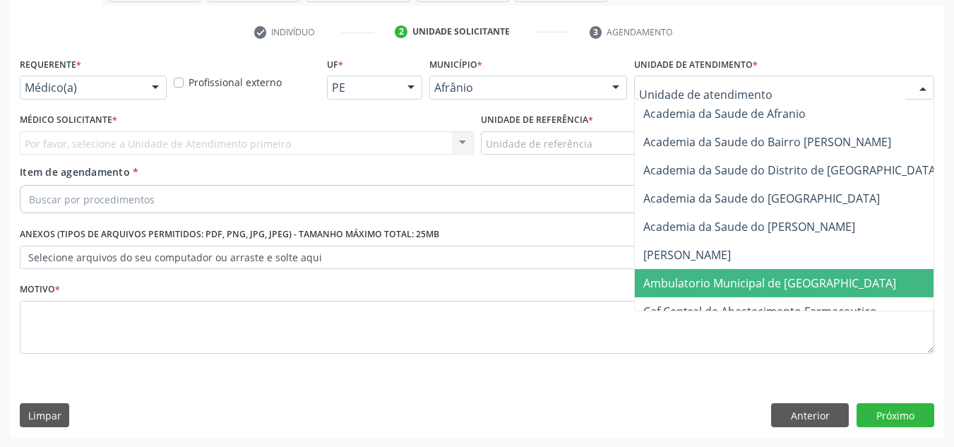
click at [807, 282] on span "Ambulatorio Municipal de [GEOGRAPHIC_DATA]" at bounding box center [769, 283] width 253 height 16
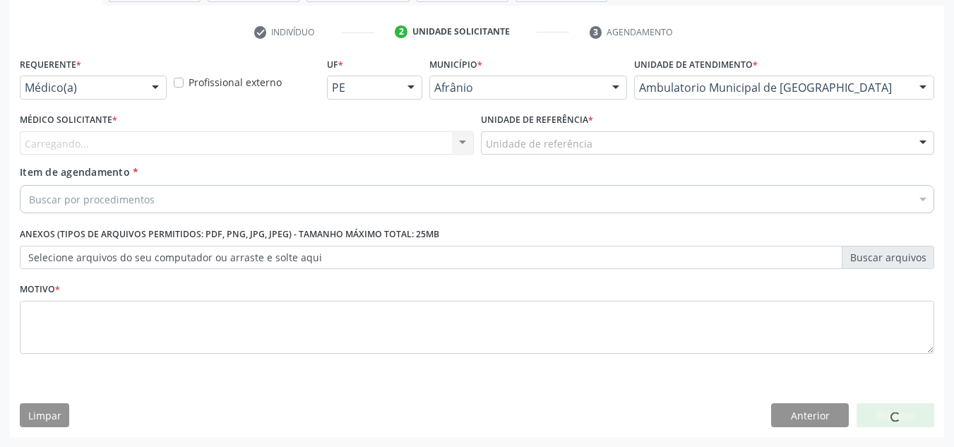
click at [413, 142] on div "Carregando... Nenhum resultado encontrado para: " " Não há nenhuma opção para s…" at bounding box center [247, 143] width 454 height 24
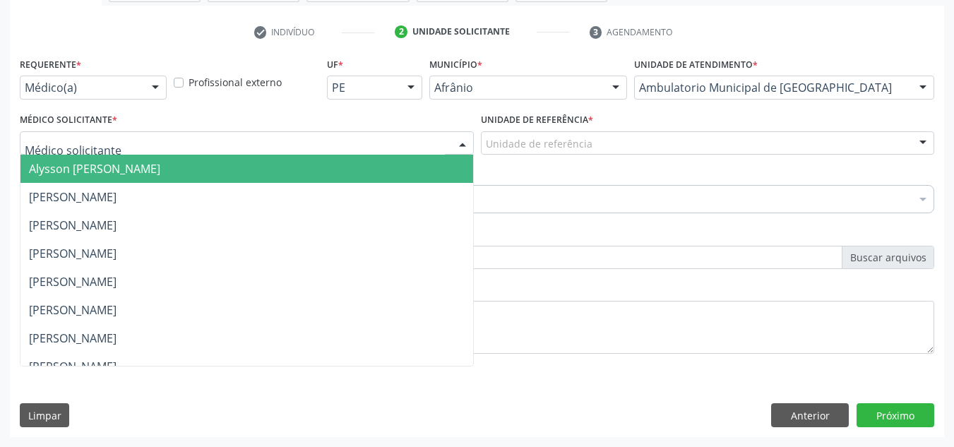
click at [413, 142] on div at bounding box center [247, 143] width 454 height 24
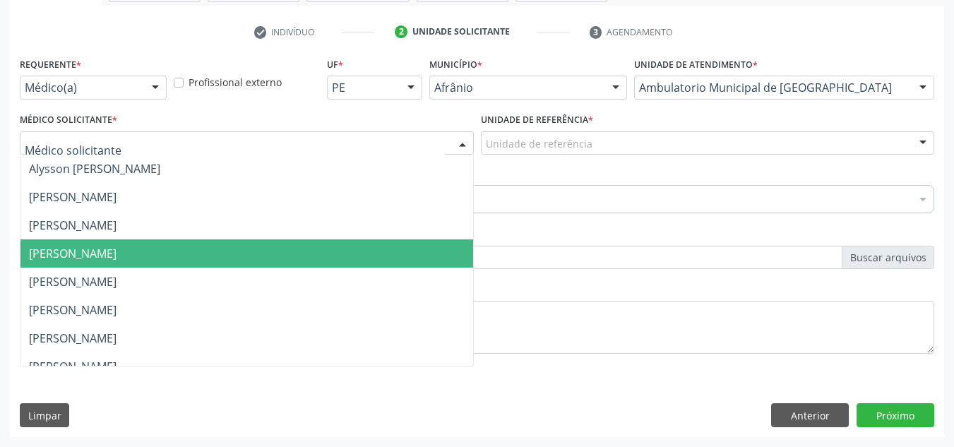
click at [311, 247] on span "[PERSON_NAME]" at bounding box center [246, 253] width 453 height 28
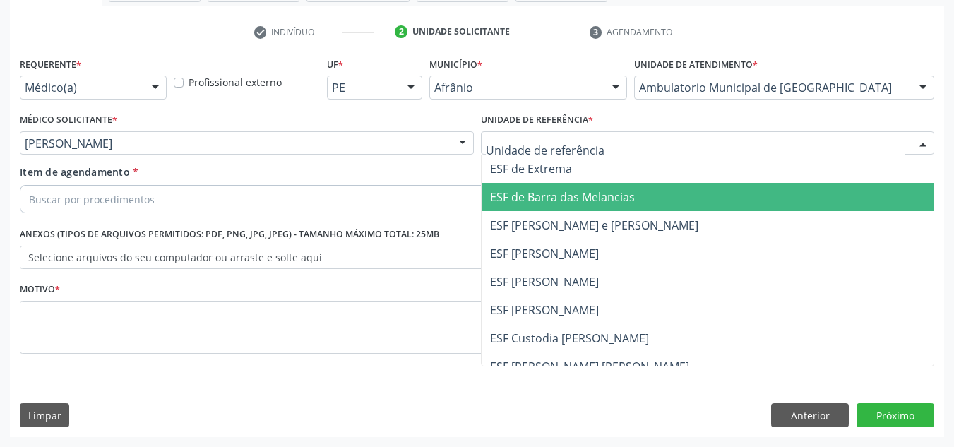
drag, startPoint x: 559, startPoint y: 268, endPoint x: 493, endPoint y: 232, distance: 75.8
click at [534, 259] on ul "ESF de Extrema ESF de Barra das Melancias ESF [PERSON_NAME] e [PERSON_NAME] ESF…" at bounding box center [708, 296] width 453 height 282
click at [628, 206] on span "ESF de Barra das Melancias" at bounding box center [708, 197] width 453 height 28
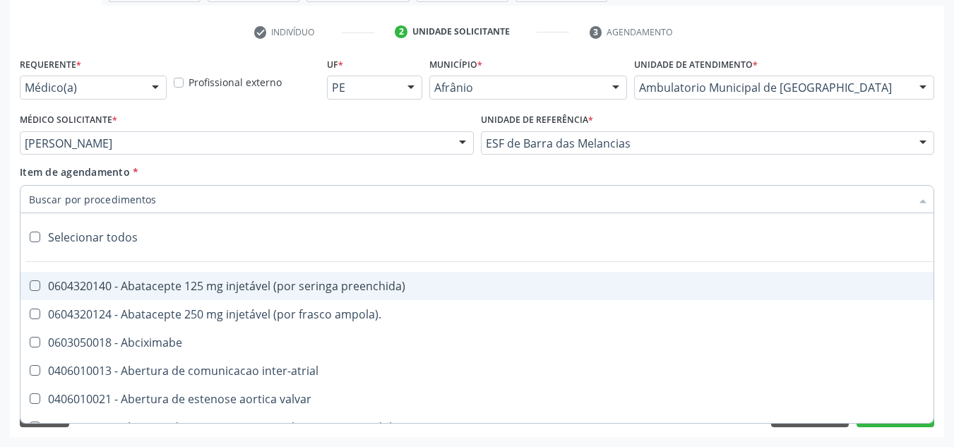
click at [404, 194] on div at bounding box center [477, 199] width 914 height 28
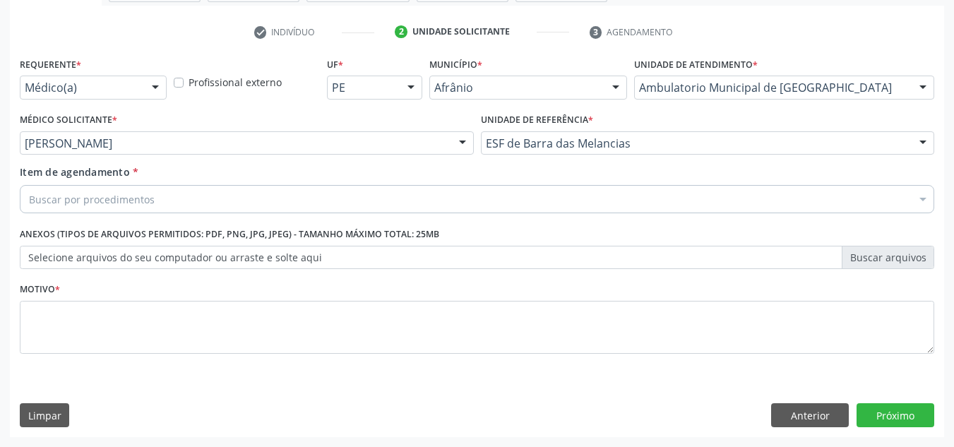
click at [187, 362] on fieldset "Motivo *" at bounding box center [477, 321] width 914 height 85
click at [159, 201] on div "Buscar por procedimentos" at bounding box center [477, 199] width 914 height 28
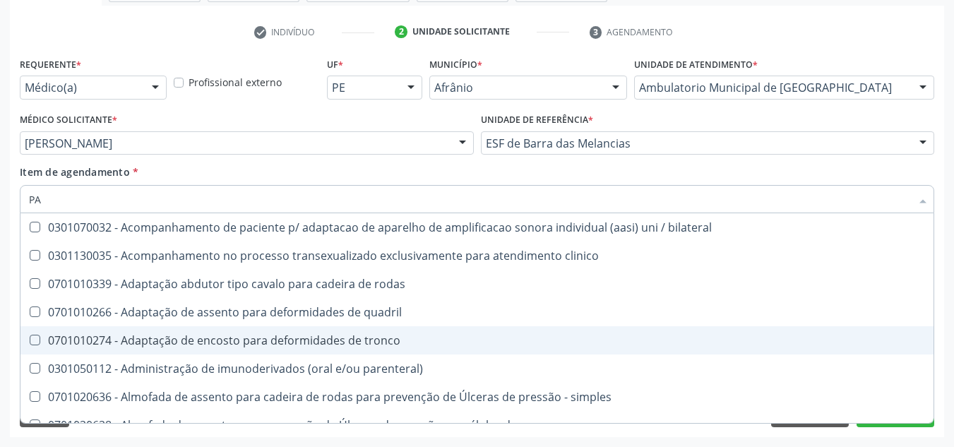
type input "P"
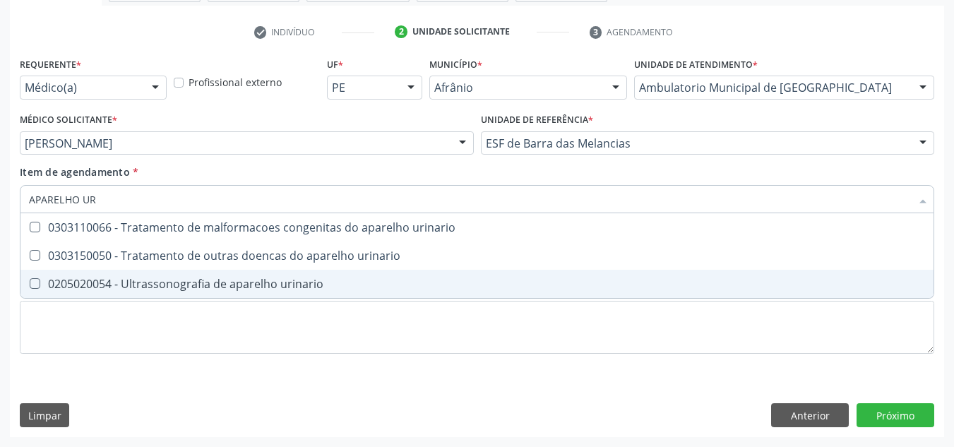
type input "APARELHO URI"
click at [241, 278] on div "0205020054 - Ultrassonografia de aparelho urinario" at bounding box center [477, 283] width 896 height 11
checkbox urinario "true"
click at [195, 378] on div "Requerente * Médico(a) Médico(a) Enfermeiro(a) Paciente Nenhum resultado encont…" at bounding box center [477, 245] width 934 height 383
checkbox urinario "true"
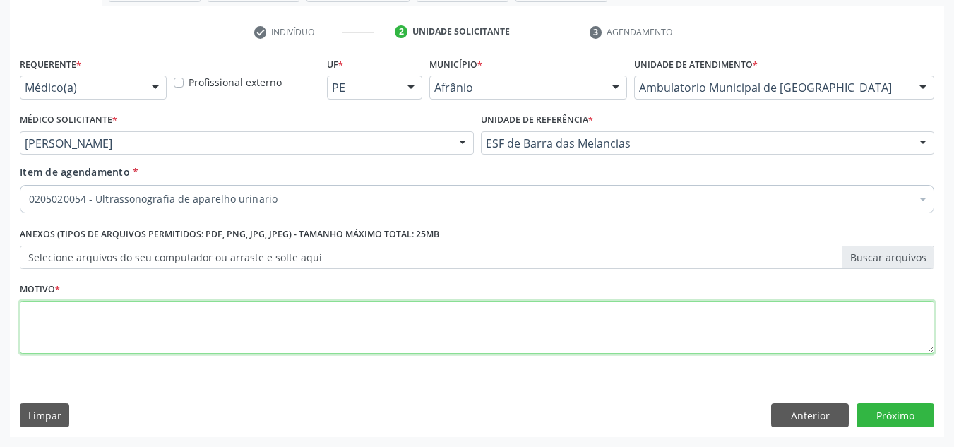
click at [208, 335] on textarea at bounding box center [477, 328] width 914 height 54
type textarea "ITU DE REPETIÇÃO NEFROLITÍASE?"
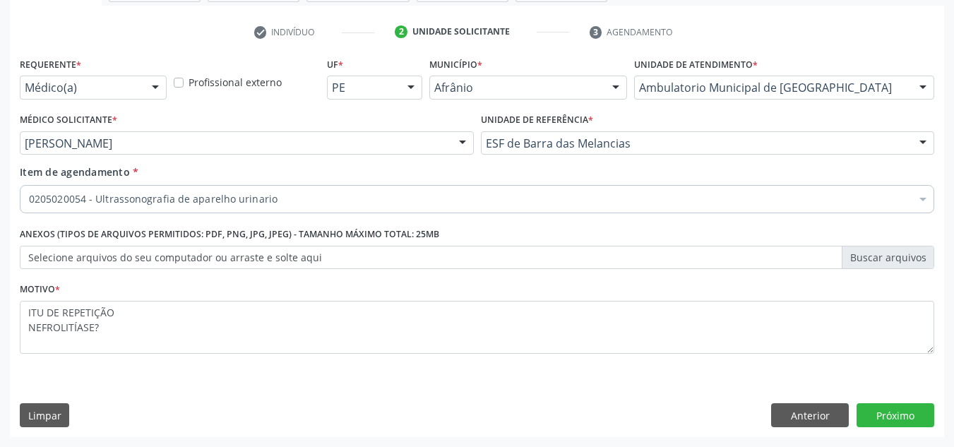
click at [883, 401] on div "Requerente * Médico(a) Médico(a) Enfermeiro(a) Paciente Nenhum resultado encont…" at bounding box center [477, 245] width 934 height 383
click at [888, 414] on button "Próximo" at bounding box center [895, 415] width 78 height 24
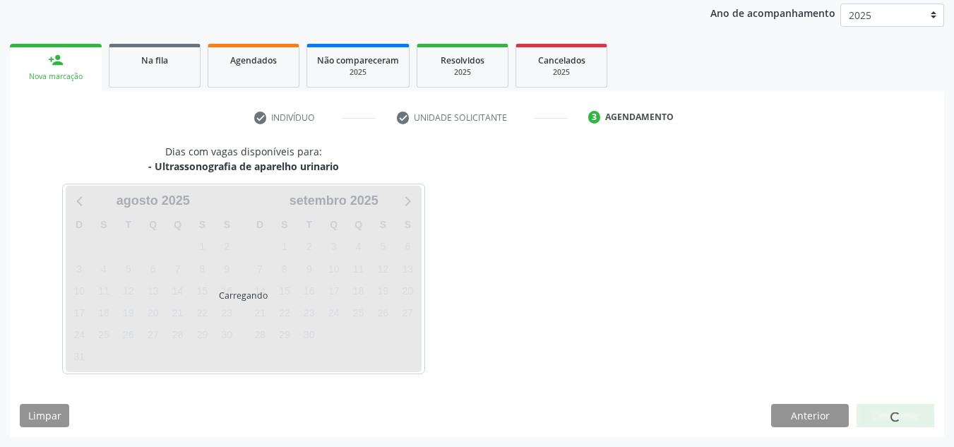
scroll to position [167, 0]
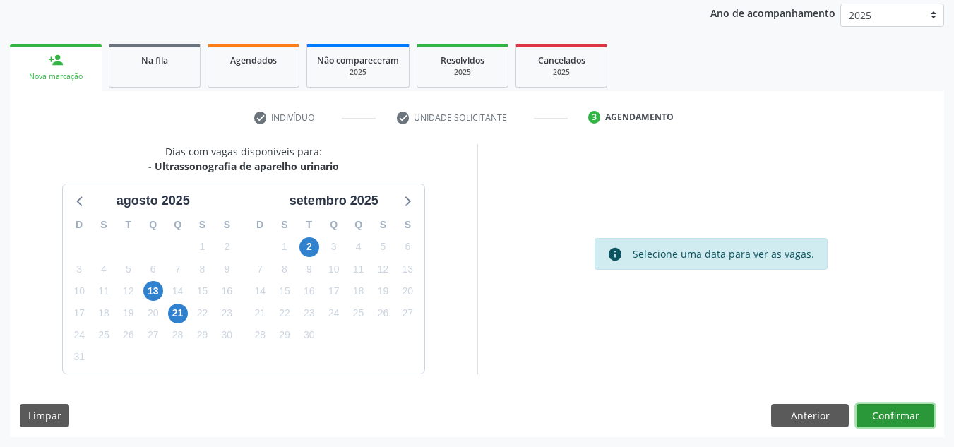
click at [891, 417] on button "Confirmar" at bounding box center [895, 416] width 78 height 24
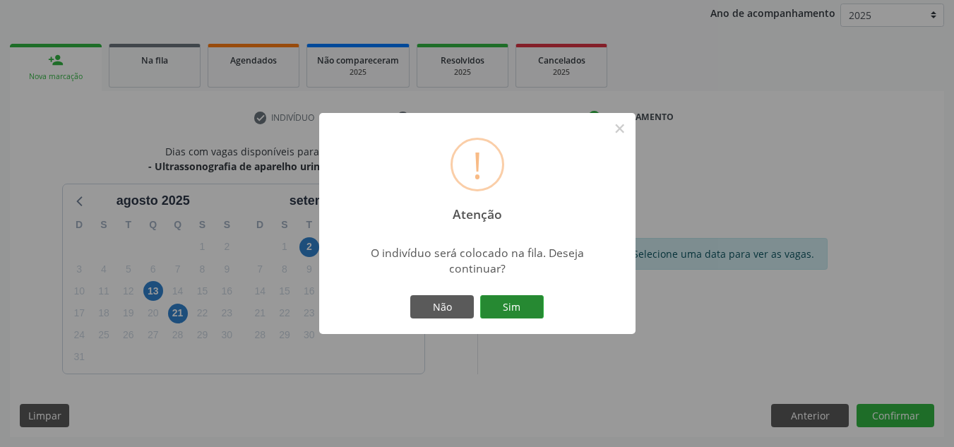
click at [502, 303] on button "Sim" at bounding box center [512, 307] width 64 height 24
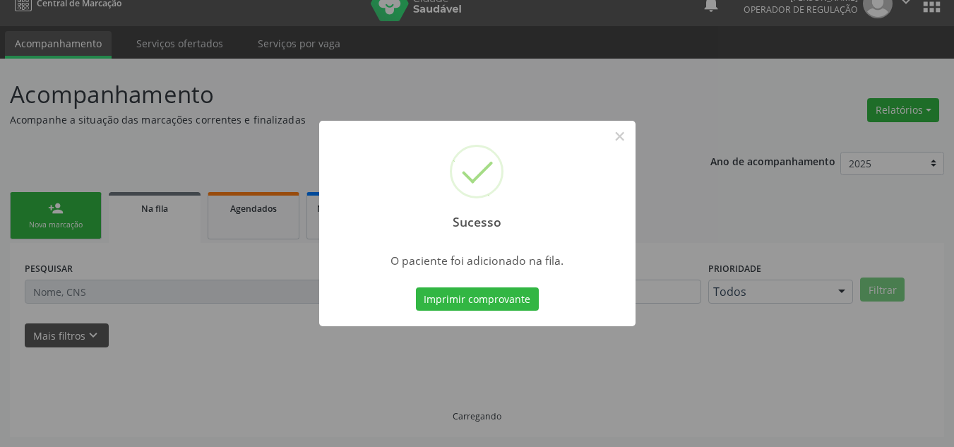
scroll to position [19, 0]
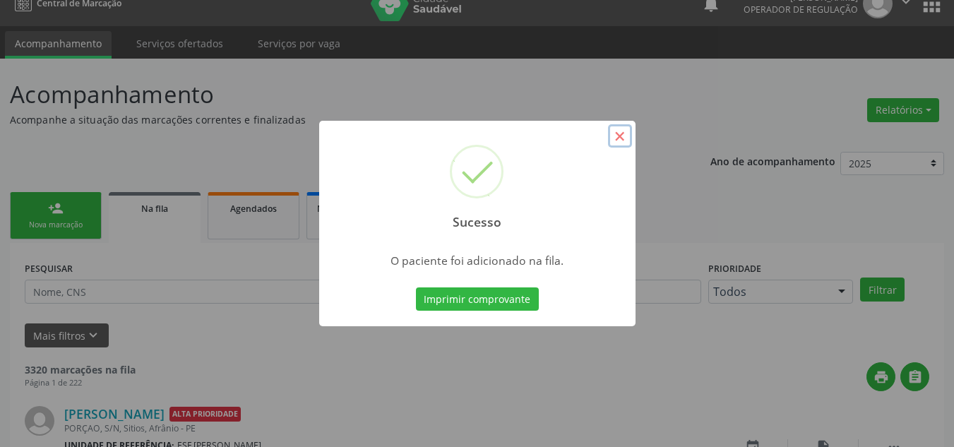
click at [626, 143] on button "×" at bounding box center [620, 136] width 24 height 24
